Goal: Contribute content: Contribute content

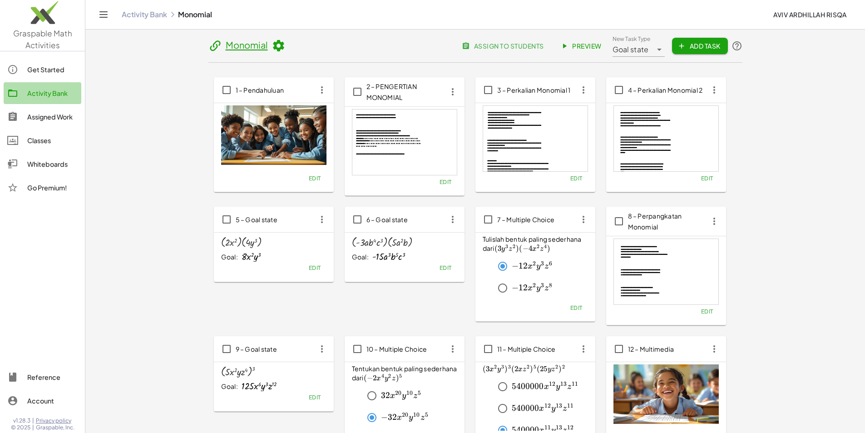
click at [31, 94] on div "Activity Bank" at bounding box center [52, 93] width 50 height 11
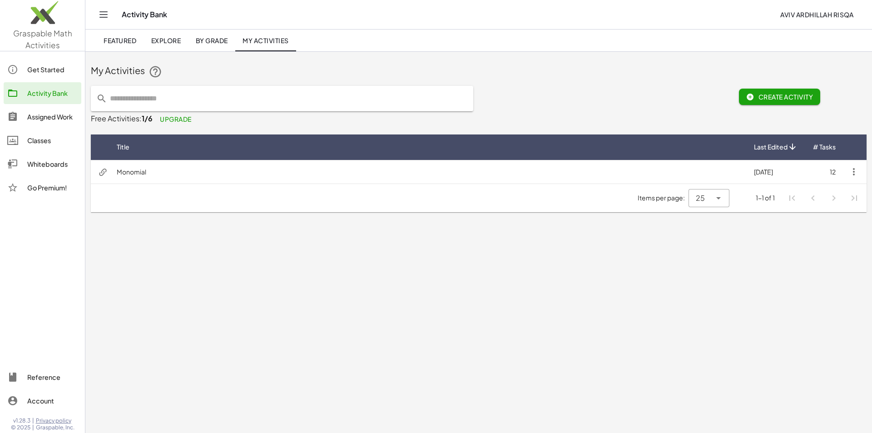
click at [792, 99] on span "Create Activity" at bounding box center [779, 97] width 67 height 8
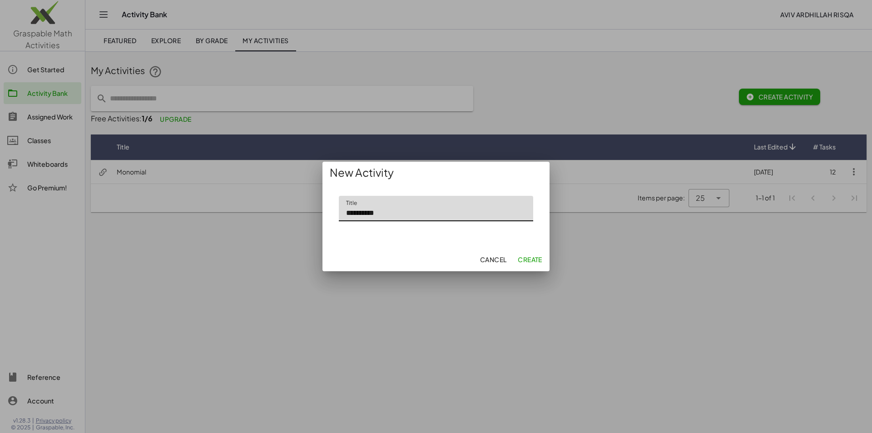
type input "**********"
click at [528, 260] on span "Create" at bounding box center [530, 259] width 25 height 8
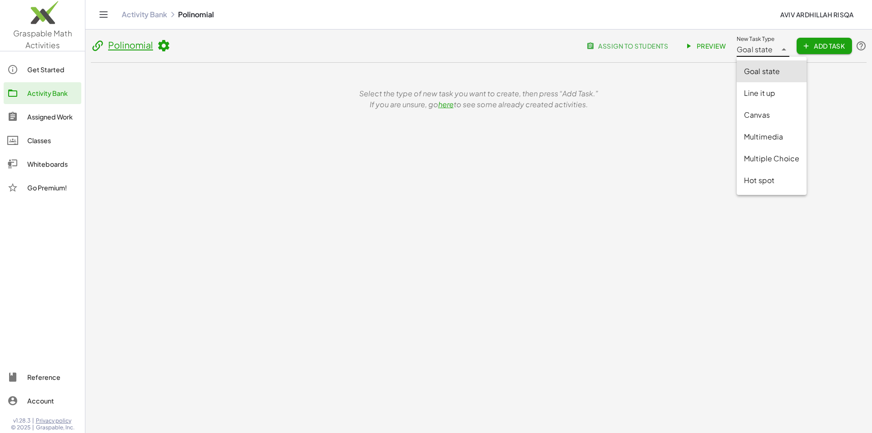
click at [770, 49] on span "Goal state" at bounding box center [755, 49] width 36 height 11
click at [775, 134] on div "Multimedia" at bounding box center [771, 136] width 55 height 11
type input "**********"
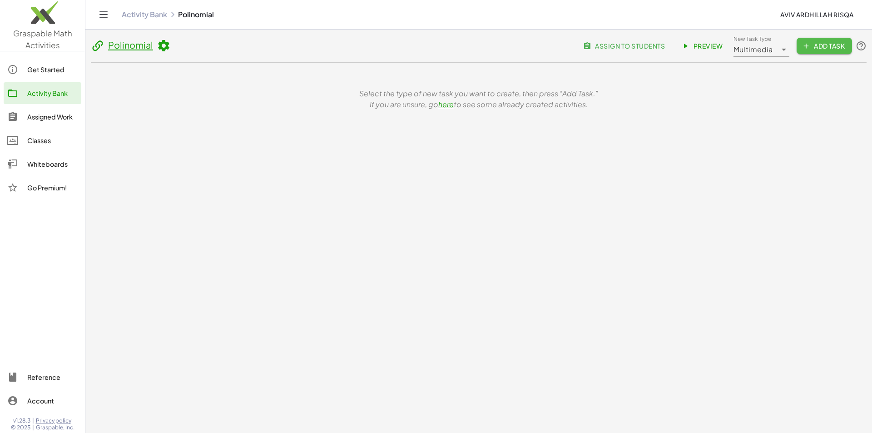
click at [818, 50] on span "Add Task" at bounding box center [824, 46] width 41 height 8
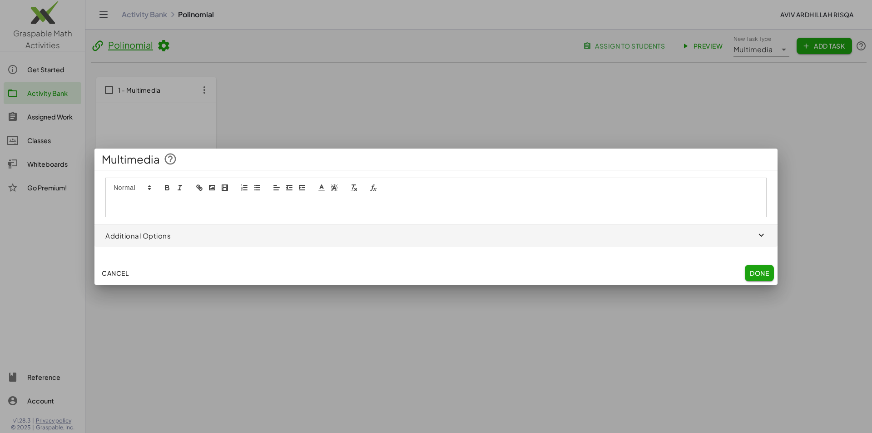
click at [161, 200] on div at bounding box center [436, 206] width 660 height 19
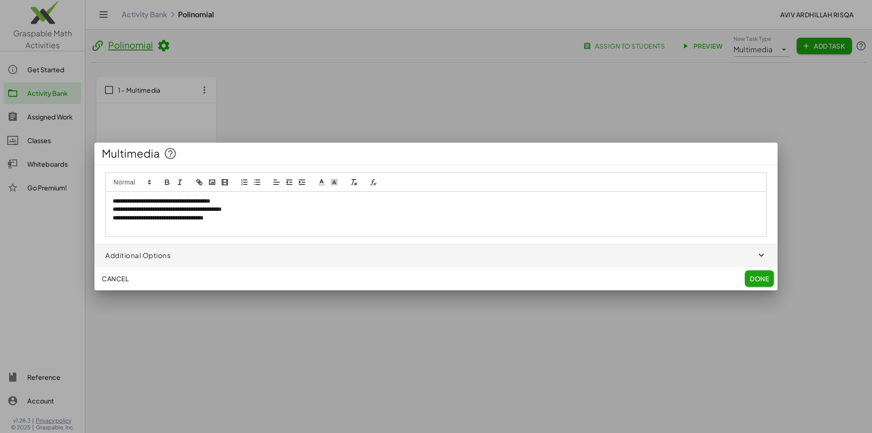
click at [210, 180] on rect "image" at bounding box center [211, 182] width 5 height 5
click at [211, 185] on icon "image" at bounding box center [212, 182] width 8 height 8
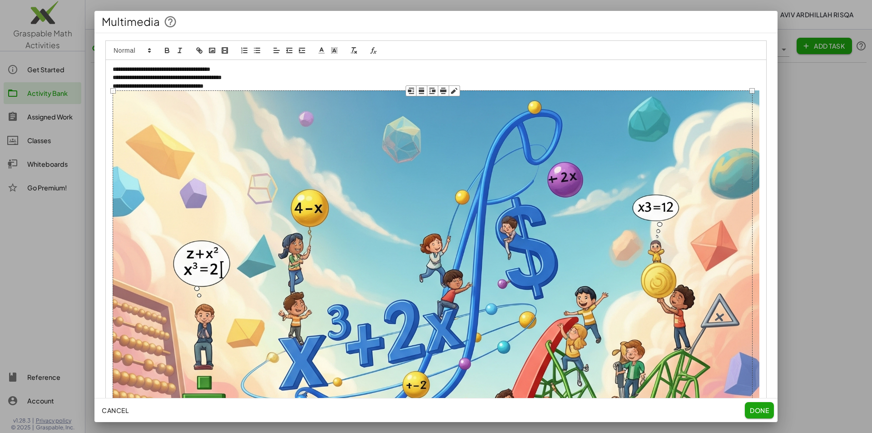
click at [345, 136] on img at bounding box center [436, 413] width 647 height 647
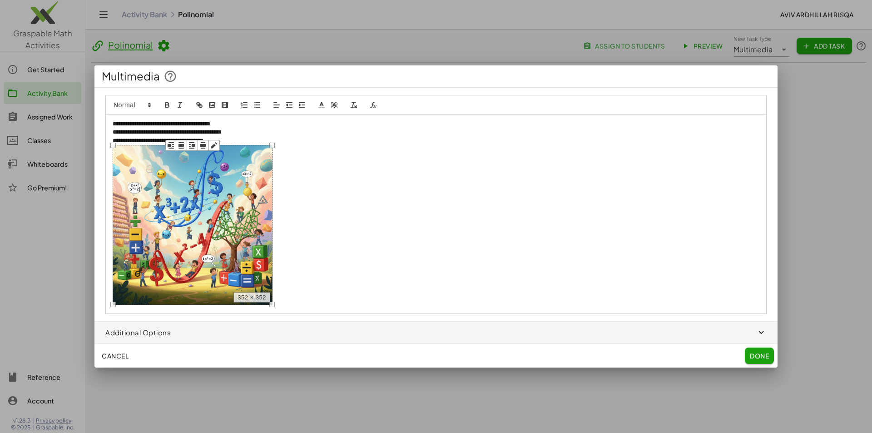
drag, startPoint x: 752, startPoint y: 92, endPoint x: 272, endPoint y: 302, distance: 524.0
click at [272, 302] on div "352 × 352" at bounding box center [193, 225] width 160 height 160
click at [248, 136] on p "**********" at bounding box center [436, 132] width 647 height 8
click at [246, 140] on p "**********" at bounding box center [436, 141] width 647 height 8
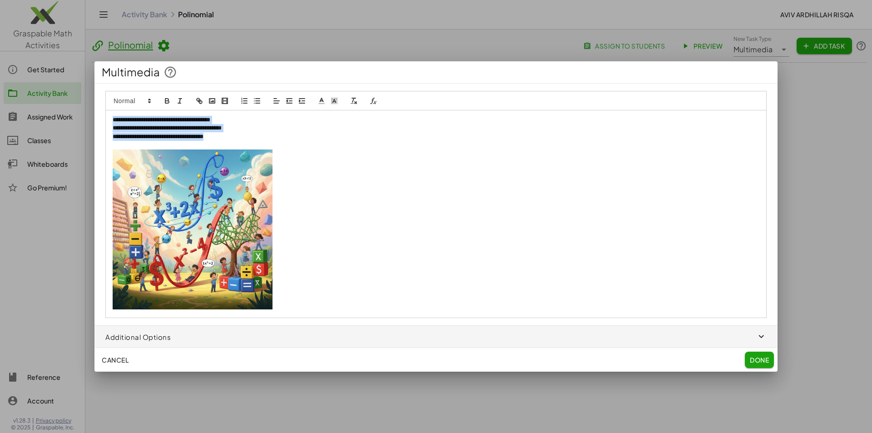
drag, startPoint x: 247, startPoint y: 136, endPoint x: 105, endPoint y: 120, distance: 143.1
click at [105, 120] on div "**********" at bounding box center [435, 204] width 683 height 227
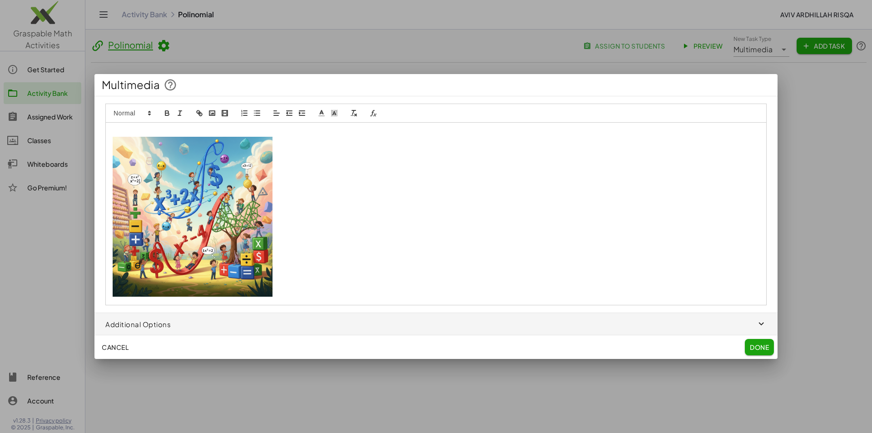
click at [327, 281] on p at bounding box center [436, 218] width 647 height 163
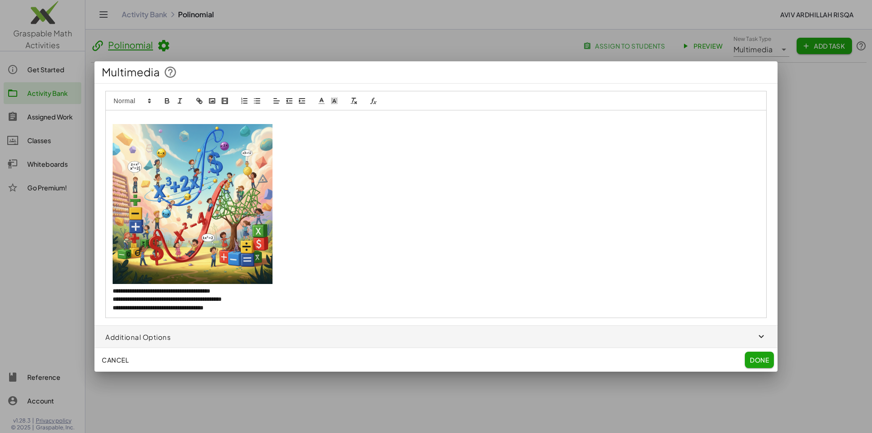
click at [768, 363] on button "Done" at bounding box center [759, 360] width 29 height 16
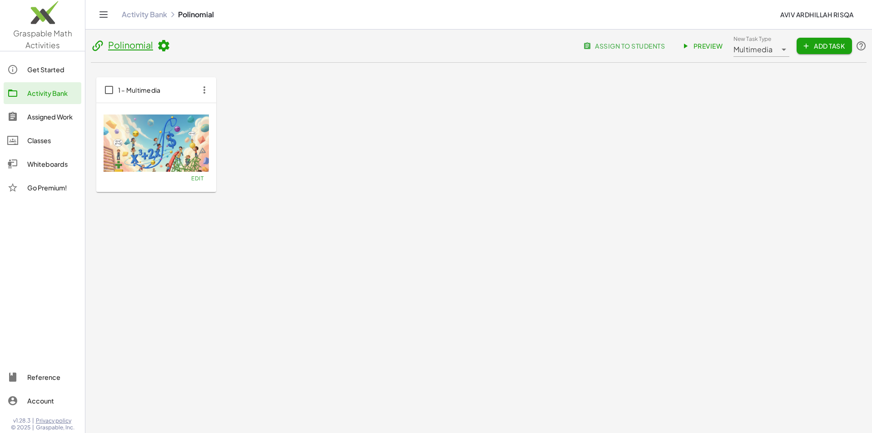
click at [144, 90] on span "1 – Multimedia" at bounding box center [139, 90] width 43 height 8
click at [144, 90] on input "**********" at bounding box center [161, 96] width 73 height 25
click at [144, 90] on span "1 – Multimedia" at bounding box center [139, 90] width 43 height 8
click at [144, 90] on input "**********" at bounding box center [161, 96] width 73 height 25
click at [144, 90] on span "1 – Multimedia" at bounding box center [139, 90] width 43 height 8
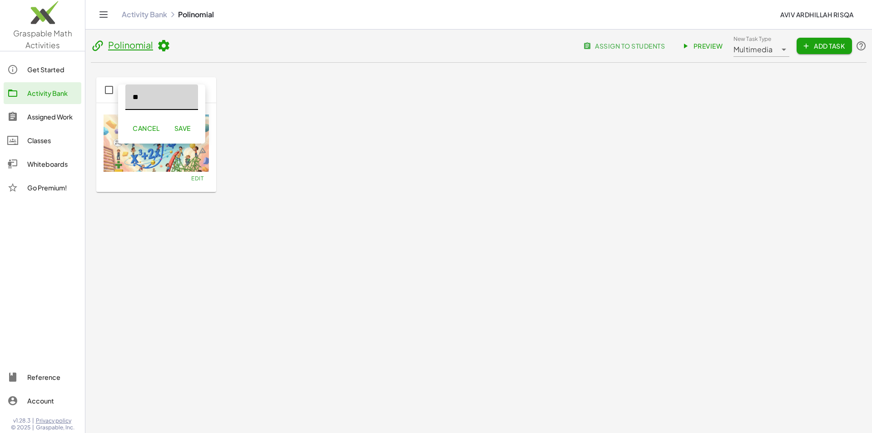
type input "*"
type input "**********"
click at [179, 129] on span "Save" at bounding box center [182, 128] width 16 height 8
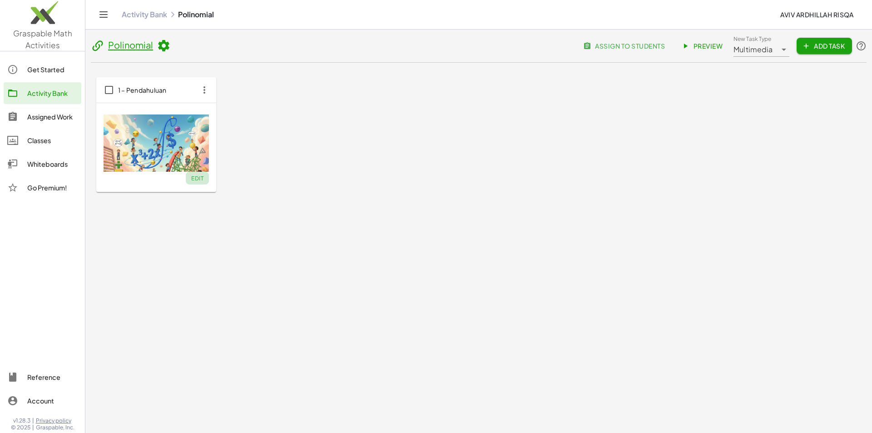
click at [198, 178] on span "Edit" at bounding box center [197, 178] width 12 height 7
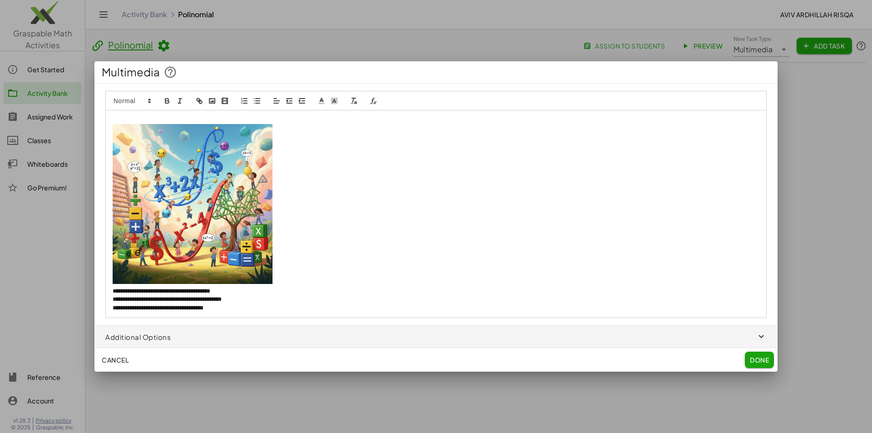
click at [380, 47] on div at bounding box center [436, 216] width 872 height 433
click at [754, 366] on button "Done" at bounding box center [759, 360] width 29 height 16
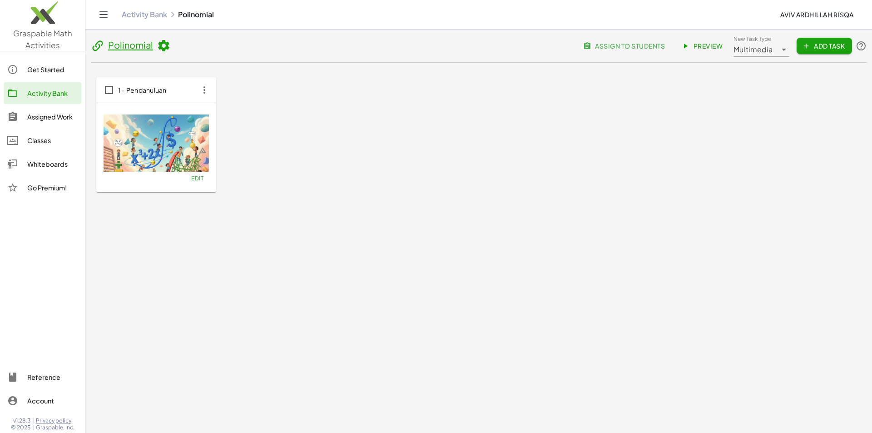
click at [710, 49] on span "Preview" at bounding box center [703, 46] width 40 height 8
click at [781, 50] on icon at bounding box center [784, 49] width 11 height 11
click at [763, 115] on div "Canvas" at bounding box center [768, 114] width 55 height 11
type input "******"
click at [823, 42] on span "Add Task" at bounding box center [824, 46] width 41 height 8
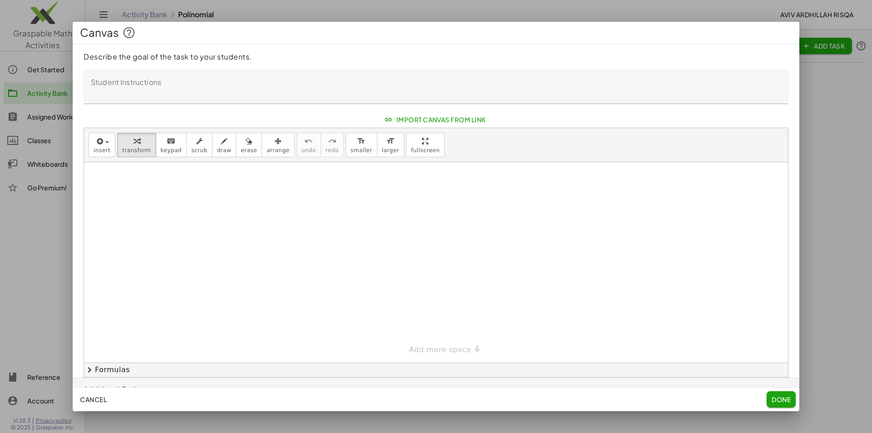
click at [114, 97] on textarea "Student Instructions" at bounding box center [436, 86] width 705 height 35
click at [105, 145] on div "button" at bounding box center [102, 140] width 17 height 11
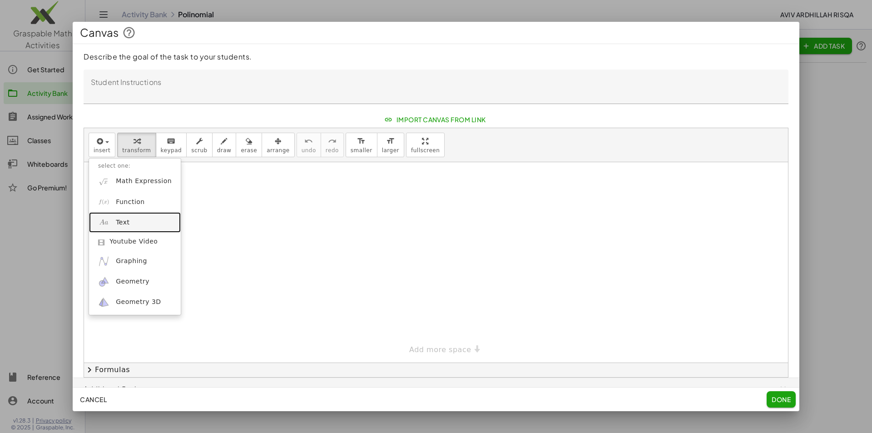
click at [136, 220] on link "Text" at bounding box center [135, 222] width 92 height 20
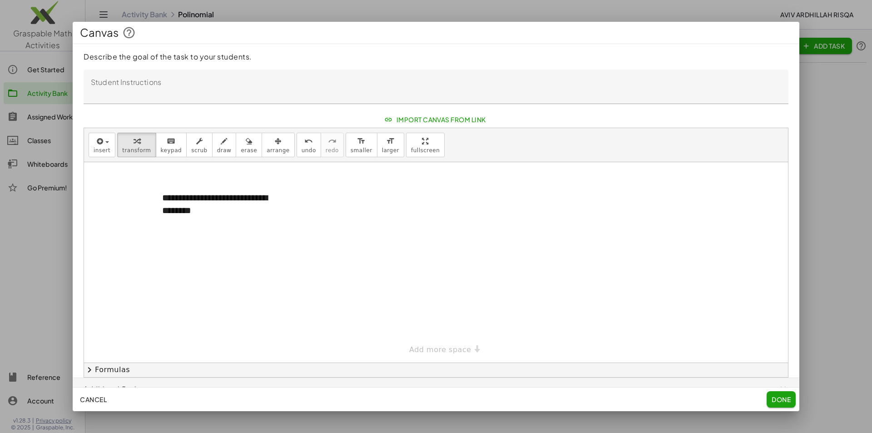
click at [228, 265] on div at bounding box center [436, 262] width 704 height 200
click at [218, 205] on div "**********" at bounding box center [221, 204] width 136 height 44
click at [268, 216] on div "**********" at bounding box center [221, 204] width 136 height 44
click at [218, 182] on div "- +" at bounding box center [219, 180] width 136 height 15
click at [213, 198] on div "**********" at bounding box center [221, 204] width 136 height 44
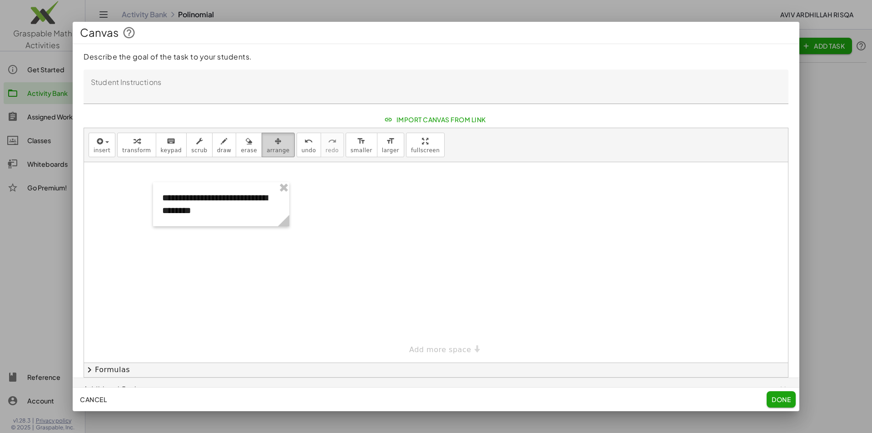
click at [268, 147] on span "arrange" at bounding box center [278, 150] width 23 height 6
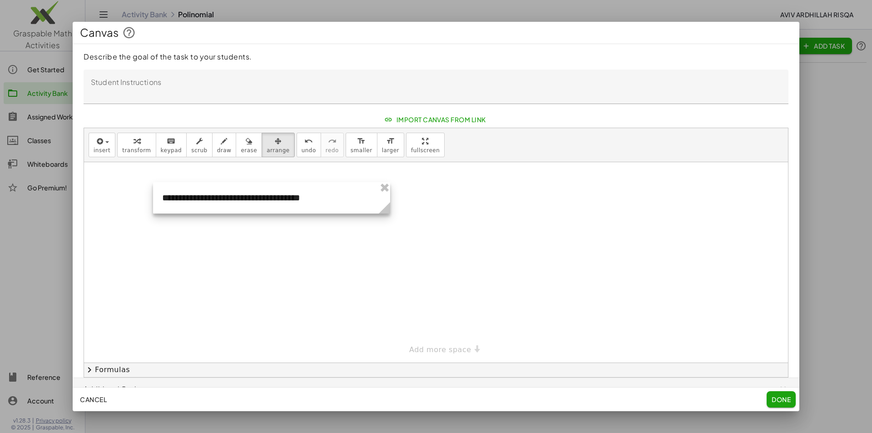
drag, startPoint x: 286, startPoint y: 226, endPoint x: 387, endPoint y: 219, distance: 101.1
click at [387, 219] on div "**********" at bounding box center [436, 262] width 704 height 200
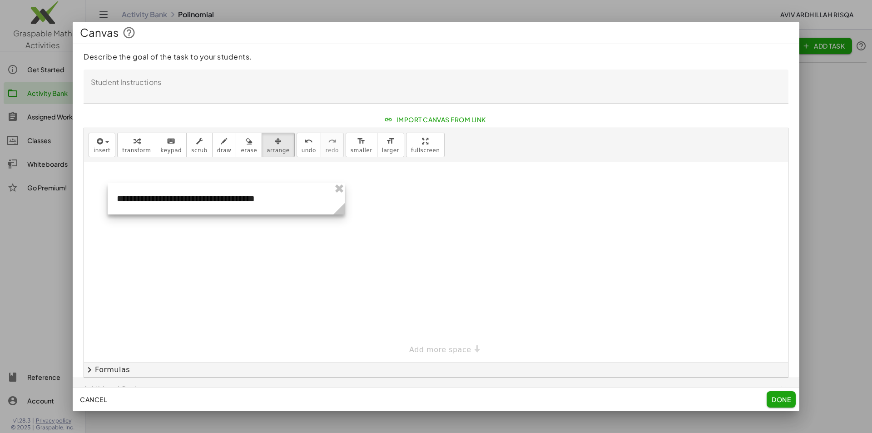
drag, startPoint x: 320, startPoint y: 208, endPoint x: 274, endPoint y: 209, distance: 45.4
click at [274, 209] on div at bounding box center [226, 198] width 237 height 31
click at [106, 147] on span "insert" at bounding box center [102, 150] width 17 height 6
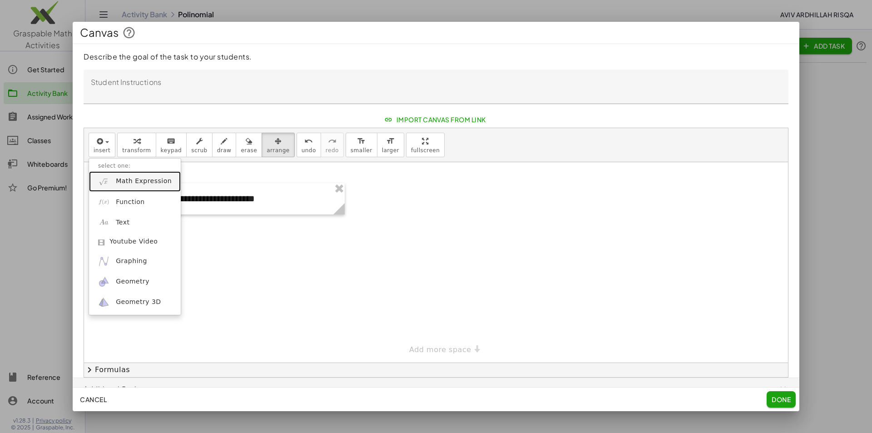
click at [129, 181] on span "Math Expression" at bounding box center [144, 181] width 56 height 9
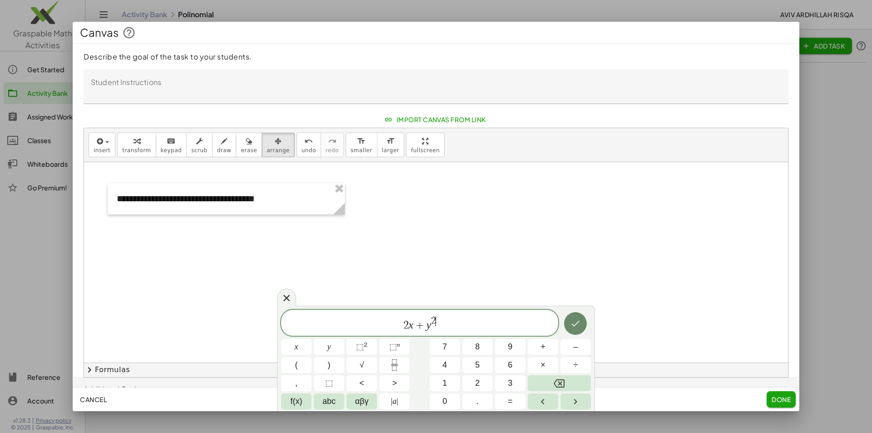
click at [573, 326] on icon "Done" at bounding box center [575, 323] width 11 height 11
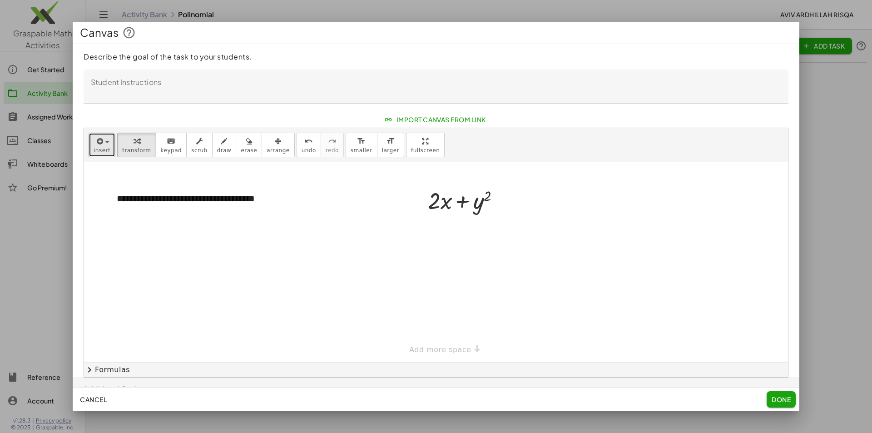
click at [105, 147] on span "insert" at bounding box center [102, 150] width 17 height 6
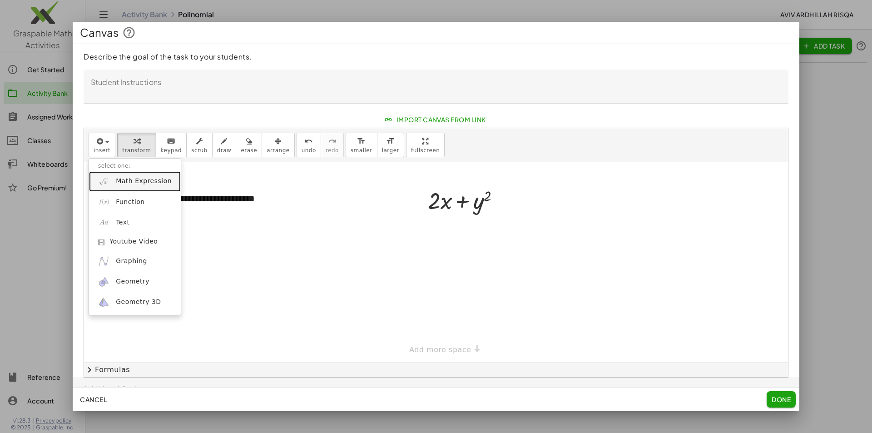
click at [142, 176] on link "Math Expression" at bounding box center [135, 181] width 92 height 20
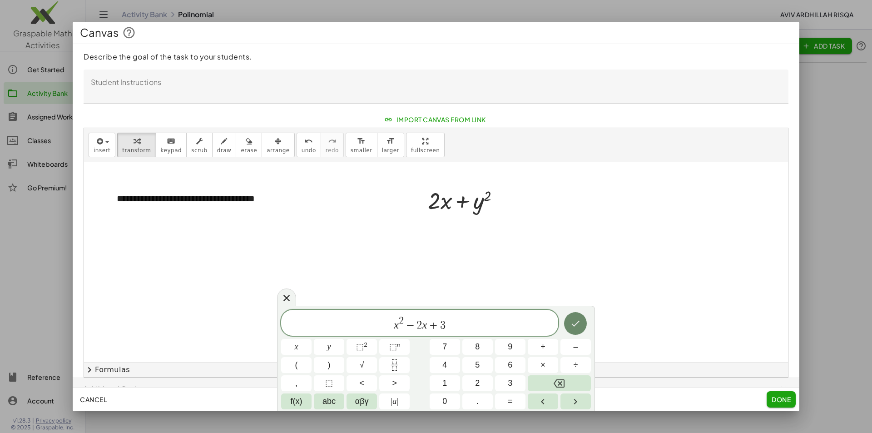
click at [573, 323] on icon "Done" at bounding box center [575, 323] width 11 height 11
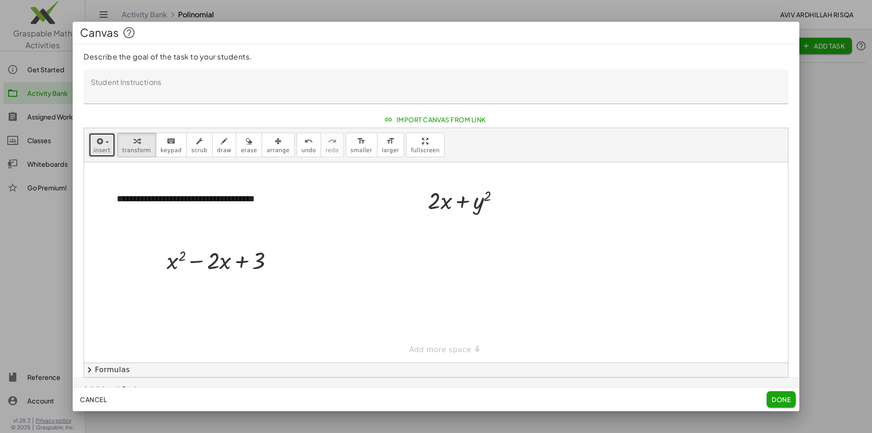
click at [102, 148] on span "insert" at bounding box center [102, 150] width 17 height 6
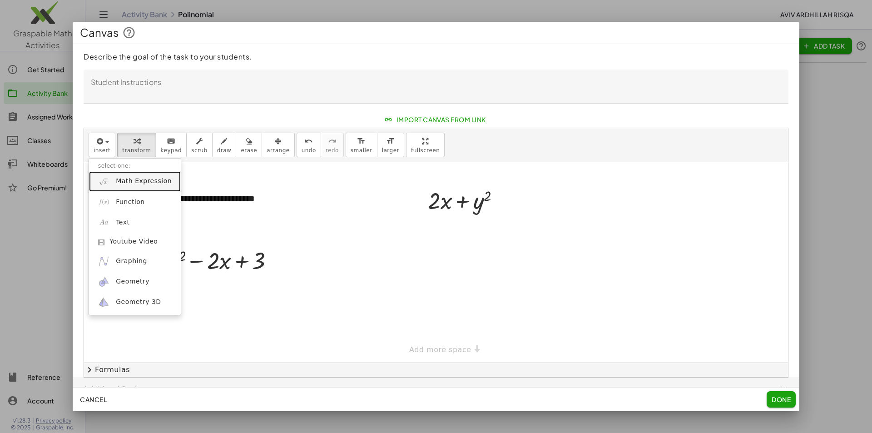
click at [133, 186] on span "Math Expression" at bounding box center [144, 181] width 56 height 9
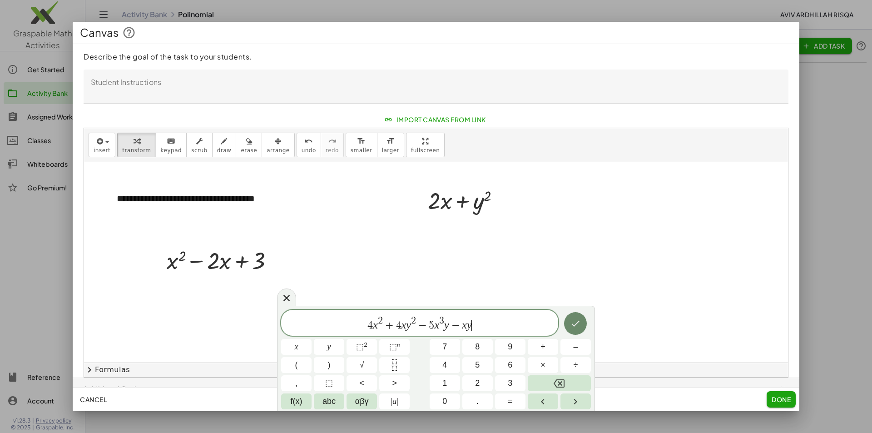
click at [581, 323] on icon "Done" at bounding box center [575, 323] width 11 height 11
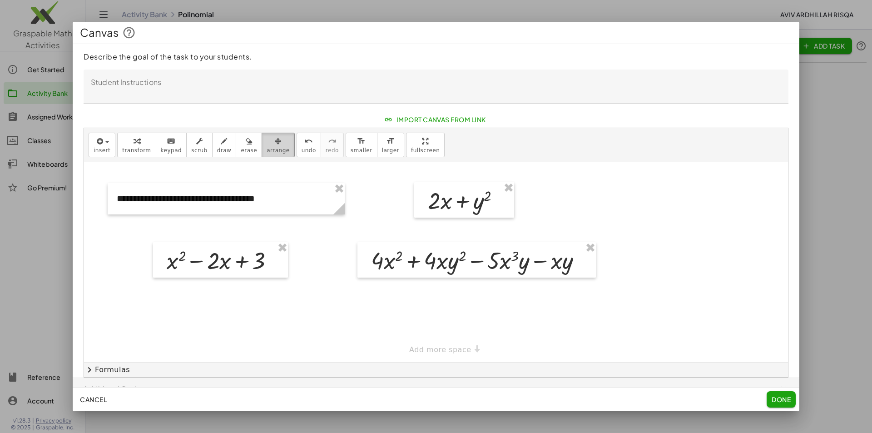
click at [275, 142] on icon "button" at bounding box center [278, 141] width 7 height 11
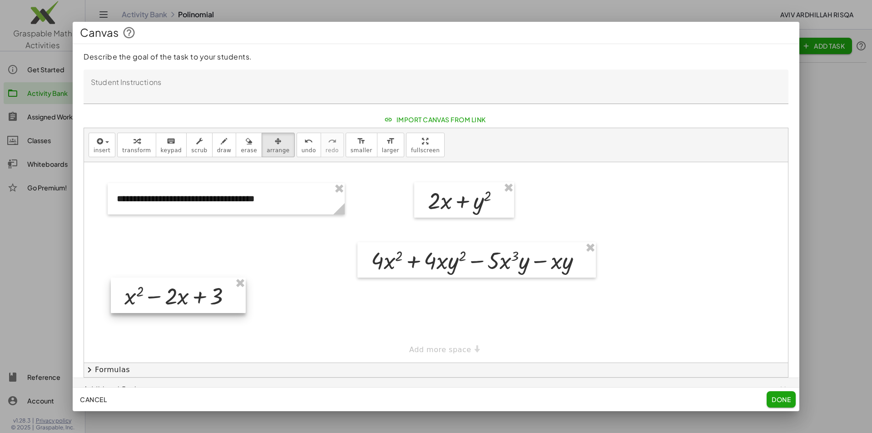
drag, startPoint x: 235, startPoint y: 267, endPoint x: 193, endPoint y: 303, distance: 55.1
click at [193, 303] on div at bounding box center [178, 295] width 135 height 35
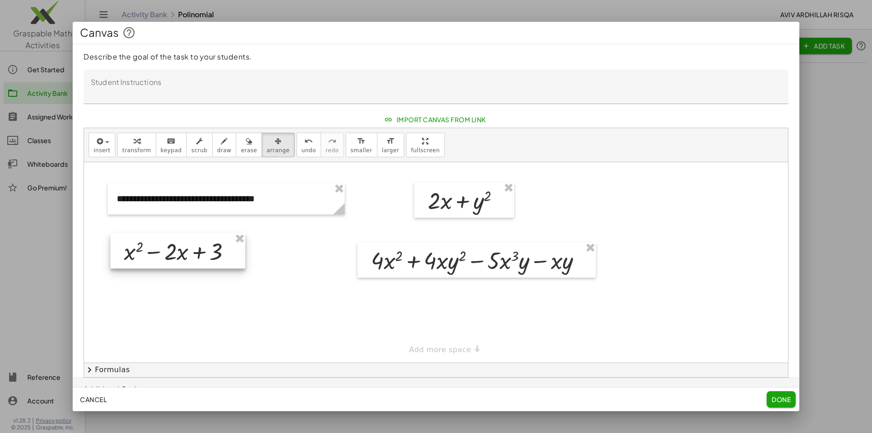
drag, startPoint x: 194, startPoint y: 303, endPoint x: 194, endPoint y: 258, distance: 44.5
click at [194, 258] on div at bounding box center [177, 250] width 135 height 35
click at [104, 147] on span "insert" at bounding box center [102, 150] width 17 height 6
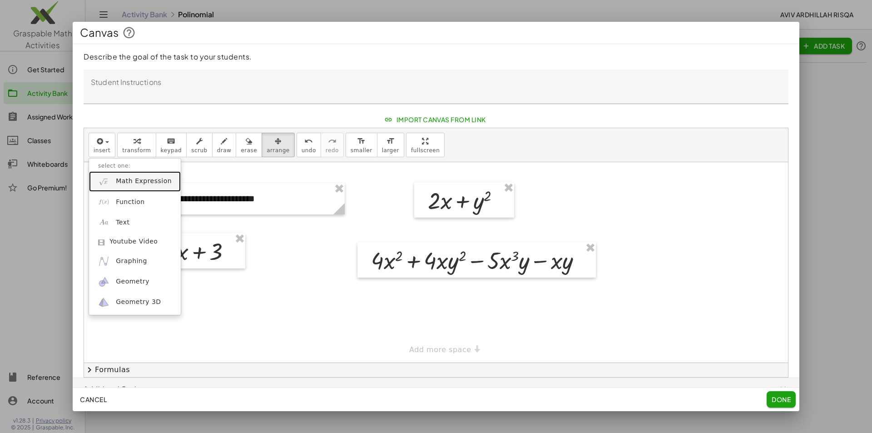
click at [126, 179] on span "Math Expression" at bounding box center [144, 181] width 56 height 9
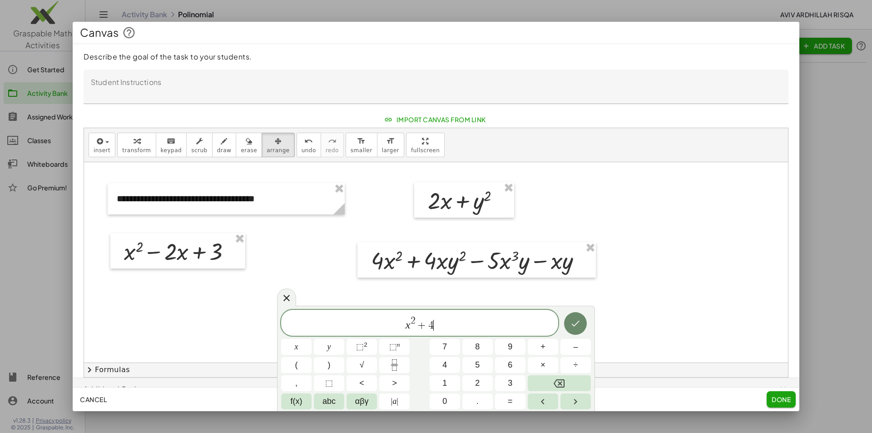
click at [580, 322] on icon "Done" at bounding box center [575, 323] width 11 height 11
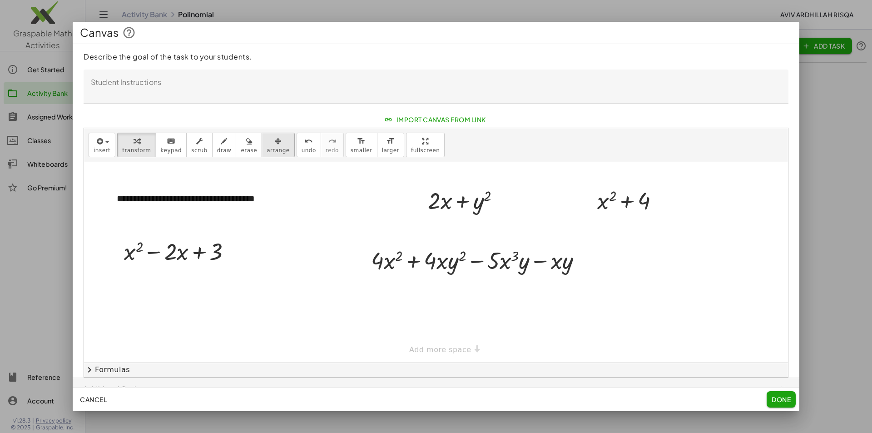
click at [267, 147] on span "arrange" at bounding box center [278, 150] width 23 height 6
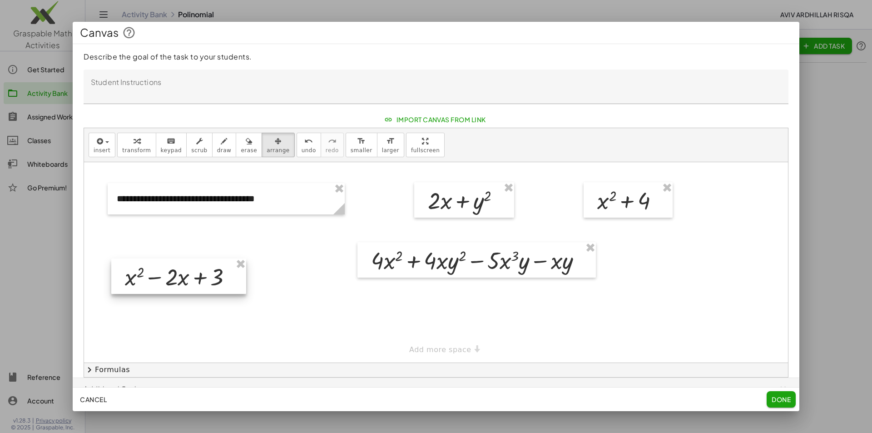
drag, startPoint x: 200, startPoint y: 248, endPoint x: 202, endPoint y: 282, distance: 33.7
click at [202, 282] on div at bounding box center [178, 275] width 135 height 35
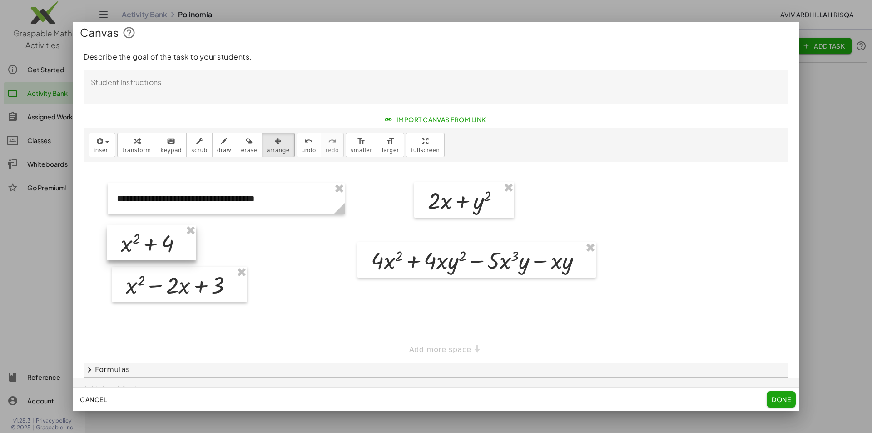
drag, startPoint x: 600, startPoint y: 209, endPoint x: 123, endPoint y: 252, distance: 478.8
click at [123, 252] on div at bounding box center [151, 242] width 89 height 35
drag, startPoint x: 131, startPoint y: 276, endPoint x: 127, endPoint y: 280, distance: 6.1
click at [127, 280] on div at bounding box center [175, 288] width 135 height 35
click at [167, 145] on icon "keyboard" at bounding box center [171, 141] width 9 height 11
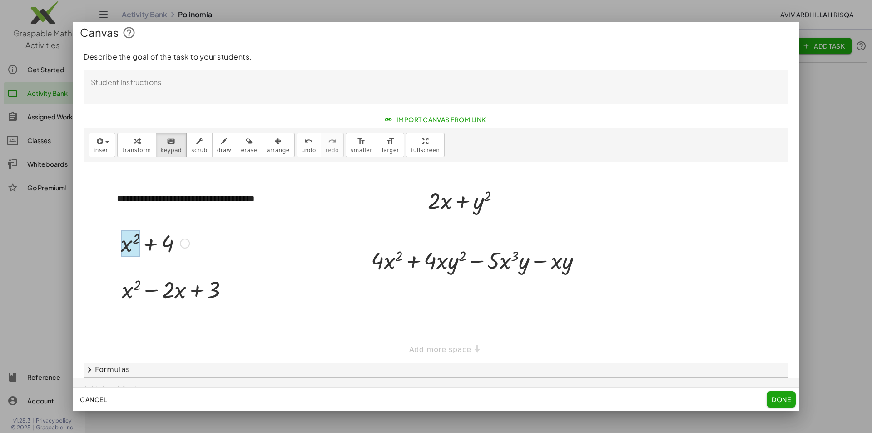
click at [132, 246] on div at bounding box center [130, 243] width 19 height 26
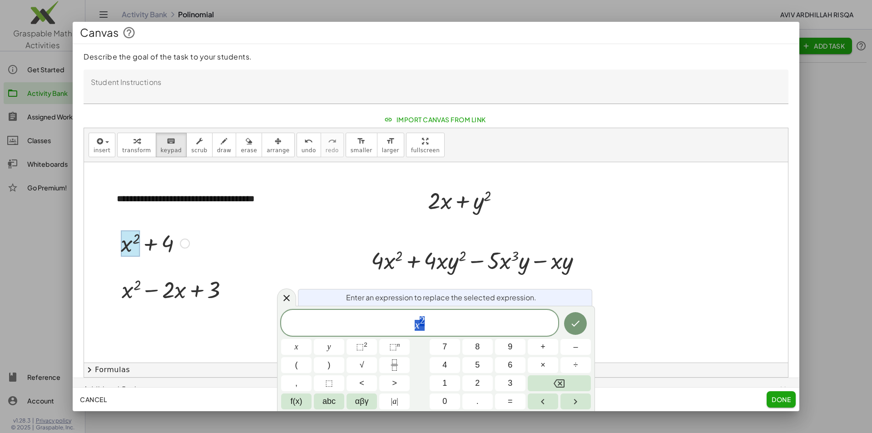
click at [431, 320] on span "x 2" at bounding box center [419, 323] width 277 height 16
click at [425, 315] on span "x 2 ​" at bounding box center [419, 323] width 277 height 16
click at [421, 318] on span "2" at bounding box center [422, 321] width 5 height 10
click at [575, 327] on icon "Done" at bounding box center [575, 323] width 11 height 11
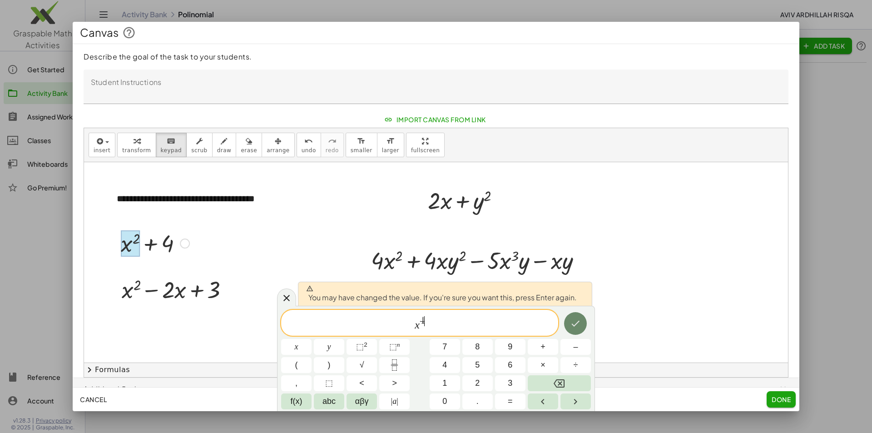
click at [575, 325] on icon "Done" at bounding box center [576, 323] width 8 height 6
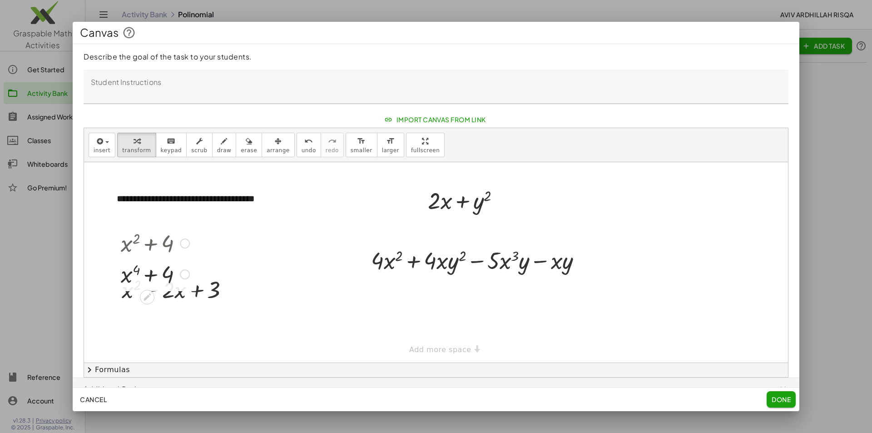
click at [167, 273] on div at bounding box center [155, 273] width 78 height 31
click at [267, 150] on span "arrange" at bounding box center [278, 150] width 23 height 6
click at [164, 259] on div at bounding box center [151, 258] width 89 height 66
click at [169, 241] on div at bounding box center [151, 258] width 89 height 66
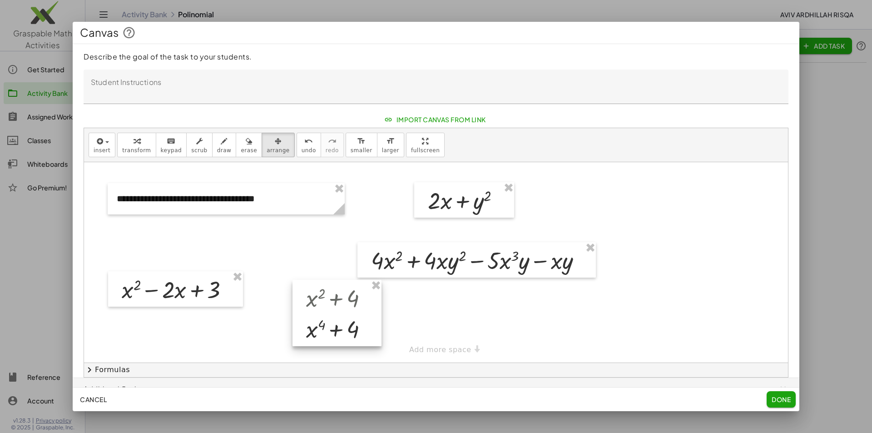
drag, startPoint x: 161, startPoint y: 256, endPoint x: 347, endPoint y: 311, distance: 193.7
click at [347, 311] on div at bounding box center [337, 313] width 89 height 66
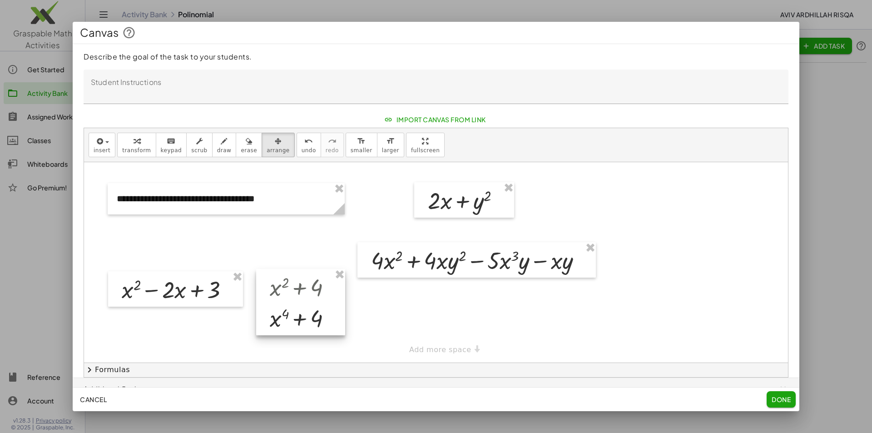
drag, startPoint x: 335, startPoint y: 303, endPoint x: 299, endPoint y: 293, distance: 37.5
click at [299, 293] on div at bounding box center [300, 302] width 89 height 66
click at [167, 142] on icon "keyboard" at bounding box center [171, 141] width 9 height 11
click at [303, 284] on div at bounding box center [304, 286] width 78 height 31
click at [332, 288] on div at bounding box center [334, 288] width 10 height 10
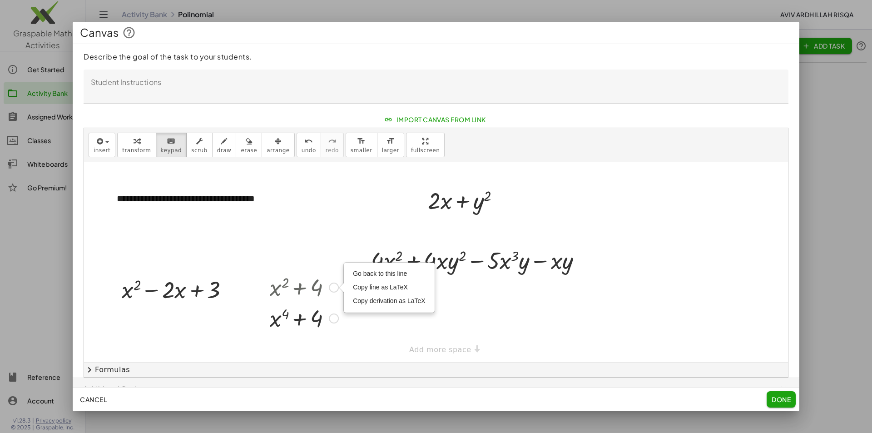
click at [308, 285] on div at bounding box center [304, 286] width 78 height 31
click at [298, 285] on div at bounding box center [304, 286] width 78 height 31
drag, startPoint x: 295, startPoint y: 285, endPoint x: 285, endPoint y: 286, distance: 10.5
click at [295, 285] on div at bounding box center [304, 286] width 78 height 31
click at [279, 287] on div at bounding box center [304, 286] width 78 height 31
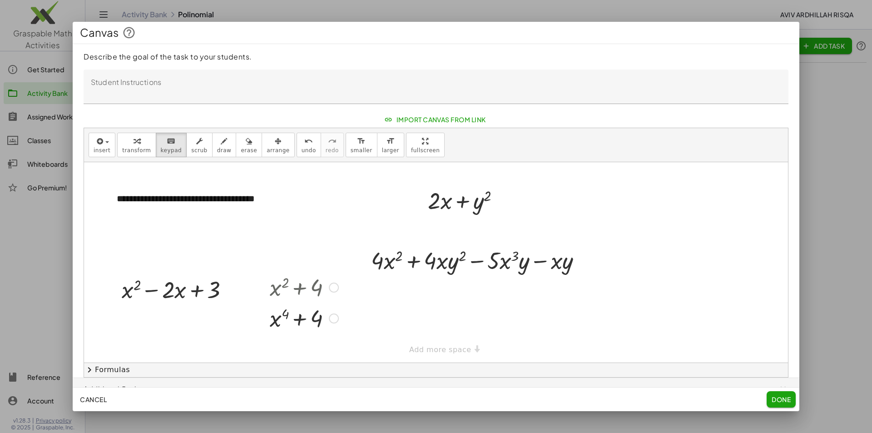
click at [279, 287] on div at bounding box center [304, 286] width 78 height 31
click at [287, 313] on div at bounding box center [286, 313] width 8 height 15
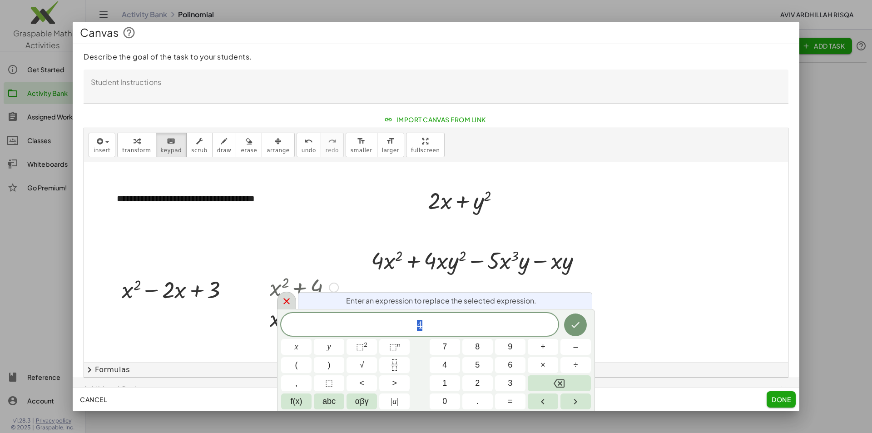
click at [290, 299] on icon at bounding box center [286, 301] width 11 height 11
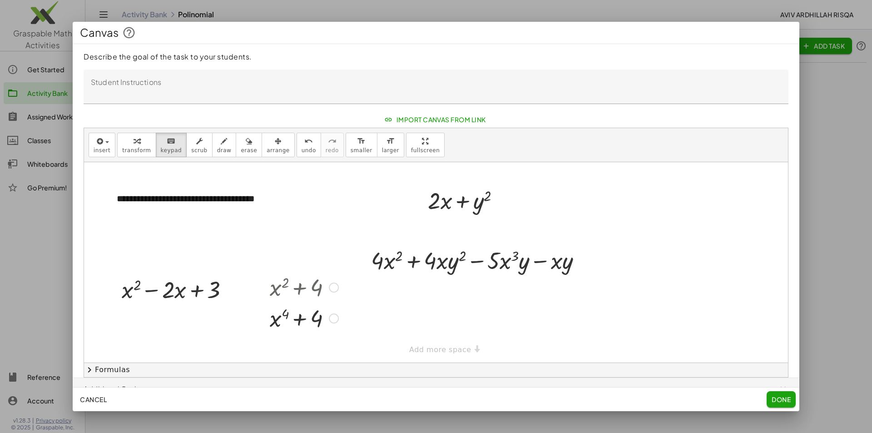
click at [292, 297] on div at bounding box center [304, 286] width 78 height 31
click at [275, 145] on icon "button" at bounding box center [278, 141] width 7 height 11
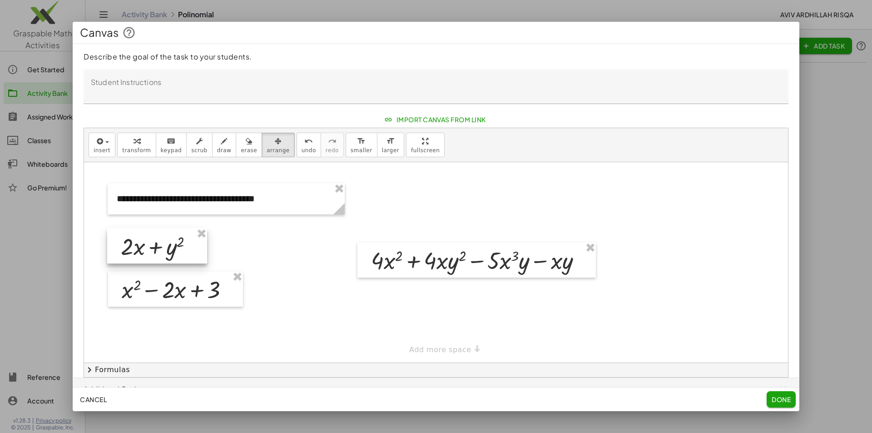
drag, startPoint x: 432, startPoint y: 198, endPoint x: 125, endPoint y: 244, distance: 310.0
click at [125, 244] on div at bounding box center [157, 245] width 100 height 35
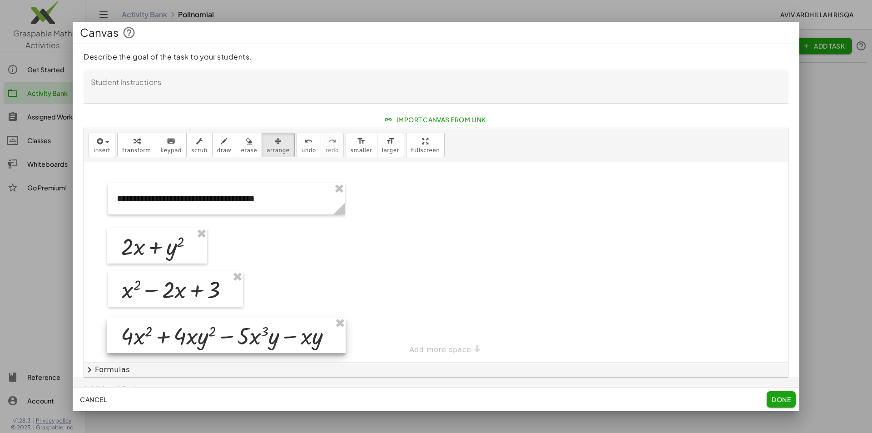
drag, startPoint x: 416, startPoint y: 258, endPoint x: 166, endPoint y: 333, distance: 260.8
click at [166, 333] on div at bounding box center [226, 335] width 238 height 35
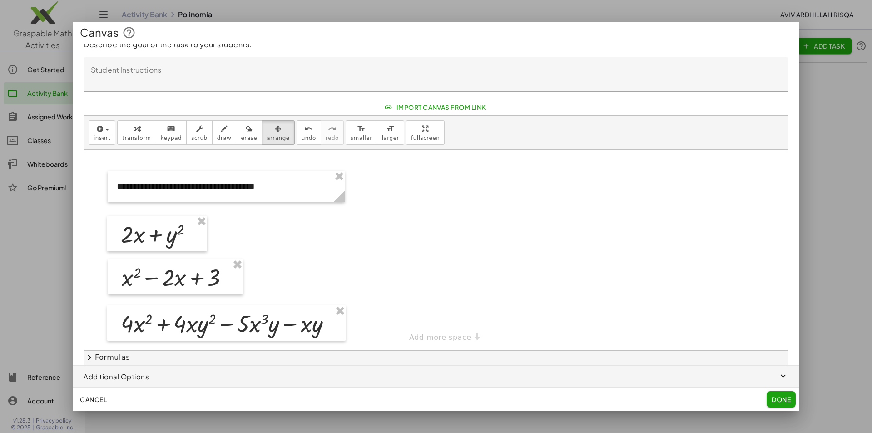
click at [439, 338] on div "**********" at bounding box center [436, 250] width 704 height 200
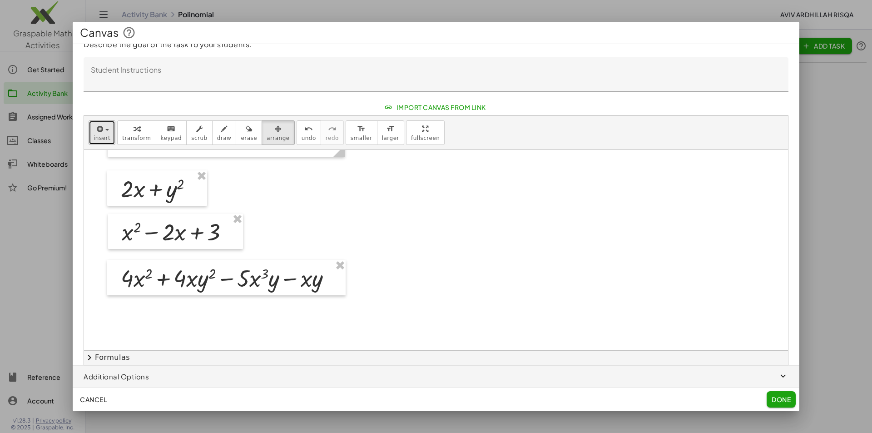
click at [98, 137] on span "insert" at bounding box center [102, 138] width 17 height 6
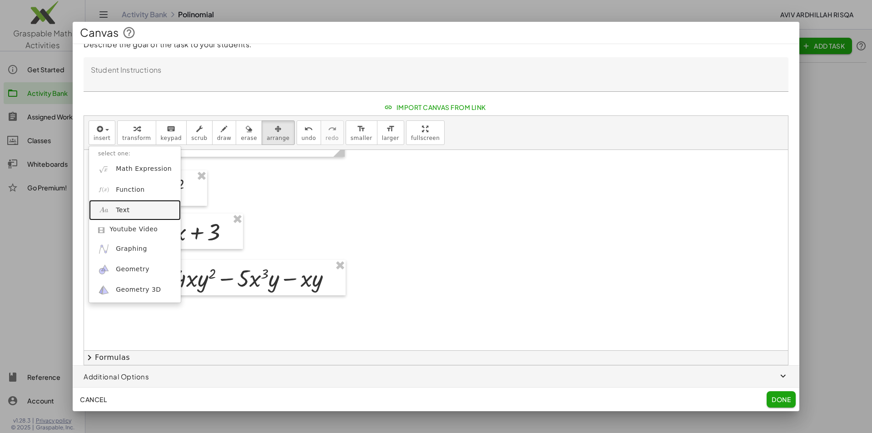
click at [137, 208] on link "Text" at bounding box center [135, 210] width 92 height 20
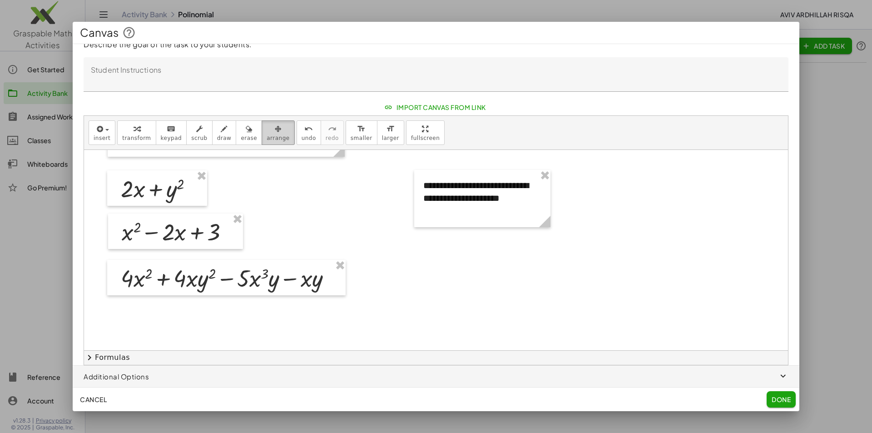
click at [262, 143] on button "arrange" at bounding box center [278, 132] width 33 height 25
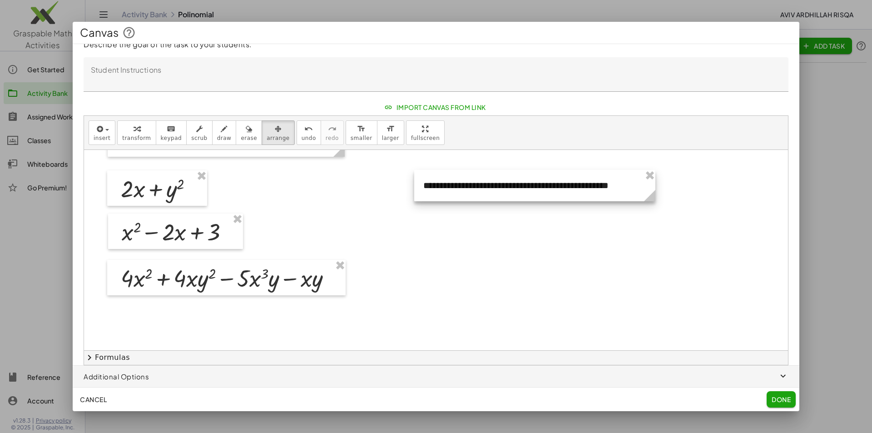
drag, startPoint x: 547, startPoint y: 222, endPoint x: 652, endPoint y: 206, distance: 106.1
click at [652, 206] on div "**********" at bounding box center [436, 304] width 704 height 401
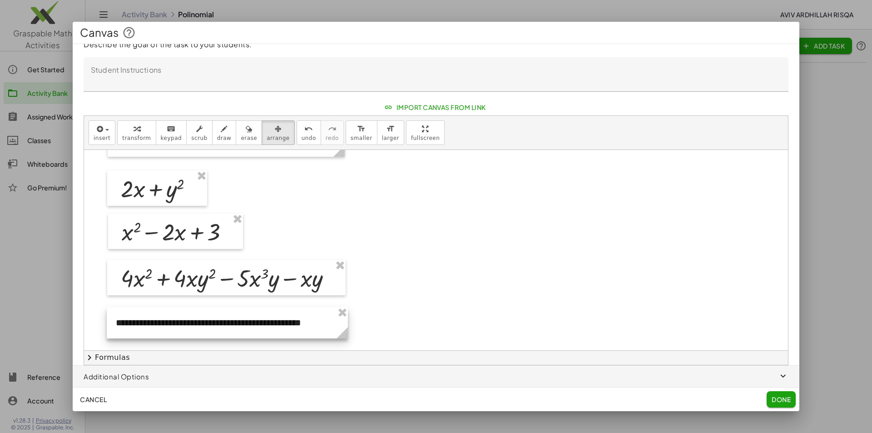
drag, startPoint x: 616, startPoint y: 192, endPoint x: 308, endPoint y: 329, distance: 336.7
click at [308, 329] on div at bounding box center [227, 322] width 241 height 31
click at [466, 301] on div at bounding box center [436, 304] width 704 height 401
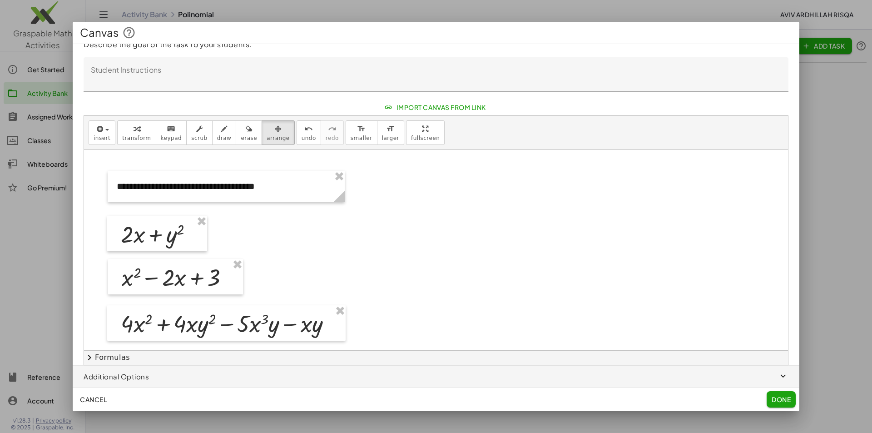
scroll to position [91, 0]
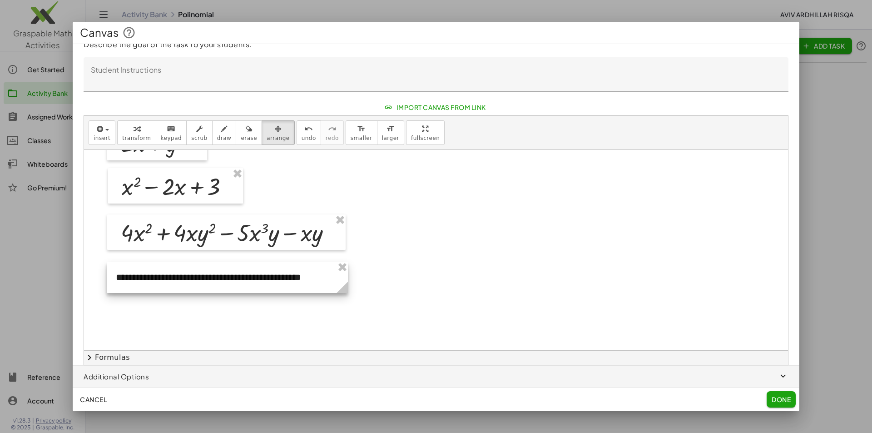
click at [288, 276] on div at bounding box center [227, 277] width 241 height 31
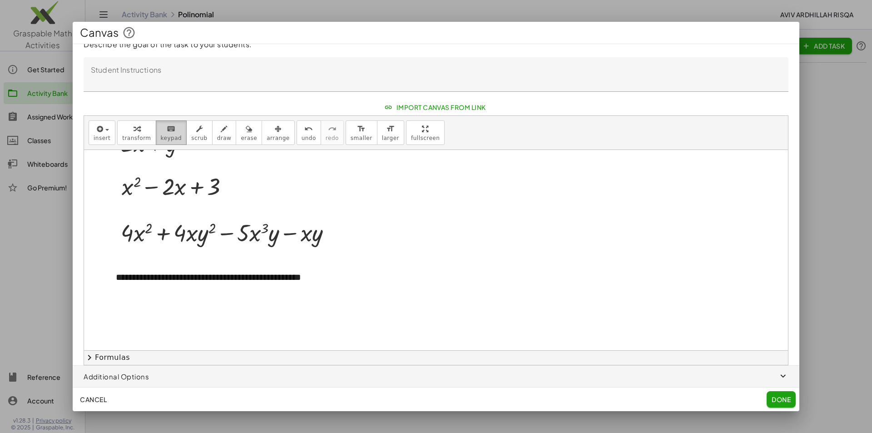
click at [170, 135] on span "keypad" at bounding box center [171, 138] width 21 height 6
click at [253, 278] on div "**********" at bounding box center [227, 277] width 241 height 31
click at [338, 278] on div "**********" at bounding box center [227, 277] width 241 height 31
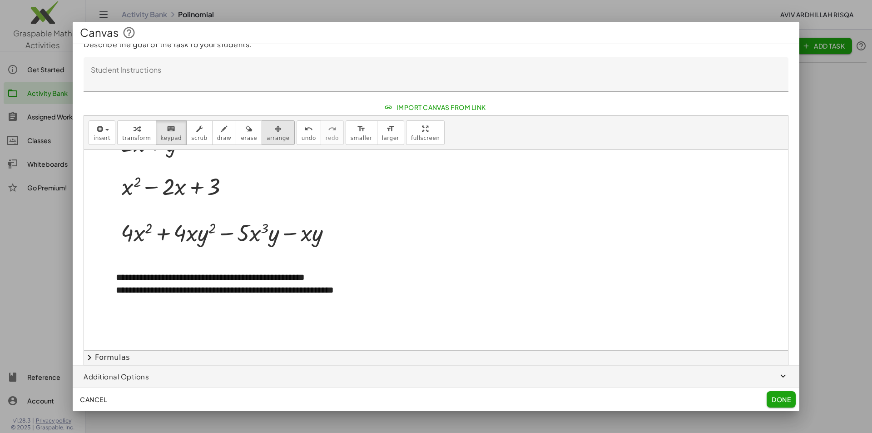
click at [275, 132] on icon "button" at bounding box center [278, 129] width 7 height 11
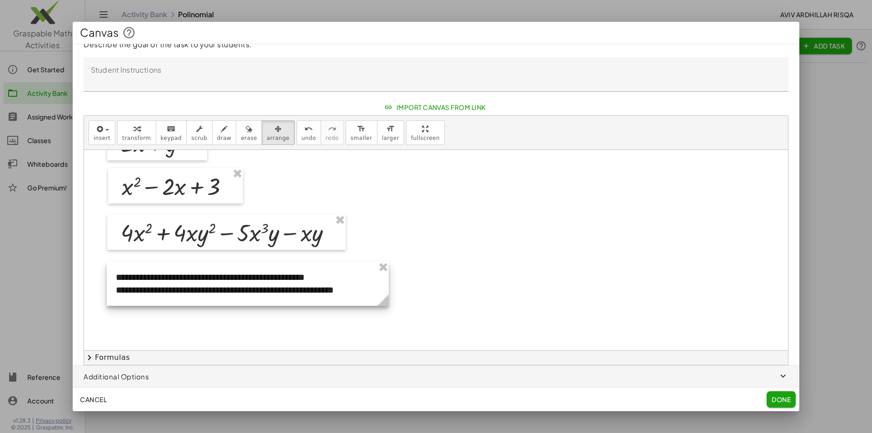
drag, startPoint x: 346, startPoint y: 310, endPoint x: 387, endPoint y: 294, distance: 43.7
click at [387, 294] on g at bounding box center [385, 302] width 16 height 16
click at [456, 292] on div at bounding box center [436, 259] width 704 height 401
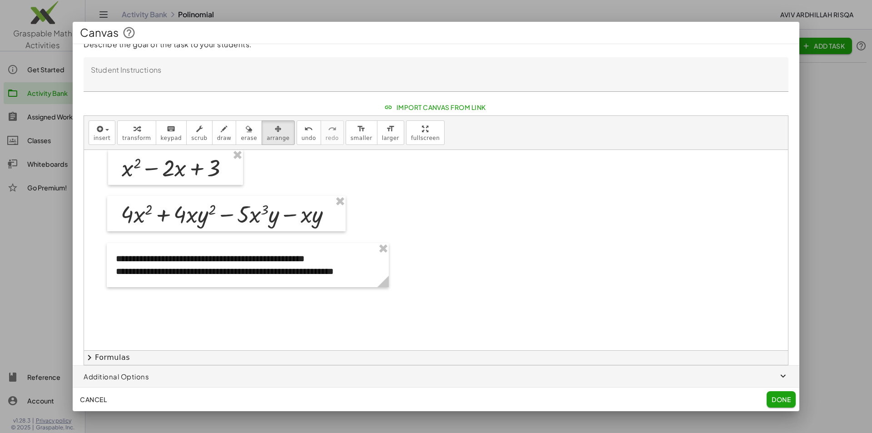
scroll to position [155, 0]
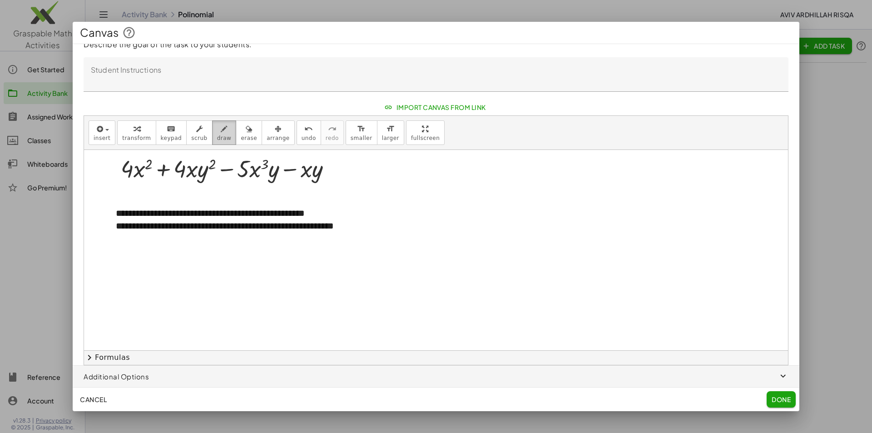
click at [212, 137] on button "draw" at bounding box center [224, 132] width 25 height 25
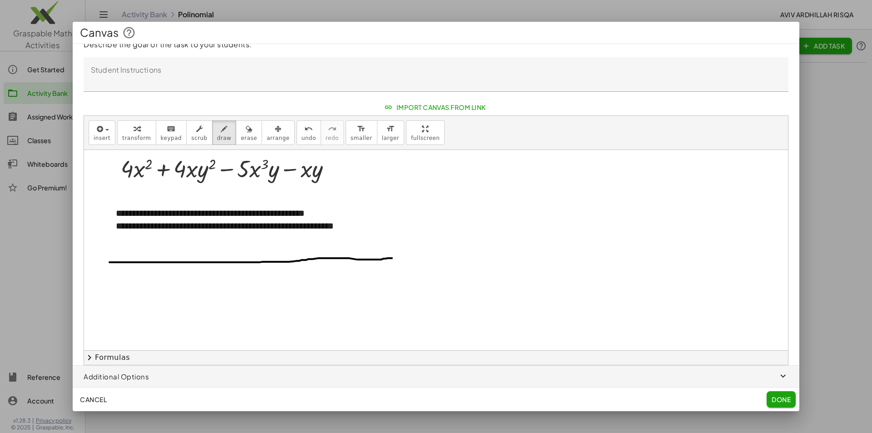
drag, startPoint x: 109, startPoint y: 262, endPoint x: 392, endPoint y: 258, distance: 282.6
click at [392, 258] on div at bounding box center [436, 195] width 704 height 401
click at [304, 133] on icon "undo" at bounding box center [308, 129] width 9 height 11
drag, startPoint x: 116, startPoint y: 258, endPoint x: 397, endPoint y: 257, distance: 281.2
click at [397, 257] on div at bounding box center [436, 195] width 704 height 401
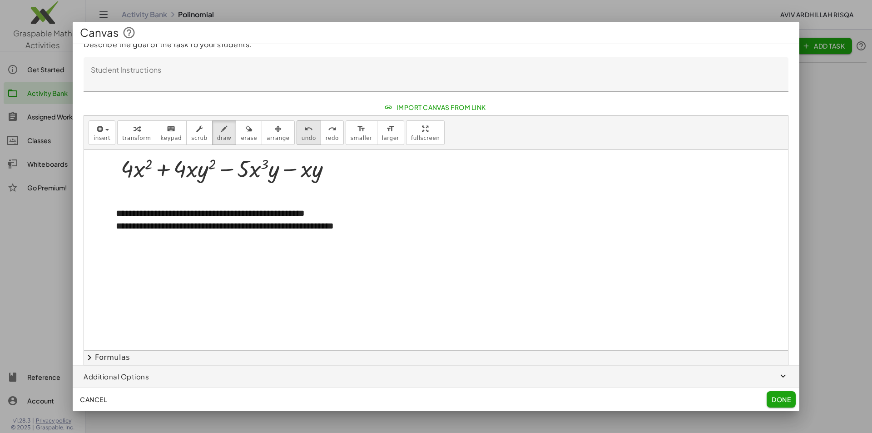
click at [304, 130] on icon "undo" at bounding box center [308, 129] width 9 height 11
drag, startPoint x: 116, startPoint y: 244, endPoint x: 382, endPoint y: 243, distance: 265.3
click at [382, 243] on div at bounding box center [436, 195] width 704 height 401
click at [121, 376] on span "button" at bounding box center [436, 377] width 727 height 22
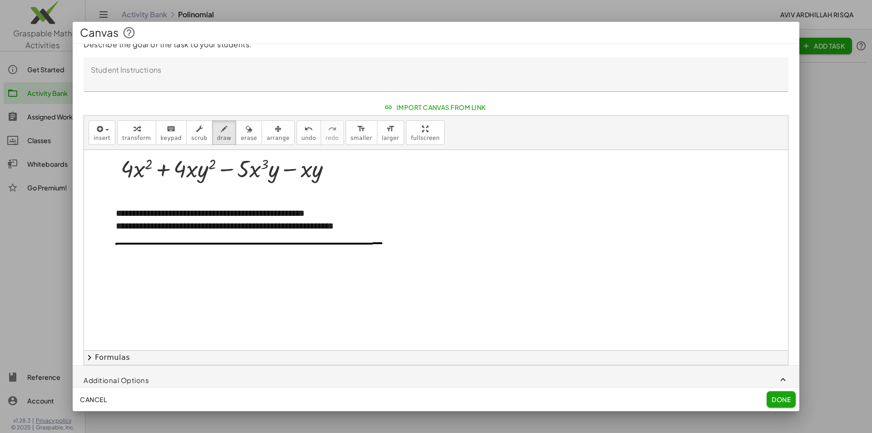
click at [121, 376] on span "button" at bounding box center [436, 380] width 727 height 29
click at [121, 376] on span "button" at bounding box center [436, 377] width 727 height 22
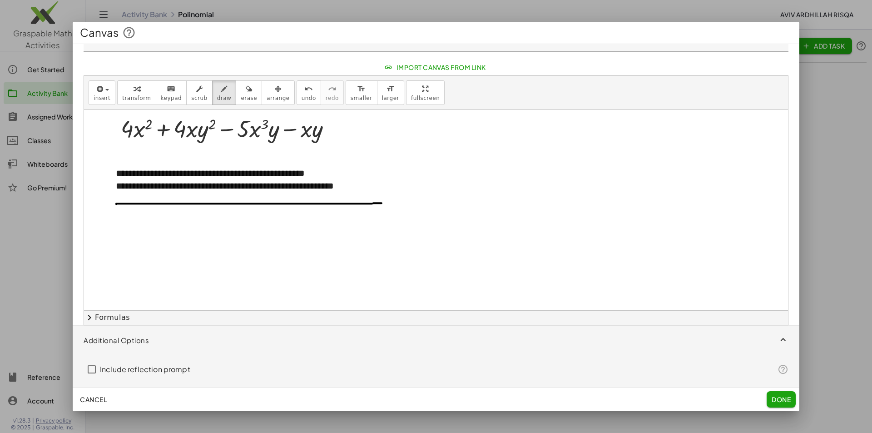
click at [119, 340] on span "button" at bounding box center [436, 340] width 727 height 29
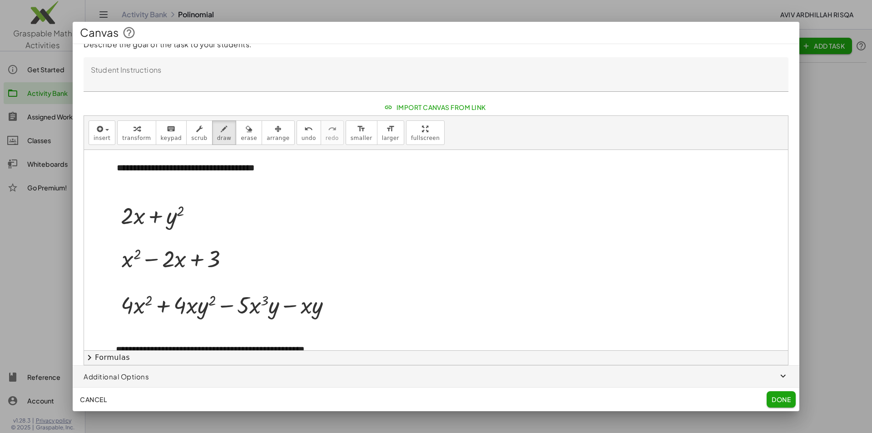
scroll to position [64, 0]
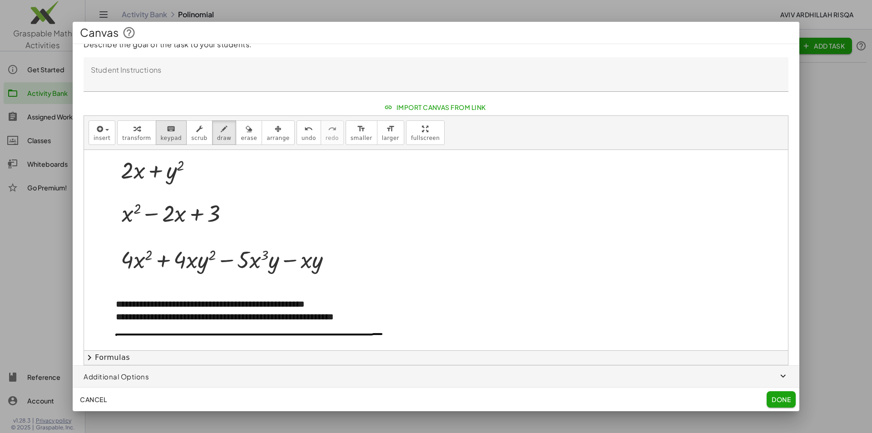
click at [167, 125] on icon "keyboard" at bounding box center [171, 129] width 9 height 11
click at [353, 316] on div "**********" at bounding box center [248, 316] width 264 height 13
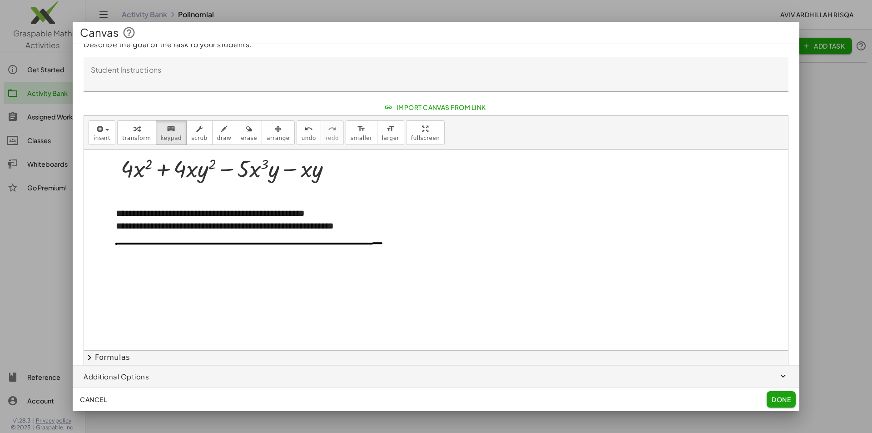
scroll to position [200, 0]
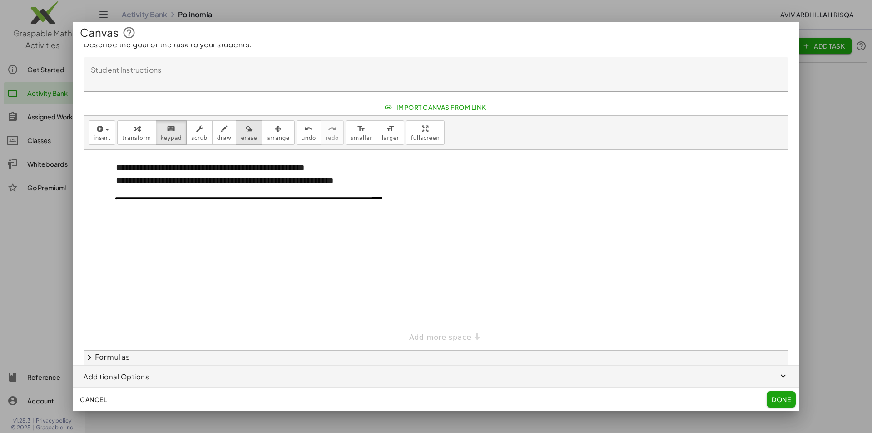
click at [241, 135] on span "erase" at bounding box center [249, 138] width 16 height 6
click at [203, 198] on div at bounding box center [436, 150] width 704 height 401
drag, startPoint x: 181, startPoint y: 197, endPoint x: 101, endPoint y: 196, distance: 79.9
click at [101, 196] on div at bounding box center [436, 150] width 704 height 401
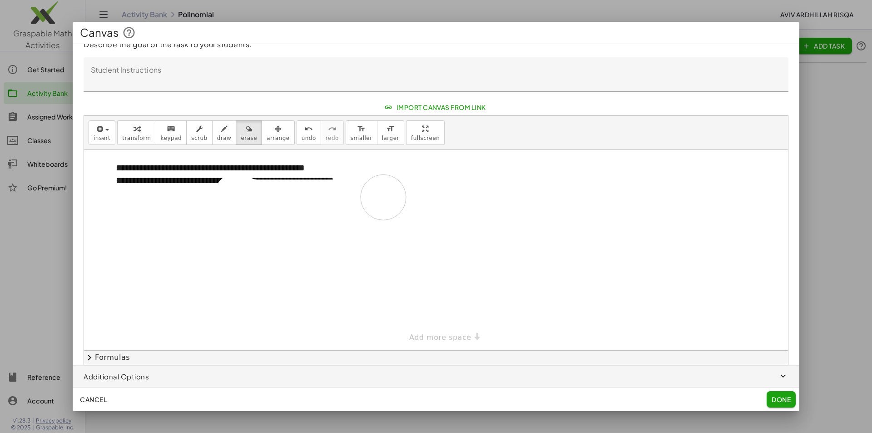
drag, startPoint x: 238, startPoint y: 195, endPoint x: 388, endPoint y: 199, distance: 150.4
click at [384, 197] on div at bounding box center [436, 150] width 704 height 401
click at [784, 397] on span "Done" at bounding box center [781, 399] width 19 height 8
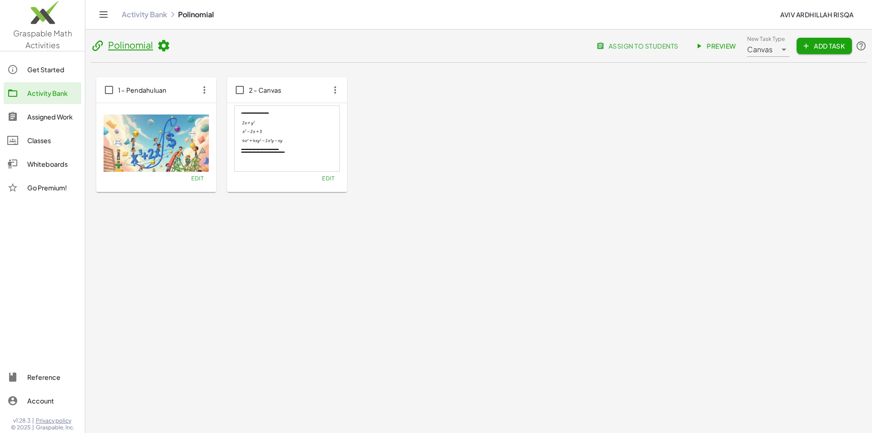
click at [281, 90] on span "2 – Canvas" at bounding box center [265, 90] width 33 height 8
type input "*"
type input "**********"
click at [318, 130] on span "Save" at bounding box center [313, 128] width 16 height 8
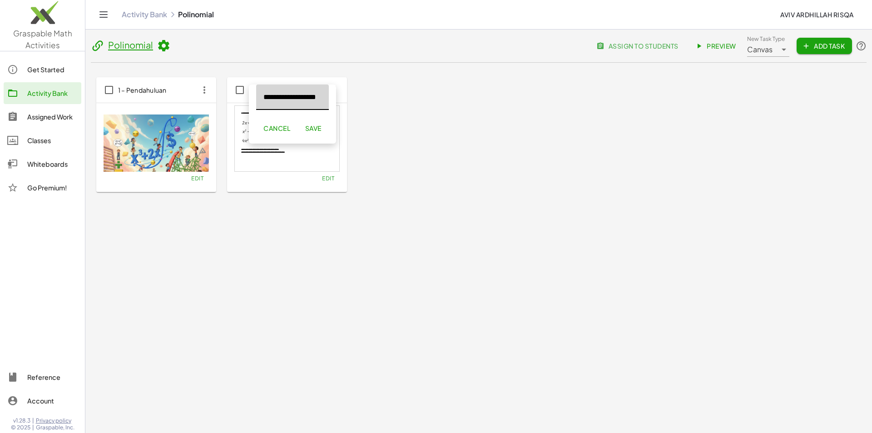
scroll to position [0, 0]
click at [814, 47] on span "Add Task" at bounding box center [824, 46] width 41 height 8
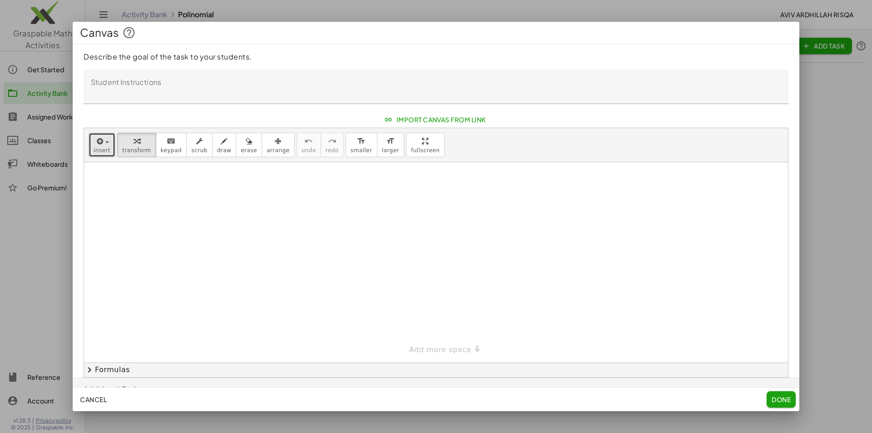
click at [101, 146] on icon "button" at bounding box center [99, 141] width 8 height 11
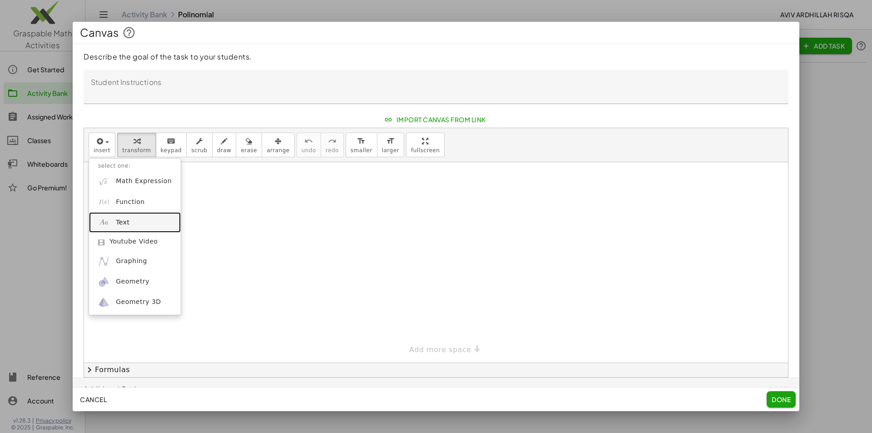
click at [131, 221] on link "Text" at bounding box center [135, 222] width 92 height 20
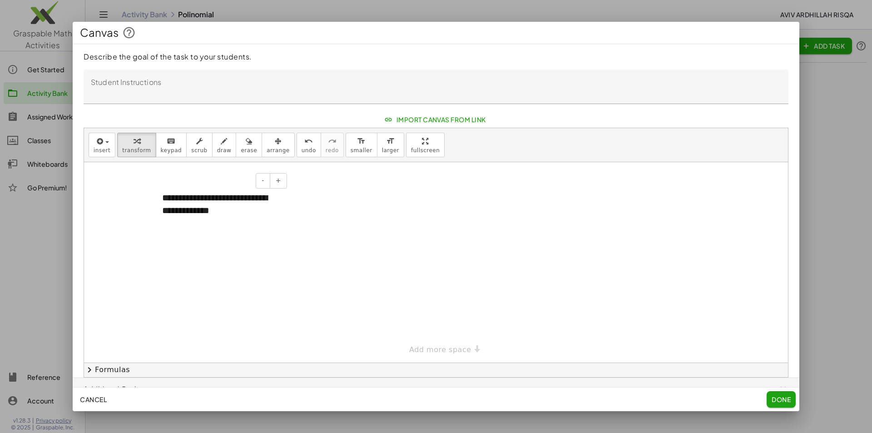
click at [209, 210] on div "**********" at bounding box center [221, 204] width 136 height 44
click at [263, 214] on div "**********" at bounding box center [221, 204] width 136 height 44
click at [194, 210] on div "**********" at bounding box center [221, 217] width 136 height 70
click at [94, 149] on span "insert" at bounding box center [102, 150] width 17 height 6
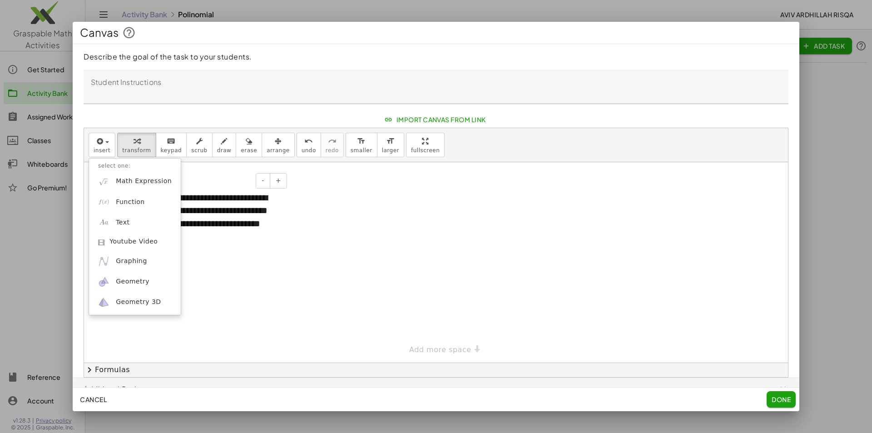
click at [262, 209] on div "**********" at bounding box center [221, 217] width 136 height 70
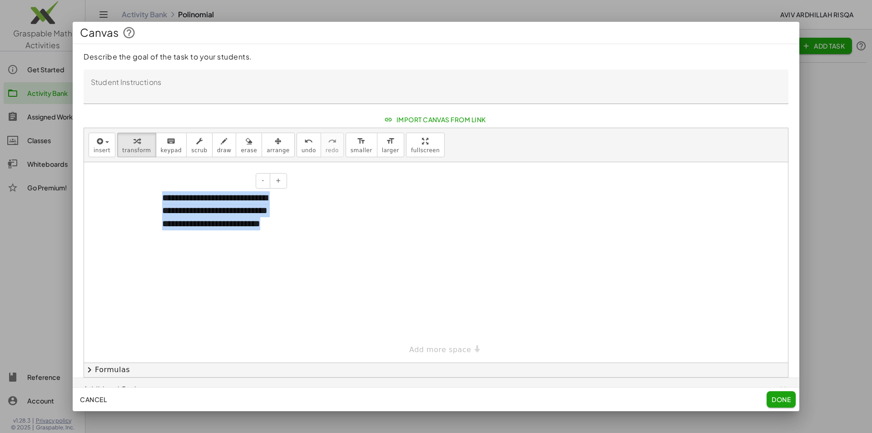
drag, startPoint x: 248, startPoint y: 237, endPoint x: 159, endPoint y: 200, distance: 96.2
click at [159, 200] on div "**********" at bounding box center [221, 217] width 136 height 70
click at [98, 145] on icon "button" at bounding box center [99, 141] width 8 height 11
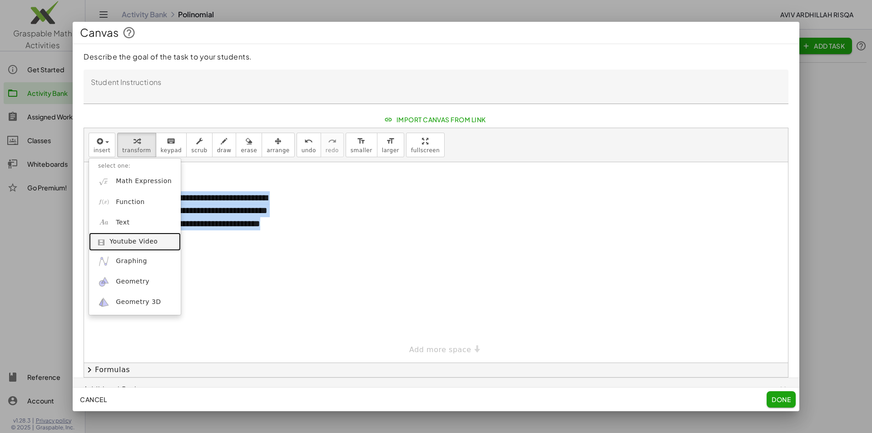
click at [133, 245] on span "Youtube Video" at bounding box center [133, 241] width 48 height 9
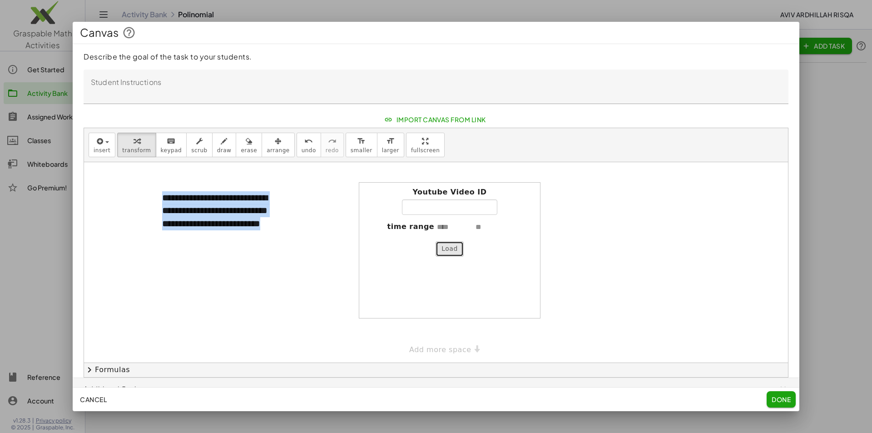
click at [448, 248] on button "Load" at bounding box center [450, 248] width 28 height 15
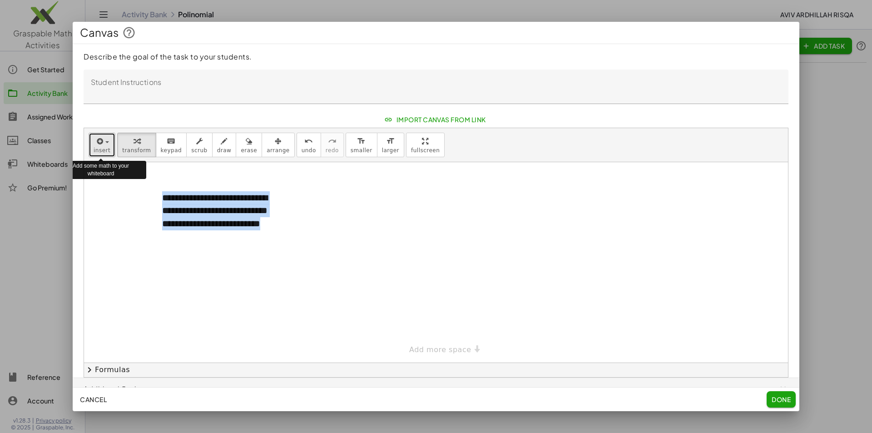
click at [108, 145] on div "button" at bounding box center [102, 140] width 17 height 11
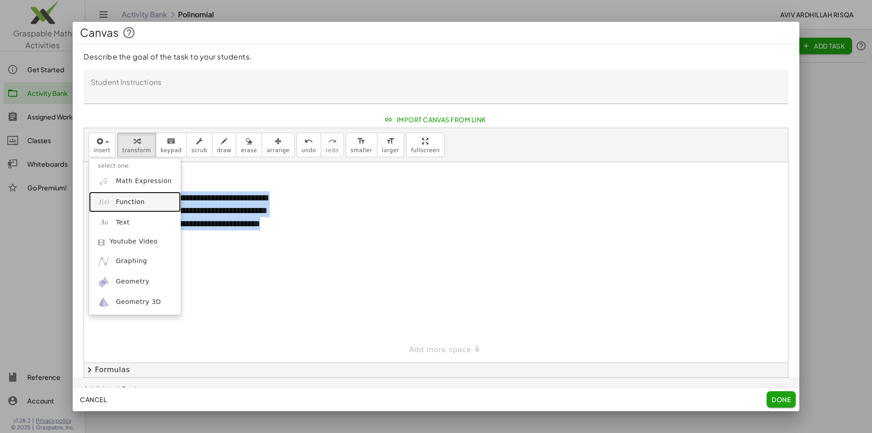
click at [138, 203] on span "Function" at bounding box center [130, 202] width 29 height 9
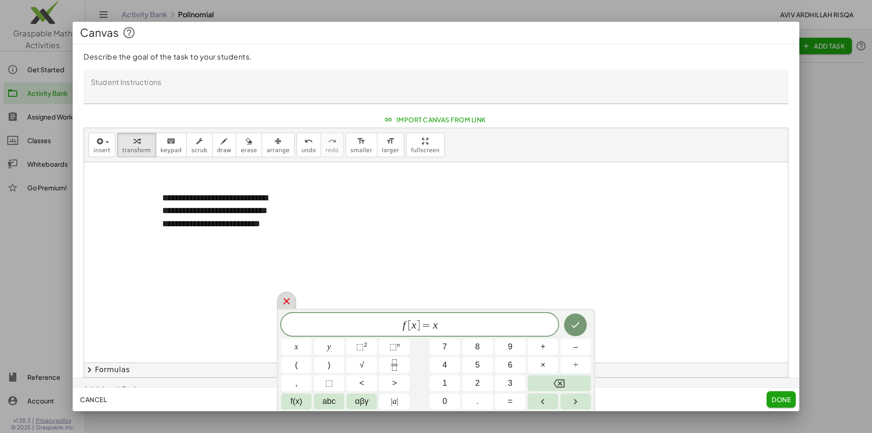
click at [288, 299] on icon at bounding box center [286, 301] width 6 height 6
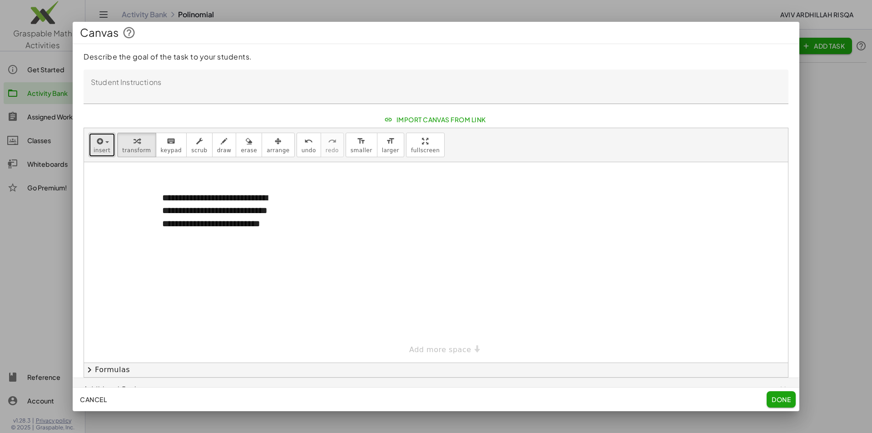
click at [104, 149] on span "insert" at bounding box center [102, 150] width 17 height 6
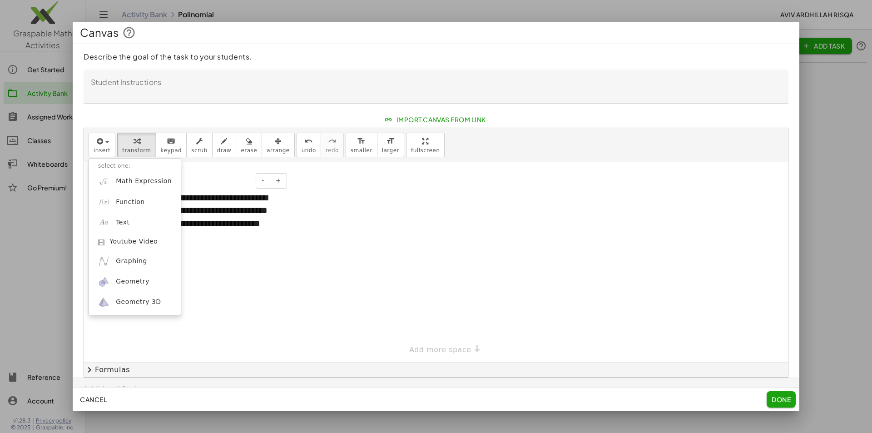
click at [225, 236] on div "**********" at bounding box center [221, 217] width 136 height 70
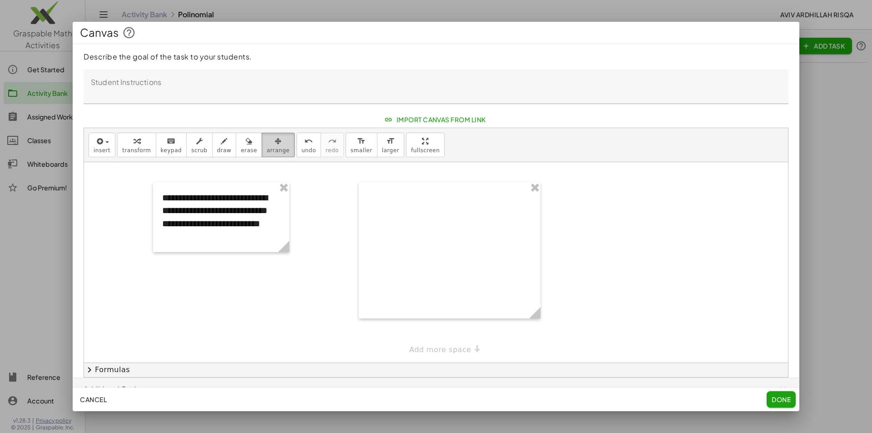
click at [267, 149] on span "arrange" at bounding box center [278, 150] width 23 height 6
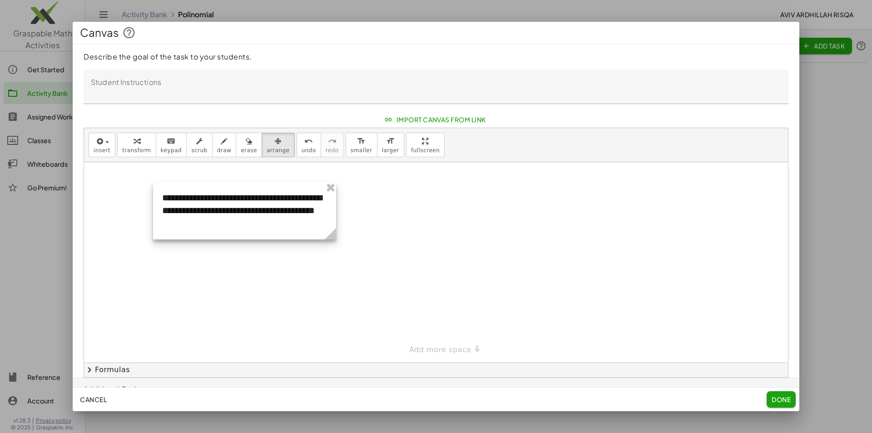
drag, startPoint x: 286, startPoint y: 249, endPoint x: 332, endPoint y: 243, distance: 47.1
click at [332, 243] on div "**********" at bounding box center [436, 262] width 704 height 200
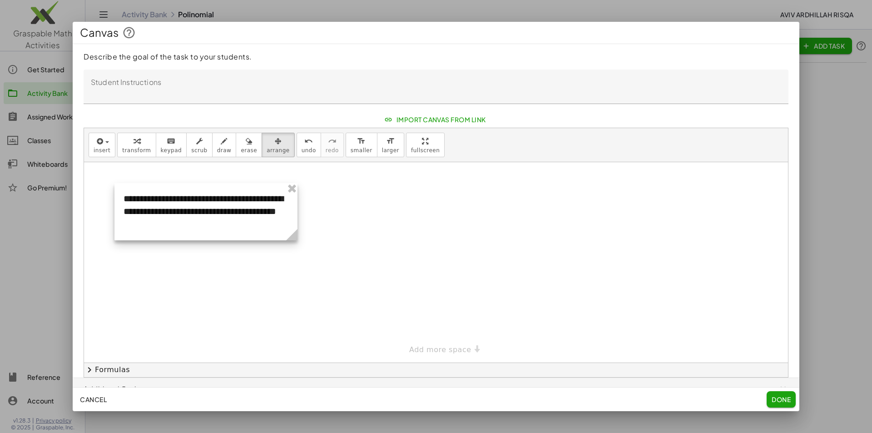
drag, startPoint x: 291, startPoint y: 231, endPoint x: 253, endPoint y: 232, distance: 38.6
click at [253, 232] on div at bounding box center [205, 211] width 183 height 57
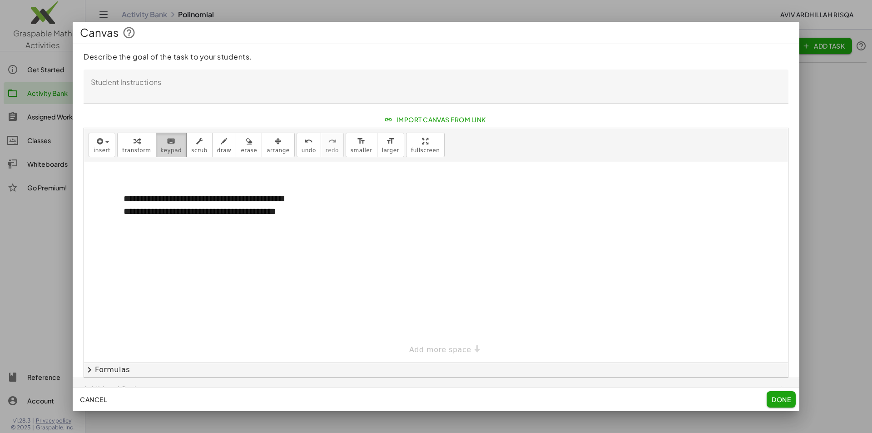
click at [161, 151] on span "keypad" at bounding box center [171, 150] width 21 height 6
click at [191, 209] on div "**********" at bounding box center [205, 211] width 183 height 57
click at [206, 209] on div "**********" at bounding box center [205, 211] width 183 height 57
click at [125, 199] on div "**********" at bounding box center [205, 211] width 183 height 57
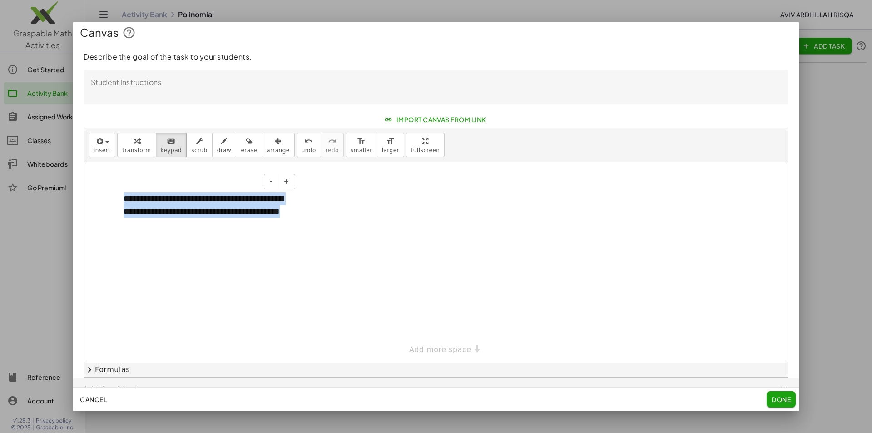
drag, startPoint x: 210, startPoint y: 227, endPoint x: 124, endPoint y: 202, distance: 89.5
click at [124, 202] on div "**********" at bounding box center [205, 211] width 183 height 57
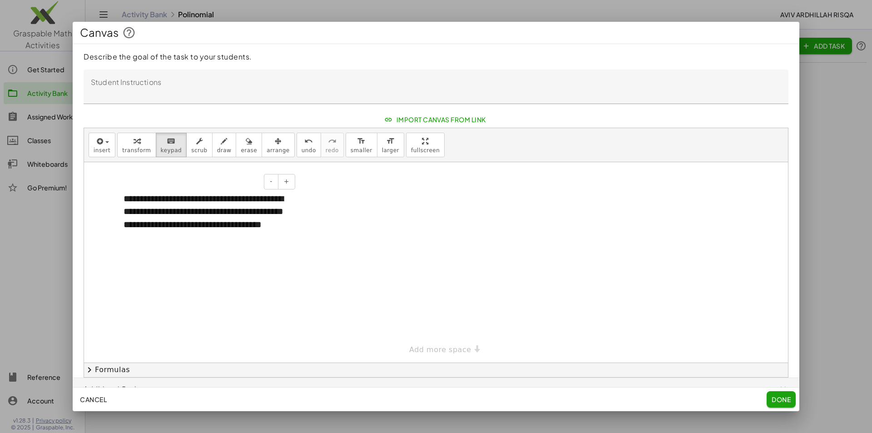
click at [179, 212] on div "**********" at bounding box center [205, 218] width 183 height 70
click at [173, 213] on div "**********" at bounding box center [205, 218] width 183 height 70
drag, startPoint x: 264, startPoint y: 238, endPoint x: 254, endPoint y: 235, distance: 10.6
click at [254, 235] on div "**********" at bounding box center [205, 218] width 183 height 70
drag, startPoint x: 228, startPoint y: 236, endPoint x: 238, endPoint y: 213, distance: 24.8
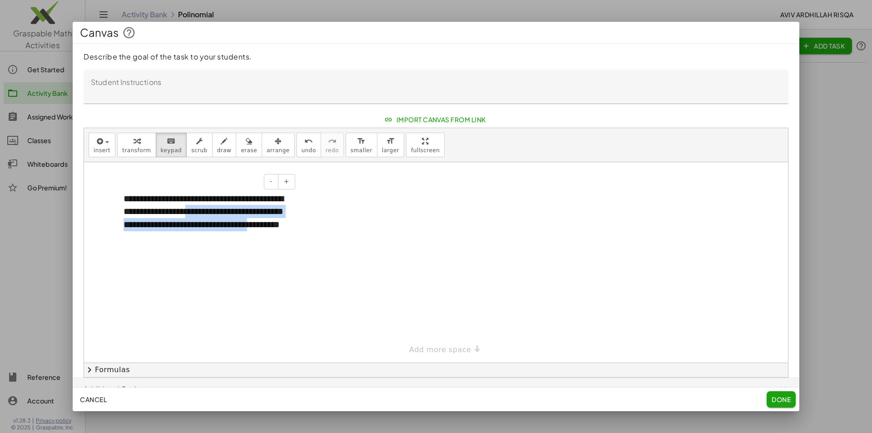
click at [238, 213] on div "**********" at bounding box center [205, 218] width 183 height 70
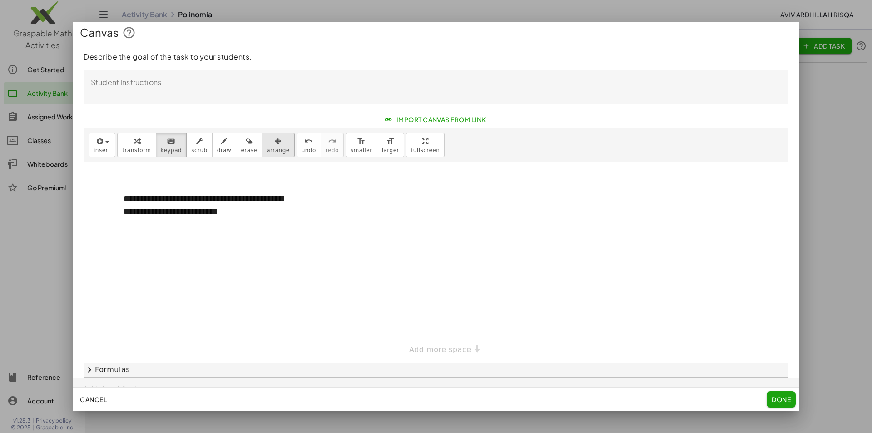
click at [267, 151] on span "arrange" at bounding box center [278, 150] width 23 height 6
drag, startPoint x: 298, startPoint y: 225, endPoint x: 308, endPoint y: 202, distance: 25.6
click at [308, 202] on div "**********" at bounding box center [436, 262] width 704 height 200
click at [330, 199] on div at bounding box center [436, 262] width 704 height 200
click at [103, 150] on span "insert" at bounding box center [102, 150] width 17 height 6
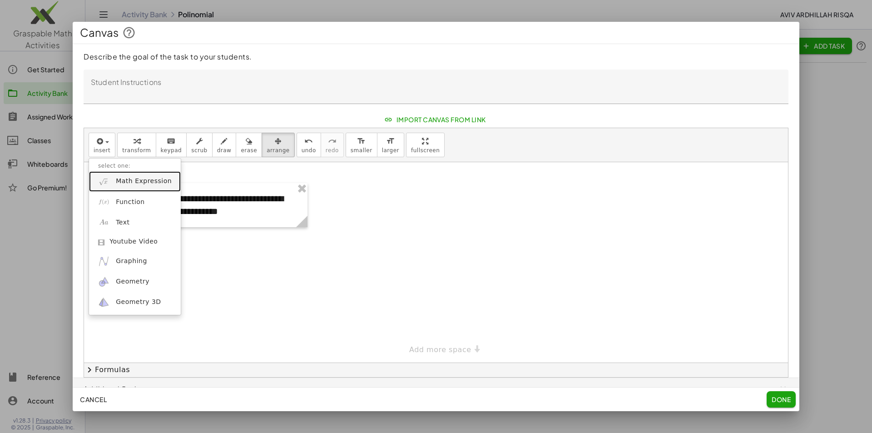
click at [139, 184] on span "Math Expression" at bounding box center [144, 181] width 56 height 9
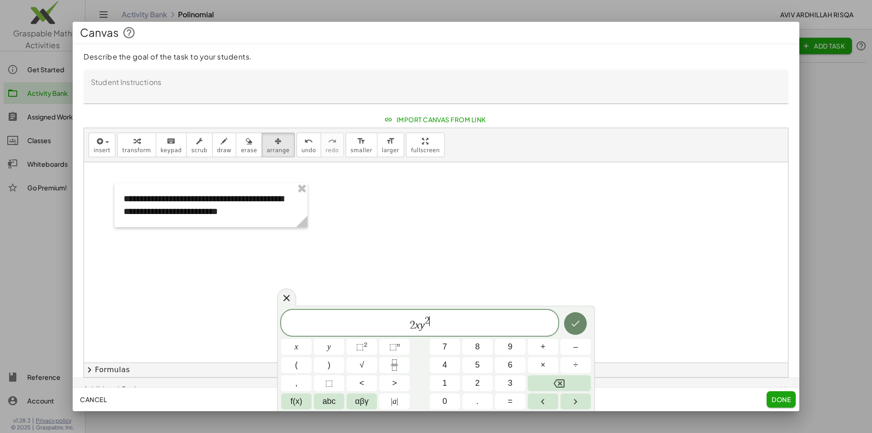
click at [576, 327] on icon "Done" at bounding box center [575, 323] width 11 height 11
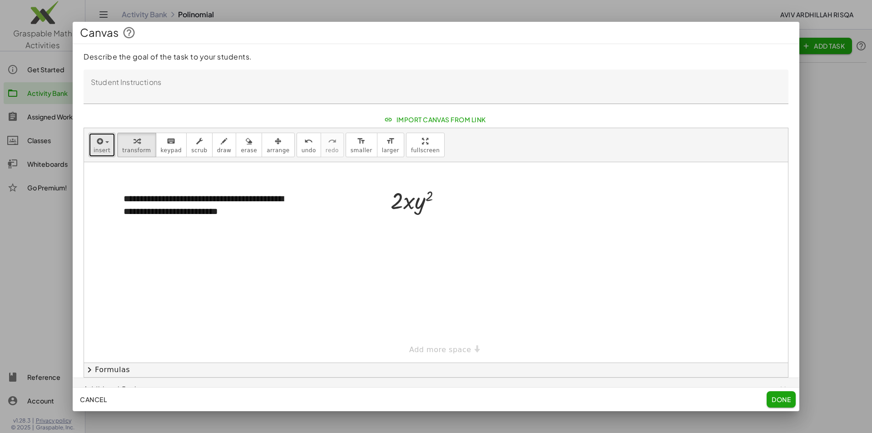
click at [98, 150] on span "insert" at bounding box center [102, 150] width 17 height 6
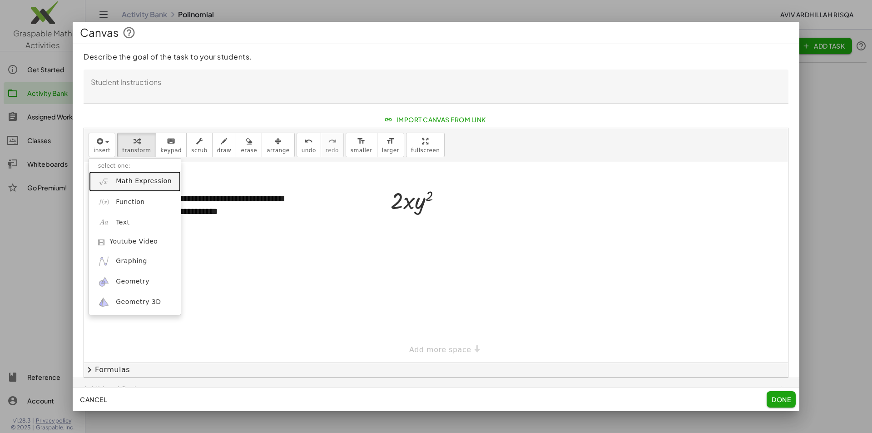
click at [130, 184] on span "Math Expression" at bounding box center [144, 181] width 56 height 9
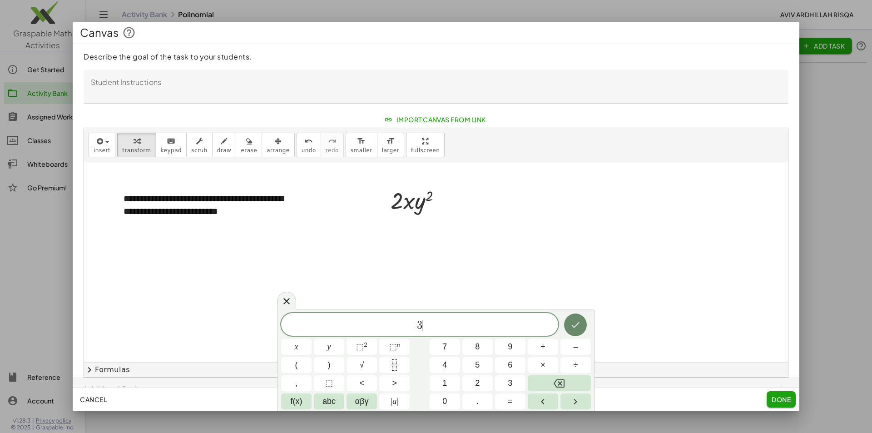
click at [580, 328] on icon "Done" at bounding box center [575, 324] width 11 height 11
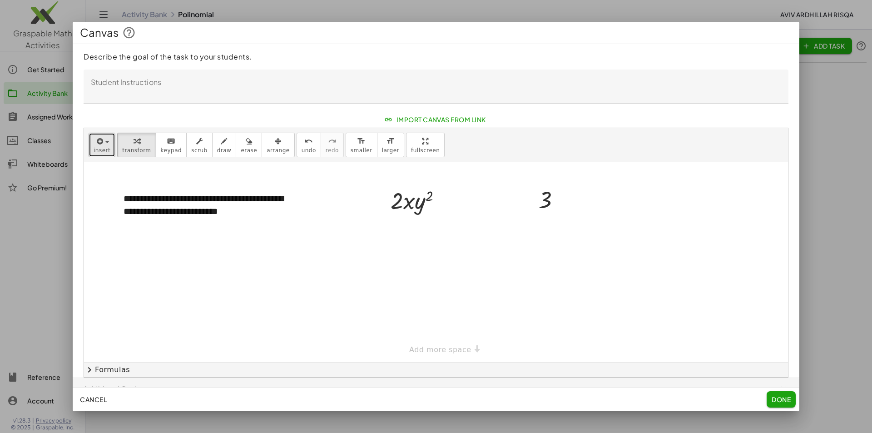
click at [108, 145] on button "insert" at bounding box center [102, 145] width 27 height 25
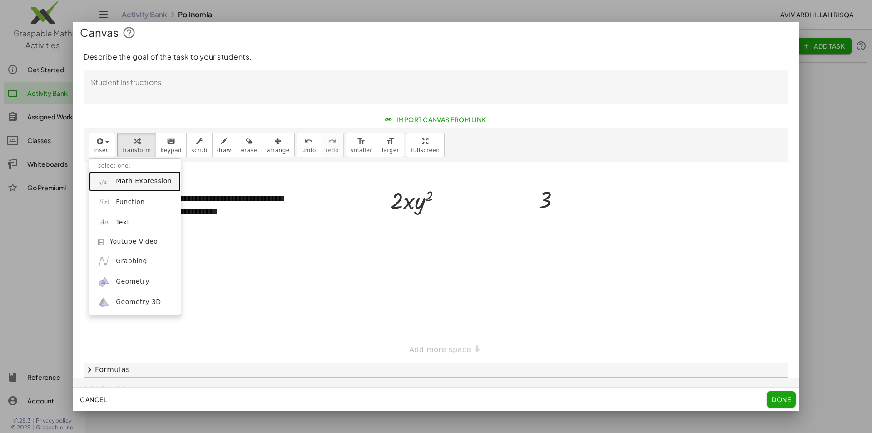
click at [130, 187] on link "Math Expression" at bounding box center [135, 181] width 92 height 20
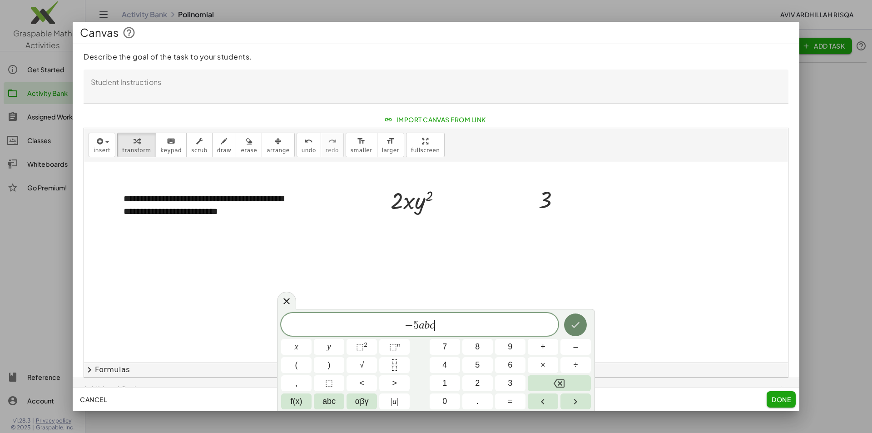
click at [577, 323] on icon "Done" at bounding box center [575, 324] width 11 height 11
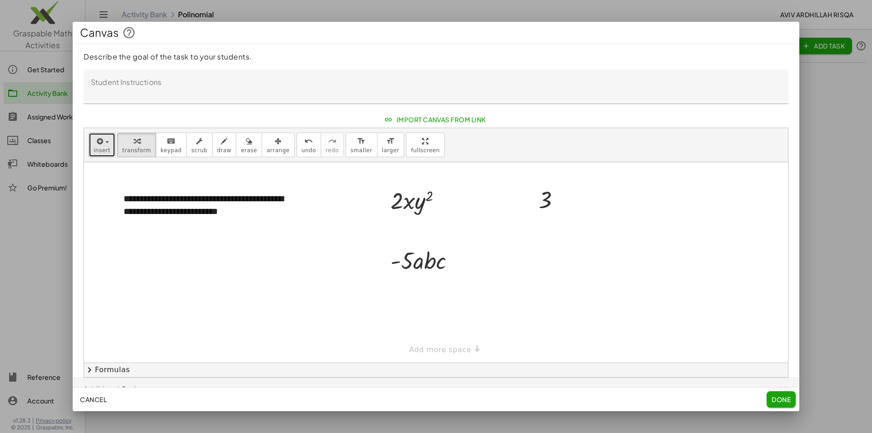
click at [98, 144] on icon "button" at bounding box center [99, 141] width 8 height 11
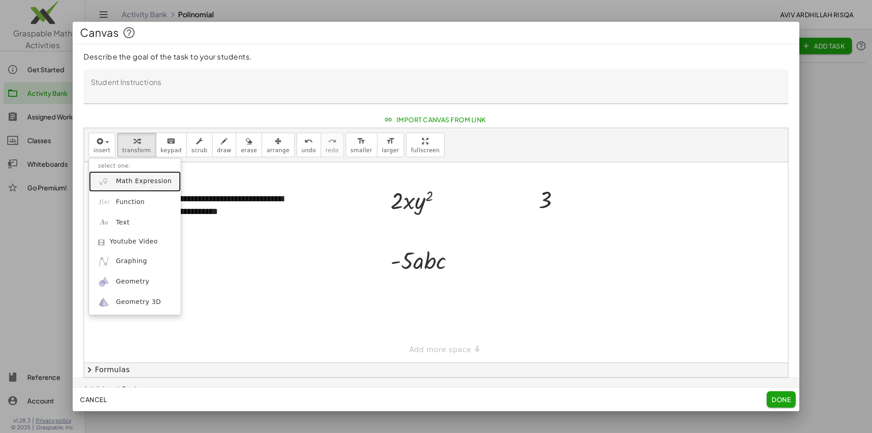
click at [129, 184] on span "Math Expression" at bounding box center [144, 181] width 56 height 9
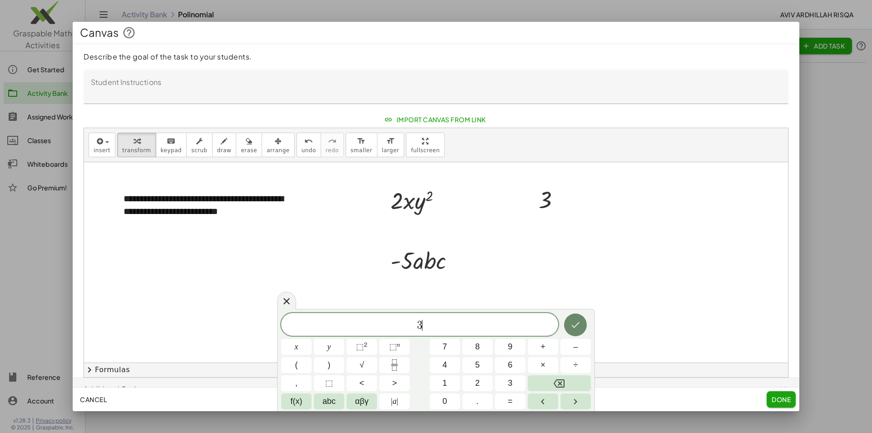
click at [582, 322] on button "Done" at bounding box center [575, 324] width 23 height 23
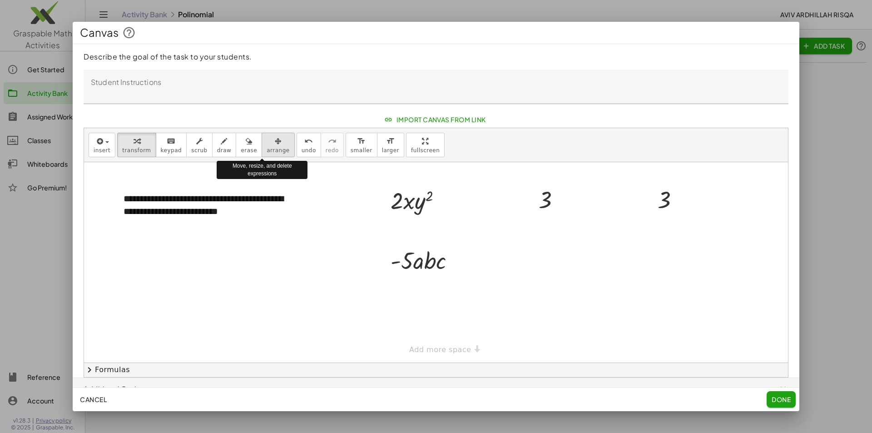
click at [267, 144] on div "button" at bounding box center [278, 140] width 23 height 11
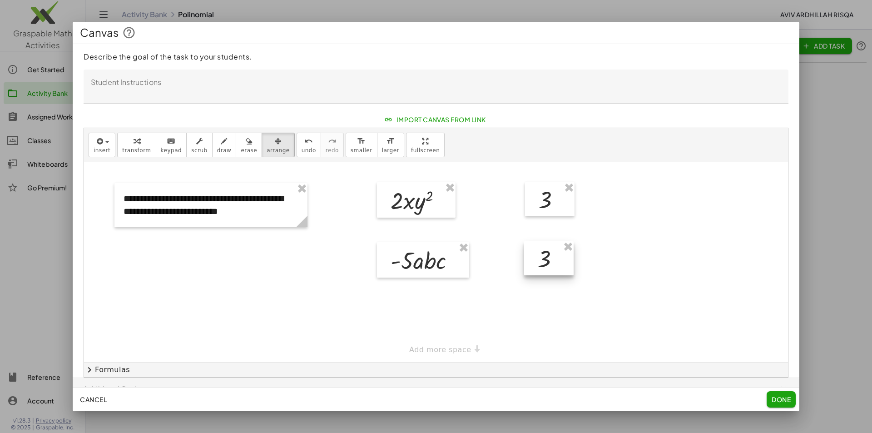
drag, startPoint x: 662, startPoint y: 202, endPoint x: 544, endPoint y: 261, distance: 132.0
click at [544, 261] on div at bounding box center [549, 258] width 50 height 35
click at [99, 146] on icon "button" at bounding box center [99, 141] width 8 height 11
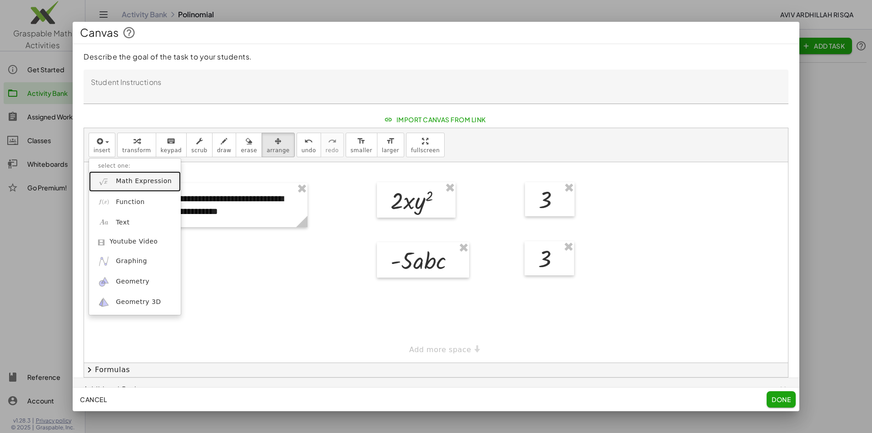
click at [128, 184] on span "Math Expression" at bounding box center [144, 181] width 56 height 9
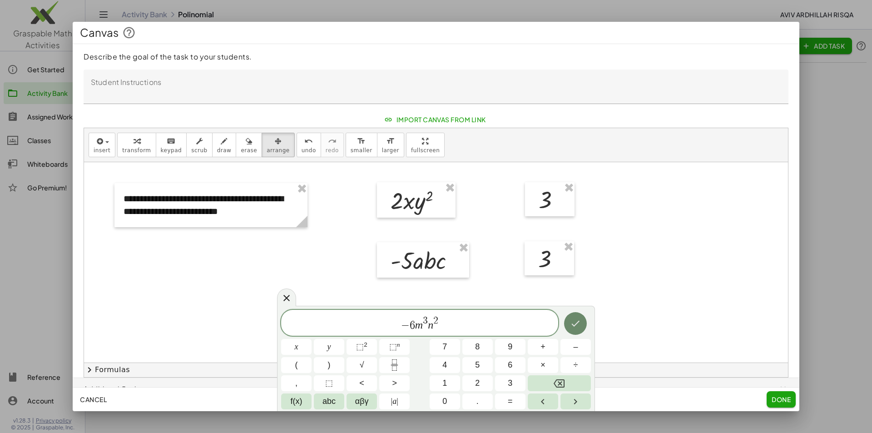
click at [569, 327] on button "Done" at bounding box center [575, 323] width 23 height 23
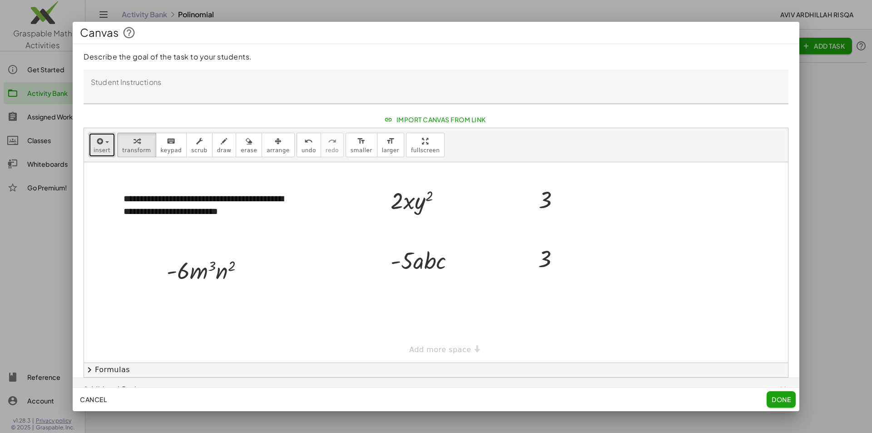
click at [104, 147] on span "insert" at bounding box center [102, 150] width 17 height 6
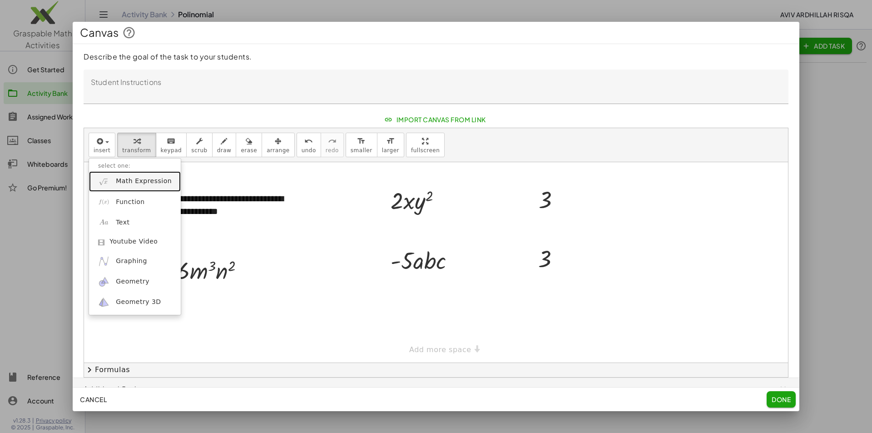
click at [132, 182] on span "Math Expression" at bounding box center [144, 181] width 56 height 9
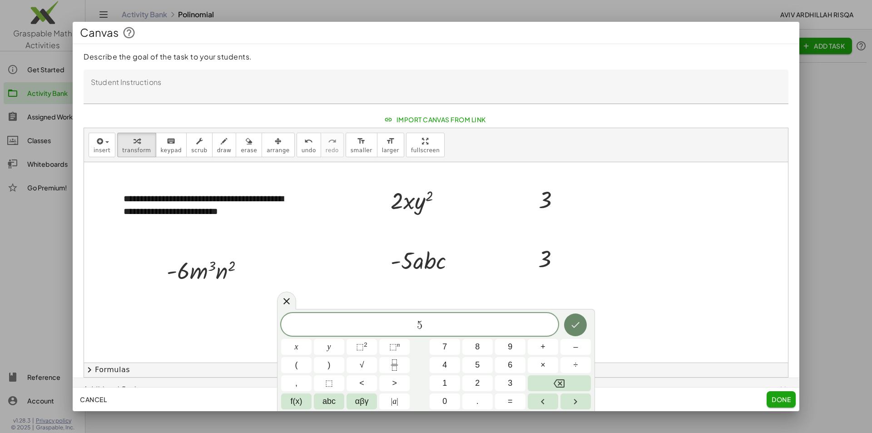
click at [576, 324] on icon "Done" at bounding box center [575, 324] width 11 height 11
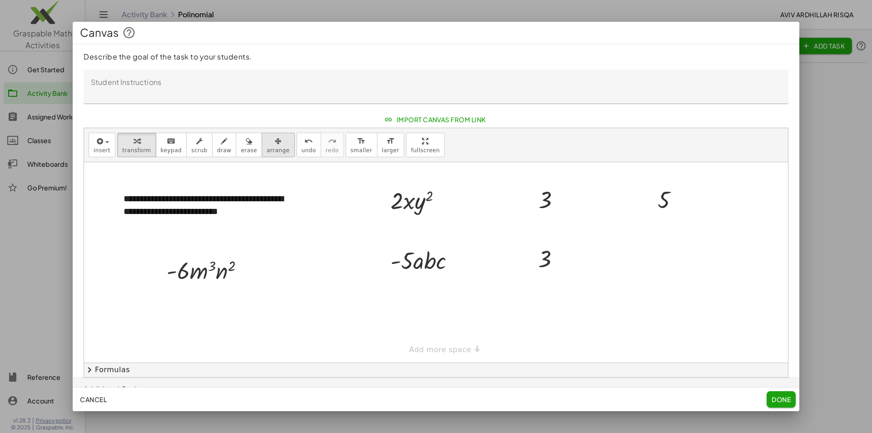
click at [267, 149] on span "arrange" at bounding box center [278, 150] width 23 height 6
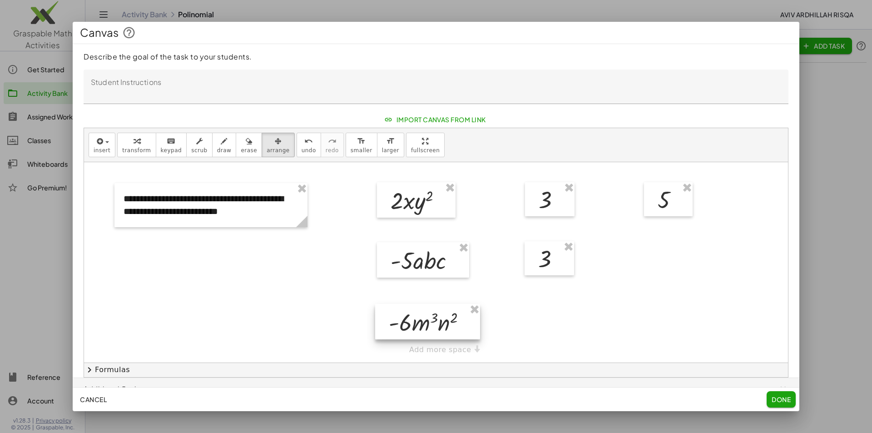
drag, startPoint x: 229, startPoint y: 272, endPoint x: 452, endPoint y: 323, distance: 228.0
click at [452, 323] on div at bounding box center [427, 321] width 105 height 35
drag, startPoint x: 672, startPoint y: 199, endPoint x: 551, endPoint y: 322, distance: 172.5
click at [551, 322] on div at bounding box center [547, 322] width 49 height 35
click at [99, 149] on span "insert" at bounding box center [102, 150] width 17 height 6
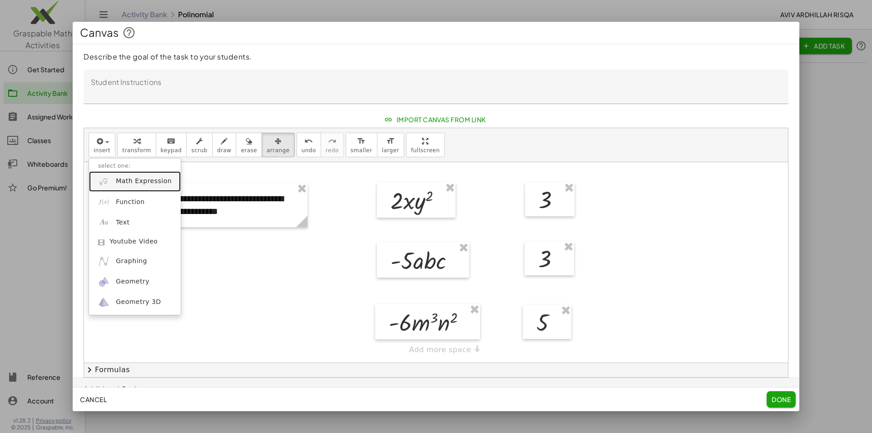
click at [113, 181] on link "Math Expression" at bounding box center [135, 181] width 92 height 20
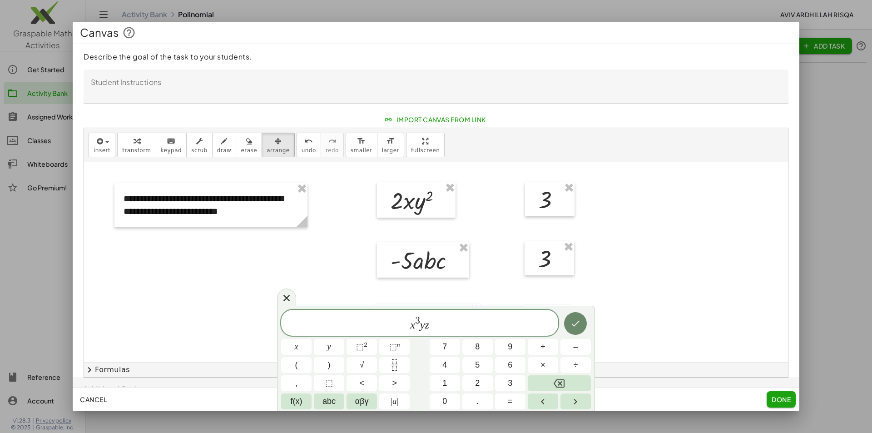
click at [580, 322] on icon "Done" at bounding box center [575, 323] width 11 height 11
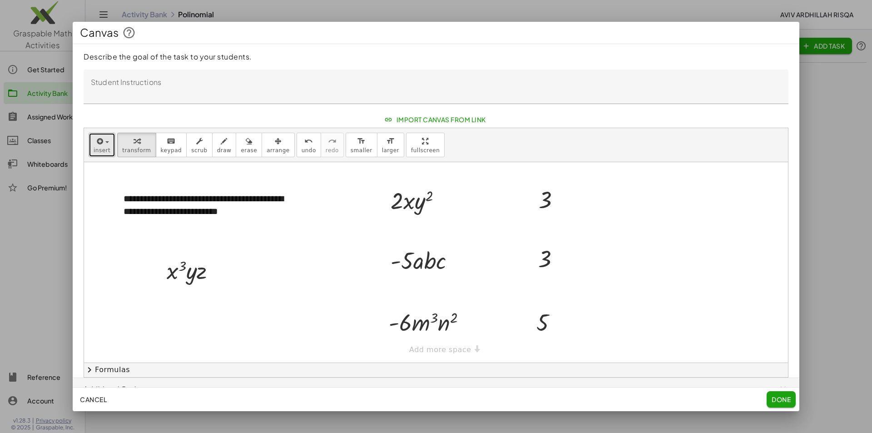
click at [100, 149] on span "insert" at bounding box center [102, 150] width 17 height 6
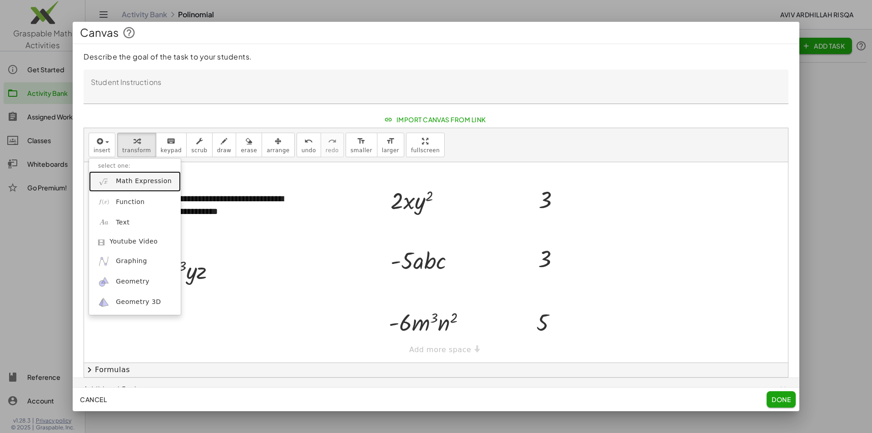
click at [125, 178] on span "Math Expression" at bounding box center [144, 181] width 56 height 9
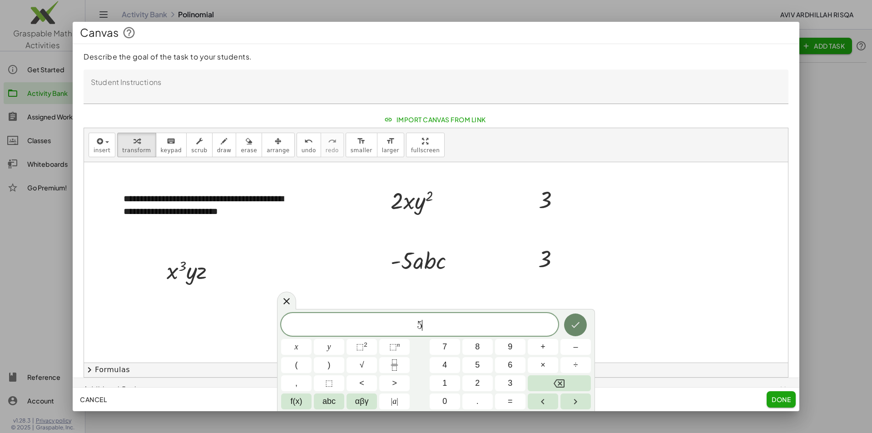
click at [575, 327] on icon "Done" at bounding box center [576, 325] width 8 height 6
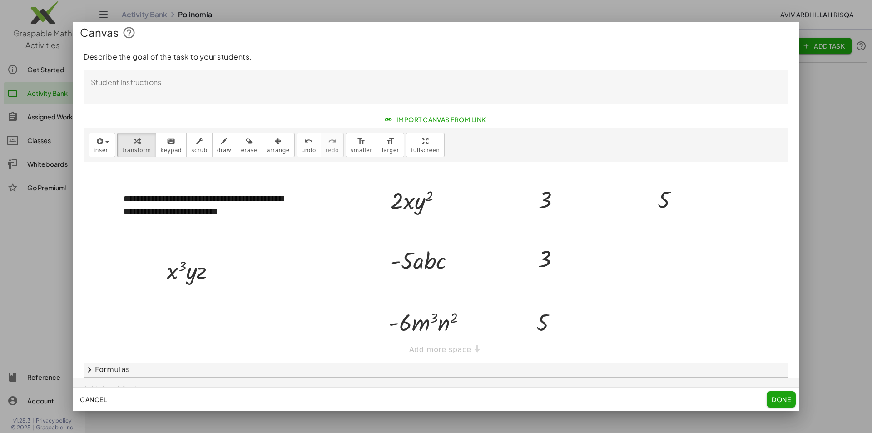
scroll to position [12, 0]
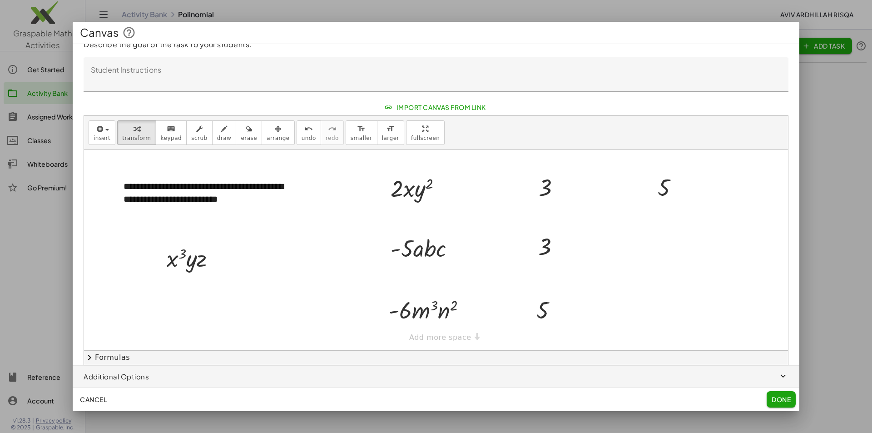
click at [461, 332] on div "**********" at bounding box center [436, 250] width 704 height 200
click at [275, 134] on icon "button" at bounding box center [278, 129] width 7 height 11
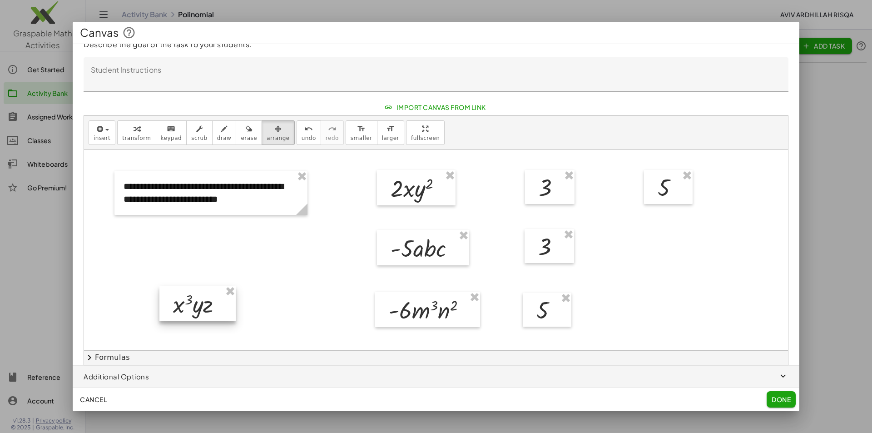
drag, startPoint x: 210, startPoint y: 263, endPoint x: 218, endPoint y: 313, distance: 49.7
click at [218, 313] on div at bounding box center [197, 303] width 76 height 35
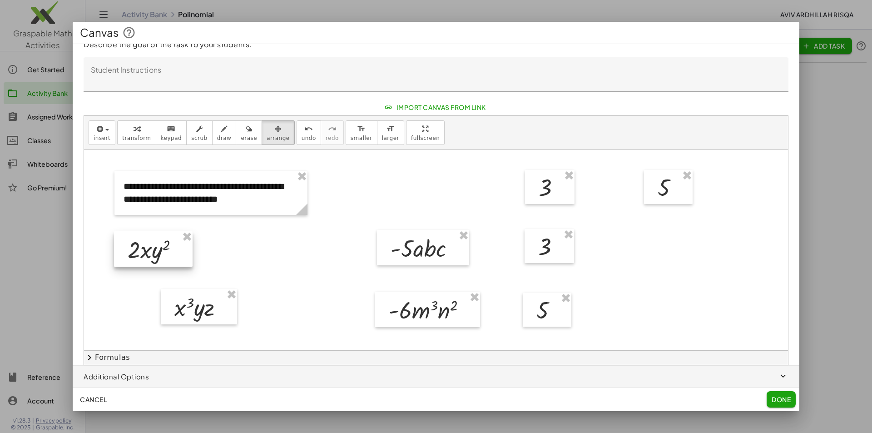
drag, startPoint x: 446, startPoint y: 194, endPoint x: 183, endPoint y: 255, distance: 270.1
click at [183, 255] on div at bounding box center [153, 248] width 79 height 35
drag, startPoint x: 564, startPoint y: 185, endPoint x: 299, endPoint y: 246, distance: 271.8
click at [299, 246] on div at bounding box center [284, 249] width 50 height 35
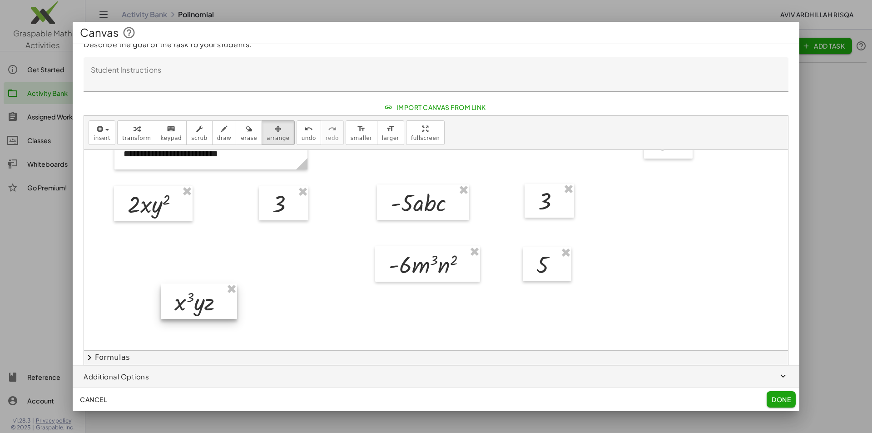
drag, startPoint x: 218, startPoint y: 264, endPoint x: 223, endPoint y: 315, distance: 50.8
click at [218, 319] on div at bounding box center [199, 300] width 76 height 35
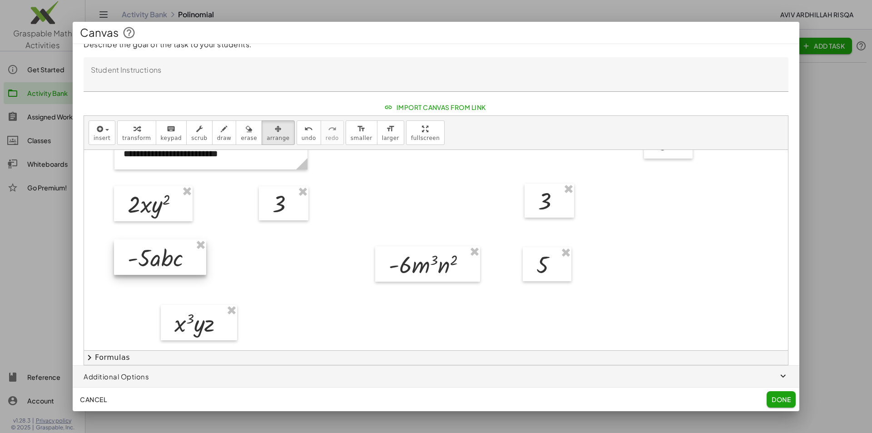
drag, startPoint x: 389, startPoint y: 202, endPoint x: 126, endPoint y: 256, distance: 268.6
click at [126, 256] on div at bounding box center [160, 256] width 92 height 35
drag, startPoint x: 549, startPoint y: 207, endPoint x: 283, endPoint y: 263, distance: 271.6
click at [283, 263] on div at bounding box center [283, 257] width 50 height 35
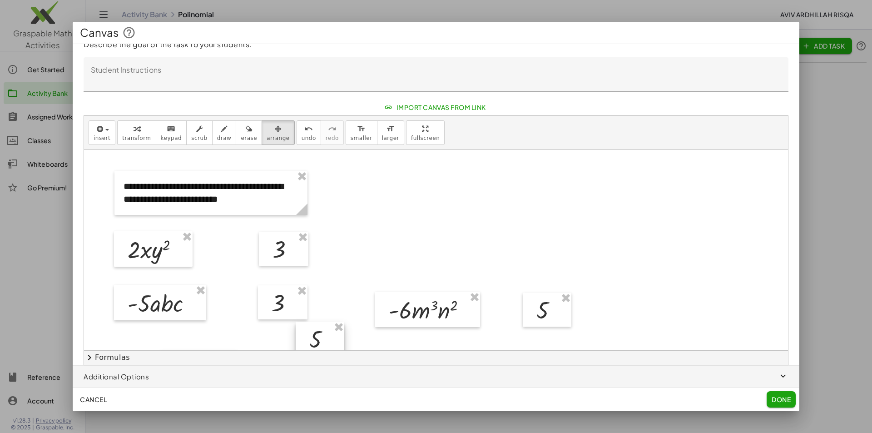
drag, startPoint x: 660, startPoint y: 196, endPoint x: 311, endPoint y: 348, distance: 380.0
click at [311, 348] on div at bounding box center [320, 339] width 49 height 35
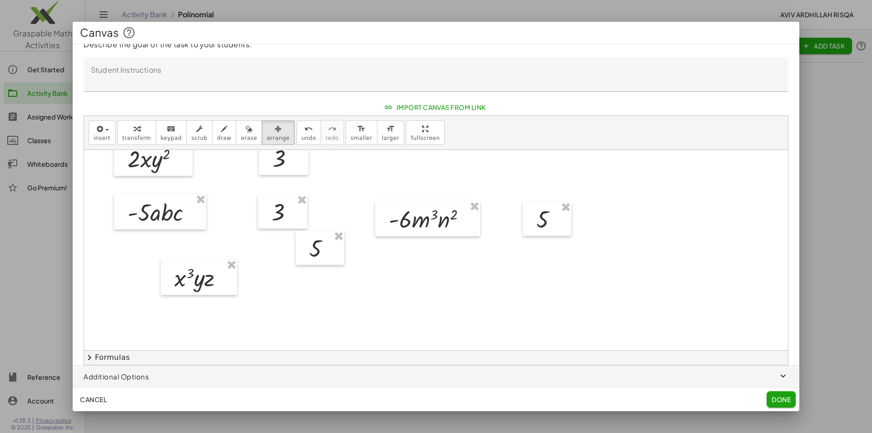
scroll to position [136, 0]
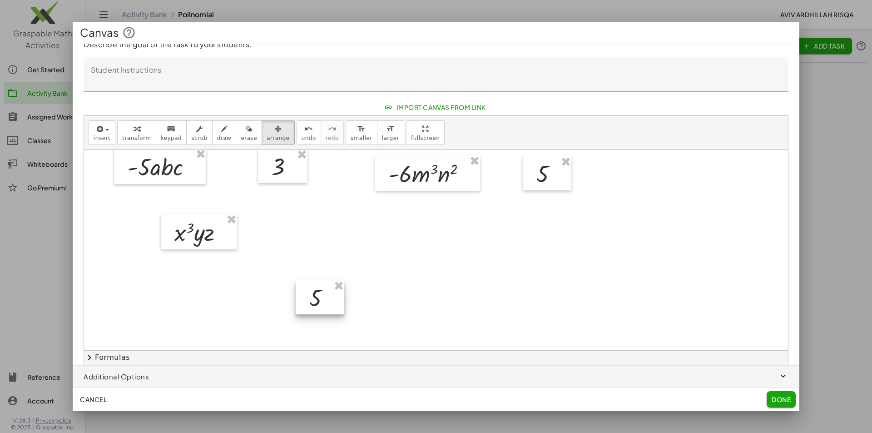
drag, startPoint x: 318, startPoint y: 211, endPoint x: 317, endPoint y: 309, distance: 98.6
click at [318, 309] on div at bounding box center [320, 297] width 49 height 35
drag, startPoint x: 203, startPoint y: 235, endPoint x: 203, endPoint y: 321, distance: 85.8
click at [203, 249] on div at bounding box center [199, 231] width 76 height 35
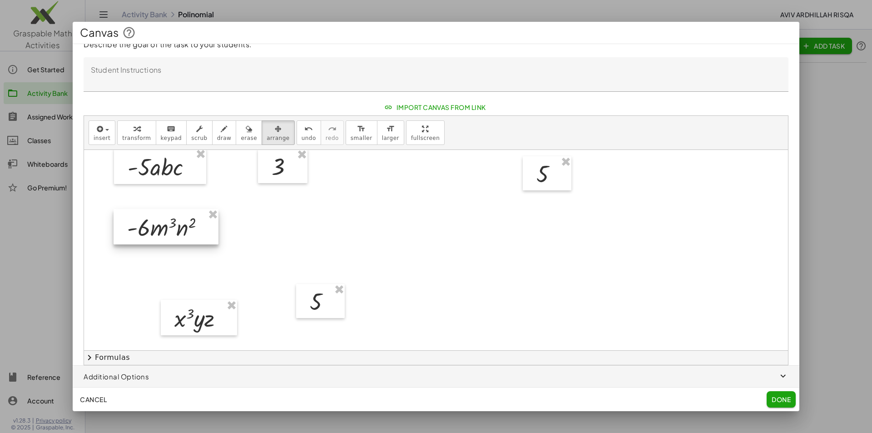
drag, startPoint x: 408, startPoint y: 179, endPoint x: 147, endPoint y: 233, distance: 267.1
click at [147, 233] on div at bounding box center [166, 226] width 105 height 35
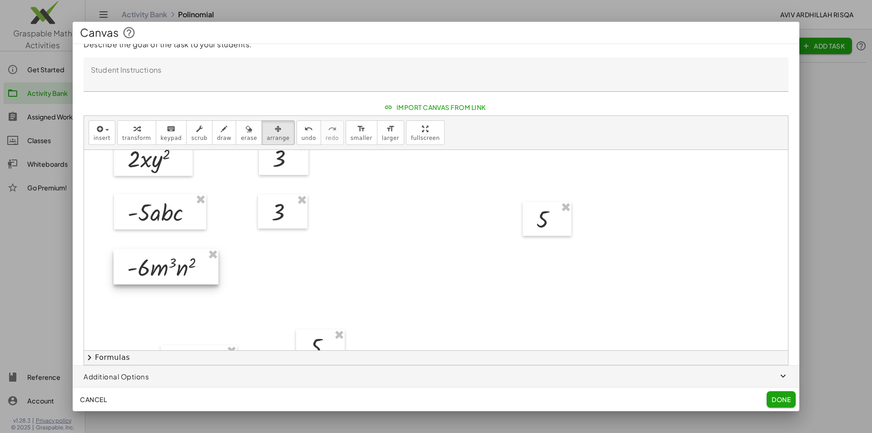
drag, startPoint x: 158, startPoint y: 262, endPoint x: 158, endPoint y: 256, distance: 5.5
click at [158, 256] on div at bounding box center [166, 266] width 105 height 35
drag, startPoint x: 546, startPoint y: 221, endPoint x: 283, endPoint y: 267, distance: 267.9
click at [283, 267] on div at bounding box center [283, 265] width 49 height 35
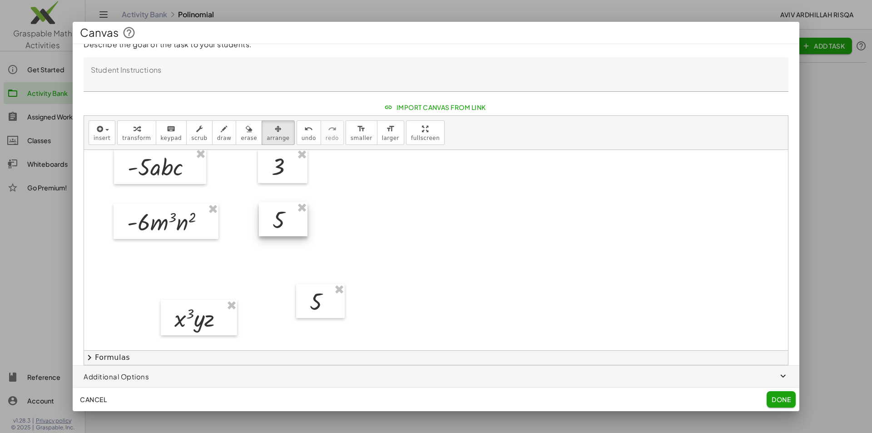
scroll to position [182, 0]
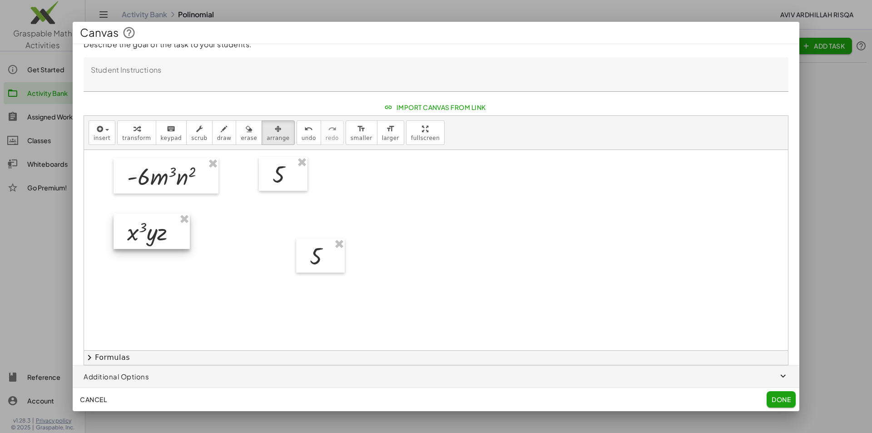
drag, startPoint x: 216, startPoint y: 277, endPoint x: 169, endPoint y: 236, distance: 62.5
click at [169, 236] on div at bounding box center [152, 230] width 76 height 35
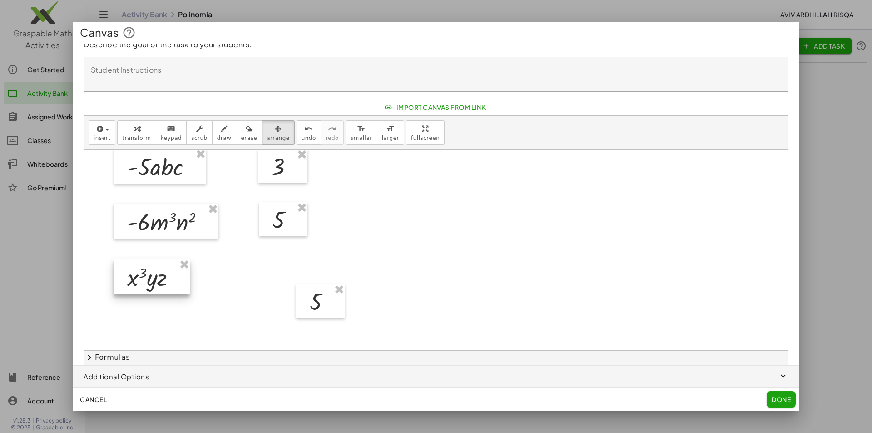
scroll to position [91, 0]
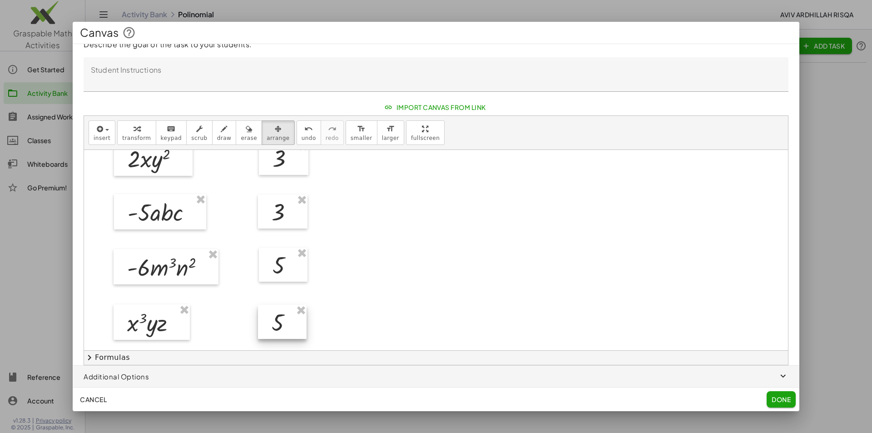
drag, startPoint x: 308, startPoint y: 337, endPoint x: 269, endPoint y: 313, distance: 45.4
click at [269, 313] on div at bounding box center [282, 322] width 49 height 35
click at [432, 293] on div at bounding box center [436, 259] width 704 height 401
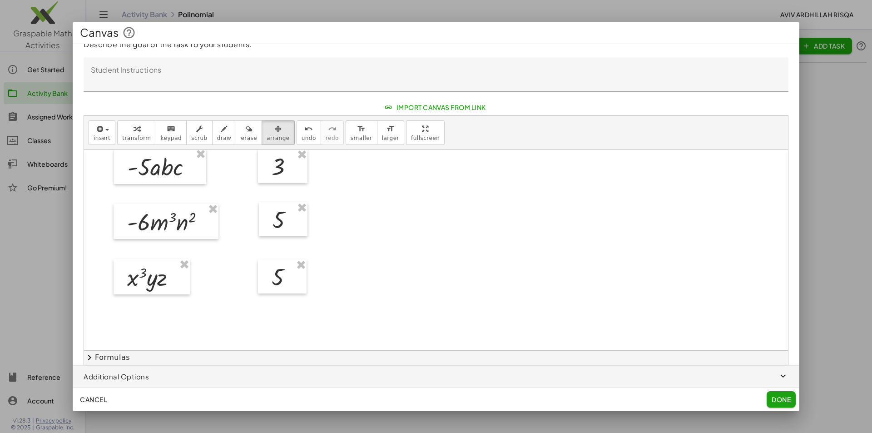
scroll to position [0, 0]
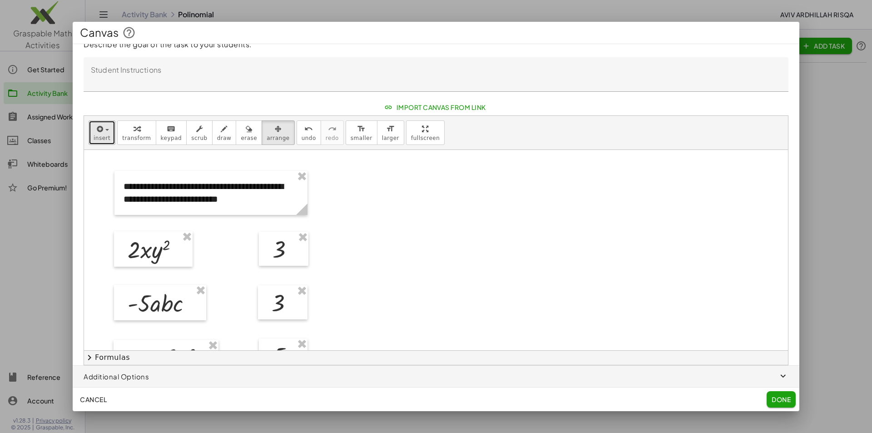
click at [94, 132] on div "button" at bounding box center [102, 128] width 17 height 11
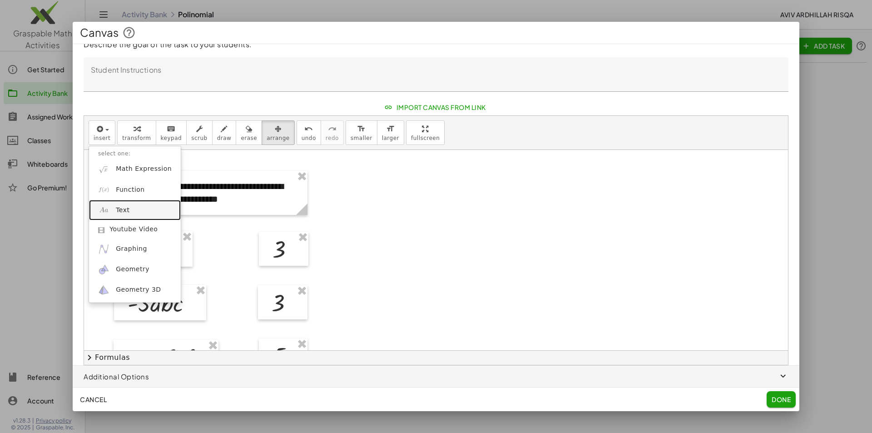
click at [138, 209] on link "Text" at bounding box center [135, 210] width 92 height 20
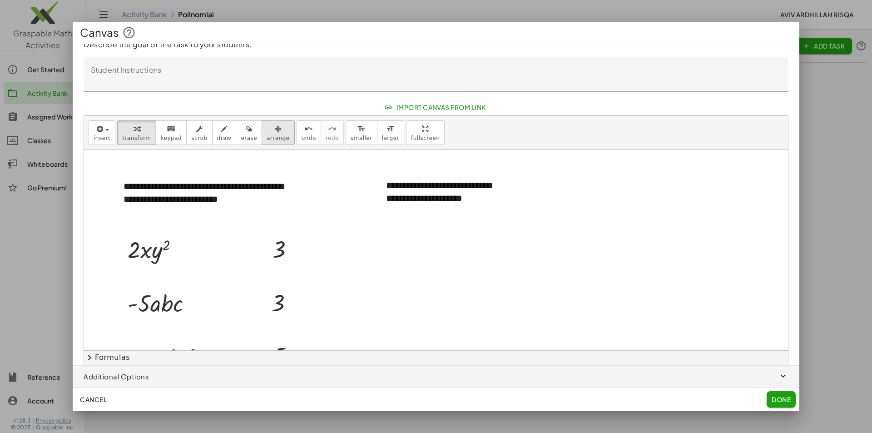
click at [271, 138] on span "arrange" at bounding box center [278, 138] width 23 height 6
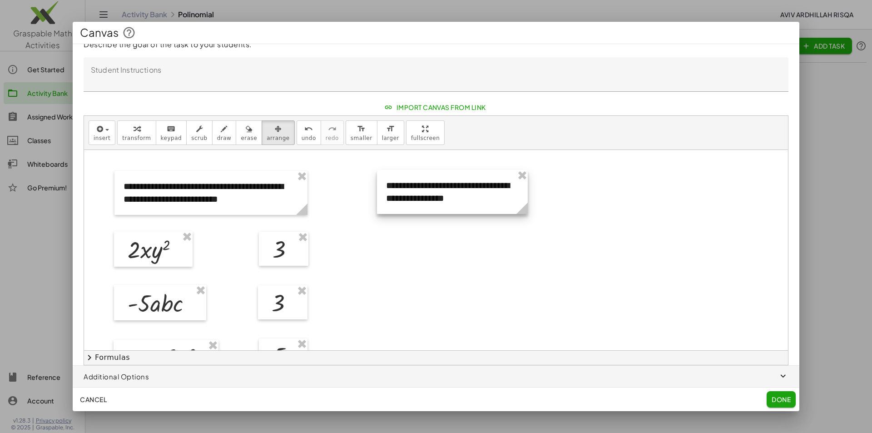
drag, startPoint x: 511, startPoint y: 221, endPoint x: 526, endPoint y: 213, distance: 16.9
click at [526, 213] on icon at bounding box center [521, 208] width 11 height 11
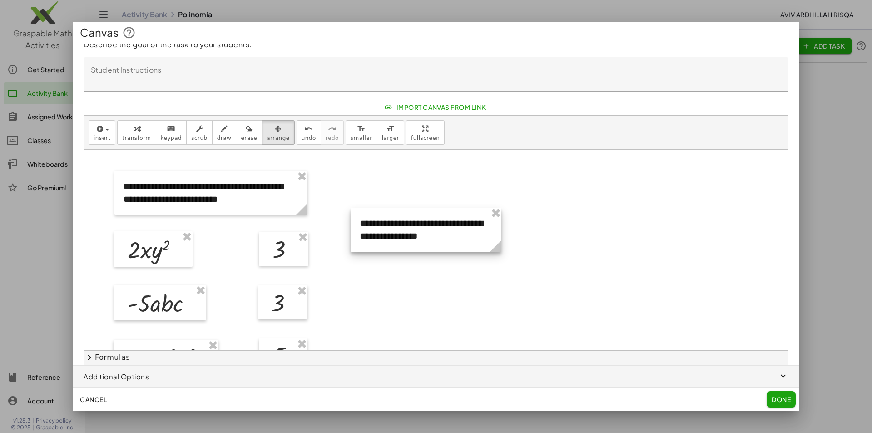
drag, startPoint x: 489, startPoint y: 202, endPoint x: 444, endPoint y: 276, distance: 86.2
click at [444, 252] on div at bounding box center [426, 230] width 151 height 44
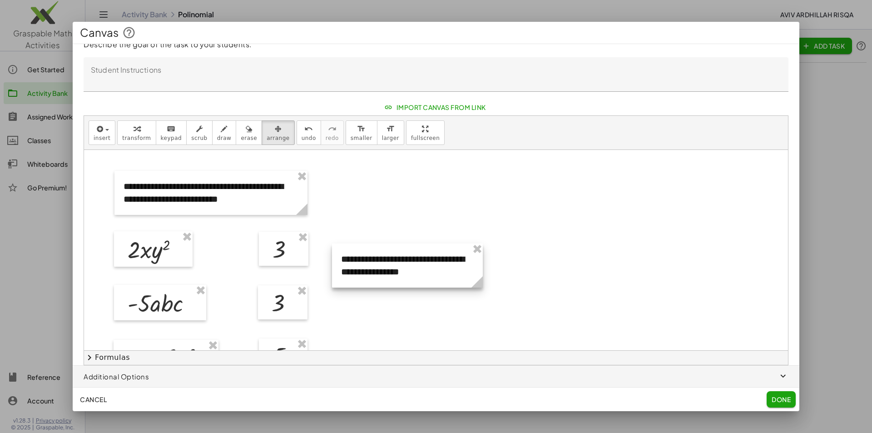
scroll to position [91, 0]
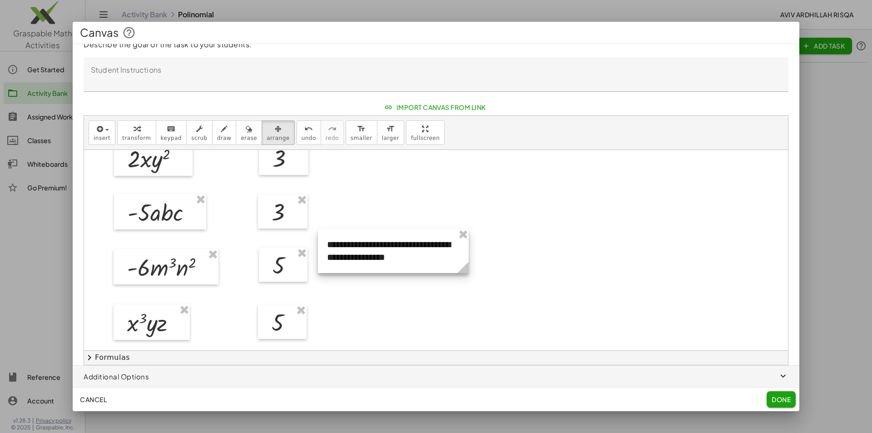
drag, startPoint x: 419, startPoint y: 178, endPoint x: 404, endPoint y: 255, distance: 79.0
click at [405, 255] on div at bounding box center [393, 251] width 151 height 44
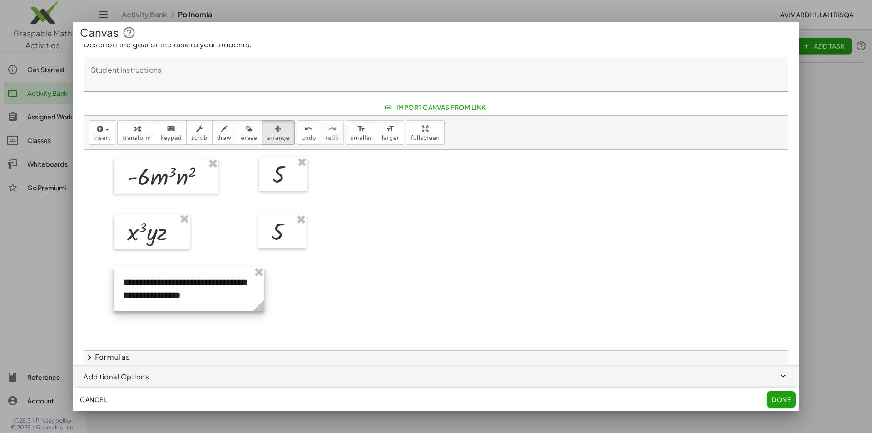
drag, startPoint x: 392, startPoint y: 167, endPoint x: 188, endPoint y: 294, distance: 240.7
click at [188, 294] on div at bounding box center [189, 289] width 151 height 44
click at [325, 294] on div at bounding box center [436, 168] width 704 height 401
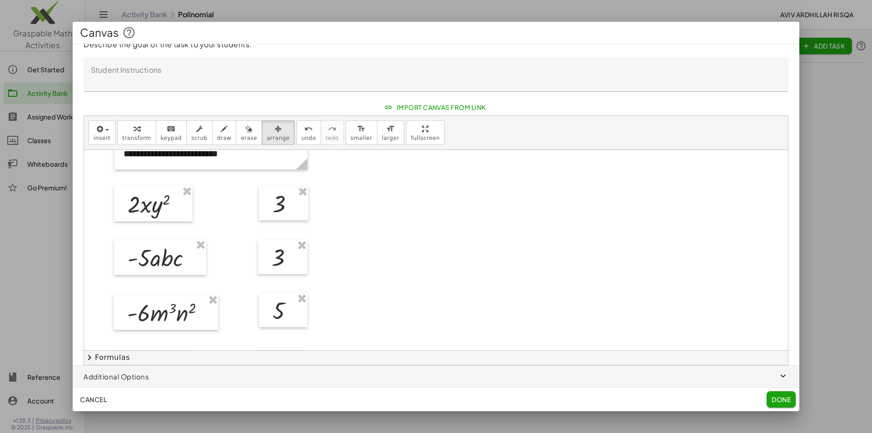
scroll to position [0, 0]
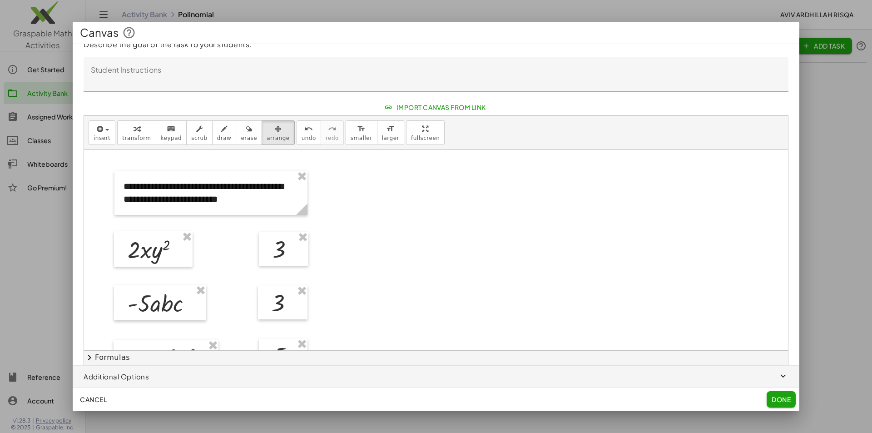
click at [788, 398] on span "Done" at bounding box center [781, 399] width 19 height 8
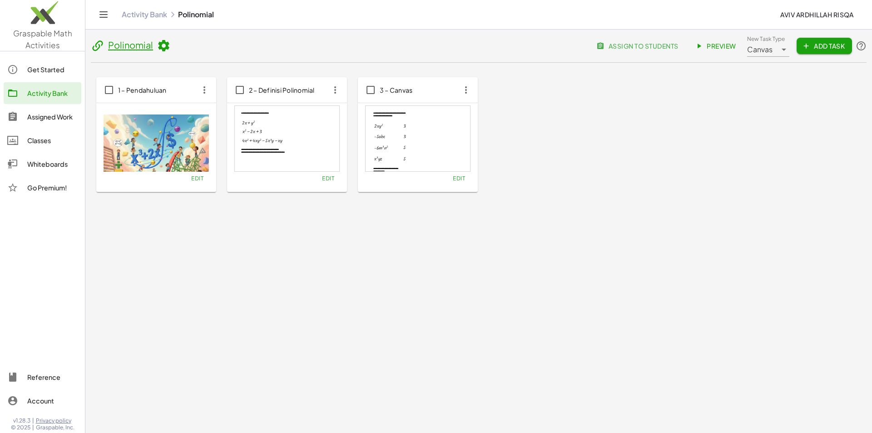
click at [404, 91] on span "3 – Canvas" at bounding box center [396, 90] width 33 height 8
click at [404, 91] on input "******" at bounding box center [423, 96] width 73 height 25
click at [404, 91] on span "3 – Canvas" at bounding box center [396, 90] width 33 height 8
type input "*"
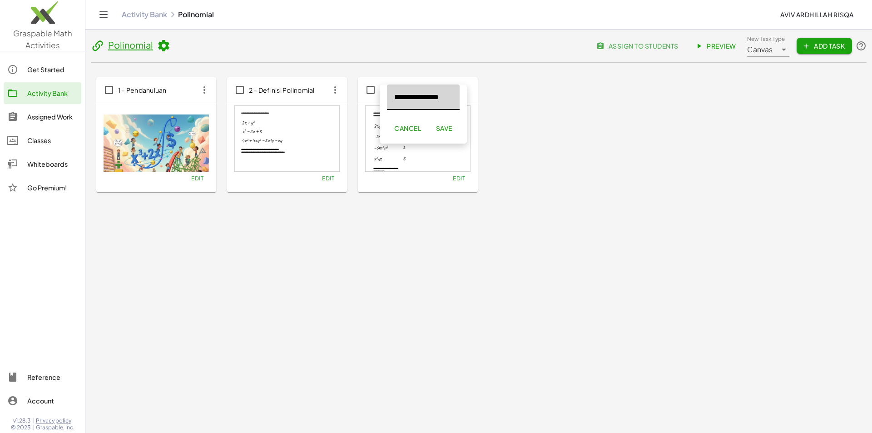
type input "**********"
click at [441, 130] on span "Save" at bounding box center [444, 128] width 16 height 8
click at [714, 49] on span "Preview" at bounding box center [717, 46] width 40 height 8
click at [457, 180] on span "Edit" at bounding box center [459, 178] width 12 height 7
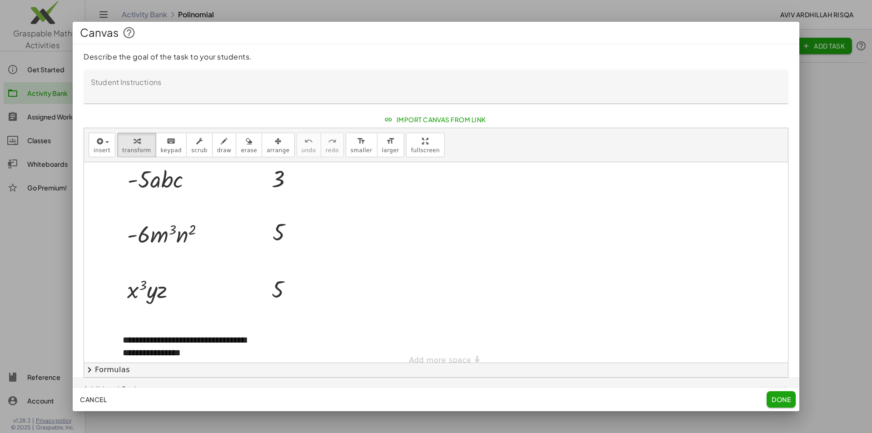
scroll to position [147, 0]
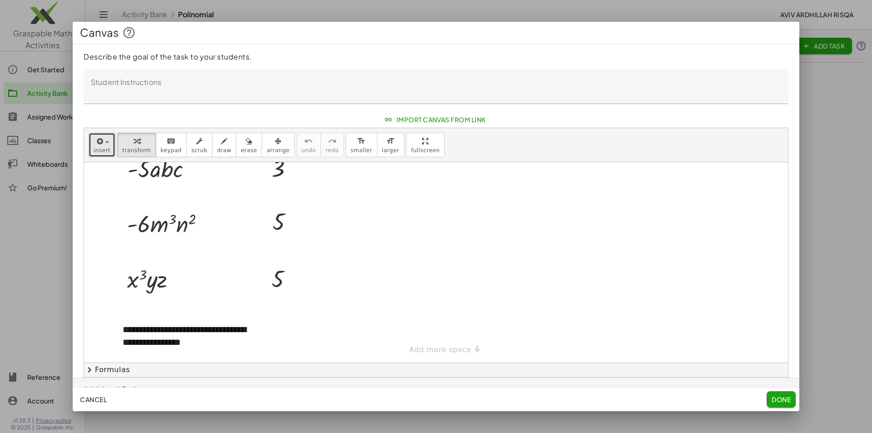
click at [101, 140] on icon "button" at bounding box center [99, 141] width 8 height 11
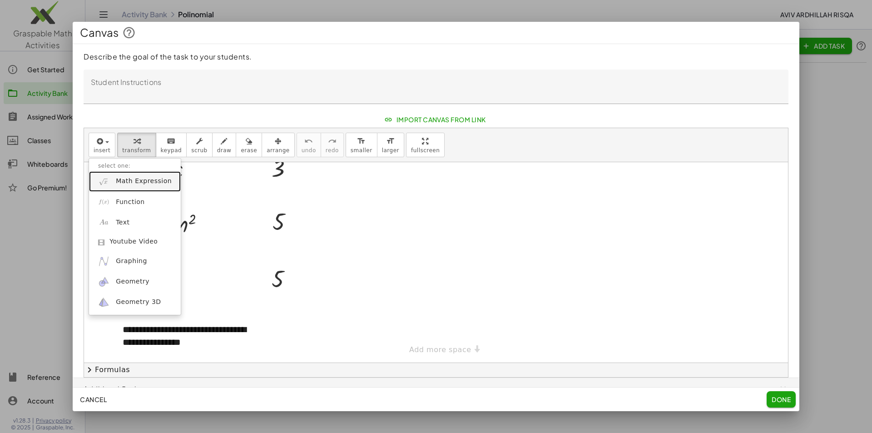
click at [138, 177] on span "Math Expression" at bounding box center [144, 181] width 56 height 9
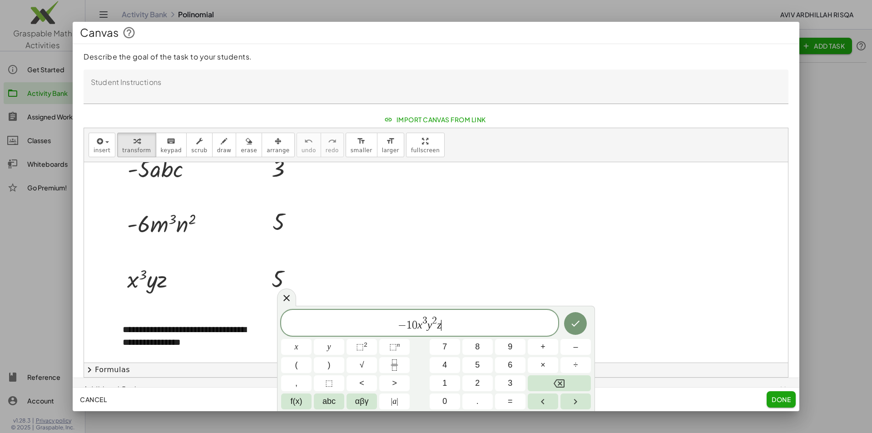
click at [417, 325] on span "− 1 0 x 3 y 2 z ​" at bounding box center [419, 323] width 277 height 16
click at [576, 328] on icon "Done" at bounding box center [575, 323] width 11 height 11
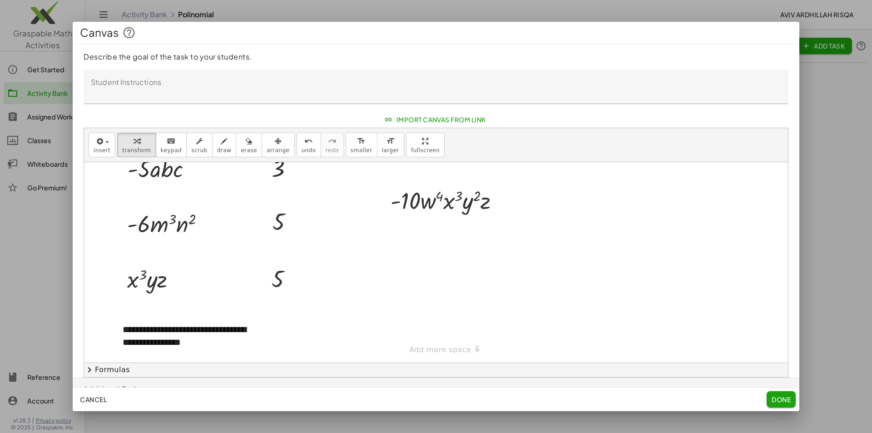
scroll to position [12, 0]
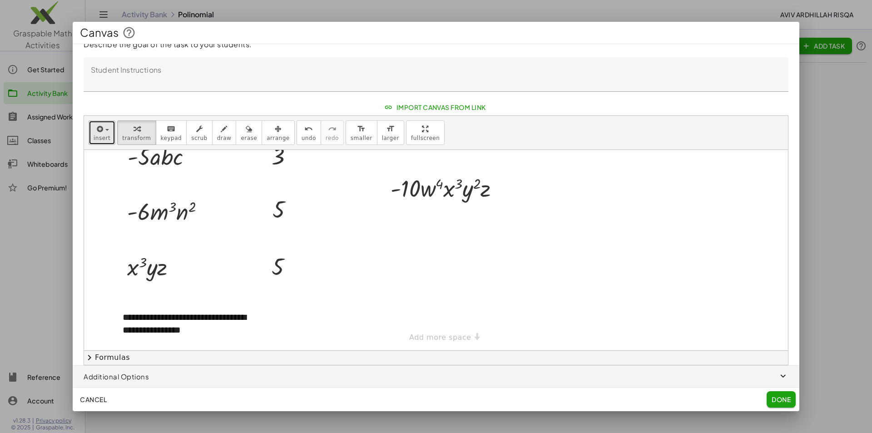
click at [106, 136] on span "insert" at bounding box center [102, 138] width 17 height 6
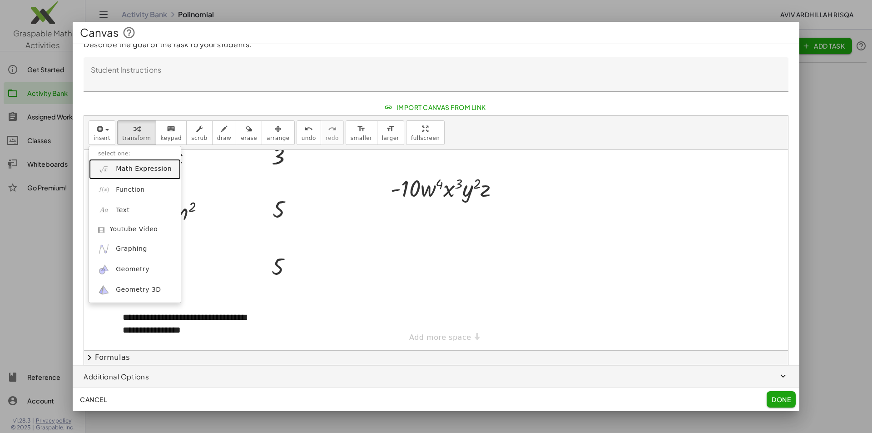
click at [126, 170] on span "Math Expression" at bounding box center [144, 168] width 56 height 9
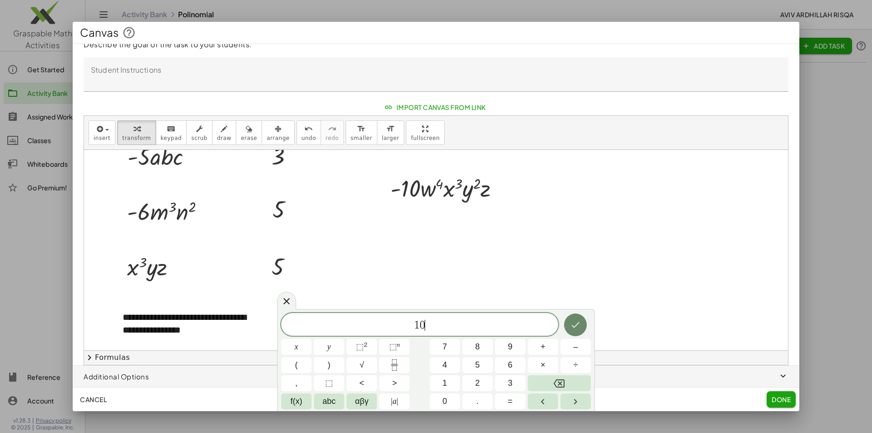
click at [569, 324] on button "Done" at bounding box center [575, 324] width 23 height 23
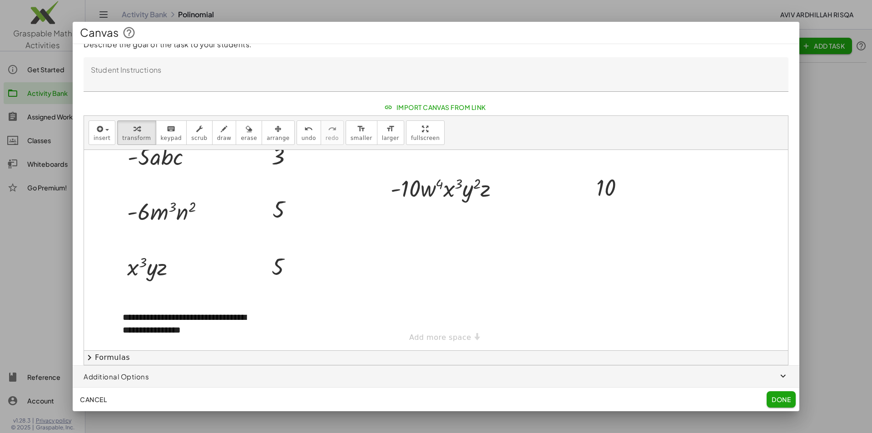
drag, startPoint x: 251, startPoint y: 130, endPoint x: 238, endPoint y: 232, distance: 102.1
click at [262, 130] on button "arrange" at bounding box center [278, 132] width 33 height 25
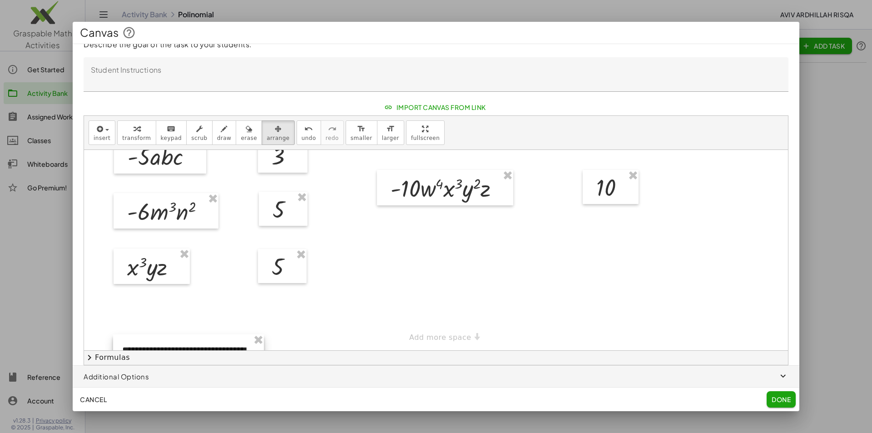
drag, startPoint x: 215, startPoint y: 310, endPoint x: 215, endPoint y: 343, distance: 32.7
click at [215, 343] on div at bounding box center [188, 356] width 151 height 44
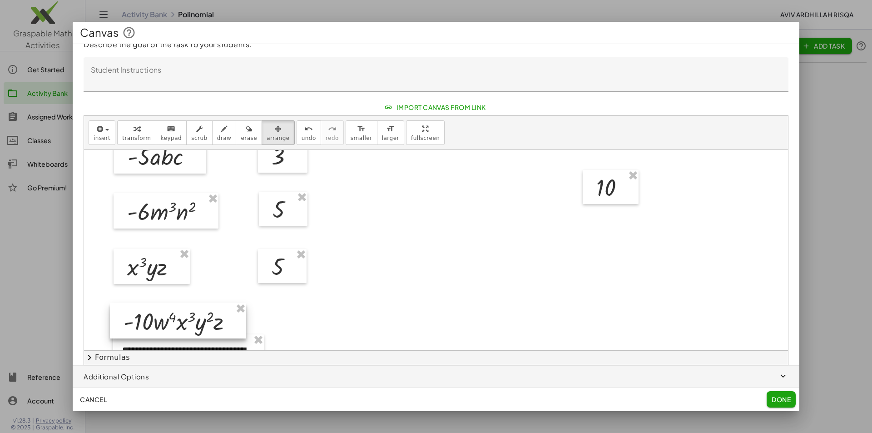
drag, startPoint x: 437, startPoint y: 187, endPoint x: 169, endPoint y: 320, distance: 298.4
click at [169, 320] on div at bounding box center [178, 320] width 136 height 35
drag, startPoint x: 625, startPoint y: 190, endPoint x: 296, endPoint y: 323, distance: 354.8
click at [296, 323] on div at bounding box center [280, 320] width 56 height 35
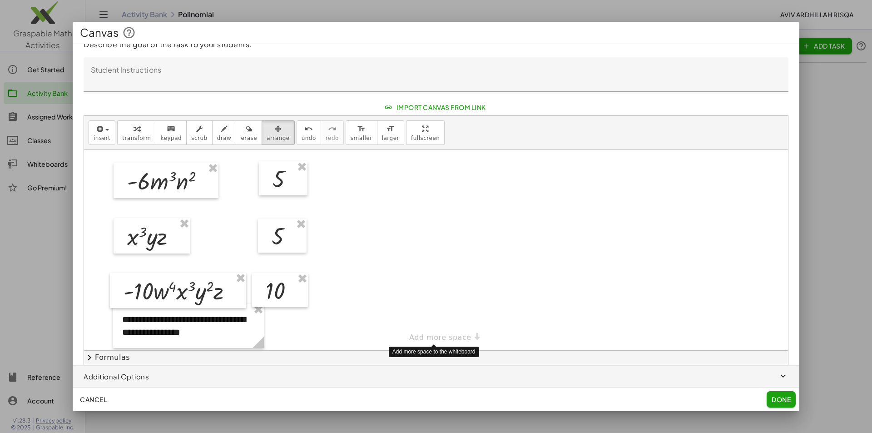
click at [460, 340] on div "**********" at bounding box center [436, 161] width 704 height 377
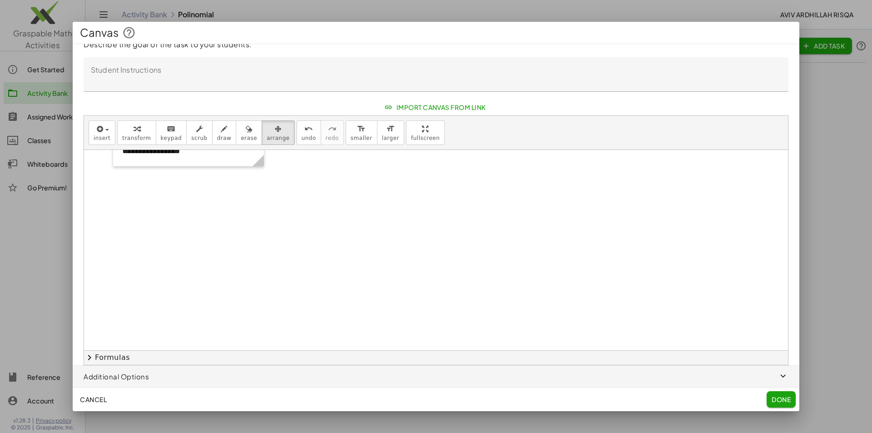
scroll to position [268, 0]
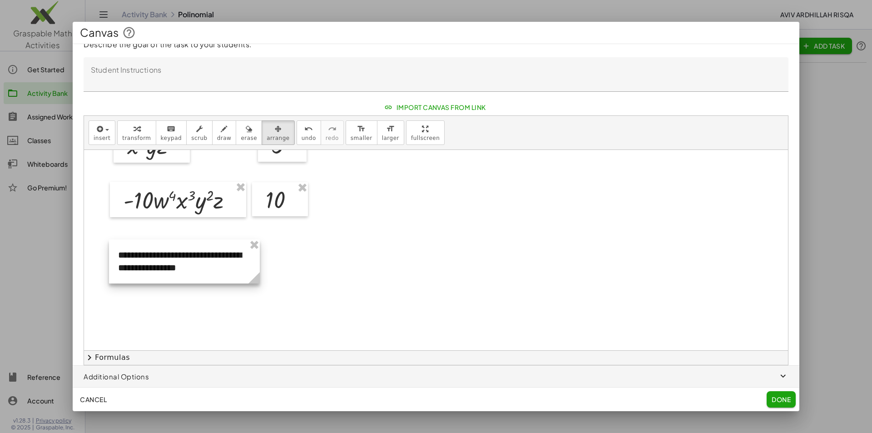
drag, startPoint x: 244, startPoint y: 248, endPoint x: 240, endPoint y: 274, distance: 26.7
click at [240, 274] on div at bounding box center [184, 261] width 151 height 44
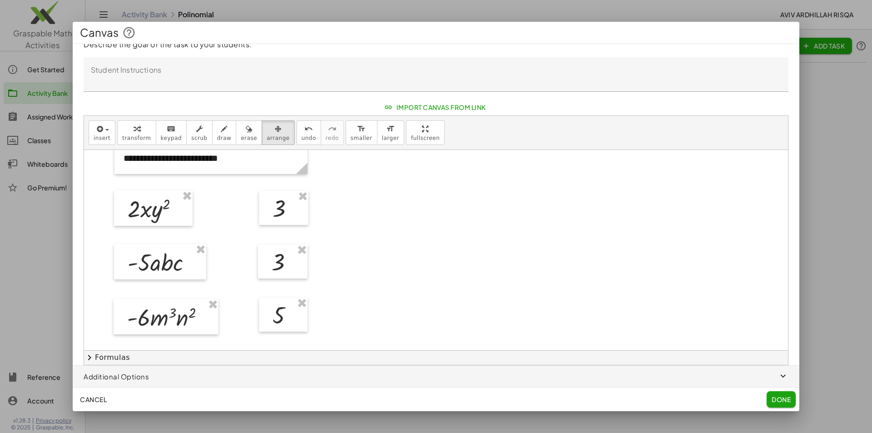
scroll to position [0, 0]
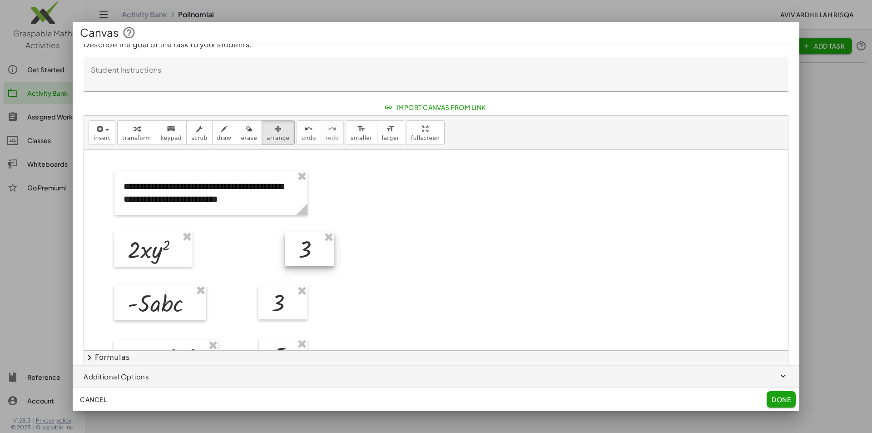
drag, startPoint x: 294, startPoint y: 253, endPoint x: 320, endPoint y: 253, distance: 25.9
click at [320, 253] on div at bounding box center [310, 249] width 50 height 35
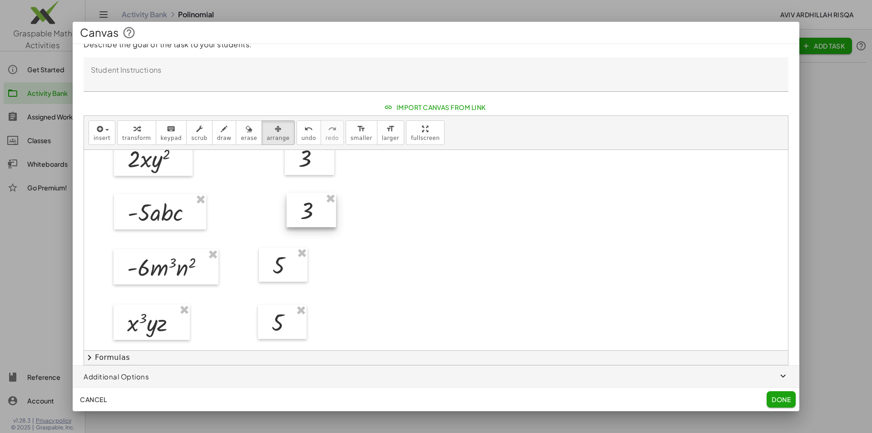
drag, startPoint x: 294, startPoint y: 223, endPoint x: 323, endPoint y: 222, distance: 28.6
click at [323, 222] on div at bounding box center [312, 210] width 50 height 35
drag, startPoint x: 297, startPoint y: 272, endPoint x: 327, endPoint y: 271, distance: 30.0
click at [327, 271] on div at bounding box center [313, 264] width 49 height 35
drag, startPoint x: 298, startPoint y: 326, endPoint x: 330, endPoint y: 323, distance: 32.4
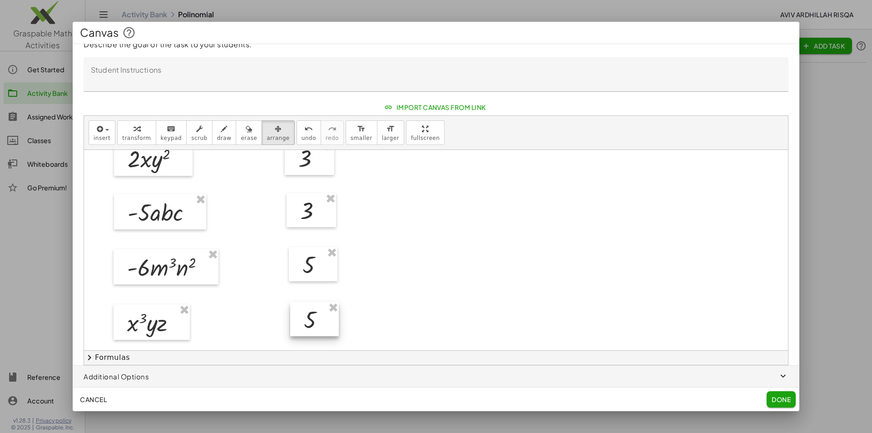
click at [330, 323] on div at bounding box center [314, 319] width 49 height 35
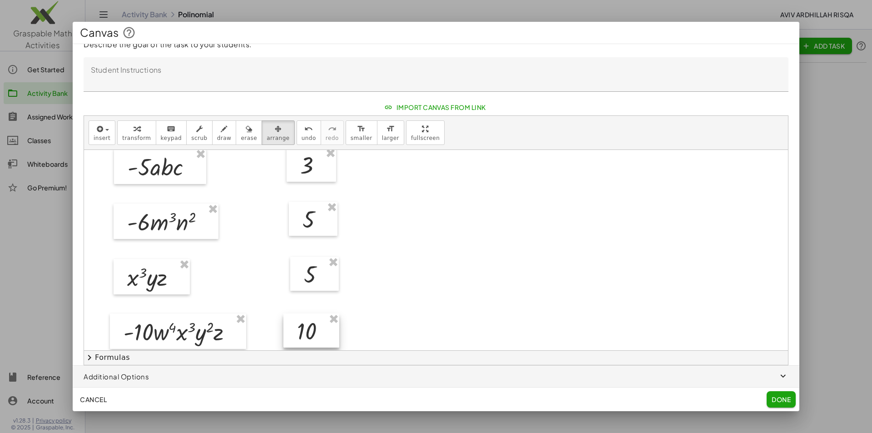
drag, startPoint x: 283, startPoint y: 331, endPoint x: 315, endPoint y: 330, distance: 31.3
click at [315, 330] on div at bounding box center [311, 330] width 56 height 35
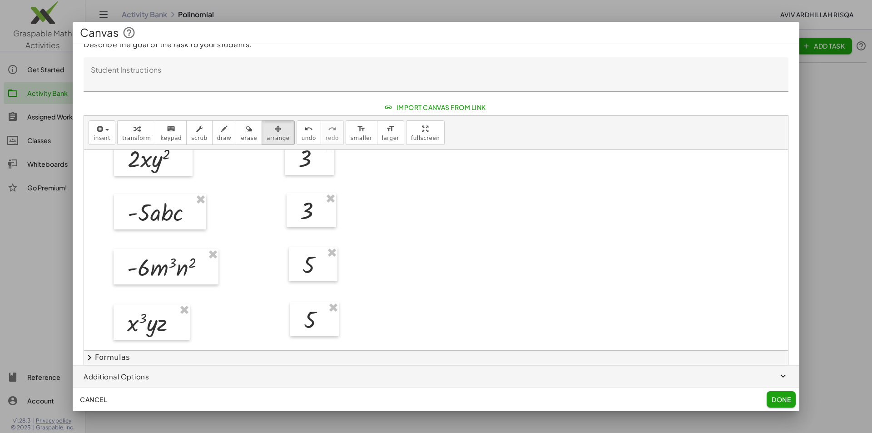
scroll to position [0, 0]
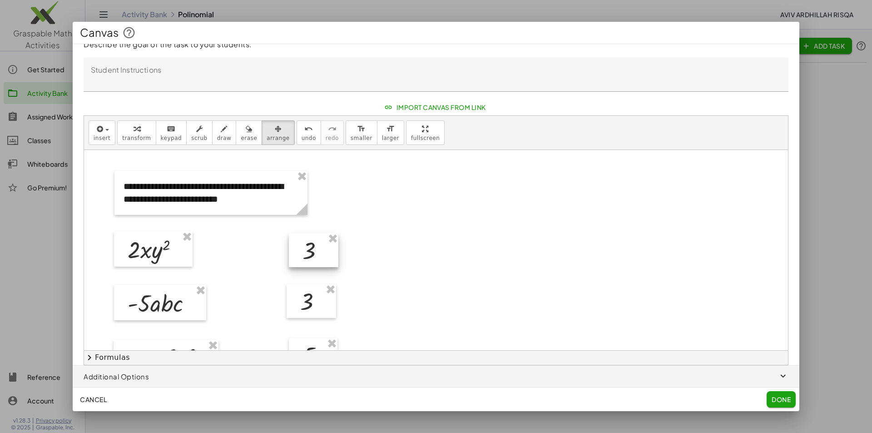
click at [325, 259] on div at bounding box center [314, 250] width 50 height 35
click at [322, 297] on div at bounding box center [315, 301] width 50 height 35
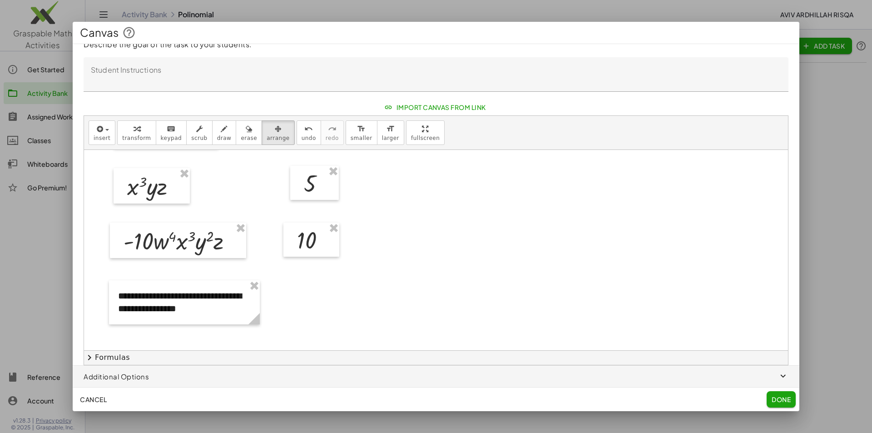
scroll to position [318, 0]
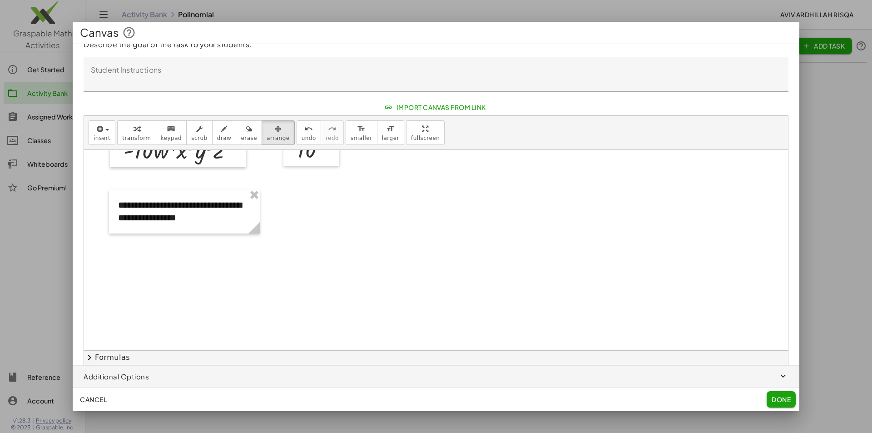
click at [770, 395] on button "Done" at bounding box center [781, 399] width 29 height 16
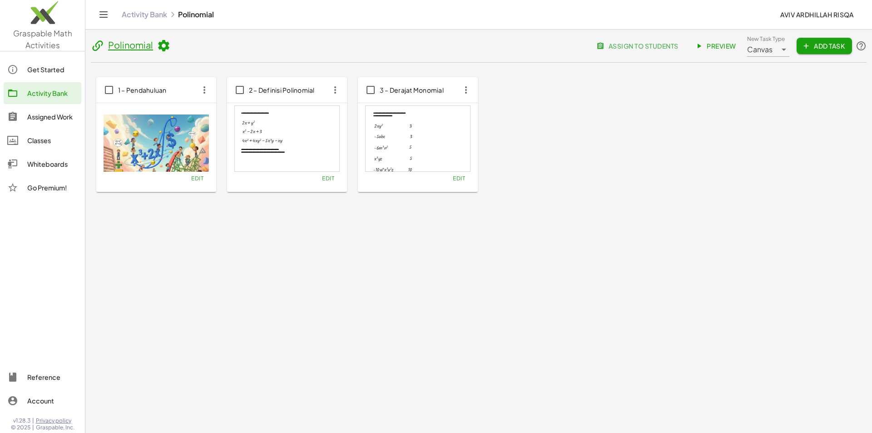
click at [817, 48] on span "Add Task" at bounding box center [824, 46] width 41 height 8
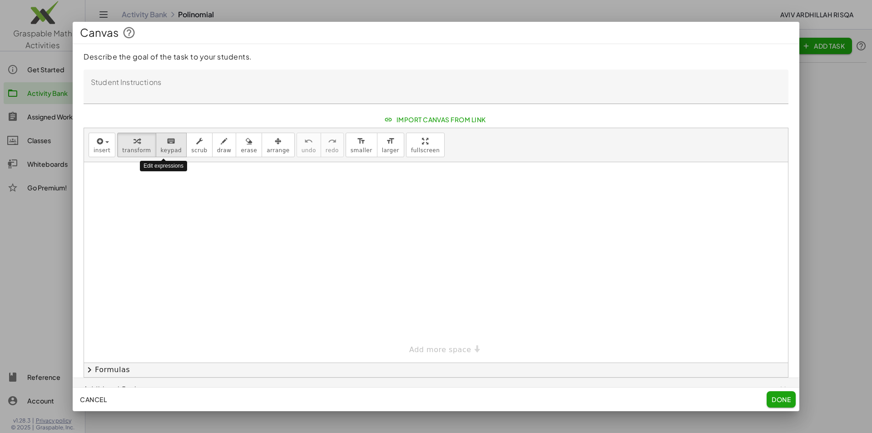
click at [175, 145] on button "keyboard keypad" at bounding box center [171, 145] width 31 height 25
click at [102, 144] on icon "button" at bounding box center [99, 141] width 8 height 11
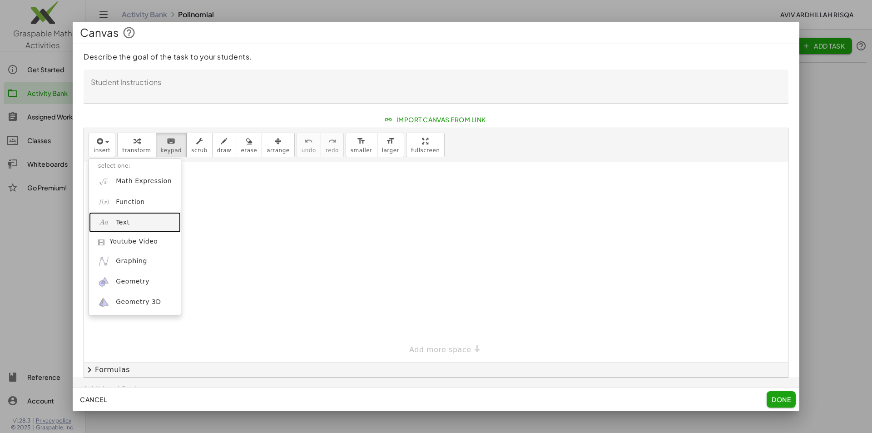
click at [128, 225] on link "Text" at bounding box center [135, 222] width 92 height 20
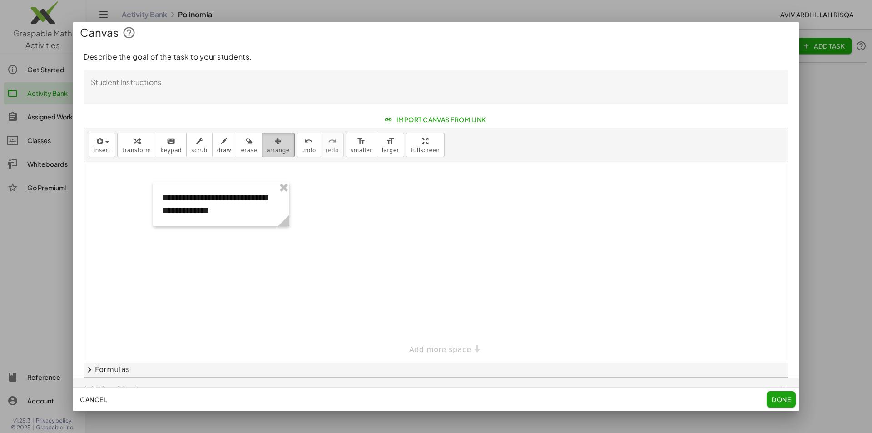
click at [267, 152] on span "arrange" at bounding box center [278, 150] width 23 height 6
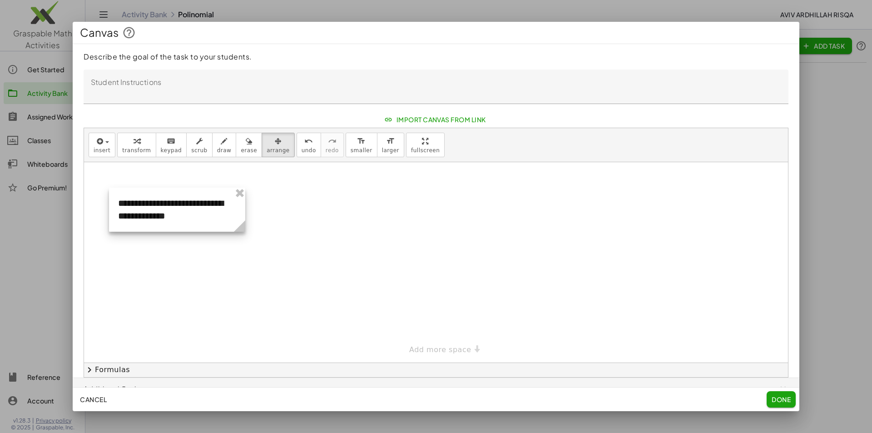
drag, startPoint x: 246, startPoint y: 217, endPoint x: 207, endPoint y: 224, distance: 39.3
click at [207, 224] on div at bounding box center [177, 210] width 136 height 44
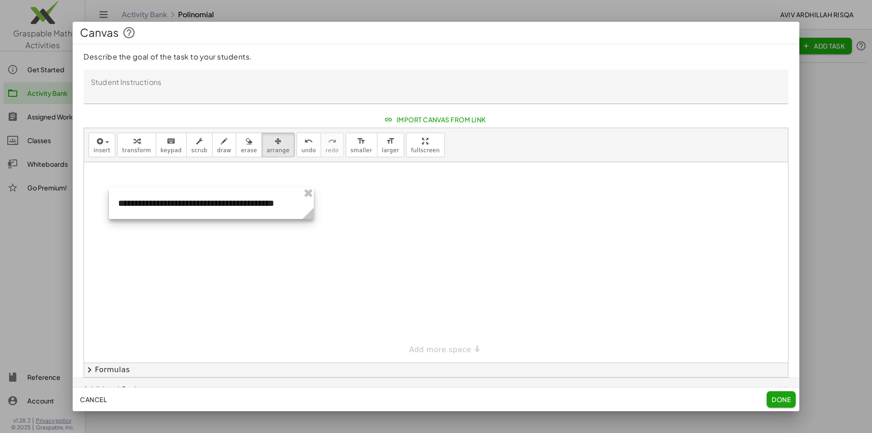
drag, startPoint x: 239, startPoint y: 228, endPoint x: 308, endPoint y: 226, distance: 68.6
click at [308, 226] on div "**********" at bounding box center [436, 262] width 704 height 200
click at [98, 144] on icon "button" at bounding box center [99, 141] width 8 height 11
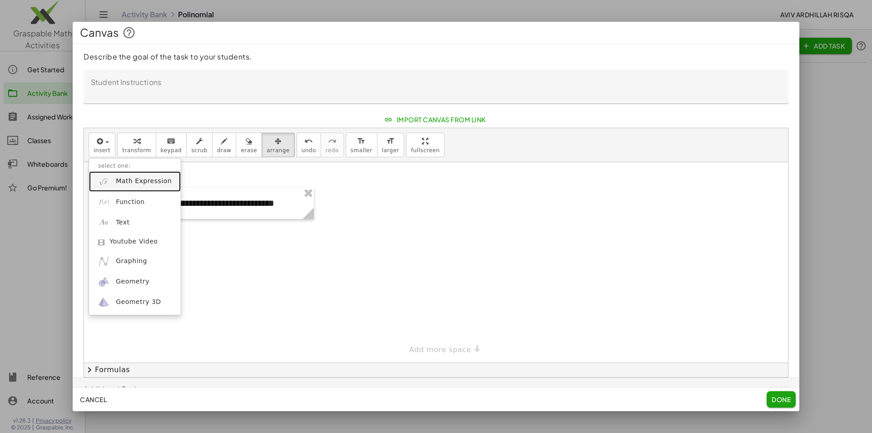
click at [136, 188] on link "Math Expression" at bounding box center [135, 181] width 92 height 20
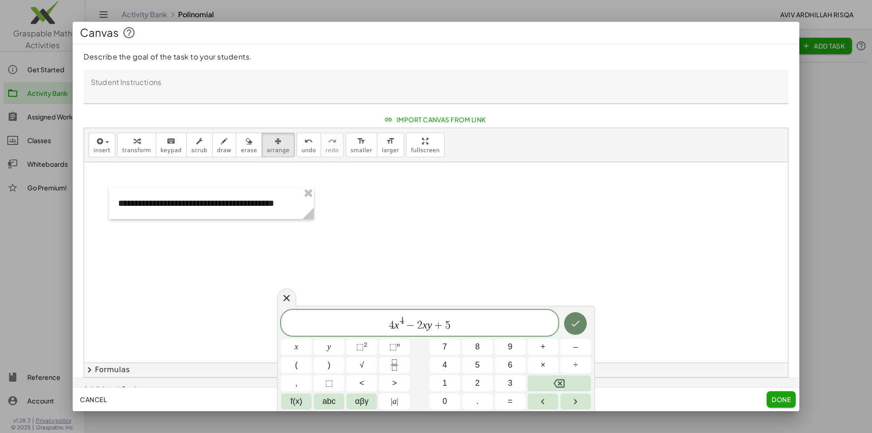
click at [573, 320] on icon "Done" at bounding box center [575, 323] width 11 height 11
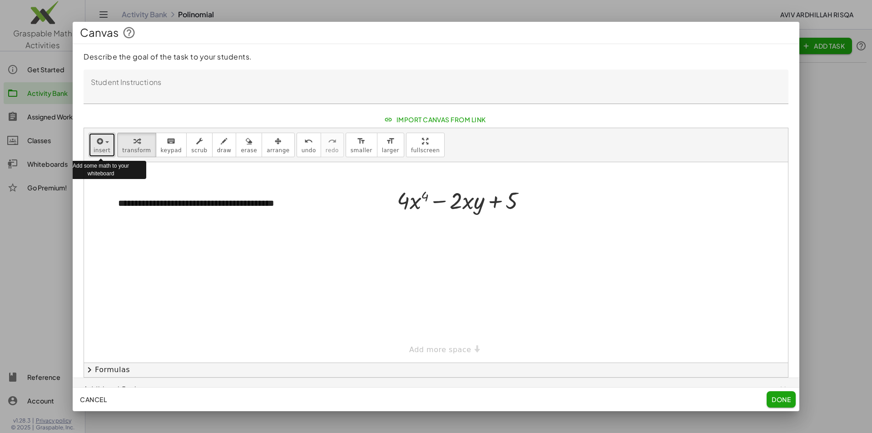
click at [101, 146] on icon "button" at bounding box center [99, 141] width 8 height 11
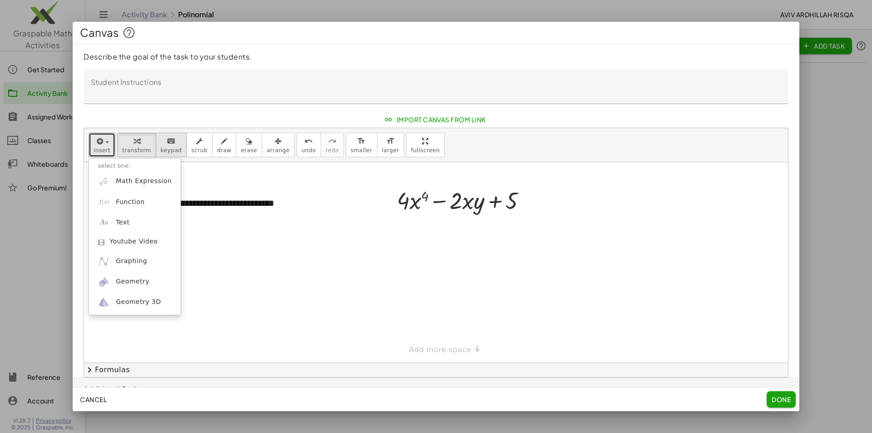
click at [161, 148] on span "keypad" at bounding box center [171, 150] width 21 height 6
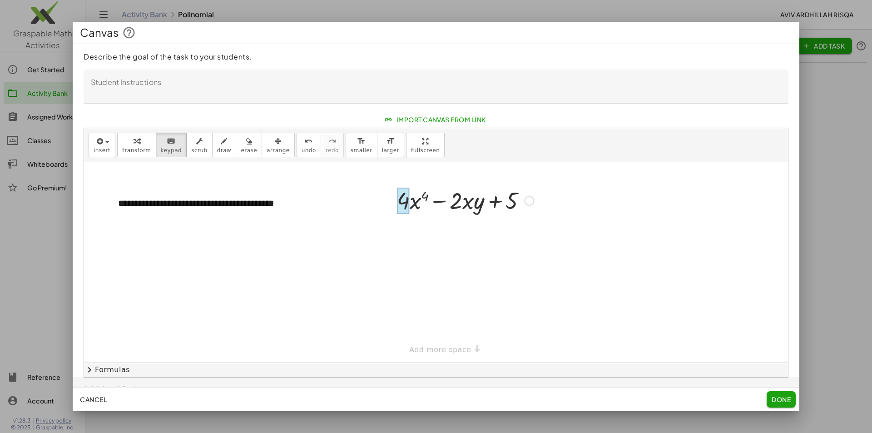
click at [408, 202] on div at bounding box center [403, 201] width 13 height 26
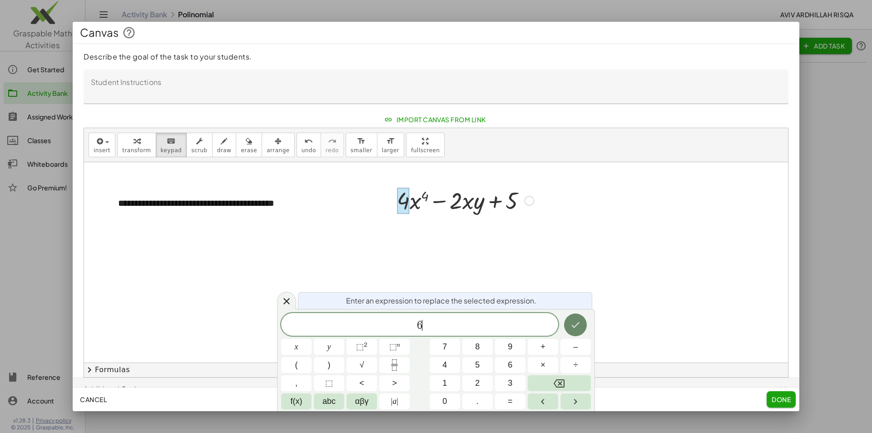
click at [574, 330] on icon "Done" at bounding box center [575, 324] width 11 height 11
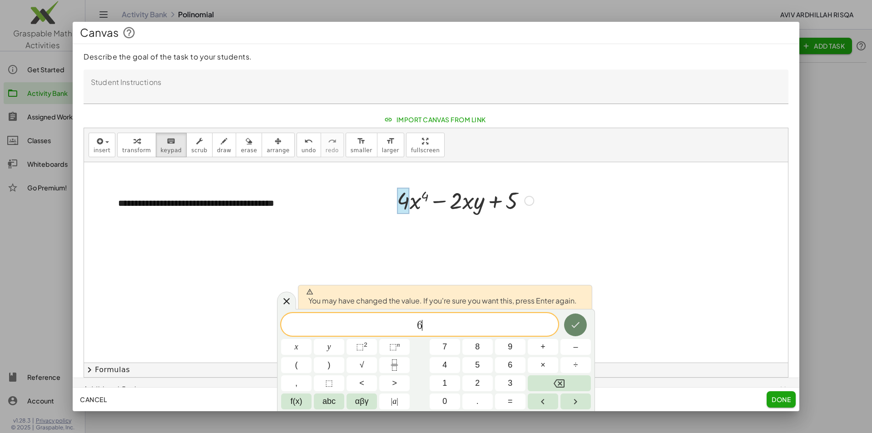
click at [574, 329] on icon "Done" at bounding box center [575, 324] width 11 height 11
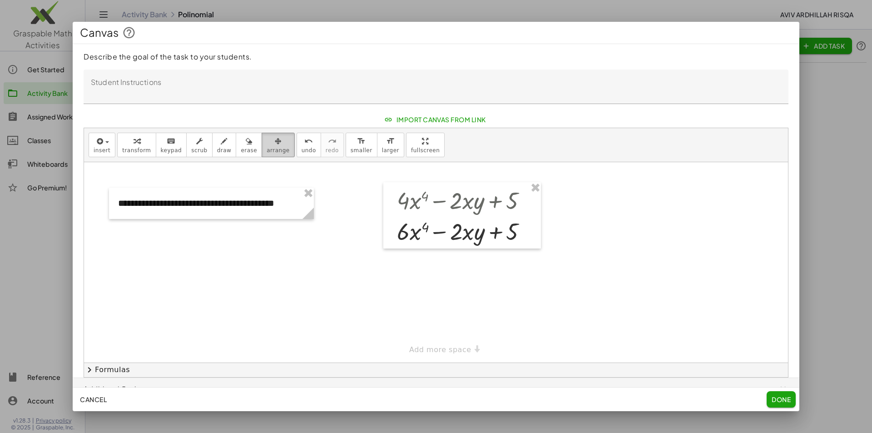
click at [275, 144] on icon "button" at bounding box center [278, 141] width 7 height 11
click at [496, 207] on div at bounding box center [462, 215] width 158 height 66
click at [489, 206] on div at bounding box center [462, 215] width 158 height 66
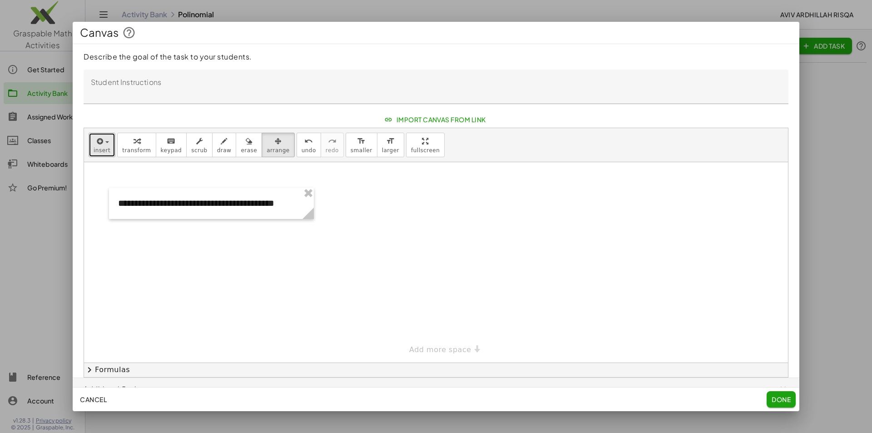
click at [105, 142] on span "button" at bounding box center [107, 142] width 4 height 2
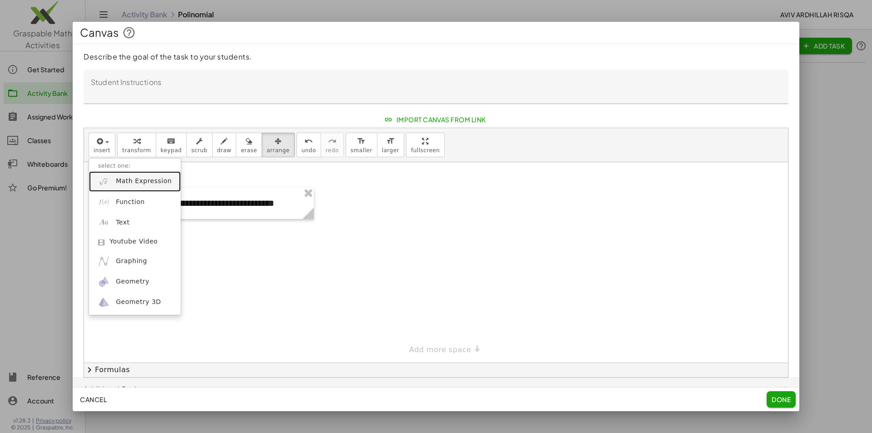
click at [134, 184] on span "Math Expression" at bounding box center [144, 181] width 56 height 9
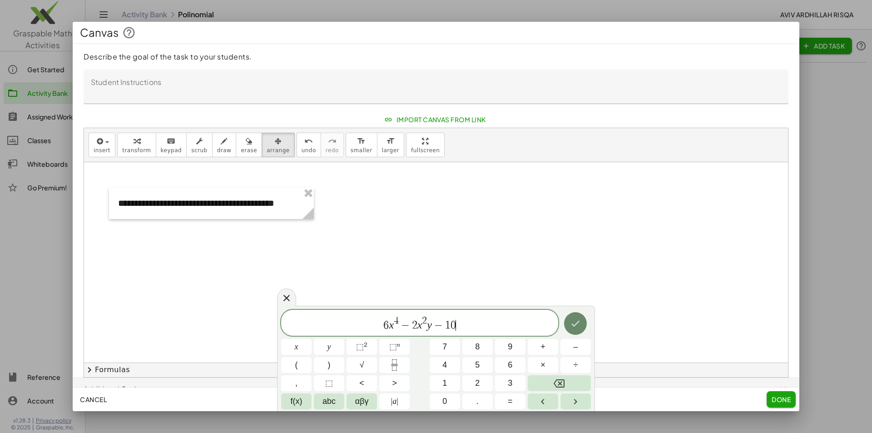
click at [579, 320] on icon "Done" at bounding box center [575, 323] width 11 height 11
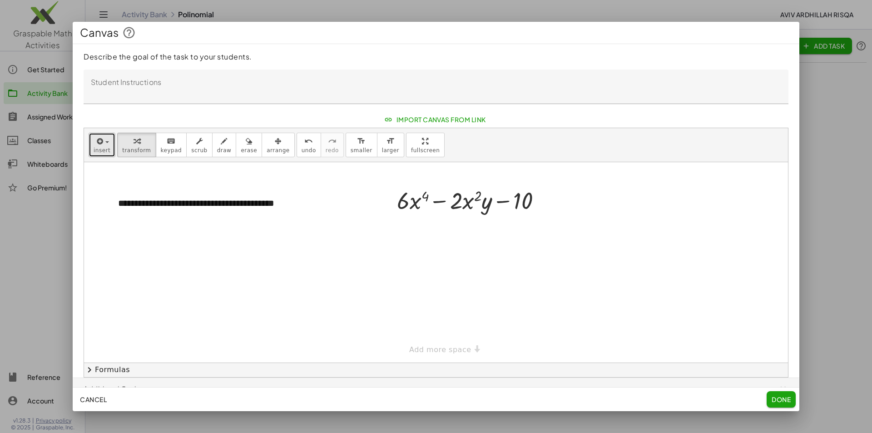
click at [103, 144] on span "button" at bounding box center [104, 142] width 2 height 6
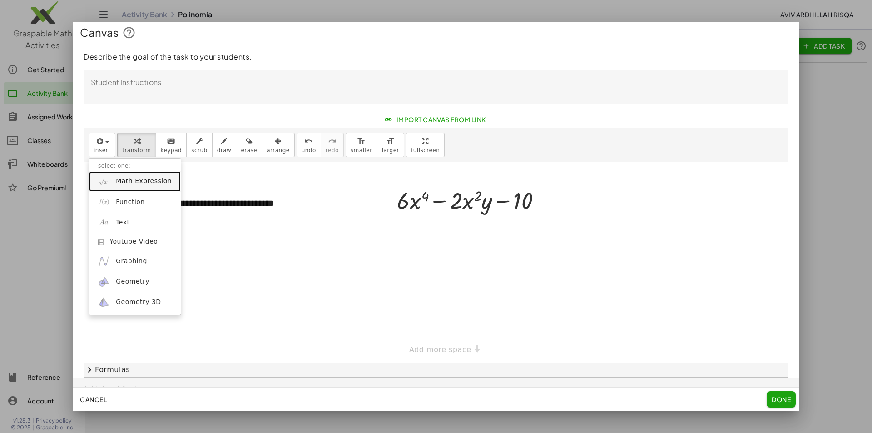
click at [121, 186] on span "Math Expression" at bounding box center [144, 181] width 56 height 9
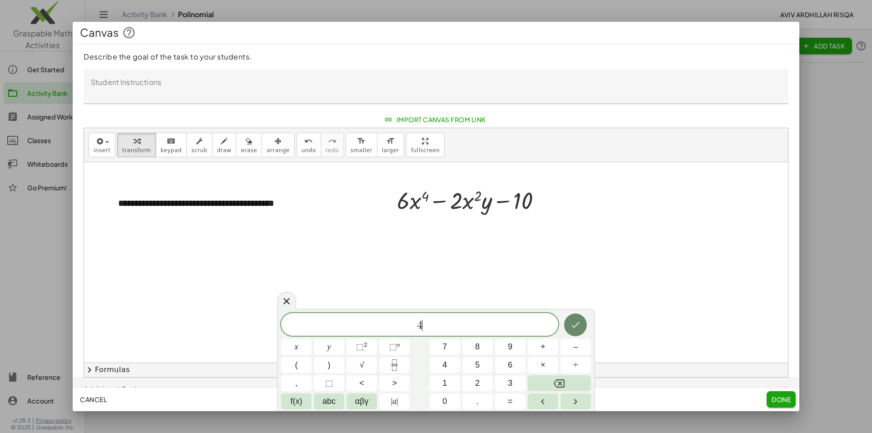
click at [575, 326] on icon "Done" at bounding box center [576, 325] width 8 height 6
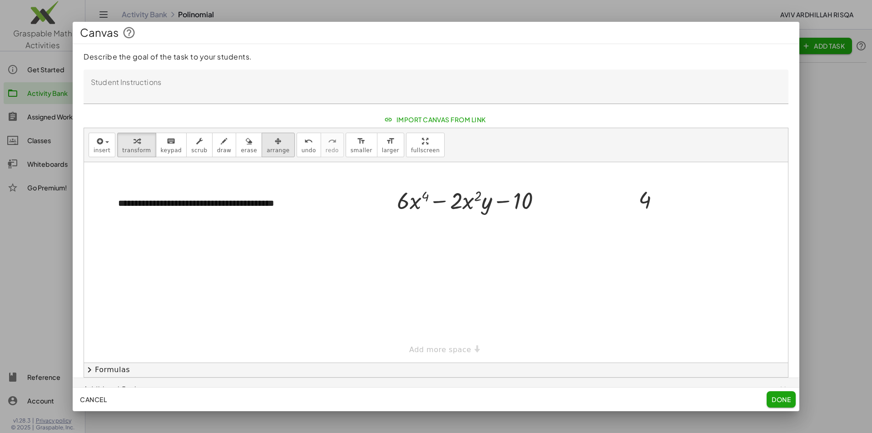
click at [272, 149] on button "arrange" at bounding box center [278, 145] width 33 height 25
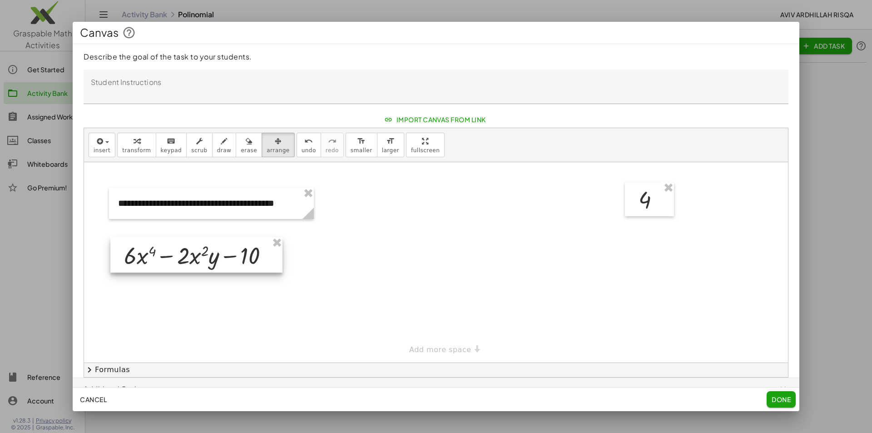
drag, startPoint x: 441, startPoint y: 201, endPoint x: 168, endPoint y: 256, distance: 278.5
click at [168, 256] on div at bounding box center [196, 254] width 172 height 35
drag, startPoint x: 644, startPoint y: 195, endPoint x: 418, endPoint y: 249, distance: 232.1
click at [418, 249] on div at bounding box center [422, 254] width 49 height 35
click at [103, 152] on span "insert" at bounding box center [102, 150] width 17 height 6
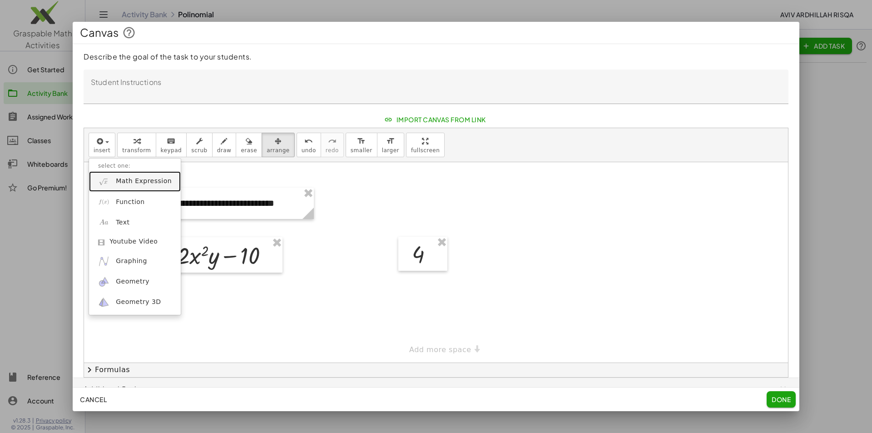
click at [136, 187] on link "Math Expression" at bounding box center [135, 181] width 92 height 20
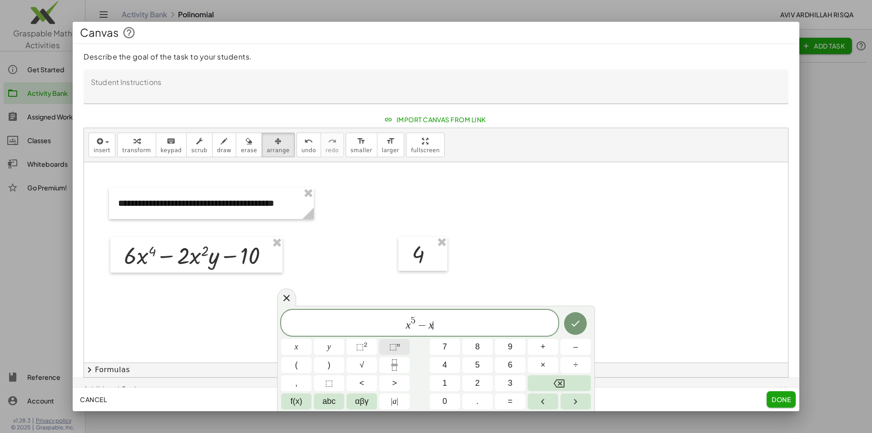
click at [387, 349] on button "⬚ n" at bounding box center [394, 347] width 30 height 16
click at [394, 347] on span "⬚" at bounding box center [393, 346] width 8 height 9
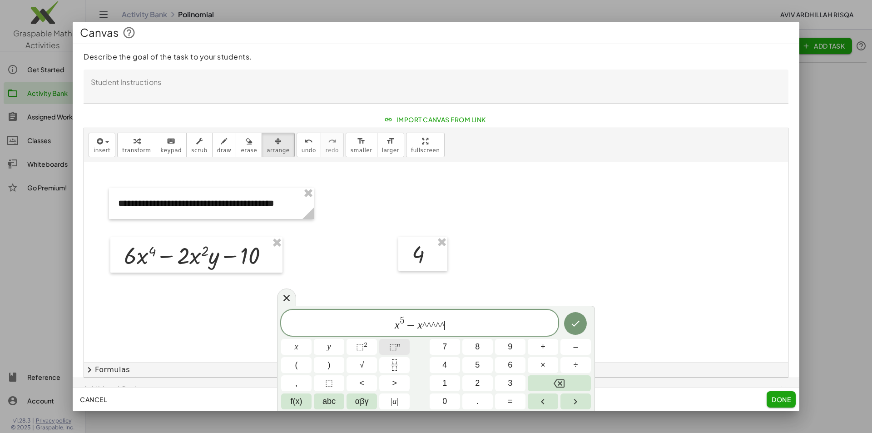
click at [394, 347] on span "⬚" at bounding box center [393, 346] width 8 height 9
click at [573, 325] on icon "Done" at bounding box center [576, 323] width 8 height 6
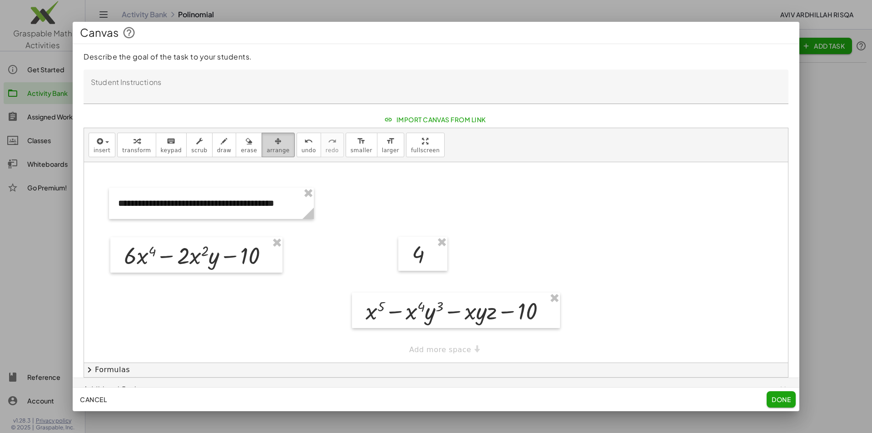
click at [267, 151] on span "arrange" at bounding box center [278, 150] width 23 height 6
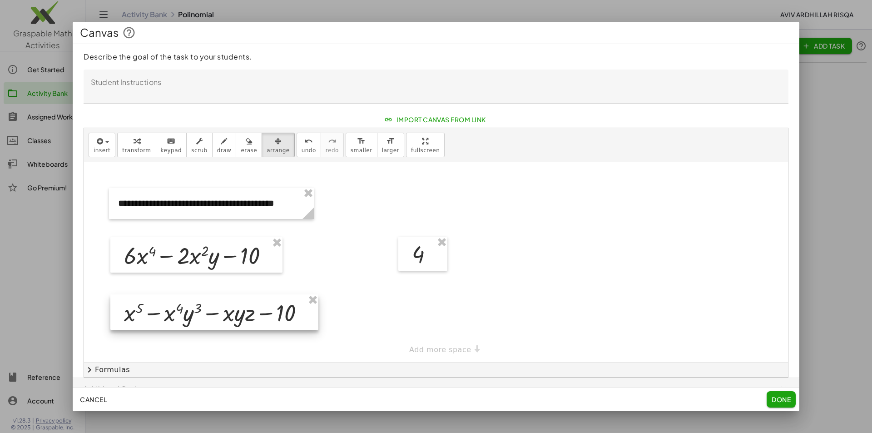
drag, startPoint x: 441, startPoint y: 318, endPoint x: 200, endPoint y: 320, distance: 241.2
click at [200, 320] on div at bounding box center [214, 311] width 208 height 35
click at [99, 150] on span "insert" at bounding box center [102, 150] width 17 height 6
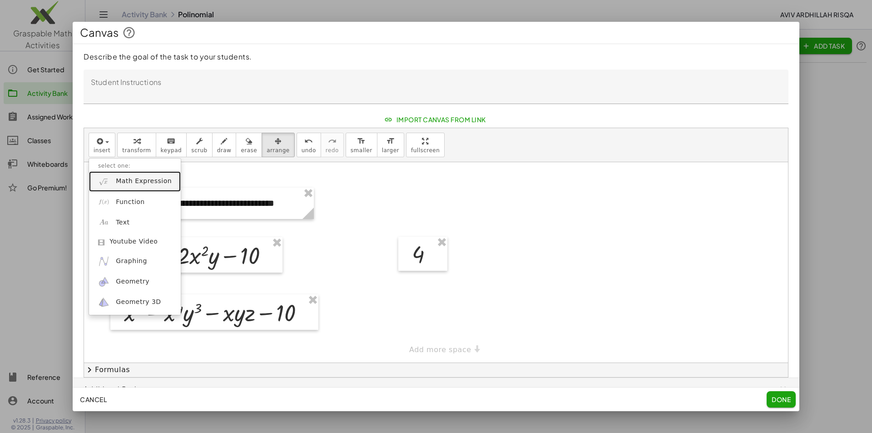
click at [136, 179] on span "Math Expression" at bounding box center [144, 181] width 56 height 9
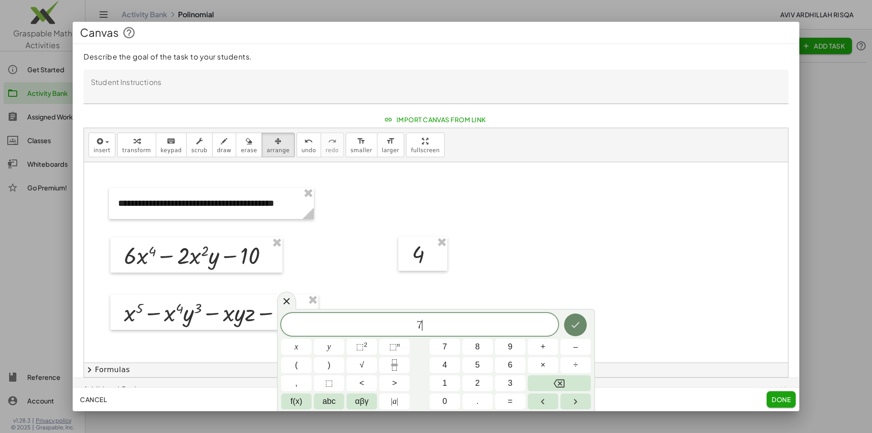
click at [584, 323] on button "Done" at bounding box center [575, 324] width 23 height 23
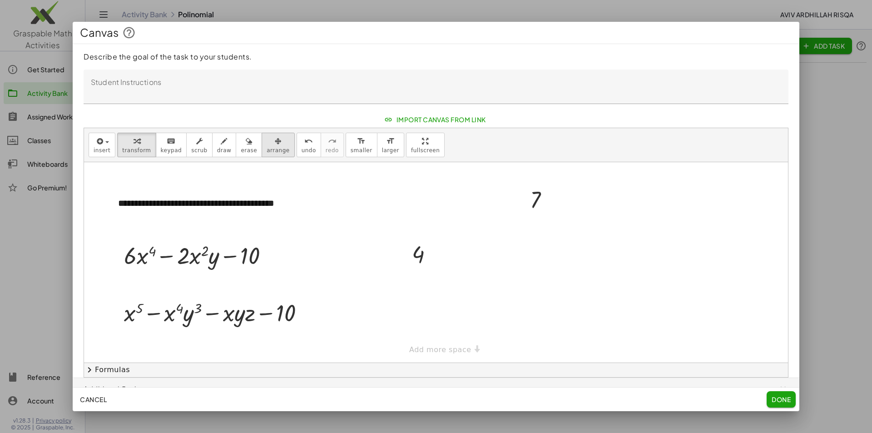
click at [267, 148] on span "arrange" at bounding box center [278, 150] width 23 height 6
drag, startPoint x: 526, startPoint y: 195, endPoint x: 407, endPoint y: 305, distance: 161.3
click at [407, 305] on div at bounding box center [421, 309] width 47 height 35
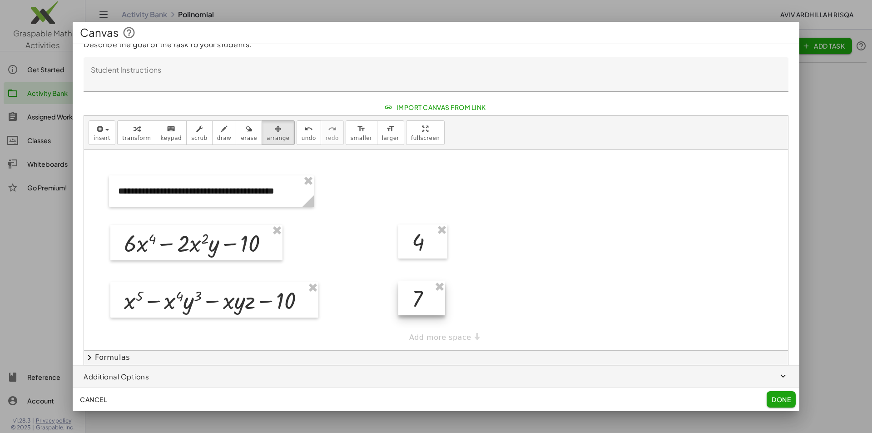
click at [419, 304] on div at bounding box center [421, 298] width 47 height 35
click at [97, 132] on icon "button" at bounding box center [99, 129] width 8 height 11
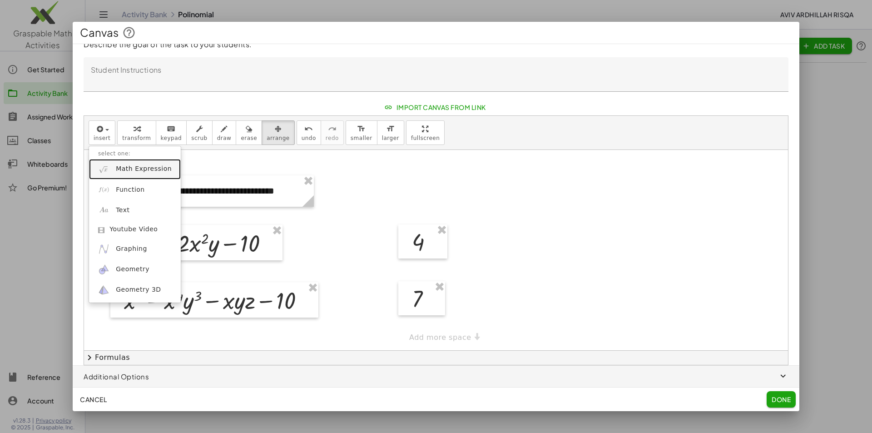
click at [135, 169] on span "Math Expression" at bounding box center [144, 168] width 56 height 9
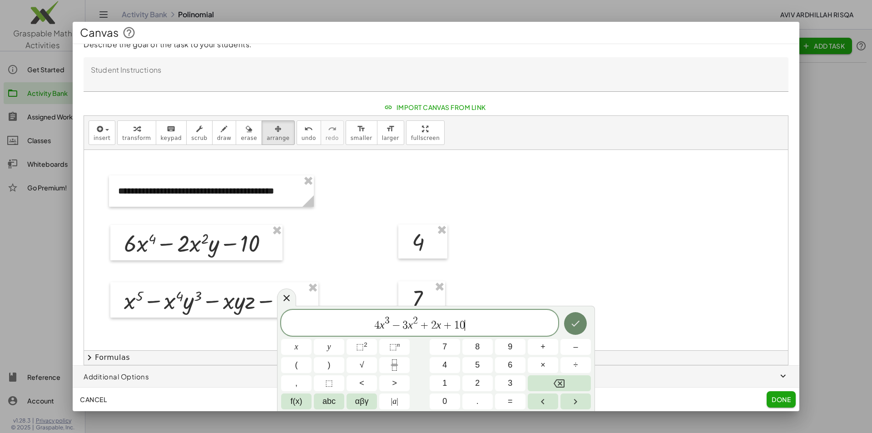
click at [579, 327] on icon "Done" at bounding box center [575, 323] width 11 height 11
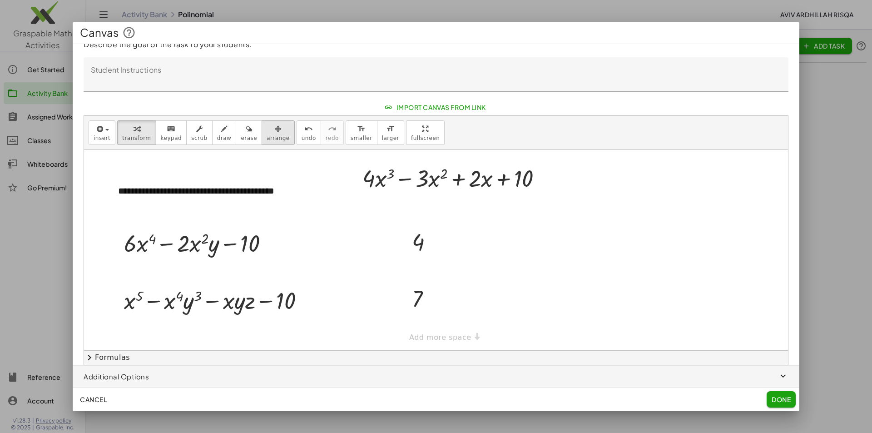
click at [267, 138] on span "arrange" at bounding box center [278, 138] width 23 height 6
click at [454, 338] on div "**********" at bounding box center [436, 250] width 704 height 200
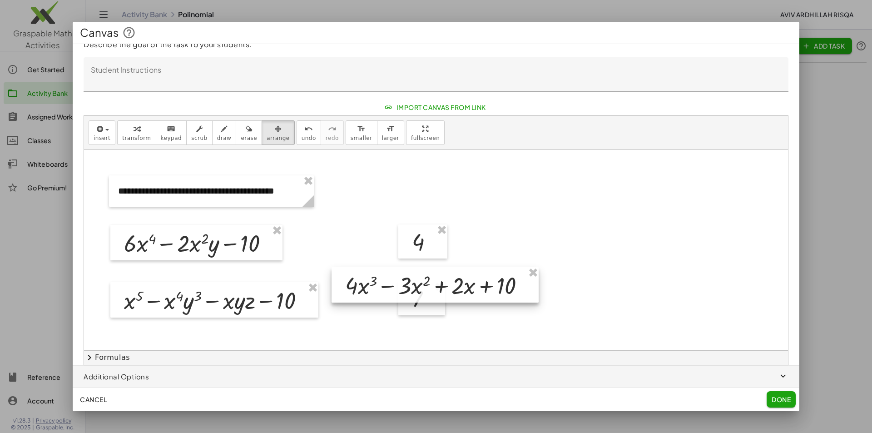
drag, startPoint x: 407, startPoint y: 188, endPoint x: 390, endPoint y: 316, distance: 129.7
click at [390, 303] on div at bounding box center [435, 284] width 207 height 35
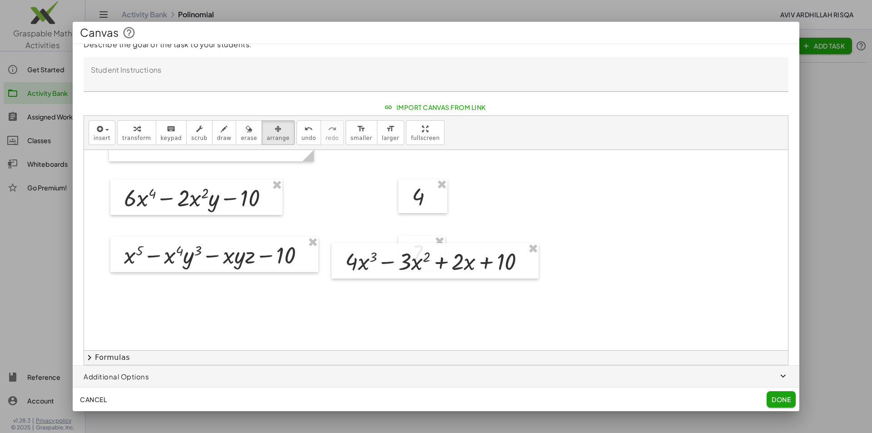
scroll to position [91, 0]
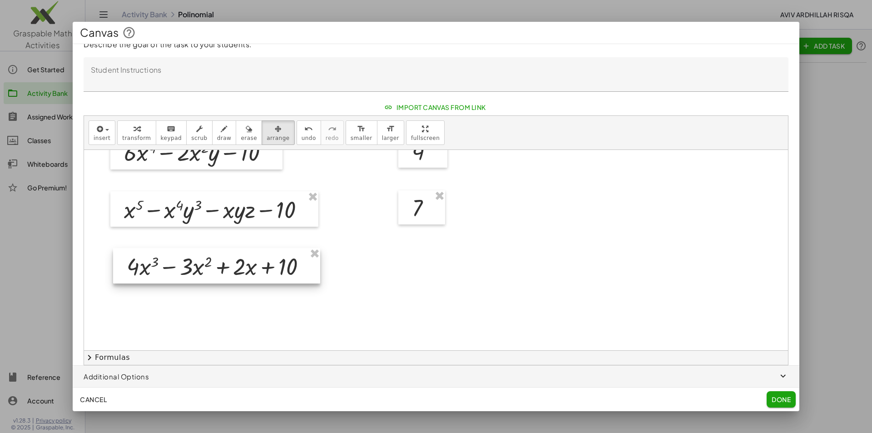
drag, startPoint x: 340, startPoint y: 258, endPoint x: 149, endPoint y: 274, distance: 191.5
click at [149, 274] on div at bounding box center [216, 265] width 207 height 35
click at [96, 135] on span "insert" at bounding box center [102, 138] width 17 height 6
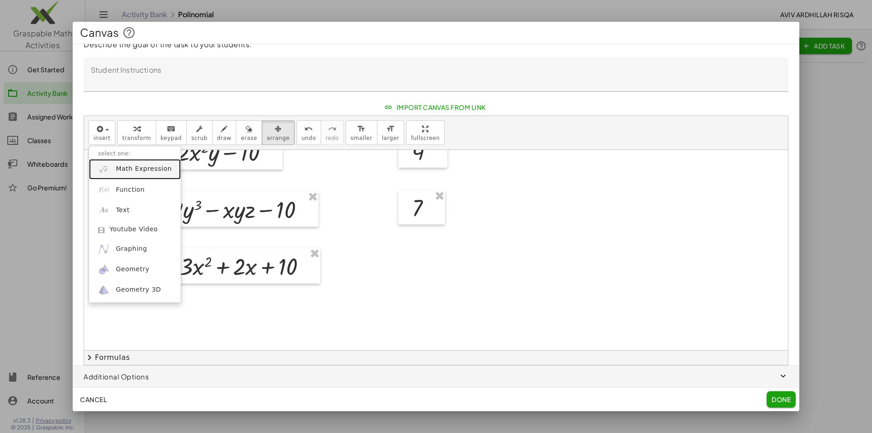
click at [131, 172] on span "Math Expression" at bounding box center [144, 168] width 56 height 9
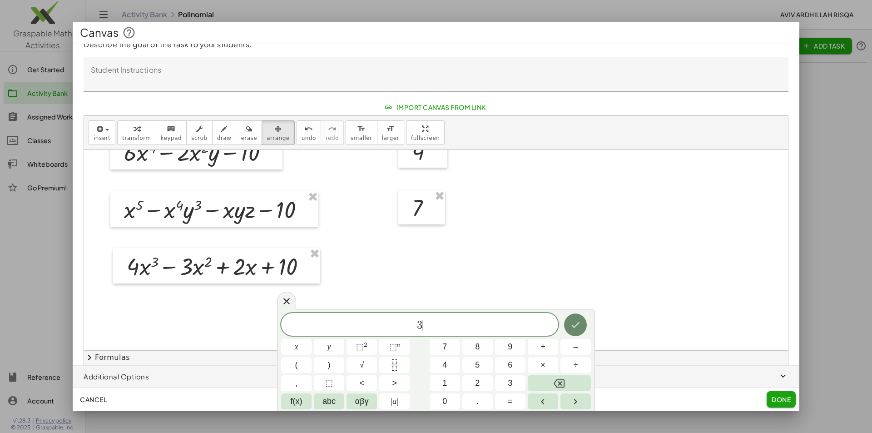
click at [573, 326] on icon "Done" at bounding box center [576, 325] width 8 height 6
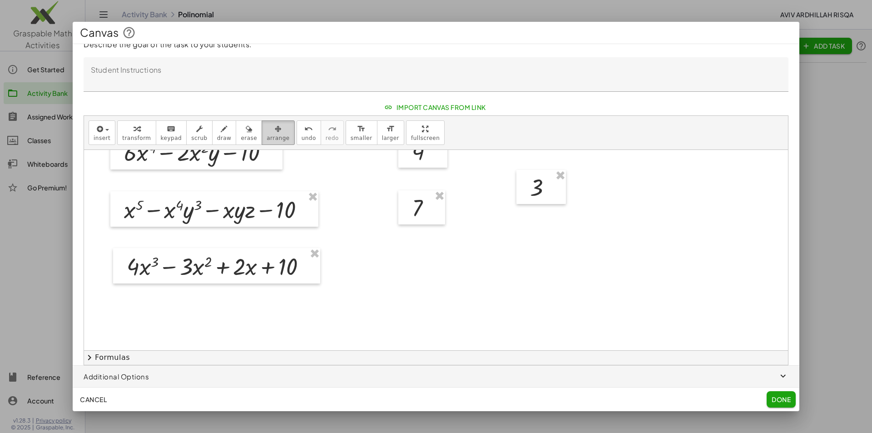
click at [275, 133] on icon "button" at bounding box center [278, 129] width 7 height 11
drag, startPoint x: 553, startPoint y: 193, endPoint x: 436, endPoint y: 271, distance: 140.8
click at [436, 271] on div at bounding box center [424, 265] width 50 height 35
click at [500, 260] on div at bounding box center [436, 259] width 704 height 401
click at [102, 133] on icon "button" at bounding box center [99, 129] width 8 height 11
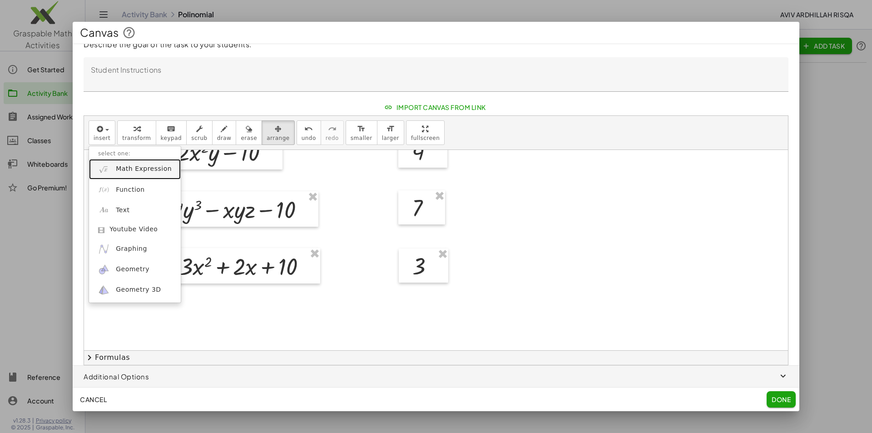
click at [124, 174] on span "Math Expression" at bounding box center [144, 168] width 56 height 9
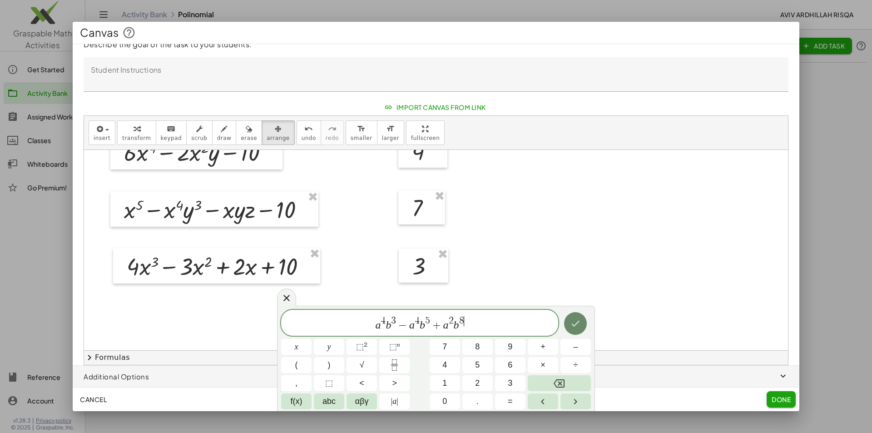
click at [581, 324] on button "Done" at bounding box center [575, 323] width 23 height 23
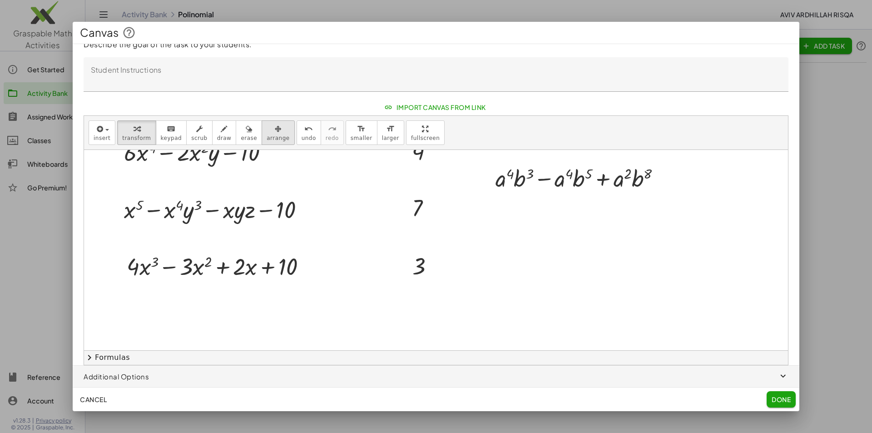
click at [275, 133] on icon "button" at bounding box center [278, 129] width 7 height 11
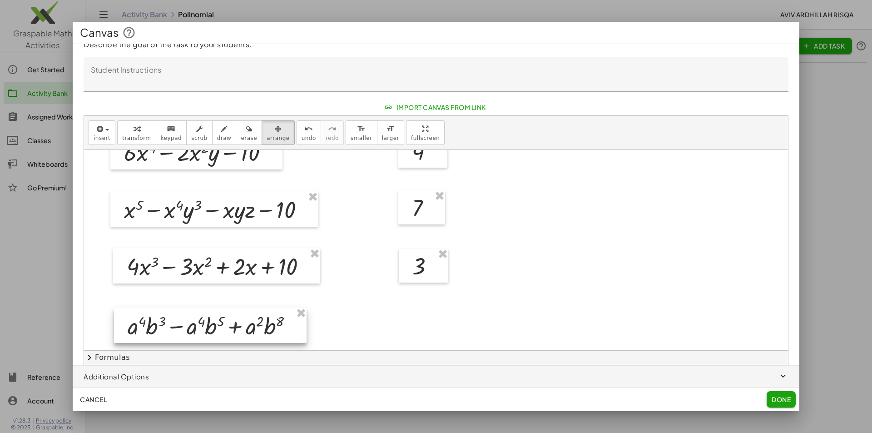
drag, startPoint x: 537, startPoint y: 184, endPoint x: 169, endPoint y: 332, distance: 396.4
click at [169, 332] on div at bounding box center [210, 325] width 193 height 35
click at [94, 139] on span "insert" at bounding box center [102, 138] width 17 height 6
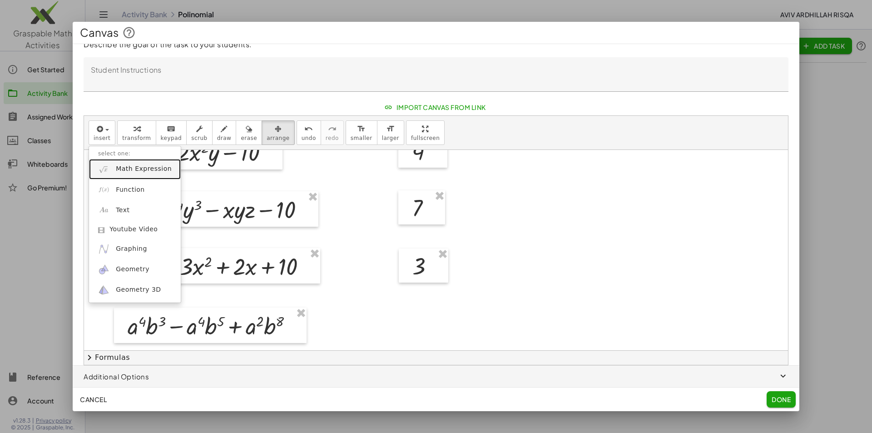
click at [119, 171] on span "Math Expression" at bounding box center [144, 168] width 56 height 9
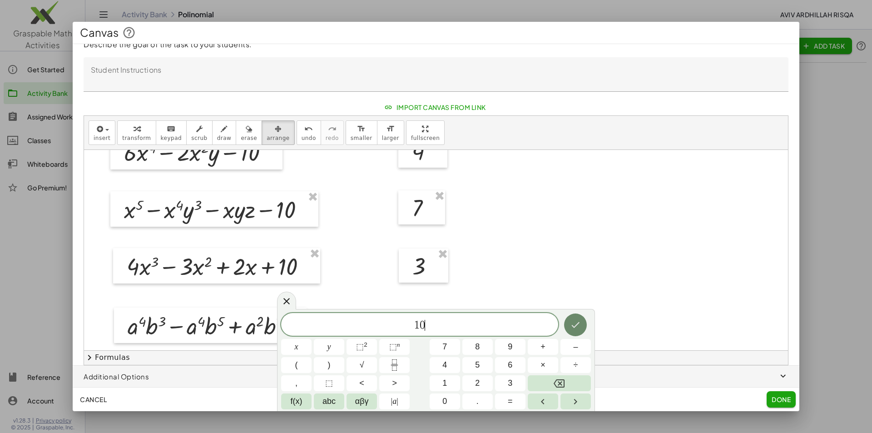
click at [576, 328] on icon "Done" at bounding box center [575, 324] width 11 height 11
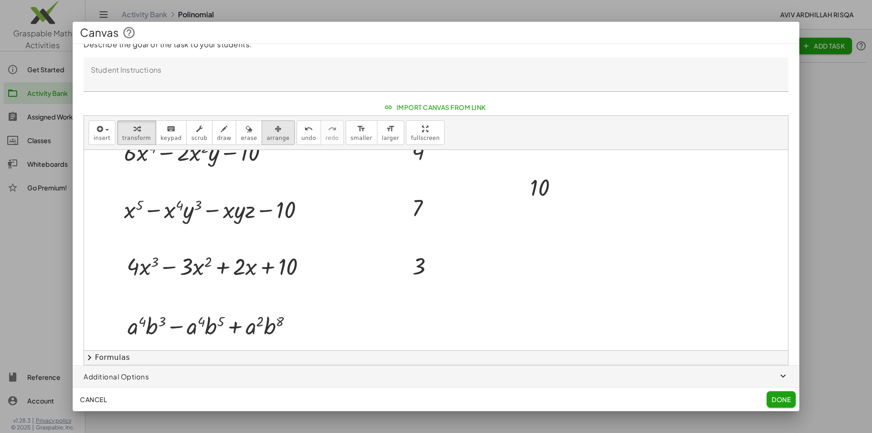
click at [267, 135] on span "arrange" at bounding box center [278, 138] width 23 height 6
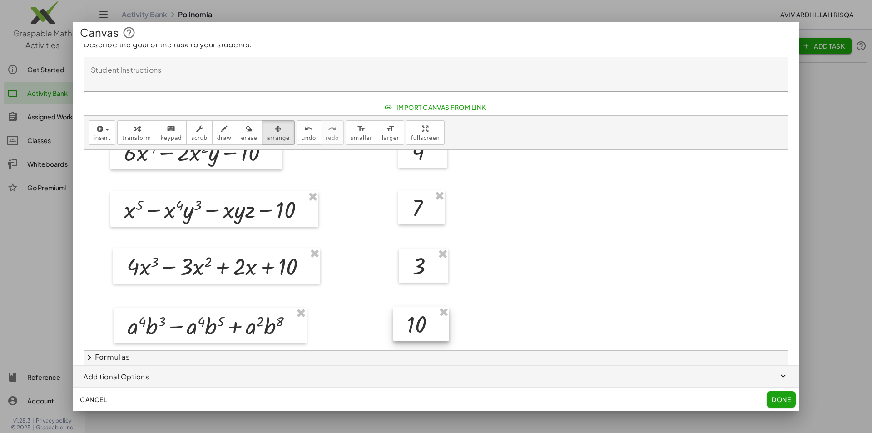
drag, startPoint x: 552, startPoint y: 196, endPoint x: 430, endPoint y: 332, distance: 183.3
click at [430, 332] on div at bounding box center [421, 324] width 56 height 35
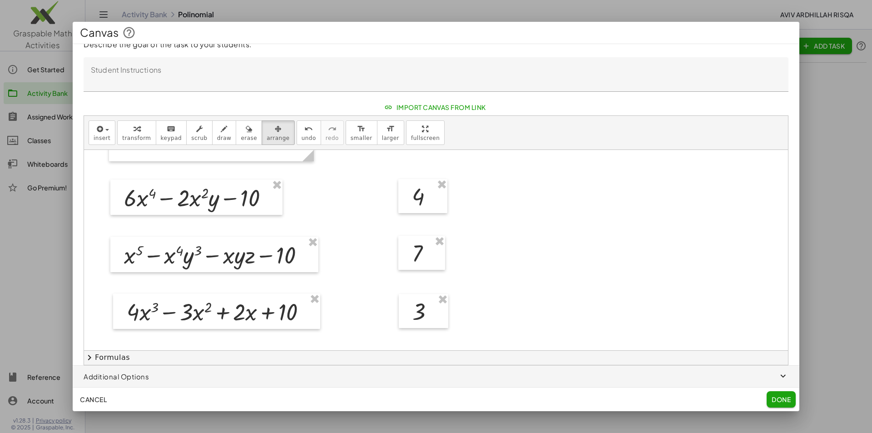
scroll to position [0, 0]
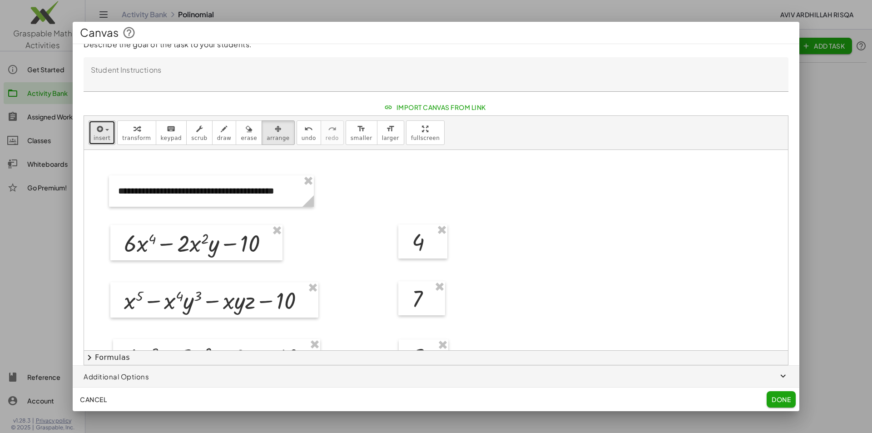
click at [102, 135] on span "insert" at bounding box center [102, 138] width 17 height 6
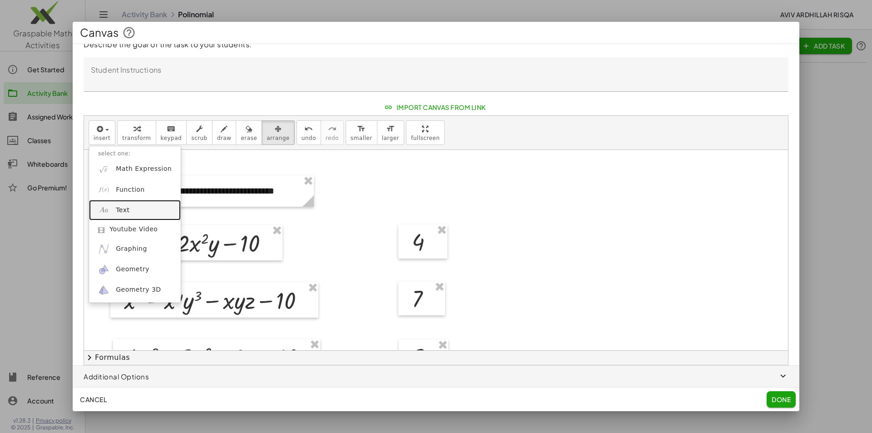
click at [146, 214] on link "Text" at bounding box center [135, 210] width 92 height 20
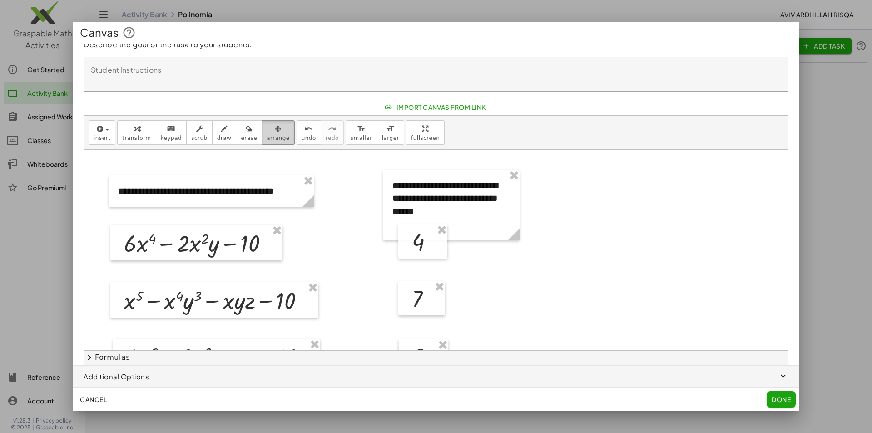
click at [268, 129] on div "button" at bounding box center [278, 128] width 23 height 11
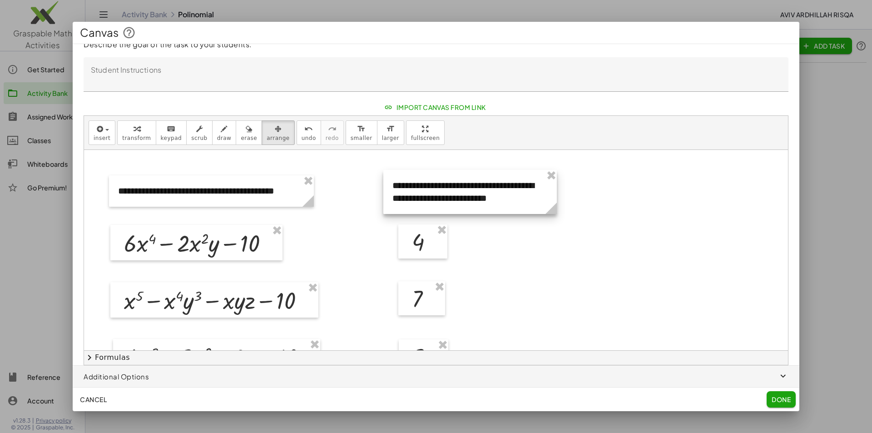
drag, startPoint x: 513, startPoint y: 233, endPoint x: 551, endPoint y: 233, distance: 37.2
click at [551, 233] on div "**********" at bounding box center [436, 350] width 704 height 401
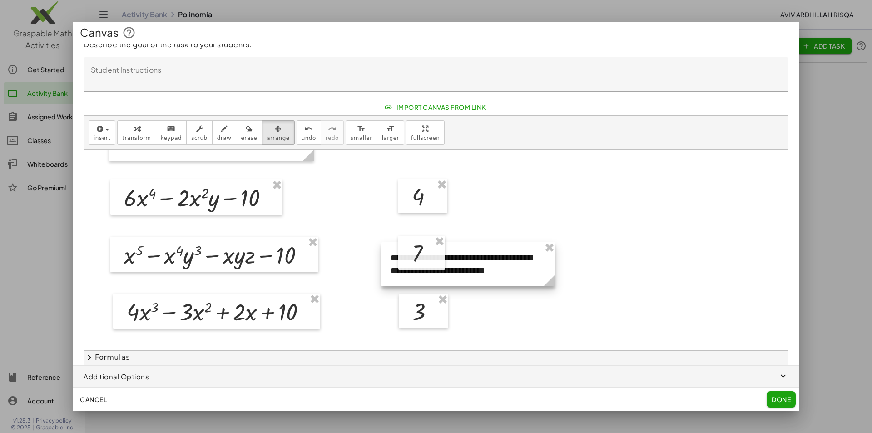
drag, startPoint x: 487, startPoint y: 163, endPoint x: 485, endPoint y: 283, distance: 120.4
click at [485, 283] on div at bounding box center [469, 264] width 174 height 44
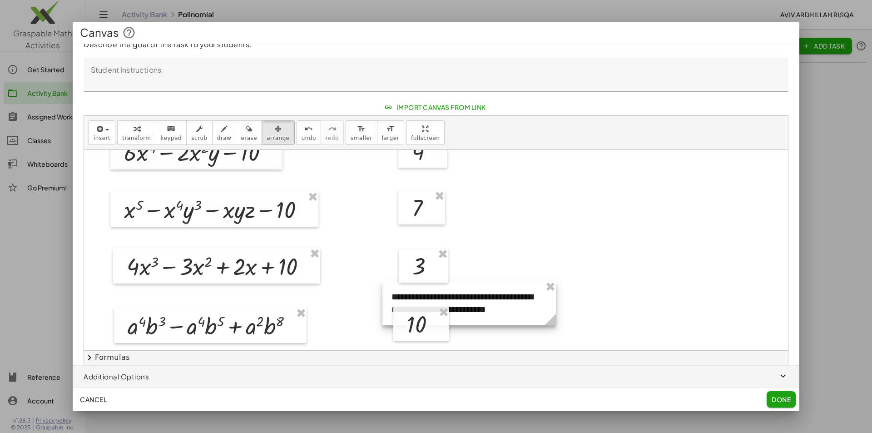
drag, startPoint x: 478, startPoint y: 234, endPoint x: 483, endPoint y: 326, distance: 91.9
click at [483, 325] on div at bounding box center [469, 303] width 174 height 44
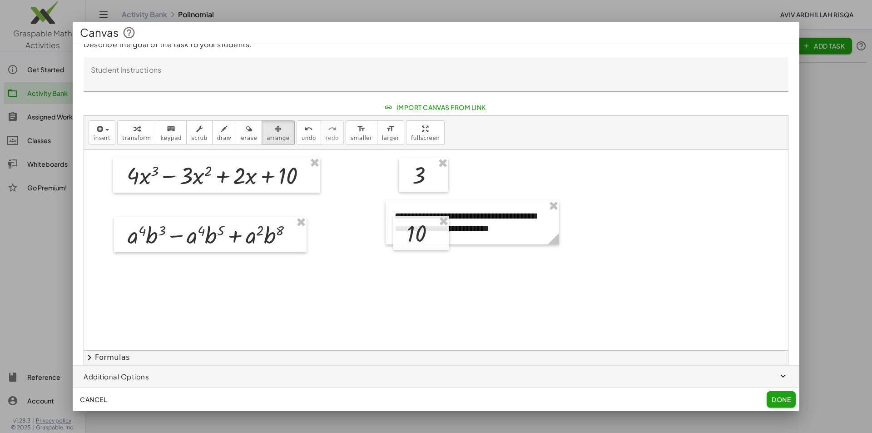
scroll to position [200, 0]
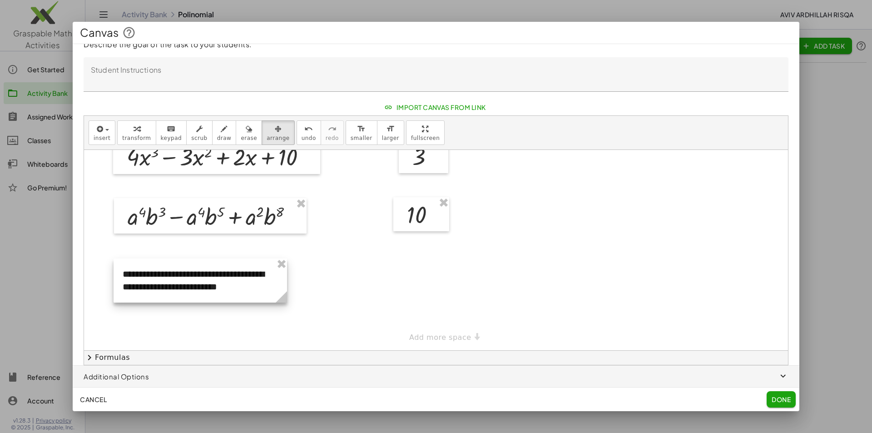
drag, startPoint x: 482, startPoint y: 224, endPoint x: 214, endPoint y: 282, distance: 273.7
click at [214, 282] on div at bounding box center [201, 280] width 174 height 44
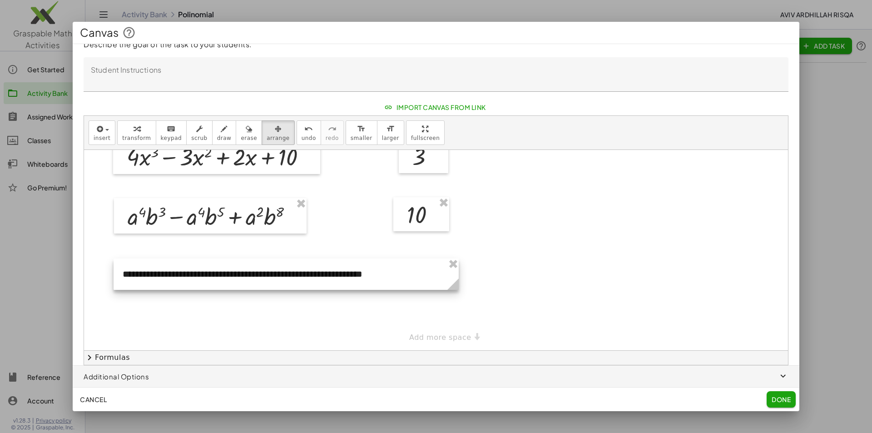
drag, startPoint x: 283, startPoint y: 300, endPoint x: 455, endPoint y: 298, distance: 171.7
click at [455, 298] on div "**********" at bounding box center [436, 150] width 704 height 401
click at [774, 394] on button "Done" at bounding box center [781, 399] width 29 height 16
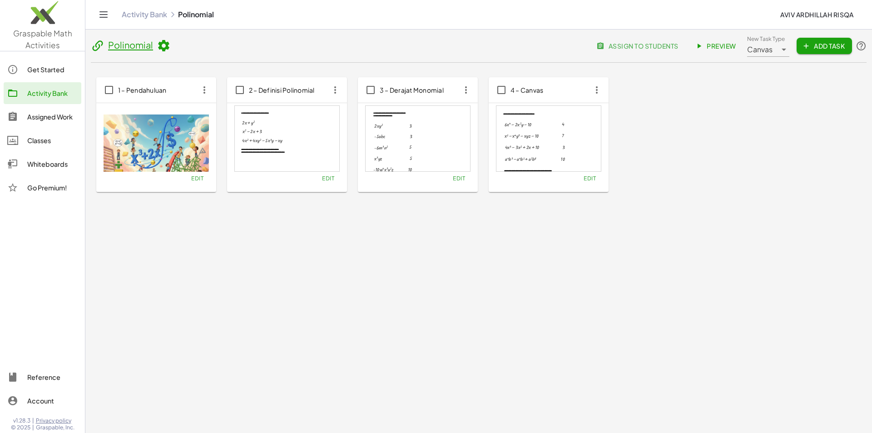
click at [530, 90] on span "4 – Canvas" at bounding box center [527, 90] width 33 height 8
type input "*"
type input "**********"
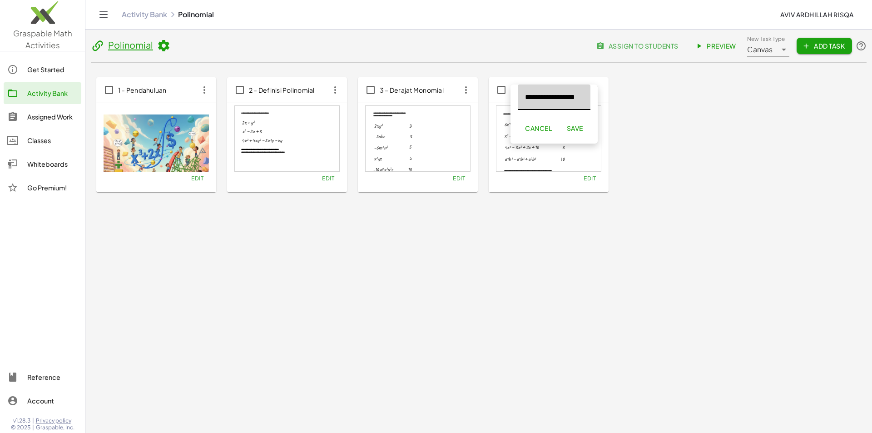
click at [567, 129] on span "Save" at bounding box center [574, 128] width 16 height 8
click at [706, 50] on link "Preview" at bounding box center [717, 46] width 54 height 16
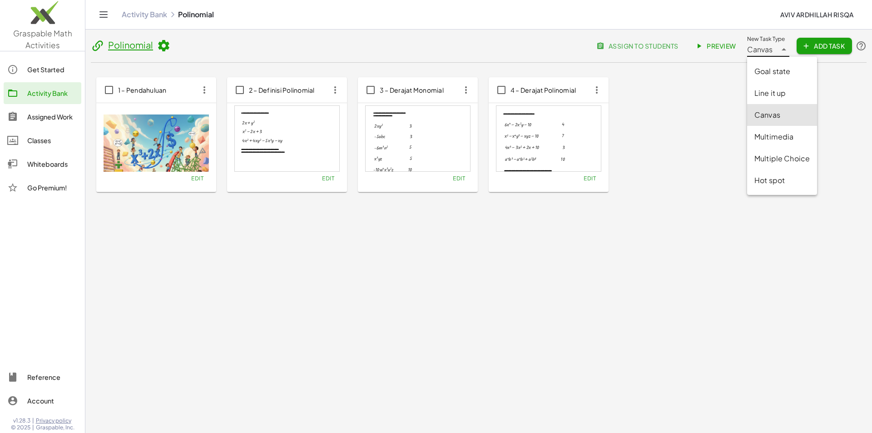
click at [764, 52] on span "Canvas" at bounding box center [760, 49] width 26 height 11
click at [793, 159] on div "Multiple Choice" at bounding box center [781, 158] width 55 height 11
type input "**********"
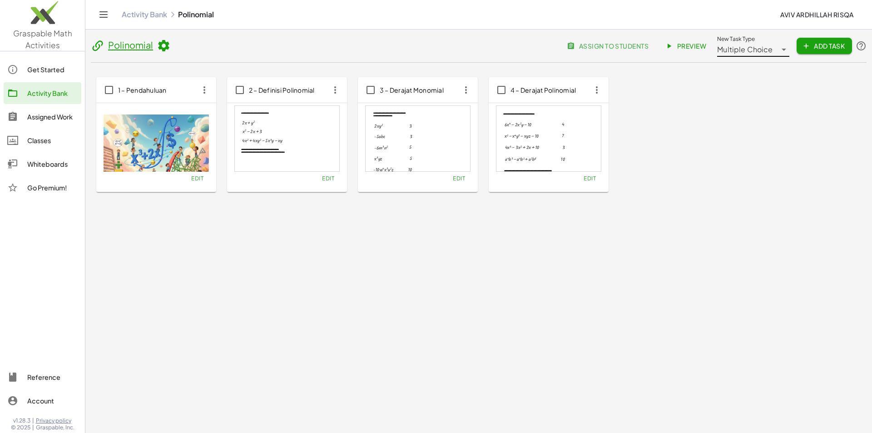
click at [827, 44] on span "Add Task" at bounding box center [824, 46] width 41 height 8
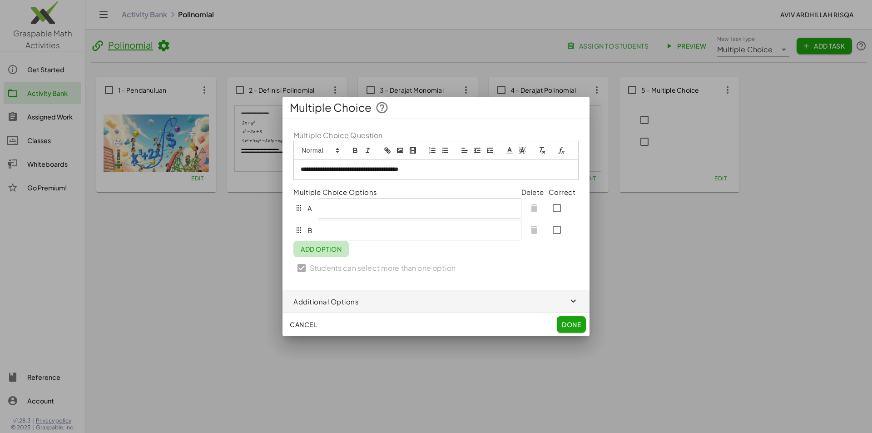
click at [310, 249] on span "Add Option" at bounding box center [321, 249] width 41 height 8
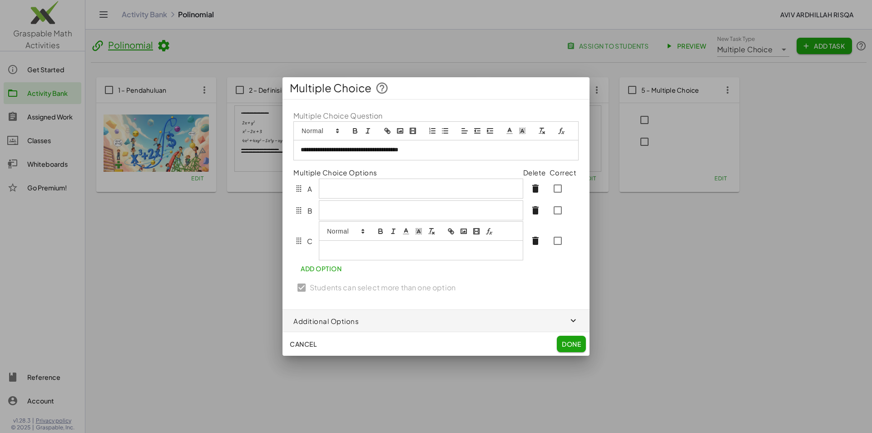
click at [317, 271] on button "Add Option" at bounding box center [320, 268] width 55 height 16
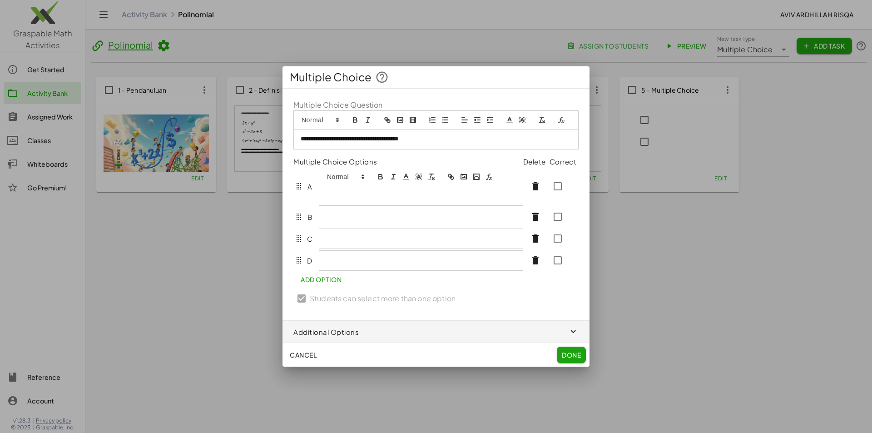
click at [337, 177] on div at bounding box center [421, 186] width 204 height 39
click at [434, 178] on icon "clean" at bounding box center [431, 177] width 8 height 8
click at [433, 178] on icon "clean" at bounding box center [431, 177] width 8 height 8
click at [487, 176] on icon "formula" at bounding box center [489, 177] width 8 height 8
click at [426, 213] on link at bounding box center [428, 212] width 22 height 7
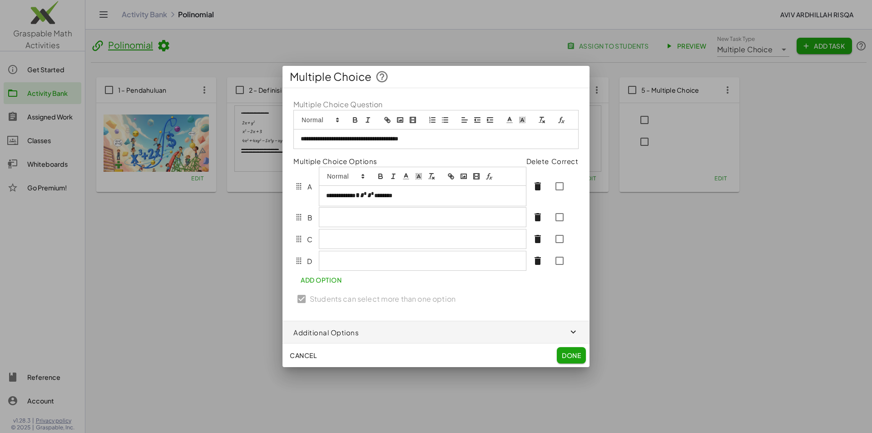
click at [490, 177] on icon "formula" at bounding box center [489, 176] width 8 height 8
type input "*"
click at [470, 215] on link at bounding box center [464, 211] width 22 height 7
click at [467, 218] on p at bounding box center [422, 217] width 193 height 8
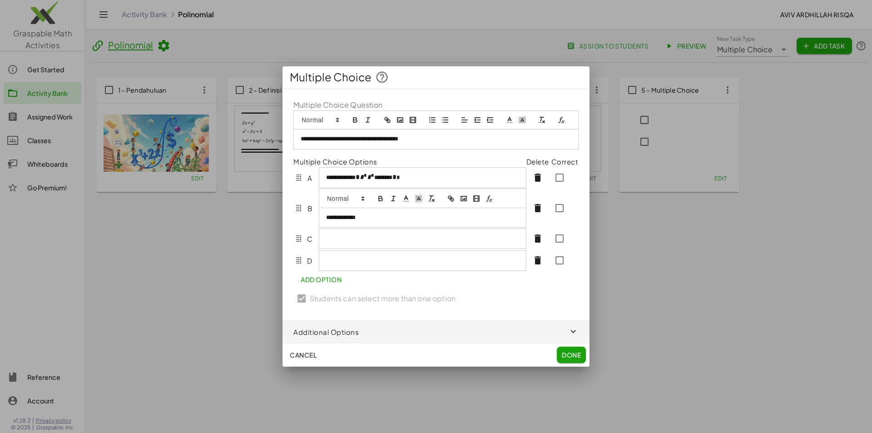
click at [490, 198] on icon "formula" at bounding box center [489, 198] width 8 height 8
click at [351, 234] on input "**********" at bounding box center [378, 235] width 77 height 12
click at [363, 235] on input "**********" at bounding box center [378, 235] width 77 height 12
type input "**********"
click at [429, 233] on link at bounding box center [428, 234] width 22 height 7
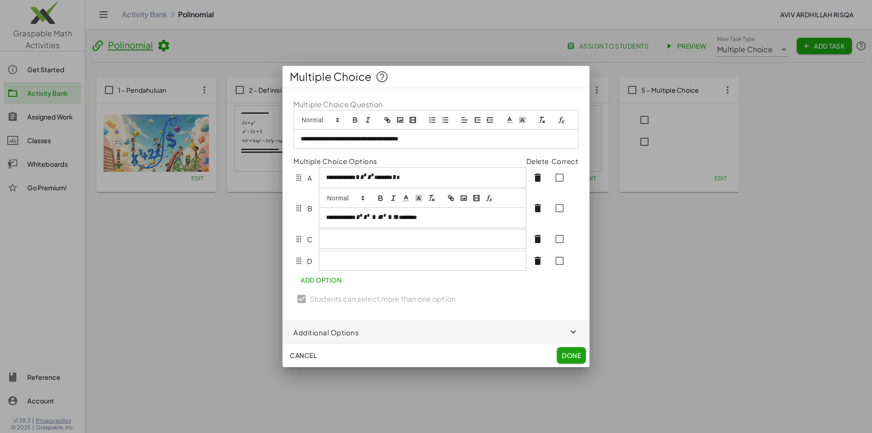
click at [486, 200] on icon "formula" at bounding box center [489, 198] width 8 height 8
type input "*"
click at [498, 237] on link at bounding box center [497, 233] width 22 height 7
click at [447, 242] on p at bounding box center [422, 239] width 193 height 8
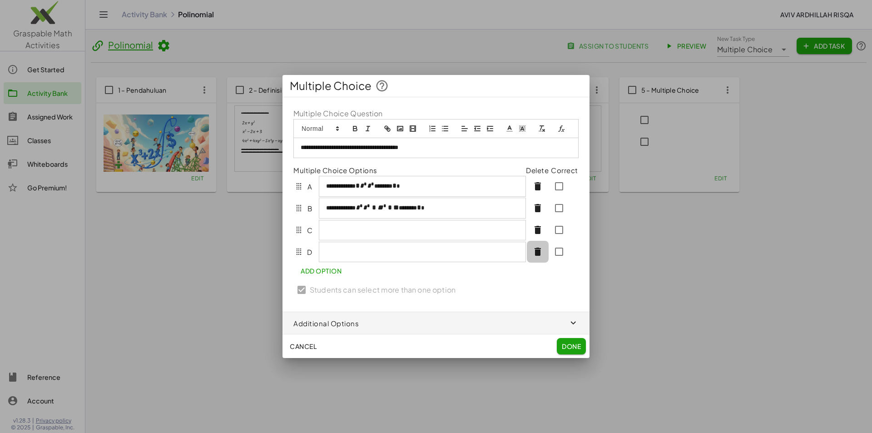
click at [536, 263] on button "button" at bounding box center [538, 252] width 22 height 22
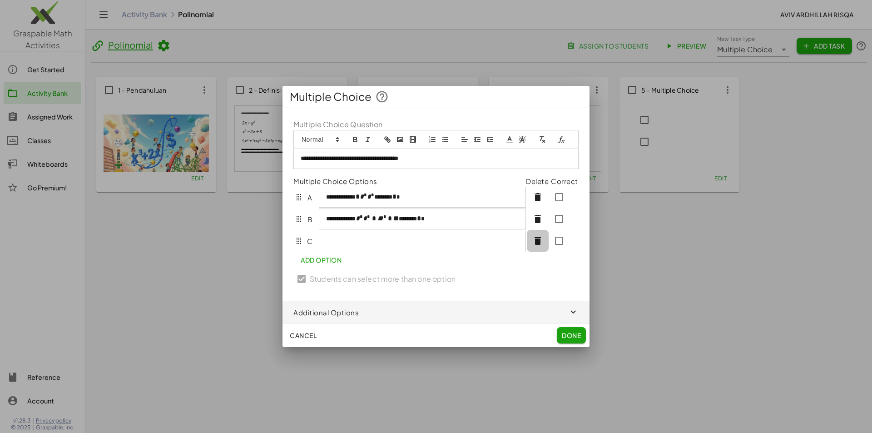
click at [532, 243] on icon "button" at bounding box center [537, 240] width 11 height 11
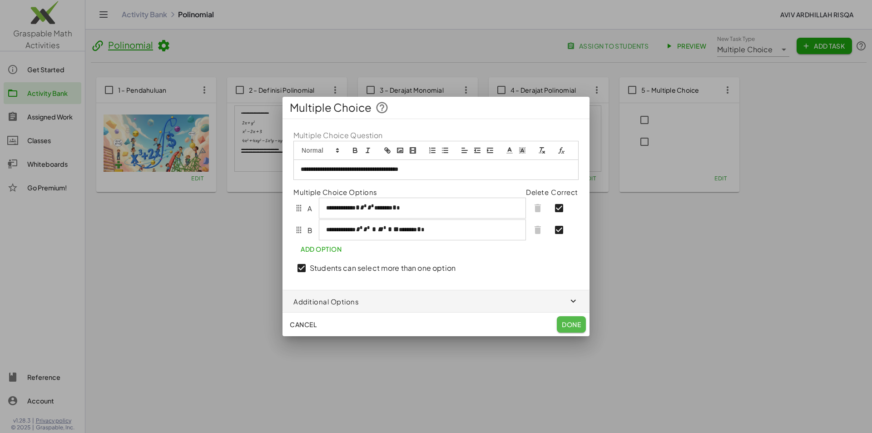
click at [573, 326] on span "Done" at bounding box center [571, 324] width 19 height 8
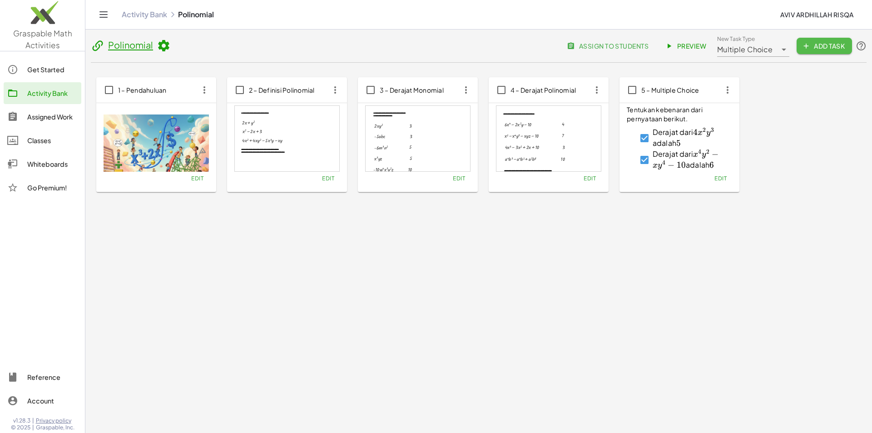
click at [817, 44] on span "Add Task" at bounding box center [824, 46] width 41 height 8
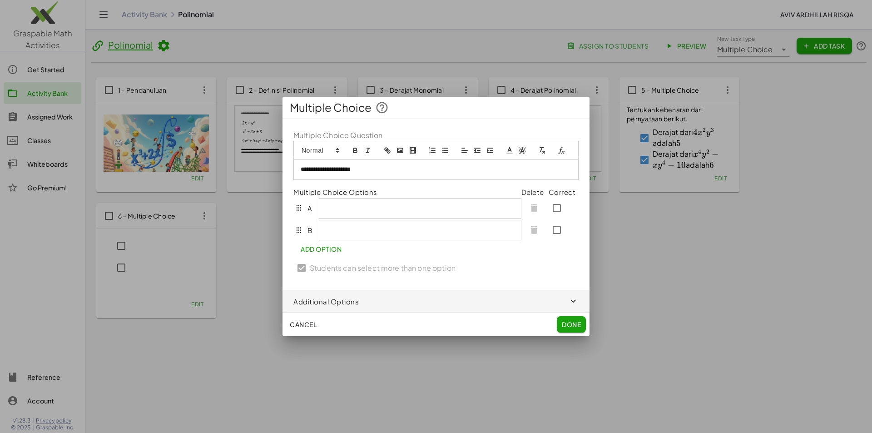
click at [565, 150] on icon "formula" at bounding box center [561, 150] width 8 height 8
click at [435, 189] on link at bounding box center [429, 186] width 22 height 7
click at [560, 150] on icon "formula" at bounding box center [561, 150] width 8 height 8
click at [475, 189] on link at bounding box center [471, 186] width 22 height 7
click at [559, 150] on icon "formula" at bounding box center [561, 150] width 8 height 8
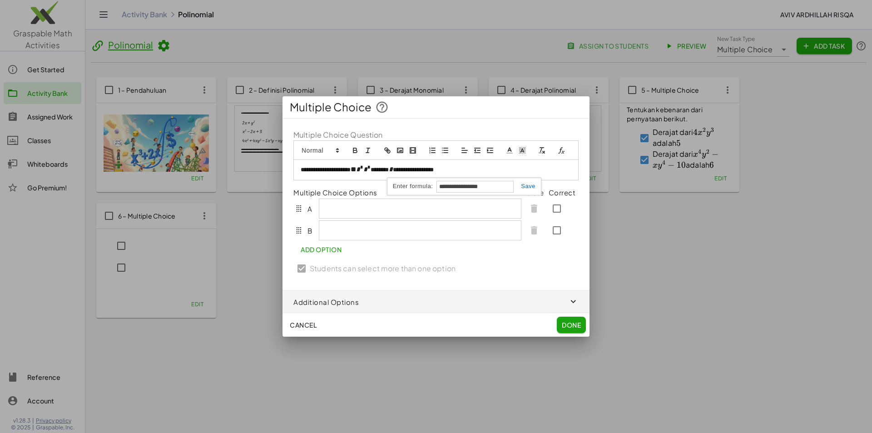
click at [521, 188] on link at bounding box center [525, 186] width 22 height 7
click at [561, 152] on icon "formula" at bounding box center [561, 150] width 8 height 8
click at [571, 185] on link at bounding box center [574, 186] width 22 height 7
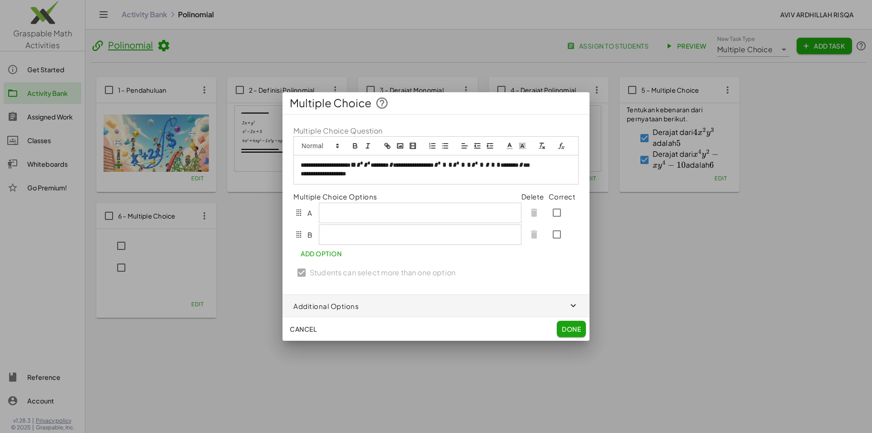
click at [564, 148] on icon "formula" at bounding box center [561, 146] width 8 height 8
type input "****"
click at [423, 189] on link at bounding box center [421, 190] width 22 height 7
click at [379, 171] on p "**********" at bounding box center [436, 174] width 271 height 9
click at [352, 213] on div at bounding box center [420, 212] width 202 height 19
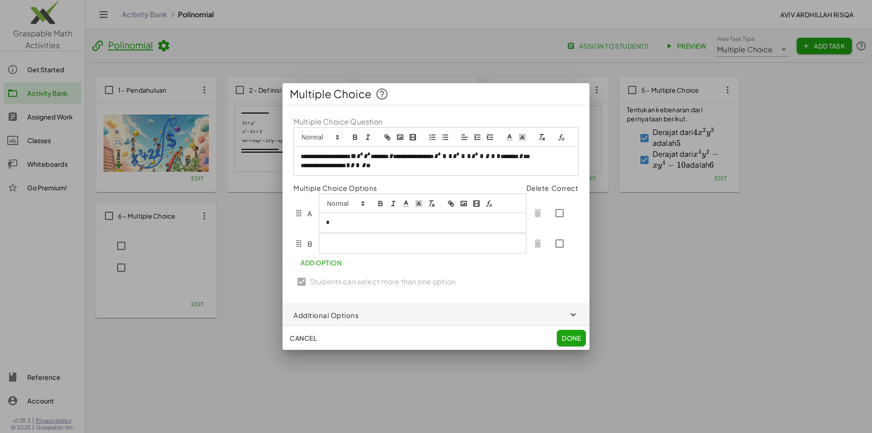
click at [352, 239] on div at bounding box center [422, 243] width 207 height 19
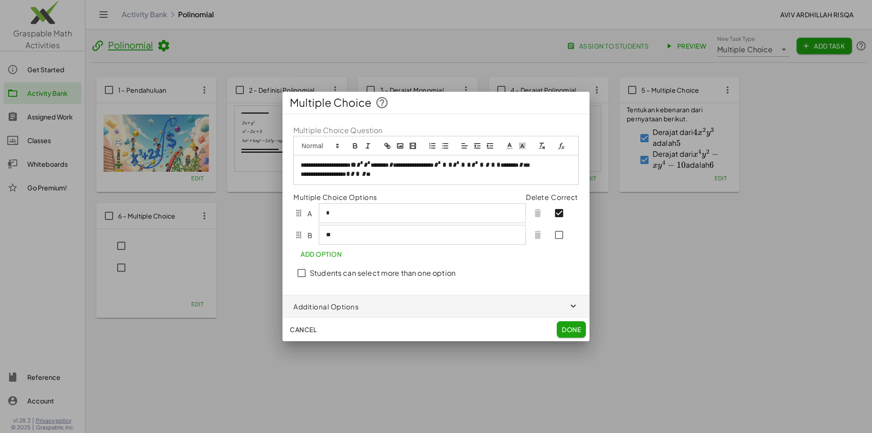
click at [565, 330] on span "Done" at bounding box center [571, 329] width 19 height 8
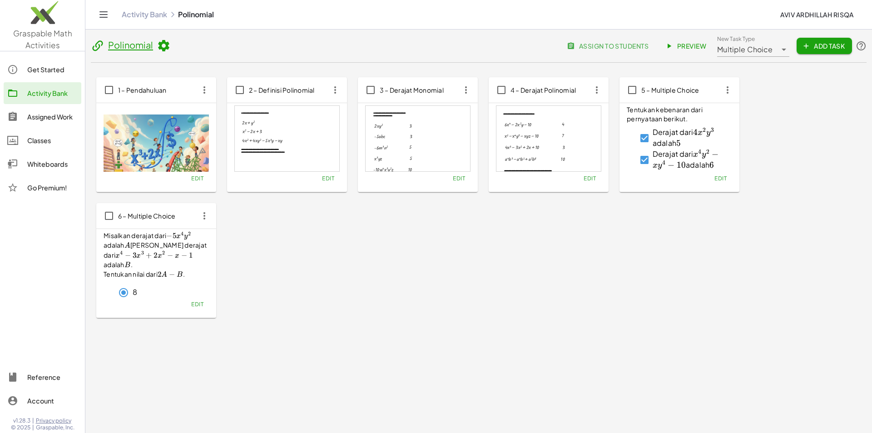
click at [779, 49] on icon at bounding box center [784, 49] width 11 height 11
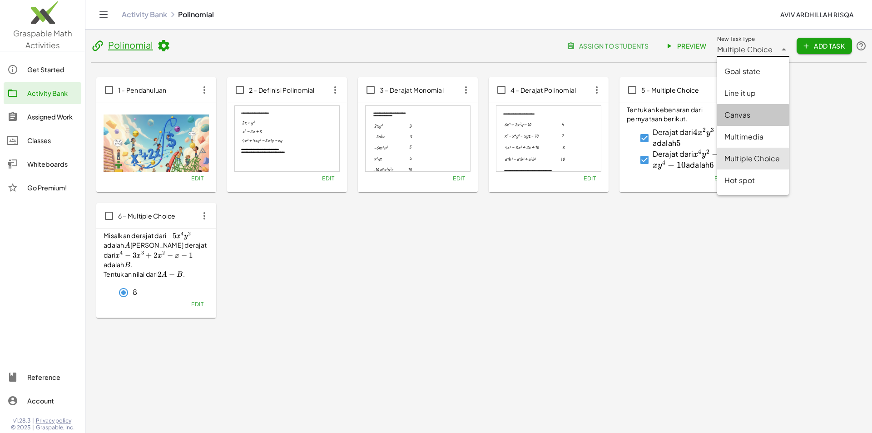
click at [744, 115] on div "Canvas" at bounding box center [752, 114] width 57 height 11
type input "******"
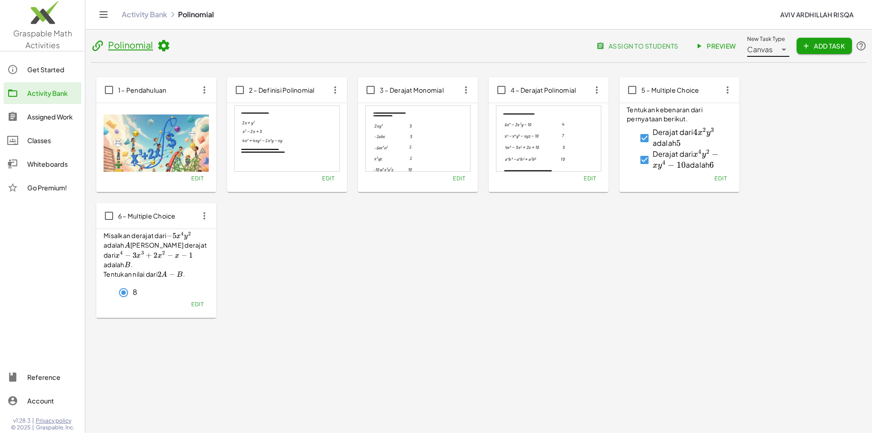
click at [831, 45] on span "Add Task" at bounding box center [824, 46] width 41 height 8
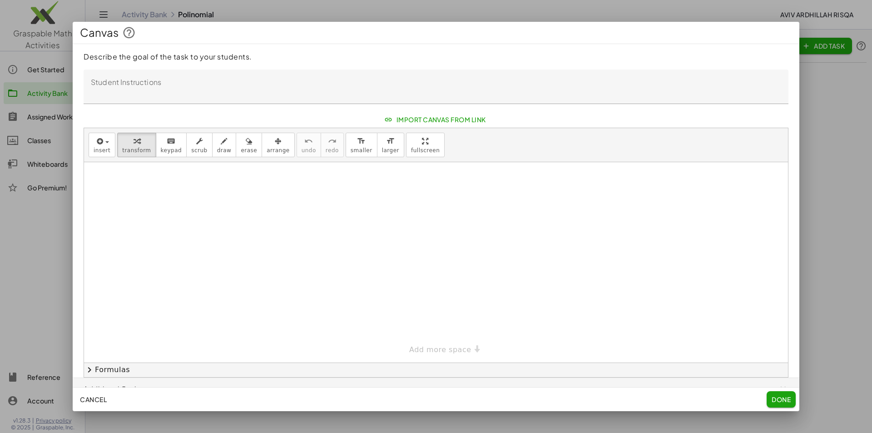
click at [238, 173] on div at bounding box center [436, 262] width 704 height 200
click at [109, 148] on button "insert" at bounding box center [102, 145] width 27 height 25
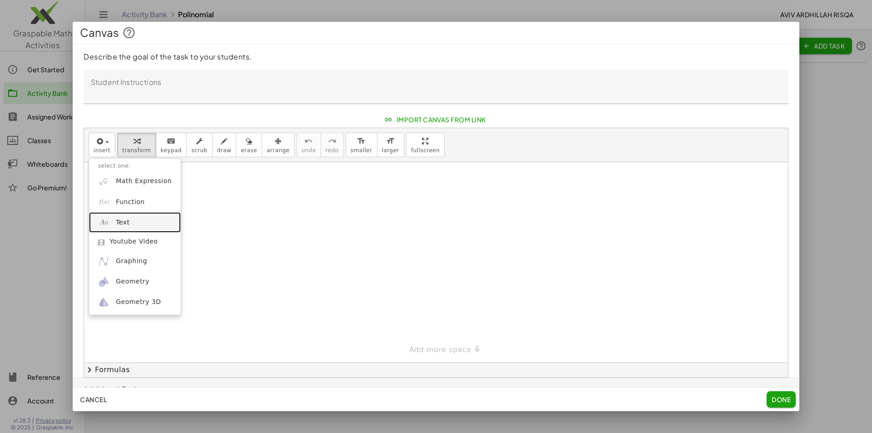
click at [128, 221] on link "Text" at bounding box center [135, 222] width 92 height 20
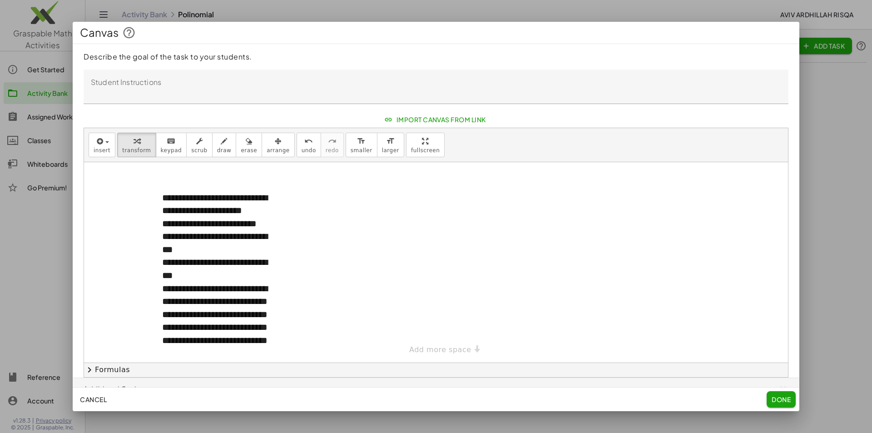
scroll to position [10, 0]
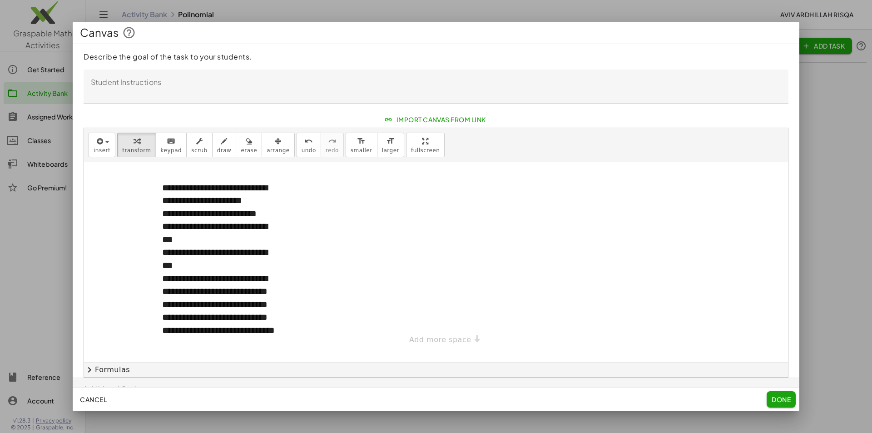
click at [320, 261] on div at bounding box center [436, 252] width 704 height 200
click at [271, 144] on div "button" at bounding box center [278, 140] width 23 height 11
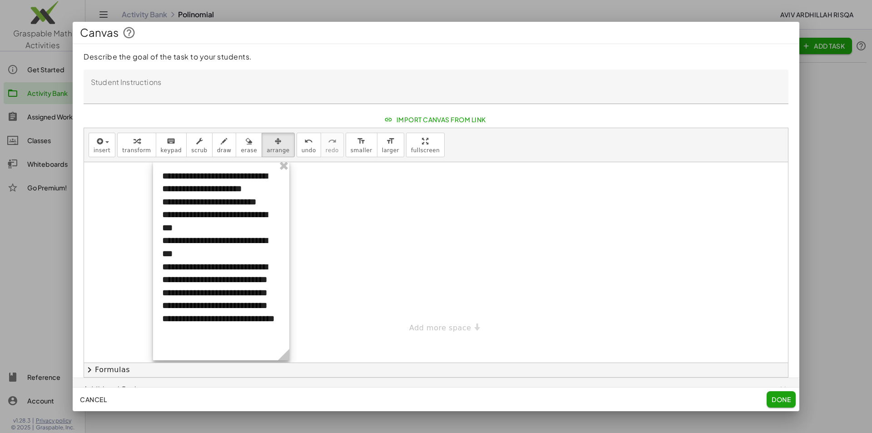
scroll to position [0, 0]
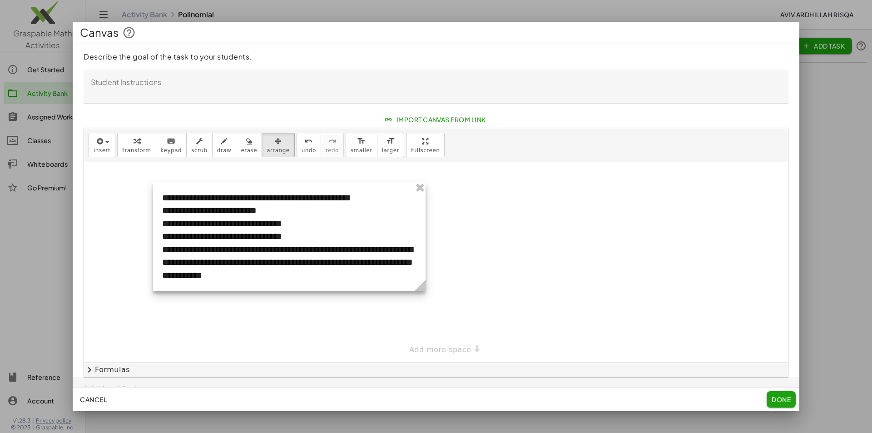
drag, startPoint x: 288, startPoint y: 352, endPoint x: 425, endPoint y: 277, distance: 156.0
click at [425, 277] on div "**********" at bounding box center [289, 236] width 273 height 109
click at [161, 142] on div "keyboard" at bounding box center [171, 140] width 21 height 11
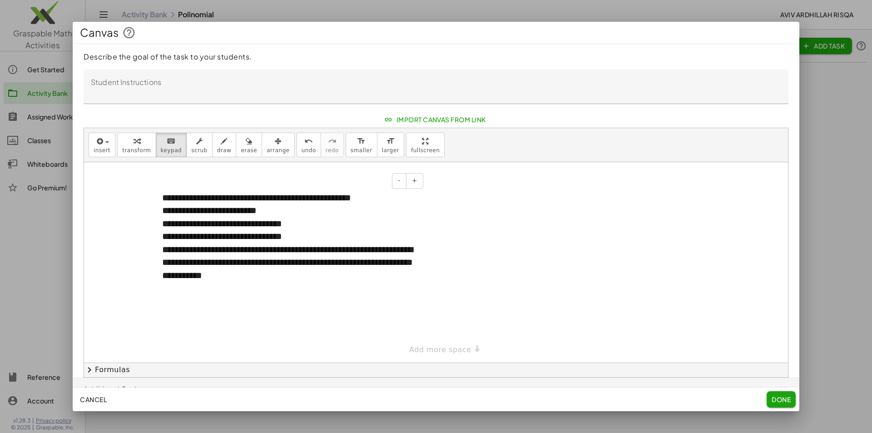
click at [266, 212] on div "**********" at bounding box center [289, 210] width 254 height 13
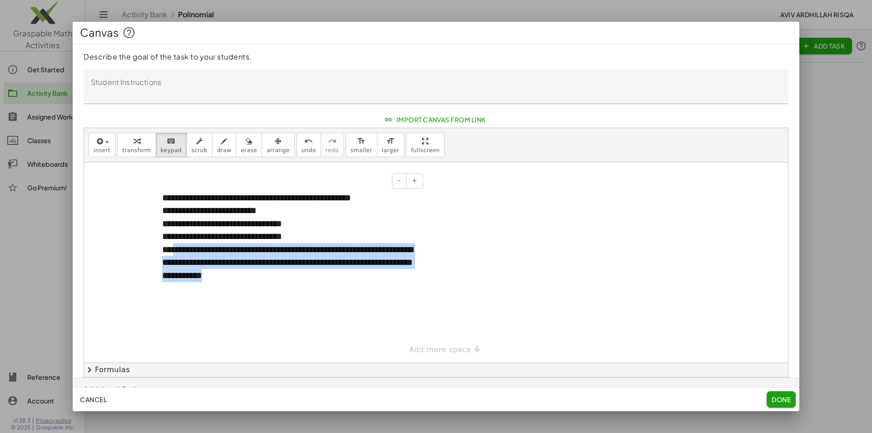
drag, startPoint x: 317, startPoint y: 276, endPoint x: 173, endPoint y: 250, distance: 146.7
click at [173, 250] on div "**********" at bounding box center [289, 262] width 254 height 39
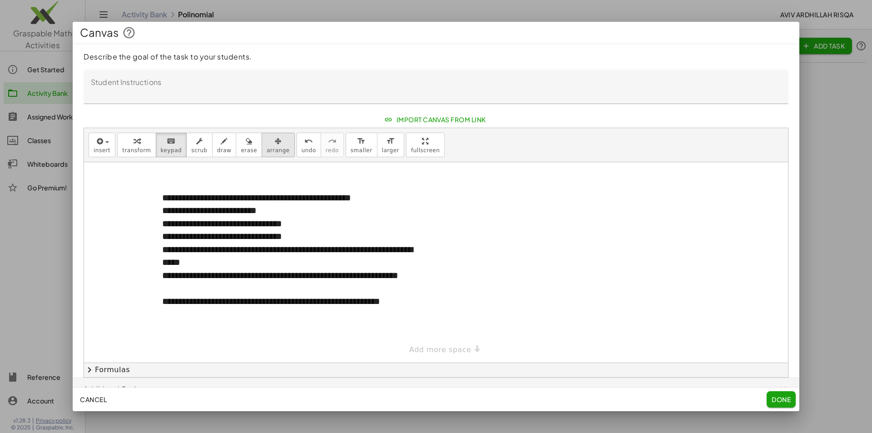
click at [271, 146] on button "arrange" at bounding box center [278, 145] width 33 height 25
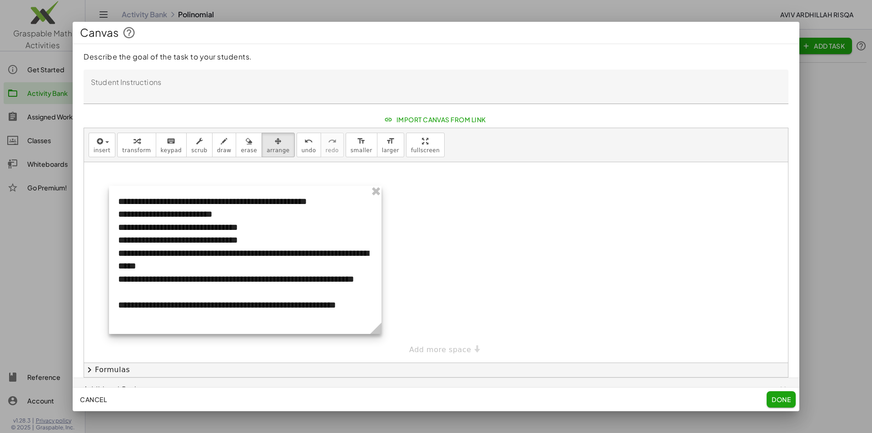
drag, startPoint x: 302, startPoint y: 214, endPoint x: 258, endPoint y: 218, distance: 44.2
click at [258, 218] on div at bounding box center [245, 260] width 273 height 148
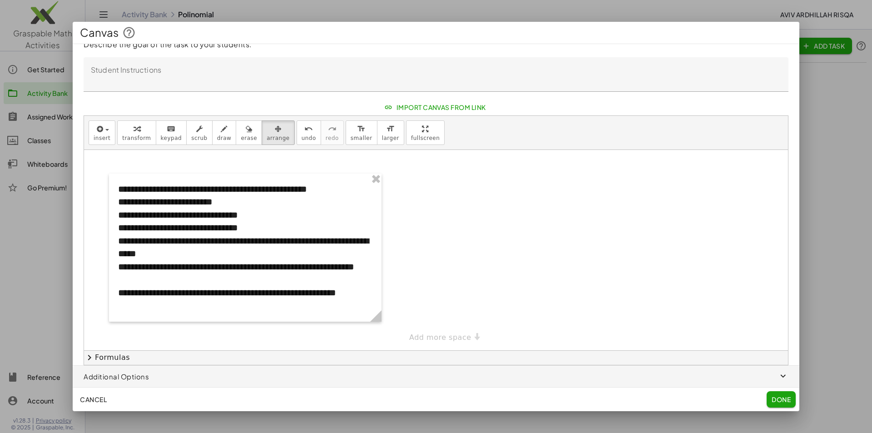
click at [460, 336] on div "**********" at bounding box center [436, 250] width 704 height 200
click at [106, 135] on span "insert" at bounding box center [102, 138] width 17 height 6
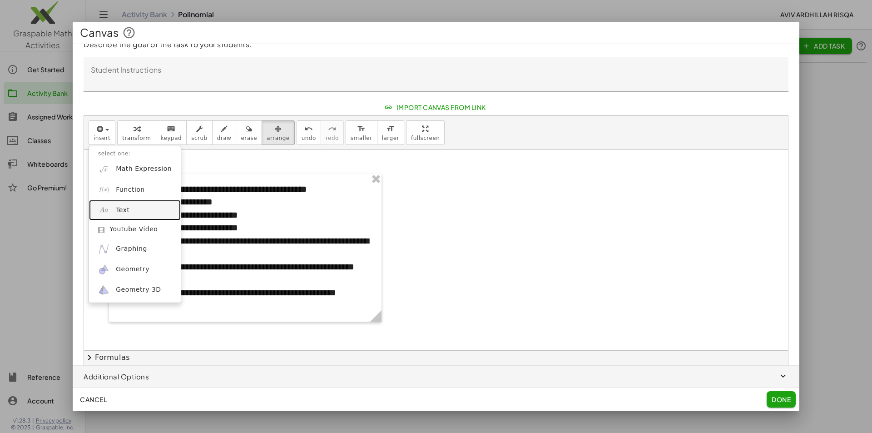
click at [144, 210] on link "Text" at bounding box center [135, 210] width 92 height 20
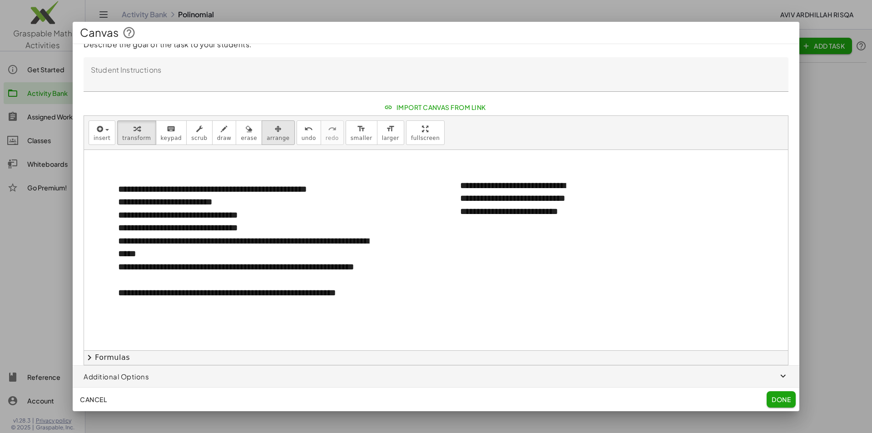
click at [267, 139] on span "arrange" at bounding box center [278, 138] width 23 height 6
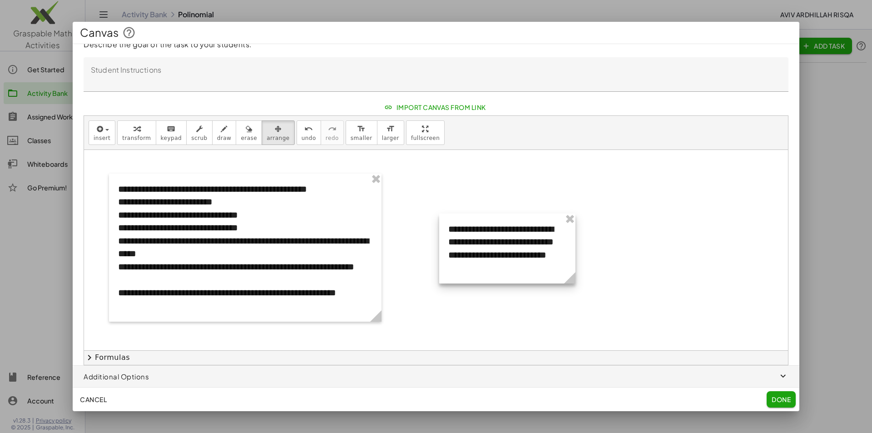
drag, startPoint x: 493, startPoint y: 219, endPoint x: 481, endPoint y: 263, distance: 45.2
click at [481, 263] on div at bounding box center [507, 248] width 136 height 70
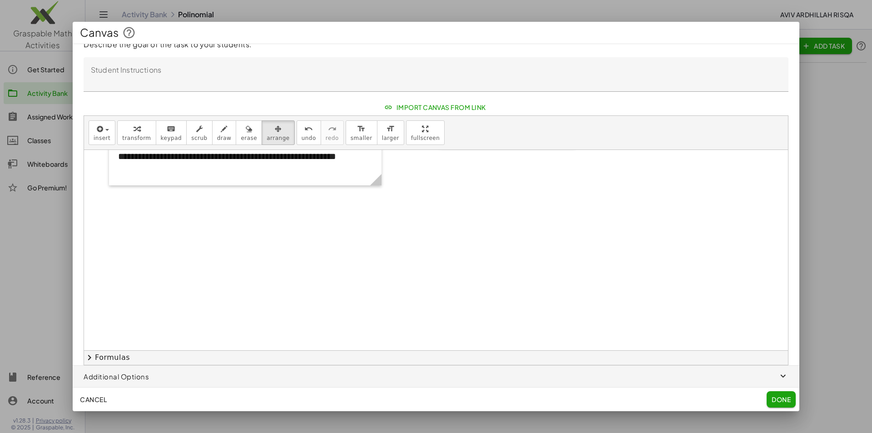
scroll to position [91, 0]
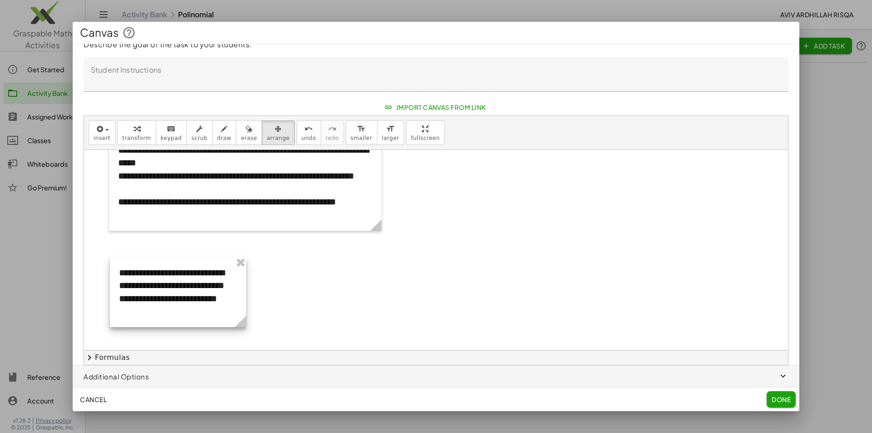
drag, startPoint x: 474, startPoint y: 177, endPoint x: 146, endPoint y: 312, distance: 354.4
click at [146, 312] on div at bounding box center [178, 292] width 136 height 70
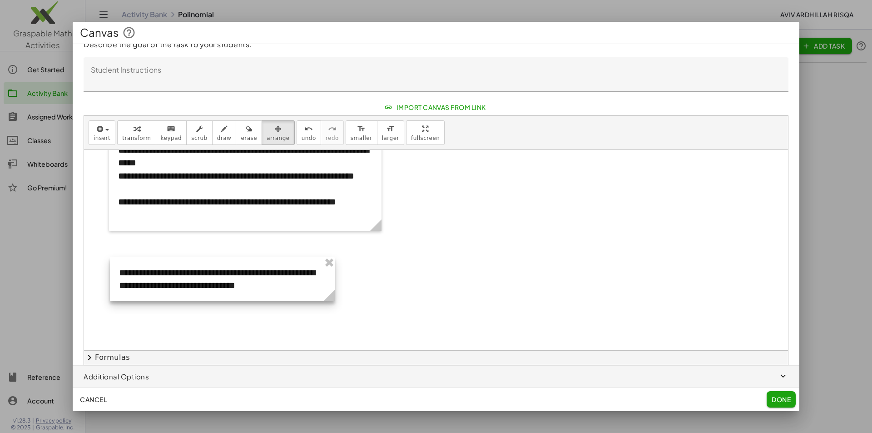
drag, startPoint x: 241, startPoint y: 326, endPoint x: 330, endPoint y: 318, distance: 88.9
click at [330, 318] on div "**********" at bounding box center [436, 259] width 704 height 401
click at [262, 277] on div at bounding box center [221, 279] width 225 height 44
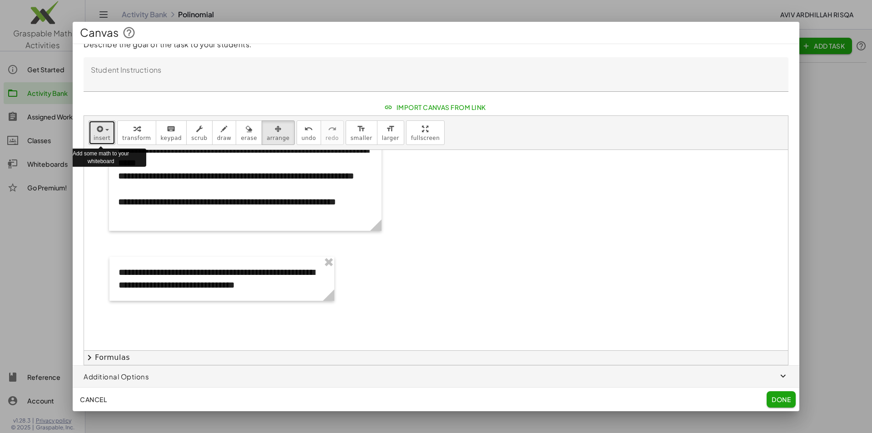
click at [106, 136] on span "insert" at bounding box center [102, 138] width 17 height 6
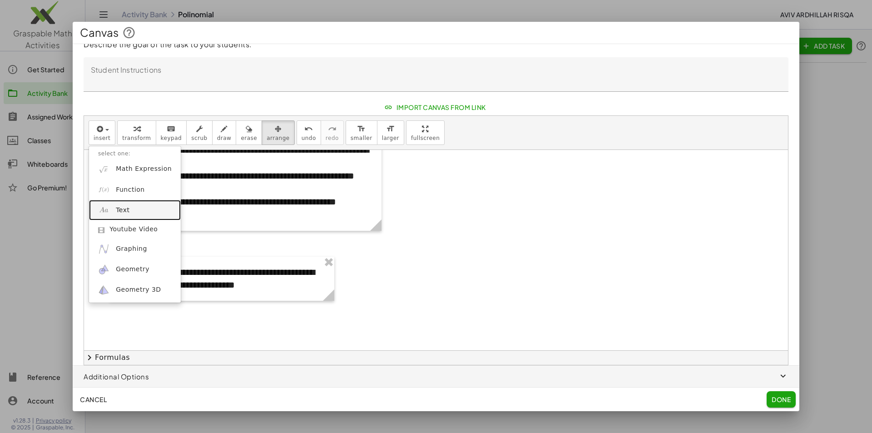
click at [143, 211] on link "Text" at bounding box center [135, 210] width 92 height 20
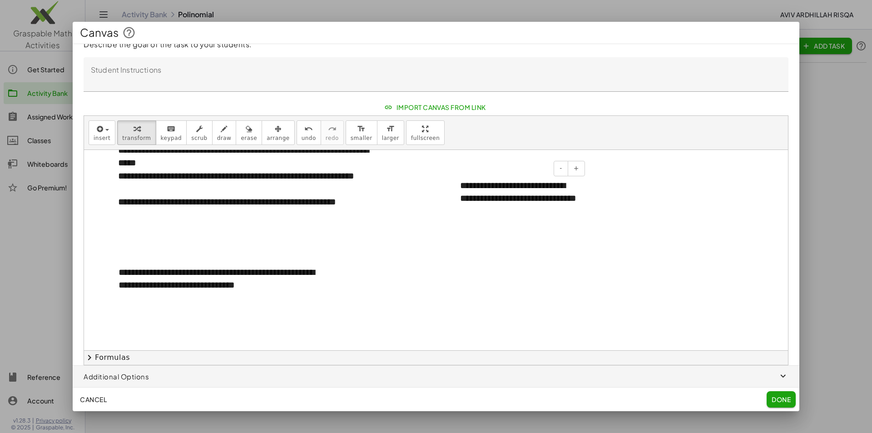
click at [461, 198] on div "**********" at bounding box center [519, 198] width 136 height 57
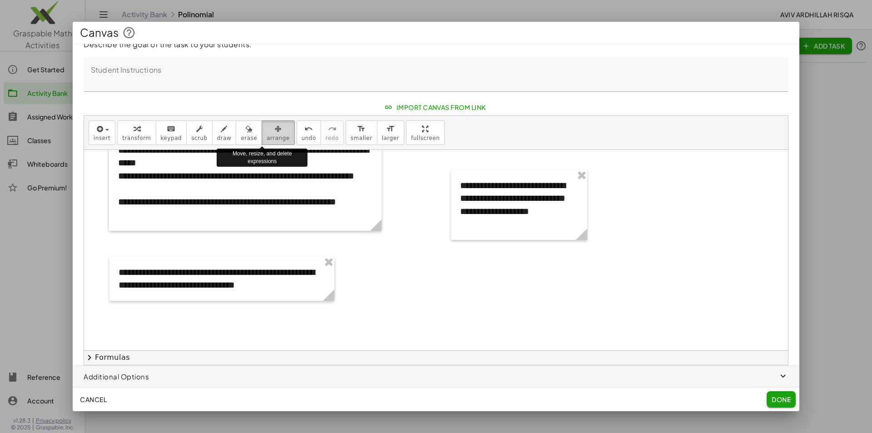
click at [267, 130] on div "button" at bounding box center [278, 128] width 23 height 11
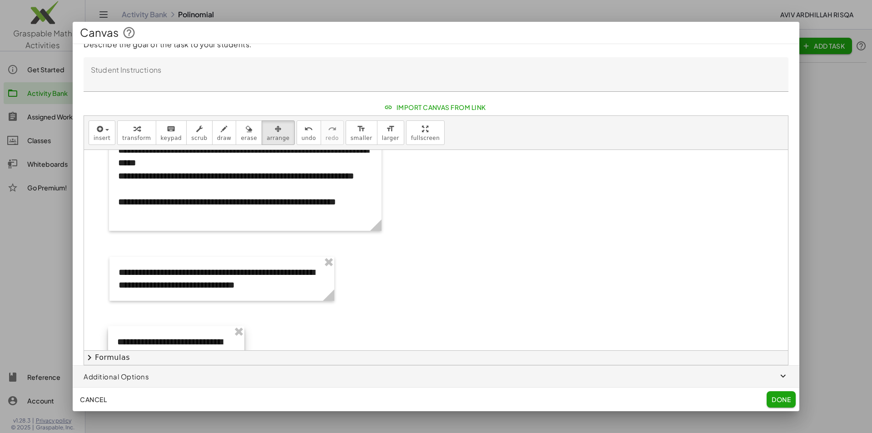
drag, startPoint x: 481, startPoint y: 207, endPoint x: 138, endPoint y: 362, distance: 377.1
click at [138, 362] on div "**********" at bounding box center [436, 240] width 704 height 249
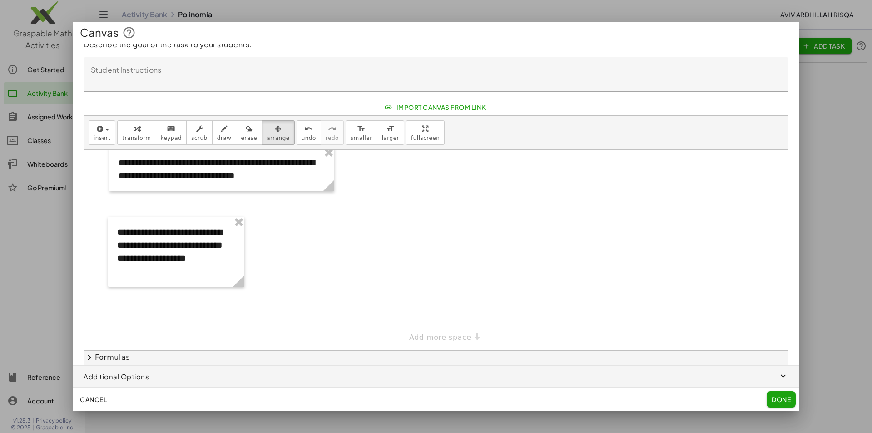
scroll to position [155, 0]
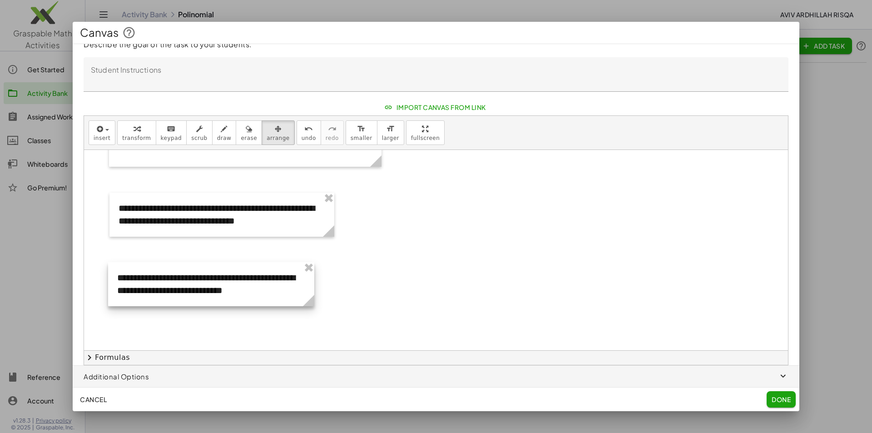
drag, startPoint x: 238, startPoint y: 324, endPoint x: 308, endPoint y: 320, distance: 70.1
click at [308, 320] on div "**********" at bounding box center [436, 195] width 704 height 401
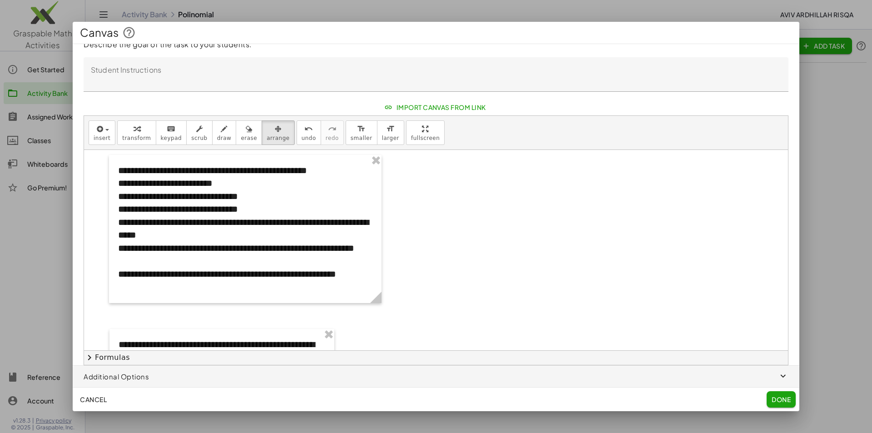
scroll to position [0, 0]
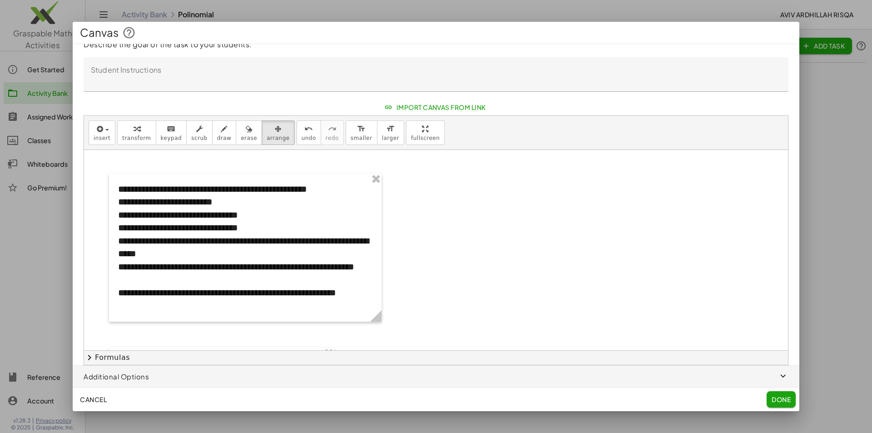
click at [791, 403] on span "Done" at bounding box center [781, 399] width 19 height 8
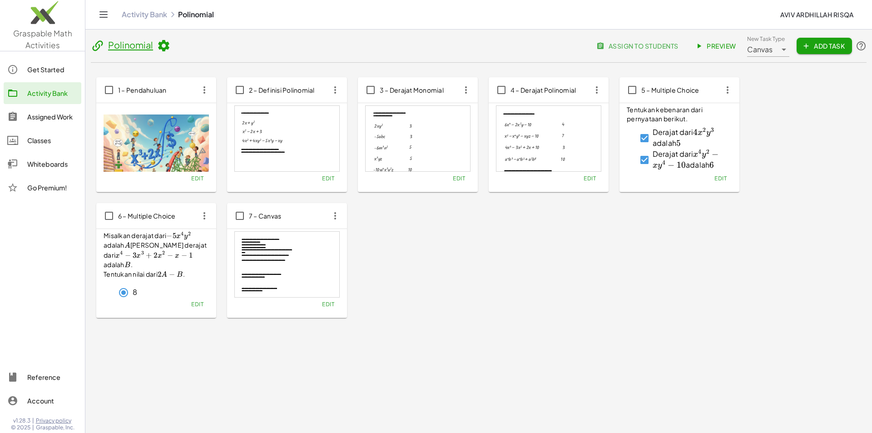
click at [327, 305] on span "Edit" at bounding box center [328, 304] width 12 height 7
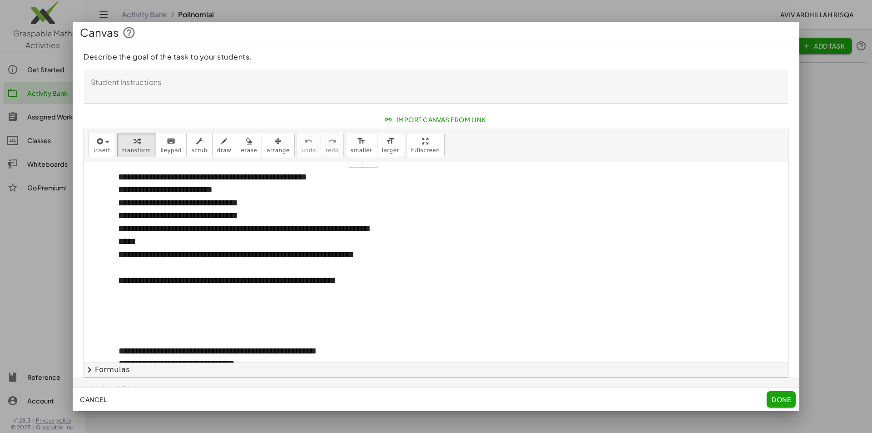
scroll to position [115, 0]
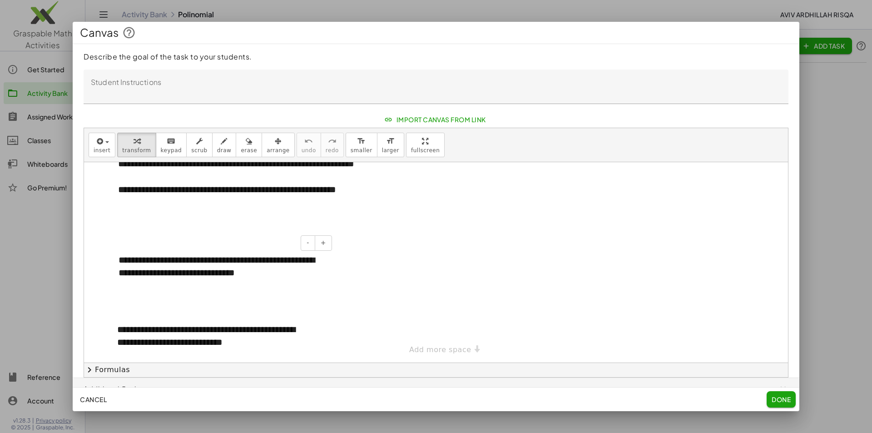
click at [203, 272] on div "**********" at bounding box center [221, 266] width 225 height 44
click at [428, 258] on div at bounding box center [436, 205] width 704 height 316
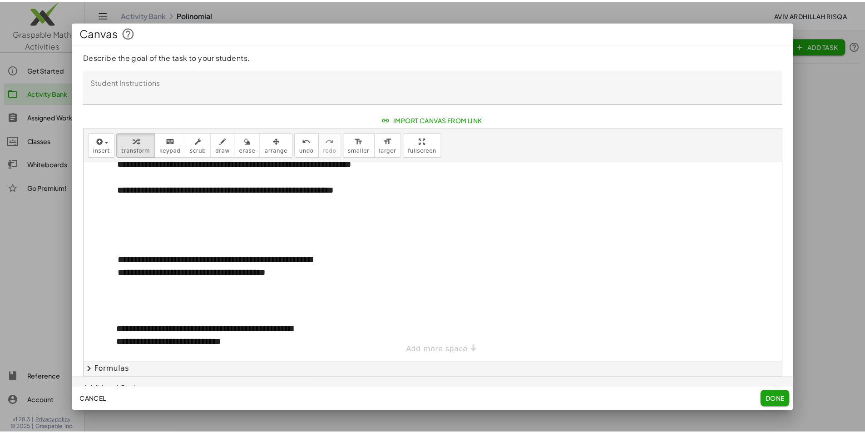
scroll to position [12, 0]
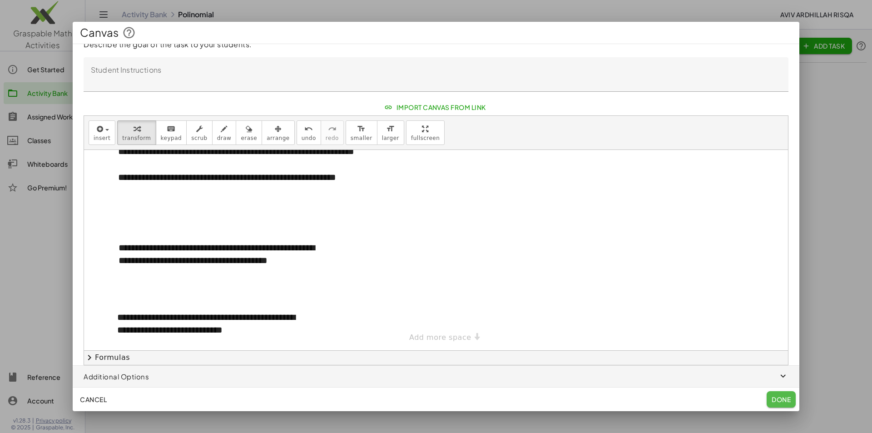
click at [783, 397] on span "Done" at bounding box center [781, 399] width 19 height 8
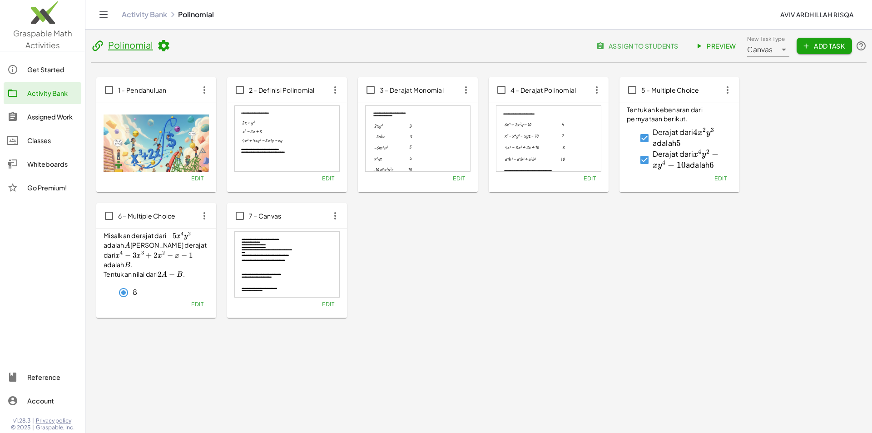
click at [776, 50] on div "Canvas ******" at bounding box center [762, 46] width 30 height 22
click at [784, 50] on icon at bounding box center [784, 49] width 11 height 11
click at [787, 99] on div "Line it up" at bounding box center [782, 93] width 70 height 22
click at [821, 44] on span "Add Task" at bounding box center [824, 46] width 41 height 8
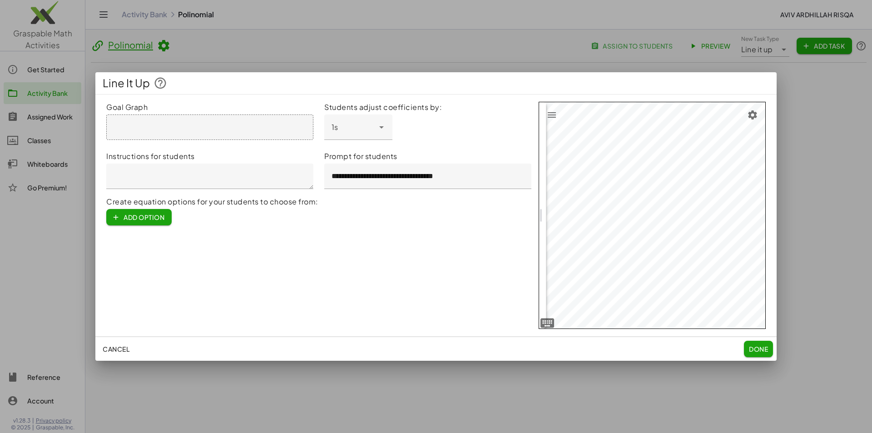
click at [755, 348] on span "Done" at bounding box center [758, 349] width 19 height 8
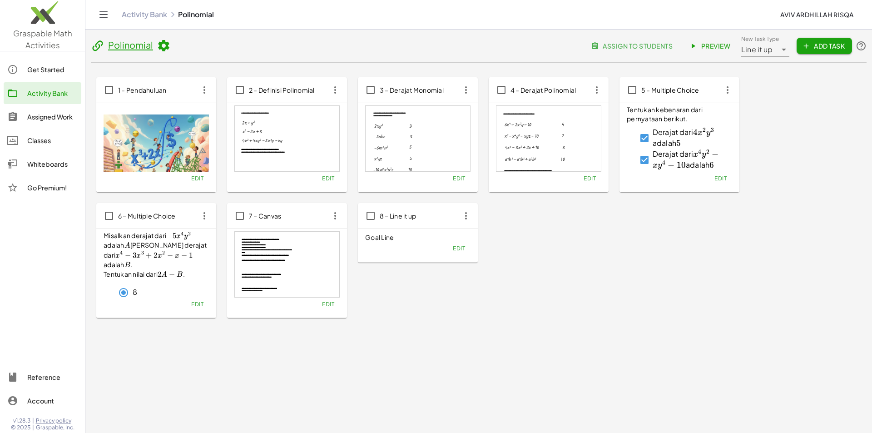
click at [467, 217] on icon "button" at bounding box center [466, 216] width 16 height 16
click at [488, 278] on div "Delete" at bounding box center [483, 282] width 36 height 11
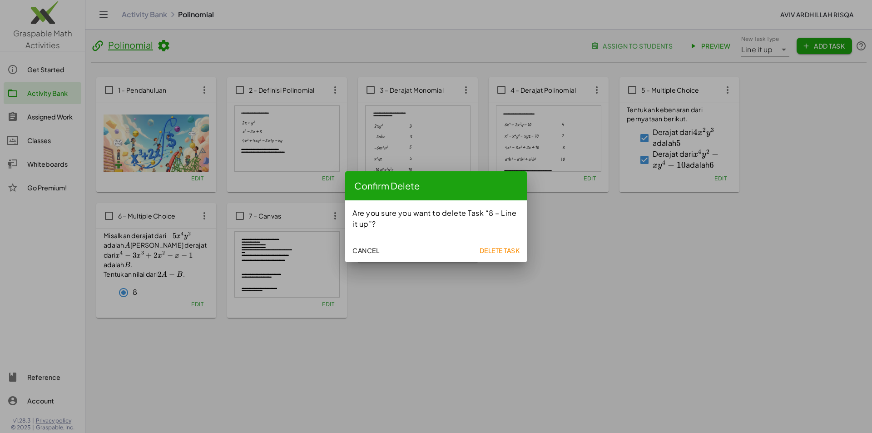
click at [504, 248] on span "Delete Task" at bounding box center [499, 250] width 40 height 8
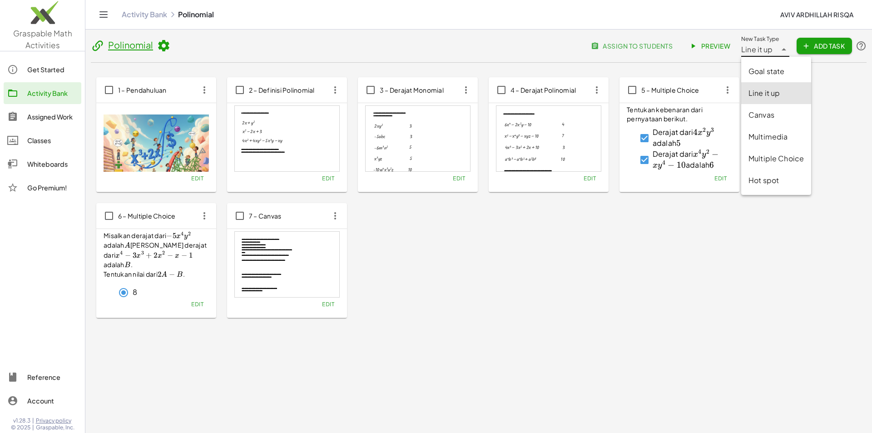
click at [770, 54] on span "Line it up" at bounding box center [757, 49] width 32 height 11
click at [780, 73] on div "Goal state" at bounding box center [776, 71] width 55 height 11
click at [828, 50] on button "Add Task" at bounding box center [824, 46] width 55 height 16
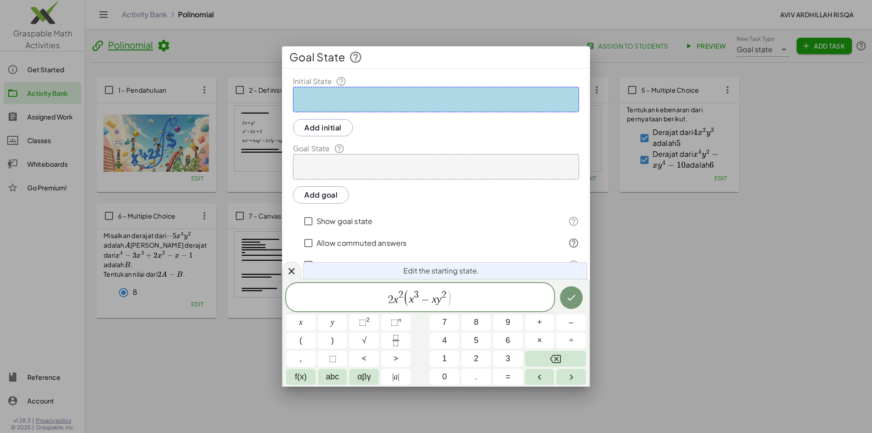
click at [430, 298] on span "−" at bounding box center [425, 299] width 13 height 11
click at [569, 299] on icon "Done" at bounding box center [571, 298] width 8 height 6
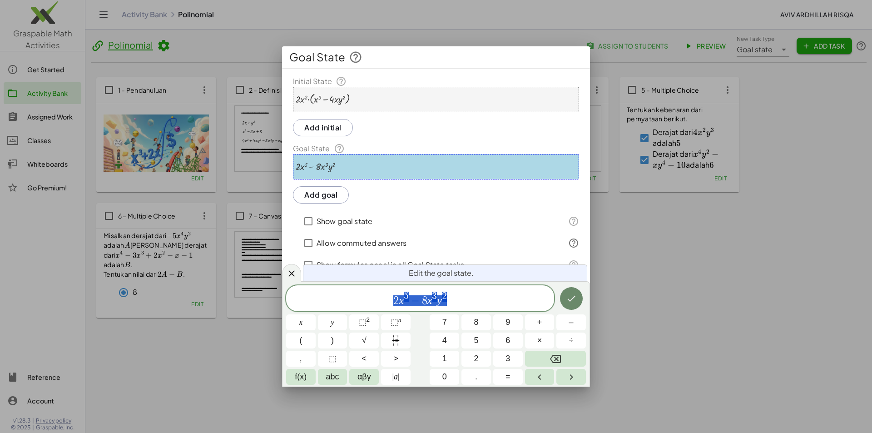
click at [574, 298] on icon "Done" at bounding box center [571, 299] width 8 height 6
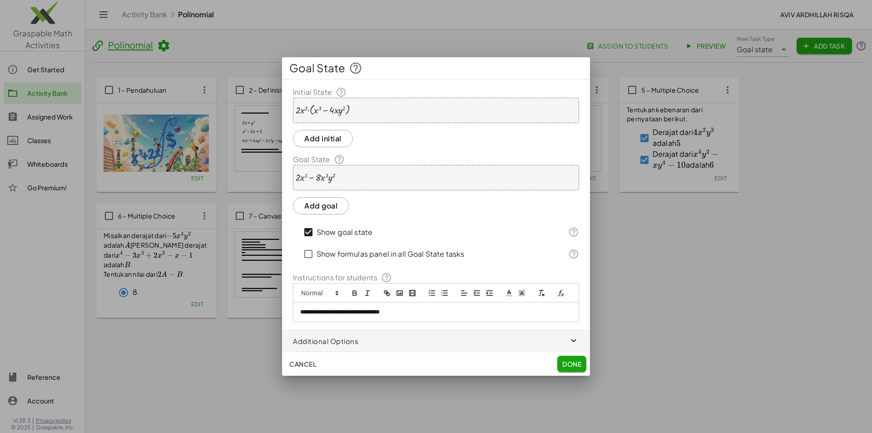
click at [313, 111] on div at bounding box center [323, 109] width 54 height 11
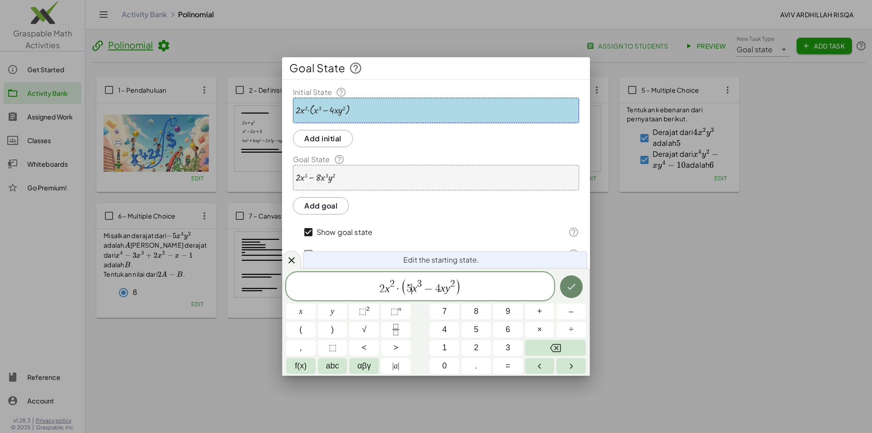
click at [571, 293] on button "Done" at bounding box center [571, 286] width 23 height 23
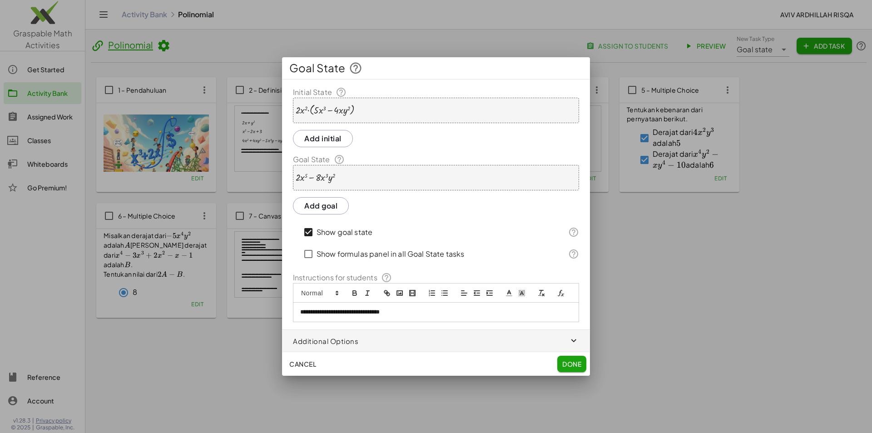
click at [301, 180] on div at bounding box center [316, 178] width 40 height 10
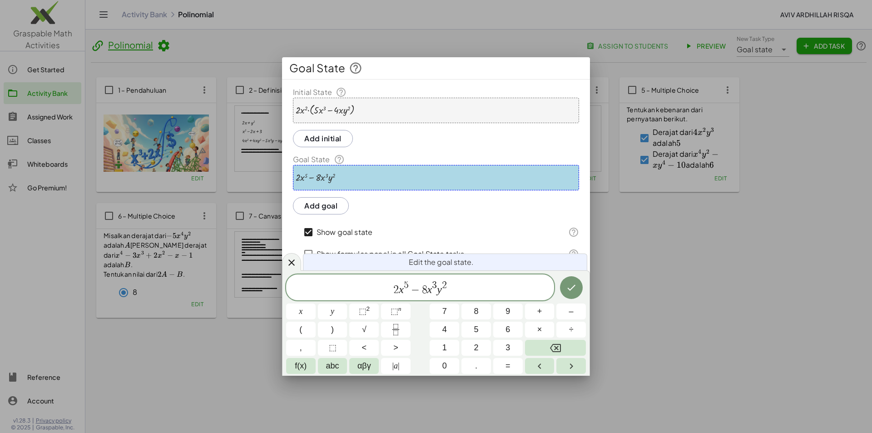
click at [301, 180] on div at bounding box center [316, 178] width 40 height 10
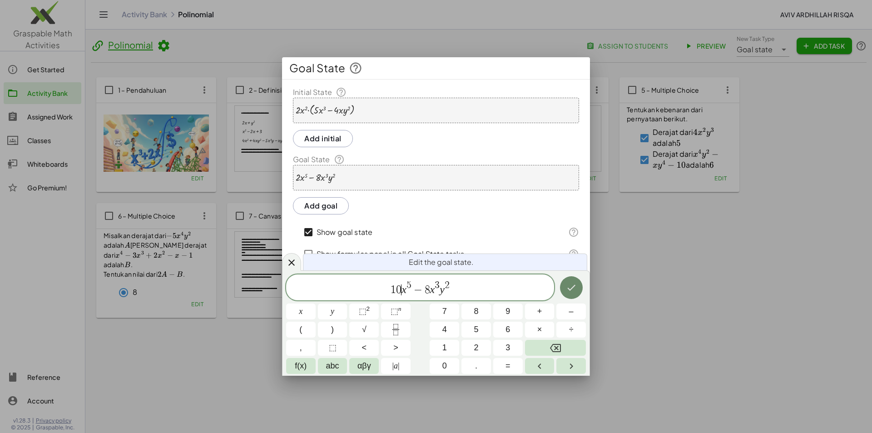
click at [570, 293] on icon "Done" at bounding box center [571, 287] width 11 height 11
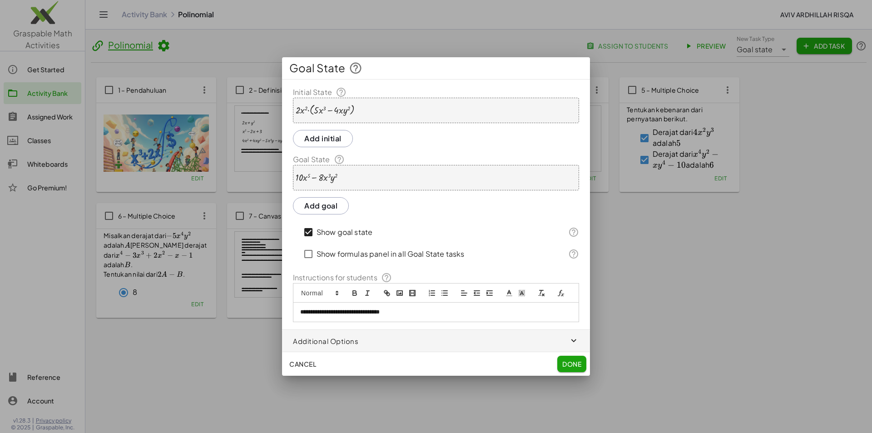
click at [576, 361] on span "Done" at bounding box center [571, 364] width 19 height 8
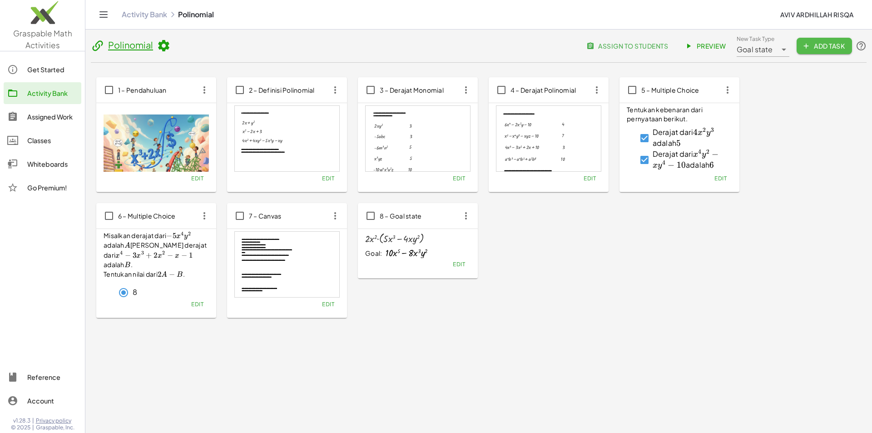
click at [805, 45] on icon "button" at bounding box center [806, 46] width 8 height 8
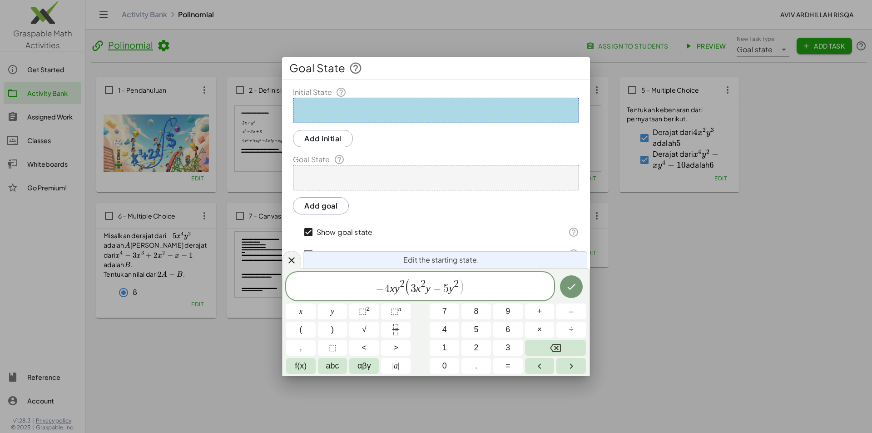
click at [448, 289] on span "3 x 2 y − 5 y 2 ​" at bounding box center [435, 286] width 49 height 15
click at [571, 289] on icon "Done" at bounding box center [571, 287] width 8 height 6
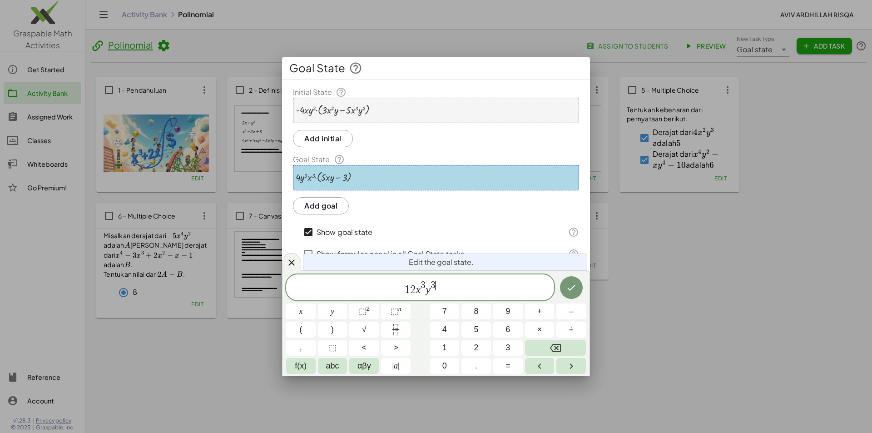
click at [407, 288] on span "1" at bounding box center [407, 289] width 5 height 11
click at [451, 285] on span "− ​ 1 2 x 3 y 3" at bounding box center [420, 288] width 268 height 16
click at [570, 287] on icon "Done" at bounding box center [571, 287] width 11 height 11
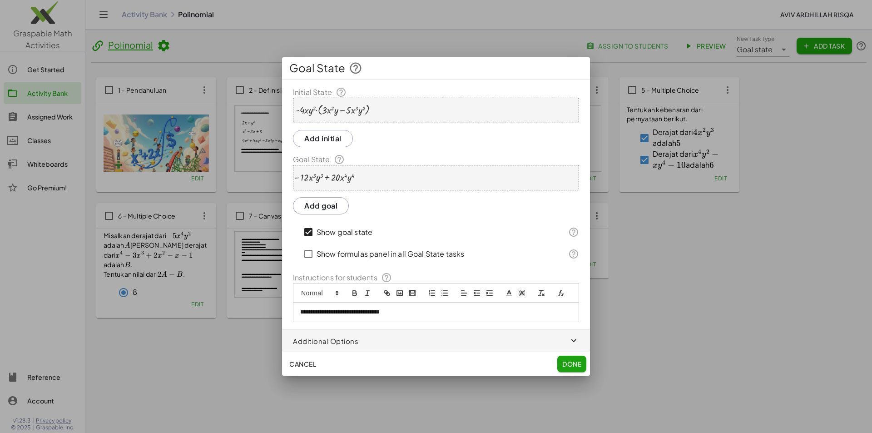
click at [566, 364] on span "Done" at bounding box center [571, 364] width 19 height 8
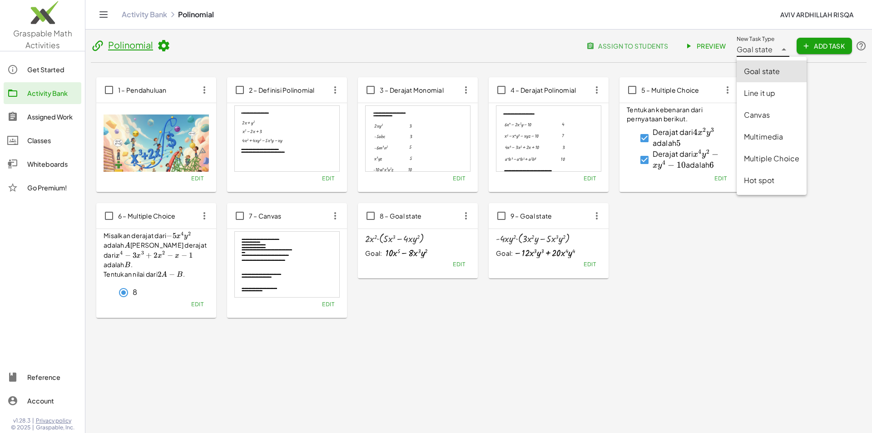
click at [787, 50] on icon at bounding box center [784, 49] width 11 height 11
click at [784, 159] on div "Multiple Choice" at bounding box center [771, 158] width 55 height 11
type input "**********"
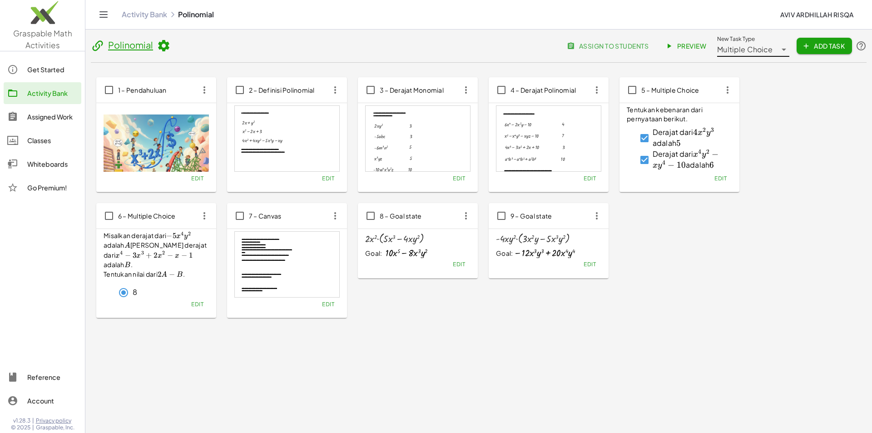
click at [818, 42] on span "Add Task" at bounding box center [824, 46] width 41 height 8
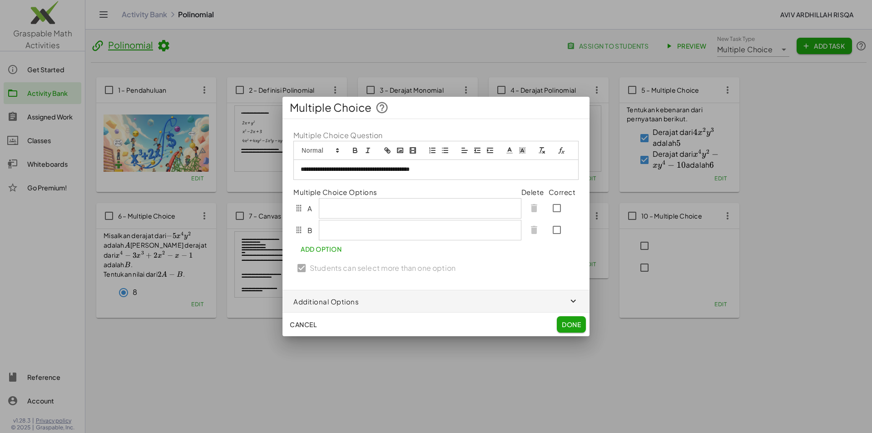
click at [354, 169] on p "**********" at bounding box center [436, 169] width 271 height 8
click at [561, 150] on rect "formula" at bounding box center [561, 149] width 2 height 1
click at [421, 182] on div "****" at bounding box center [360, 187] width 154 height 18
click at [421, 186] on link at bounding box center [421, 186] width 22 height 7
click at [460, 169] on p "**********" at bounding box center [436, 169] width 271 height 9
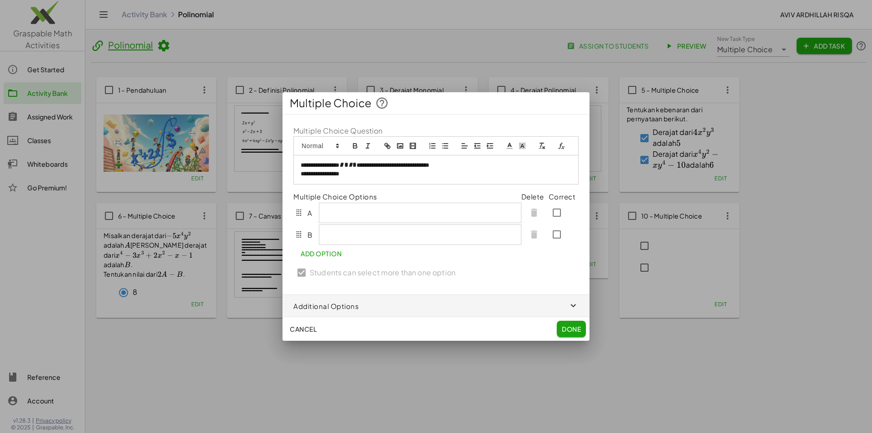
click at [560, 151] on button "formula" at bounding box center [561, 145] width 13 height 11
click at [426, 194] on link at bounding box center [421, 190] width 22 height 7
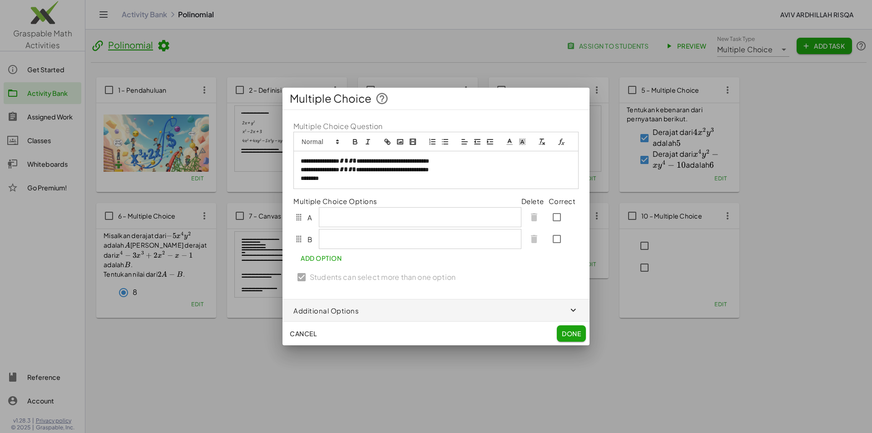
click at [558, 141] on icon "formula" at bounding box center [561, 142] width 8 height 8
click at [420, 195] on link at bounding box center [421, 195] width 22 height 7
click at [561, 144] on icon "formula" at bounding box center [561, 141] width 8 height 8
click at [426, 197] on link at bounding box center [428, 195] width 22 height 7
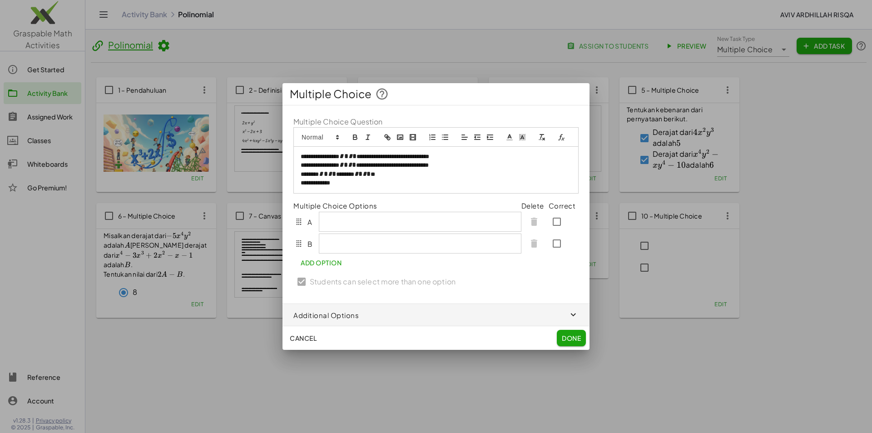
click at [564, 134] on icon "formula" at bounding box center [561, 137] width 8 height 8
type input "**********"
click at [424, 200] on link at bounding box center [421, 199] width 22 height 7
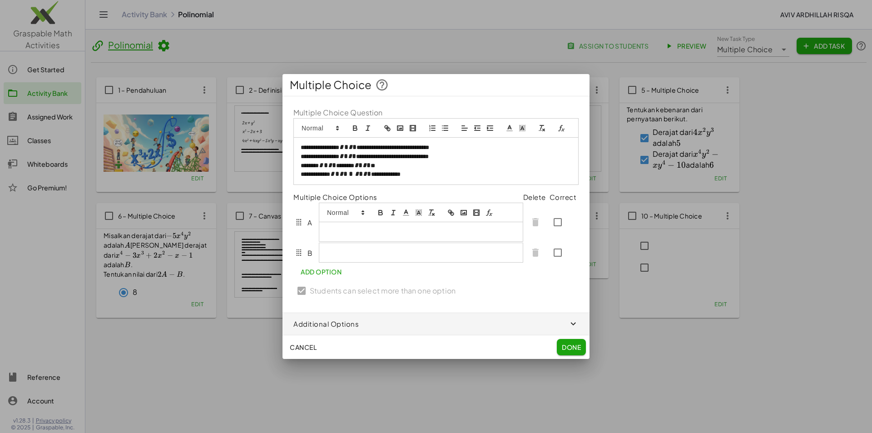
click at [421, 218] on div at bounding box center [421, 222] width 204 height 39
click at [389, 252] on p at bounding box center [422, 253] width 193 height 8
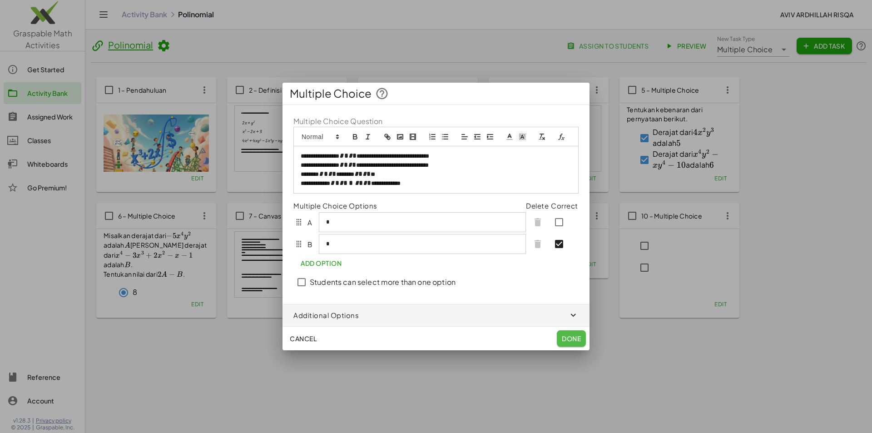
click at [566, 336] on span "Done" at bounding box center [571, 338] width 19 height 8
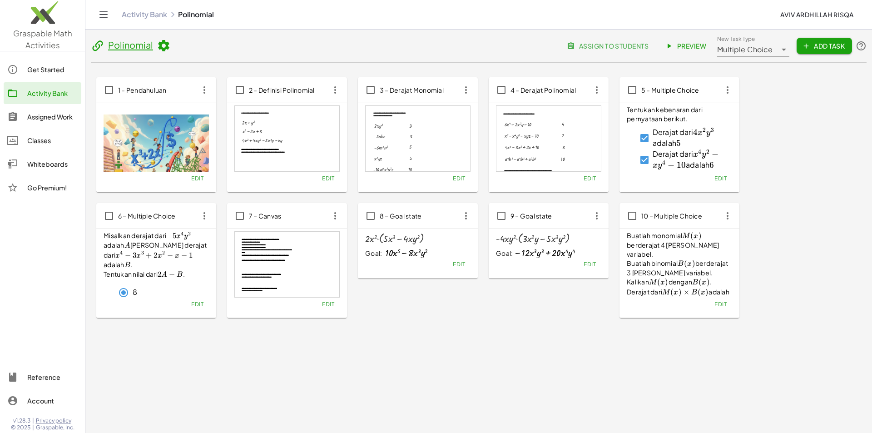
click at [780, 50] on icon at bounding box center [784, 49] width 11 height 11
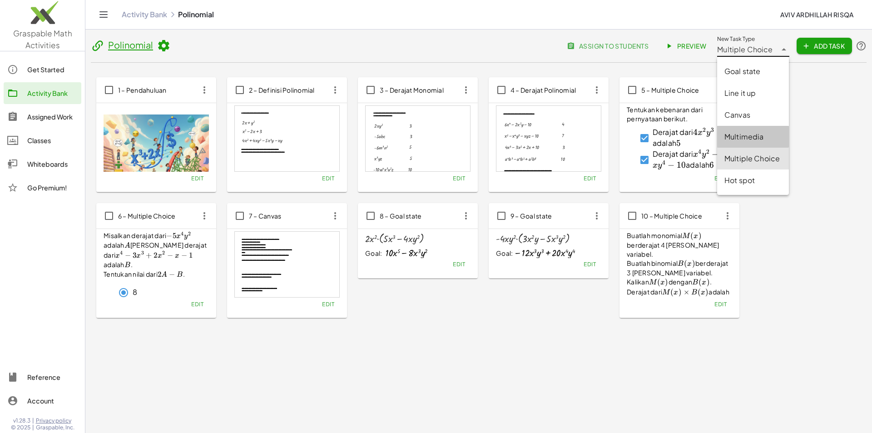
click at [759, 136] on div "Multimedia" at bounding box center [752, 136] width 57 height 11
type input "**********"
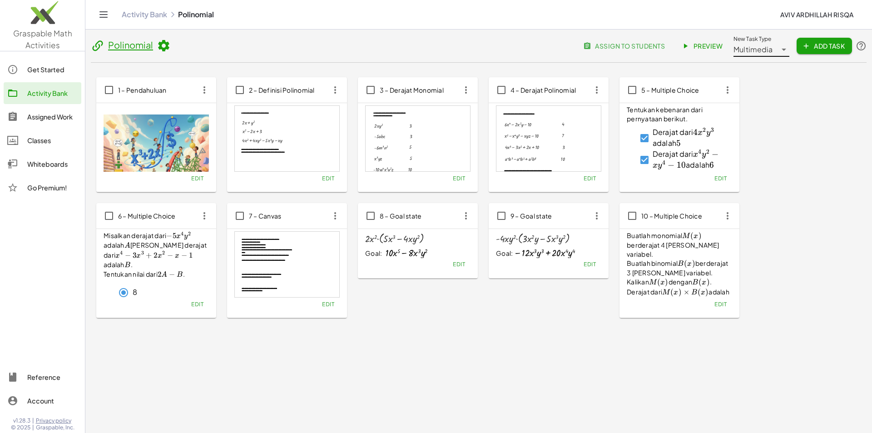
click at [819, 42] on span "Add Task" at bounding box center [824, 46] width 41 height 8
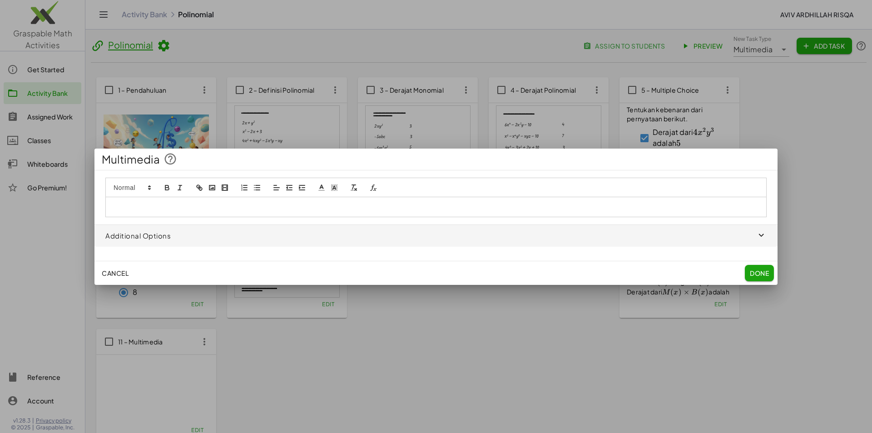
click at [281, 210] on p at bounding box center [436, 207] width 647 height 8
click at [212, 189] on polyline "image" at bounding box center [212, 188] width 4 height 2
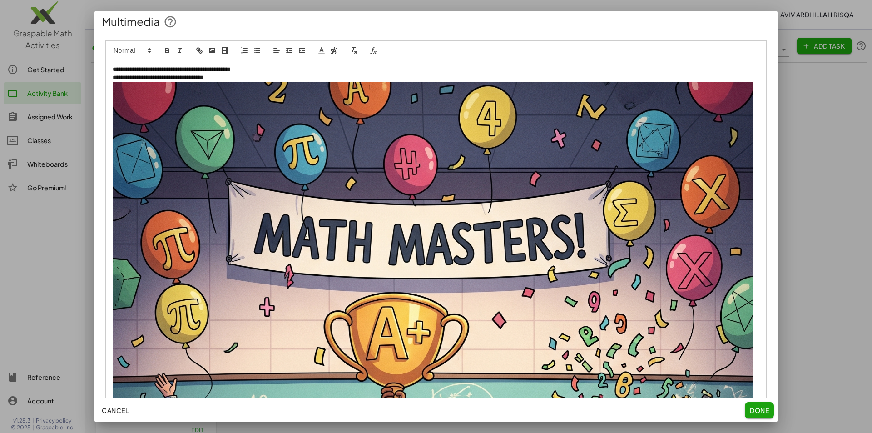
click at [502, 268] on img at bounding box center [433, 402] width 640 height 640
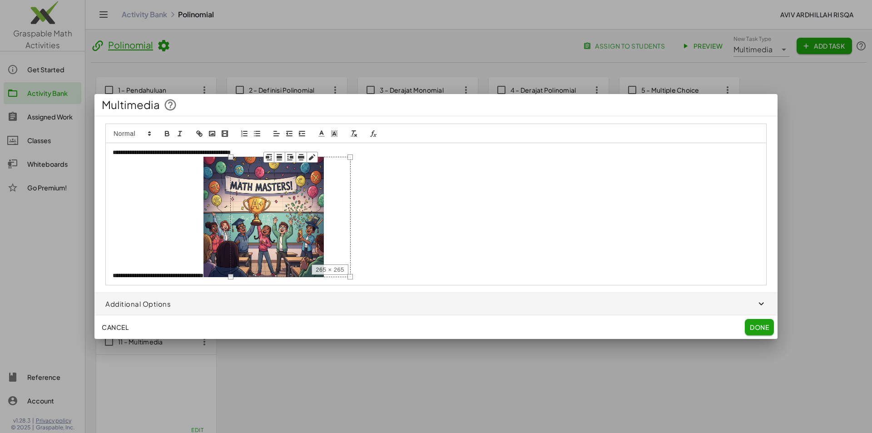
drag, startPoint x: 754, startPoint y: 82, endPoint x: 234, endPoint y: 268, distance: 551.7
click at [234, 268] on div "**********" at bounding box center [435, 214] width 661 height 142
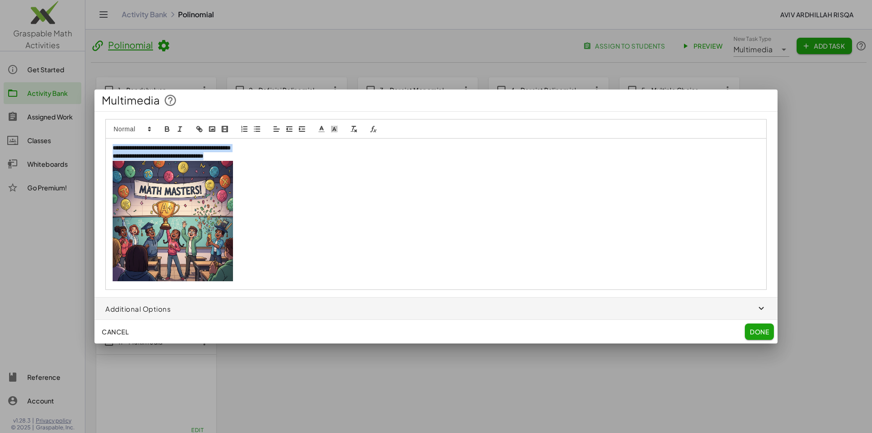
drag, startPoint x: 236, startPoint y: 154, endPoint x: 104, endPoint y: 145, distance: 132.0
click at [104, 145] on div "**********" at bounding box center [435, 204] width 683 height 171
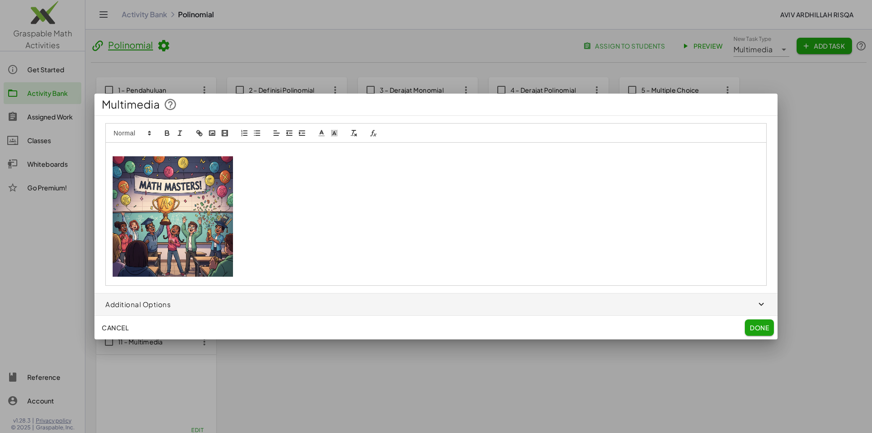
click at [308, 254] on p at bounding box center [436, 217] width 647 height 123
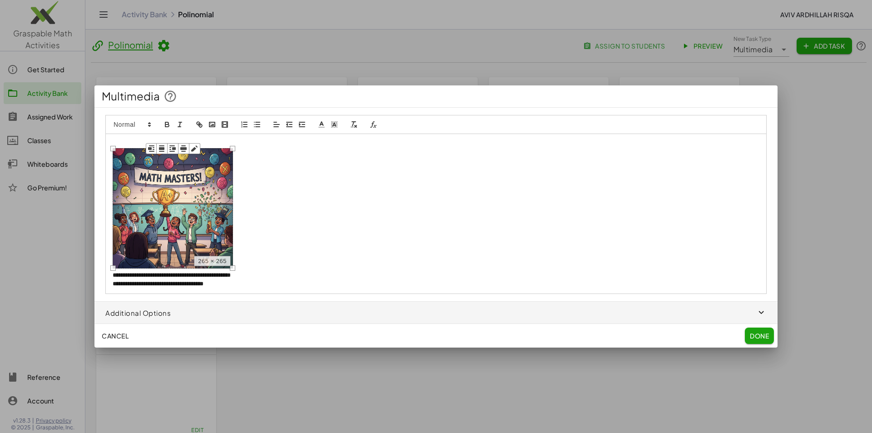
click at [205, 216] on img at bounding box center [173, 208] width 120 height 120
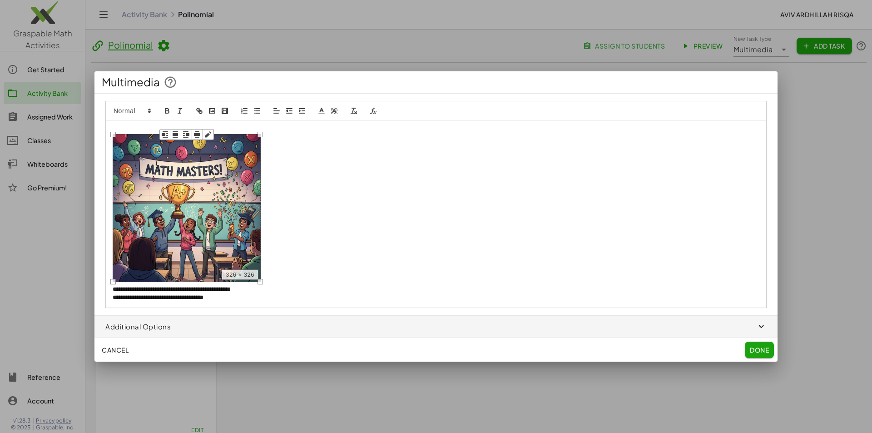
drag, startPoint x: 231, startPoint y: 147, endPoint x: 259, endPoint y: 144, distance: 27.8
click at [259, 144] on div "**********" at bounding box center [435, 214] width 661 height 188
click at [756, 347] on span "Done" at bounding box center [759, 350] width 19 height 8
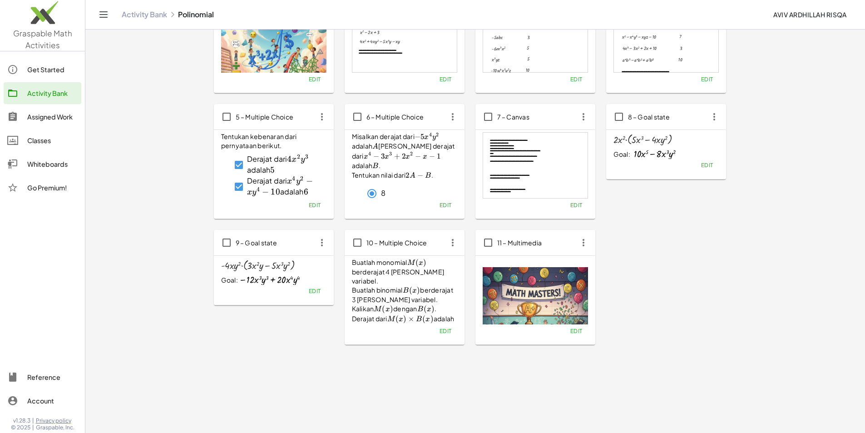
scroll to position [0, 0]
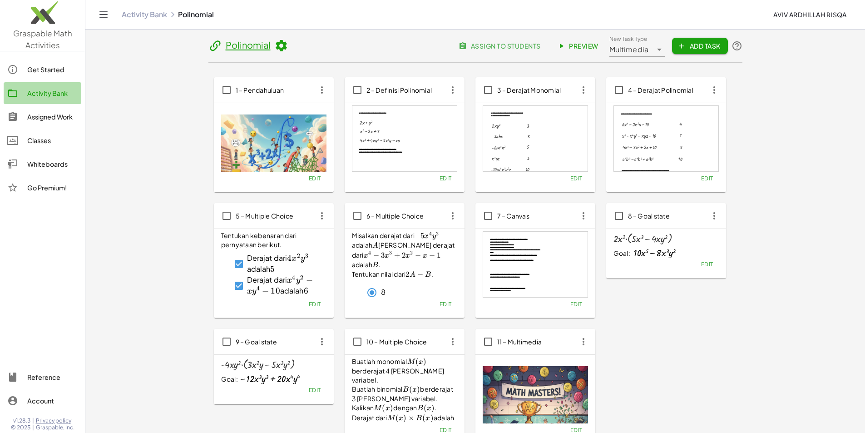
click at [44, 91] on div "Activity Bank" at bounding box center [52, 93] width 50 height 11
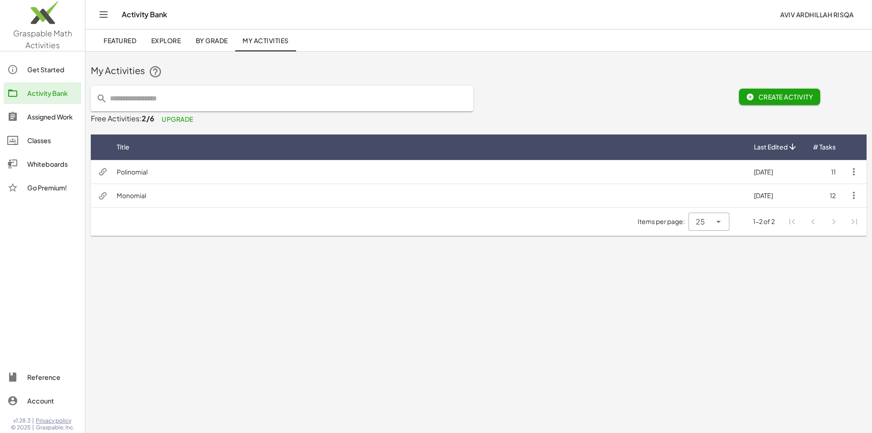
click at [138, 198] on td "Monomial" at bounding box center [427, 196] width 637 height 24
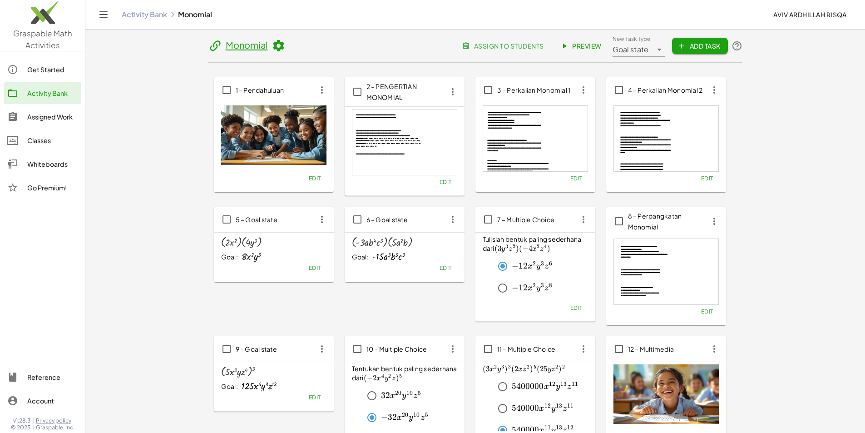
click at [272, 46] on icon at bounding box center [279, 46] width 14 height 14
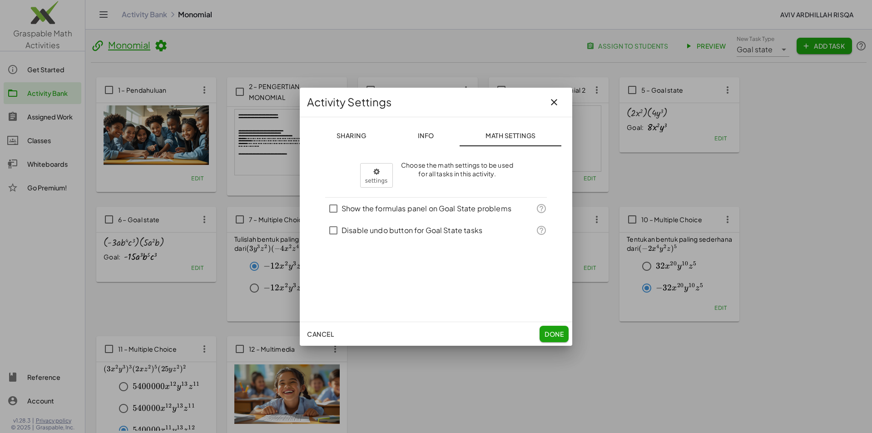
click at [460, 134] on button "Sharing" at bounding box center [511, 135] width 102 height 22
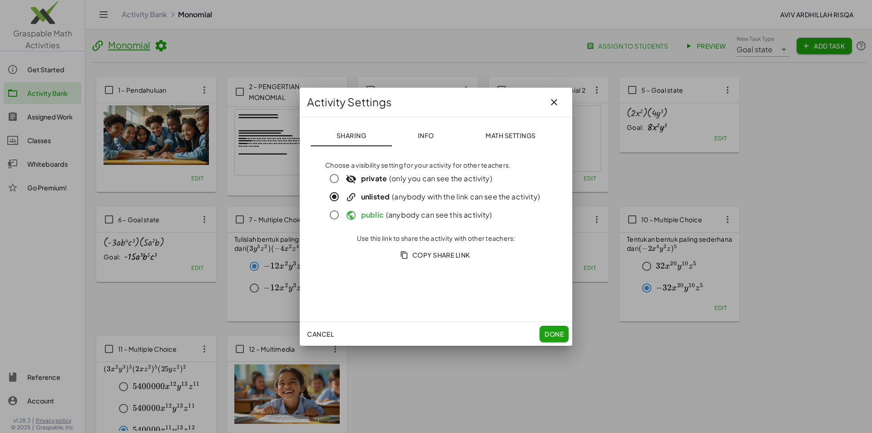
click at [419, 139] on button "Info" at bounding box center [426, 135] width 68 height 22
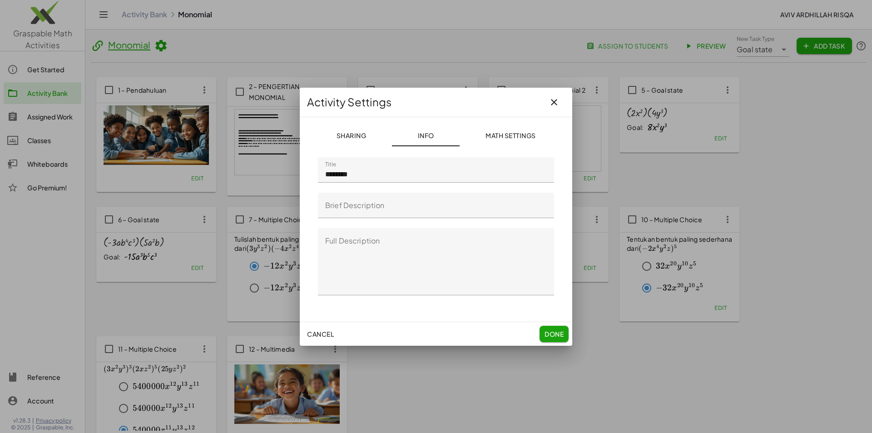
click at [324, 176] on input "********" at bounding box center [436, 169] width 236 height 25
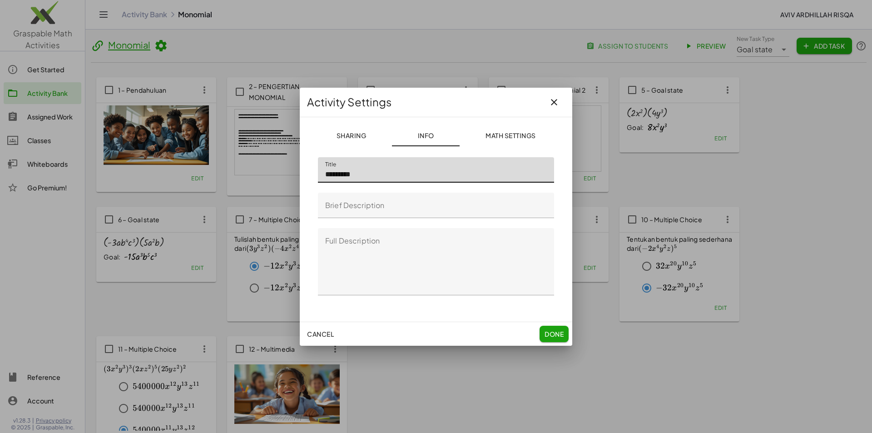
click at [332, 176] on input "*********" at bounding box center [436, 169] width 236 height 25
type input "**********"
click at [558, 333] on span "Done" at bounding box center [554, 334] width 19 height 8
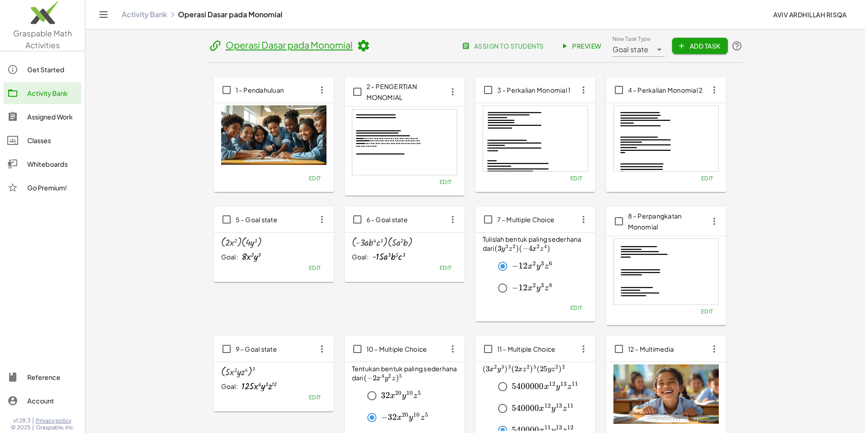
click at [52, 94] on div "Activity Bank" at bounding box center [52, 93] width 50 height 11
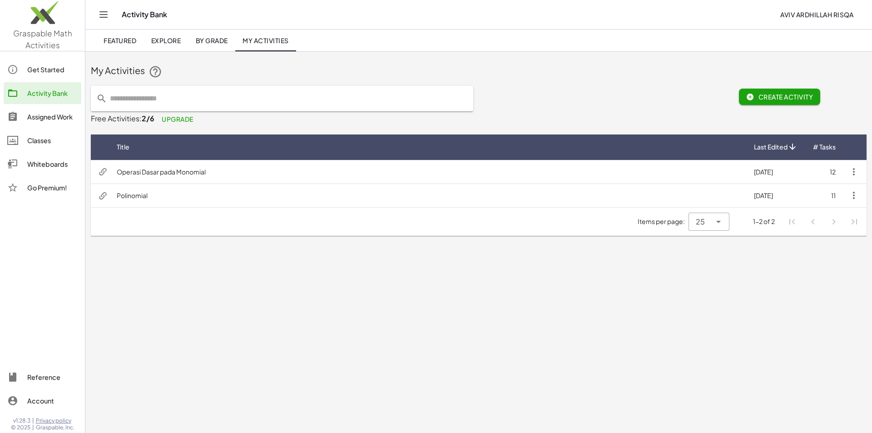
click at [143, 195] on td "Polinomial" at bounding box center [427, 196] width 637 height 24
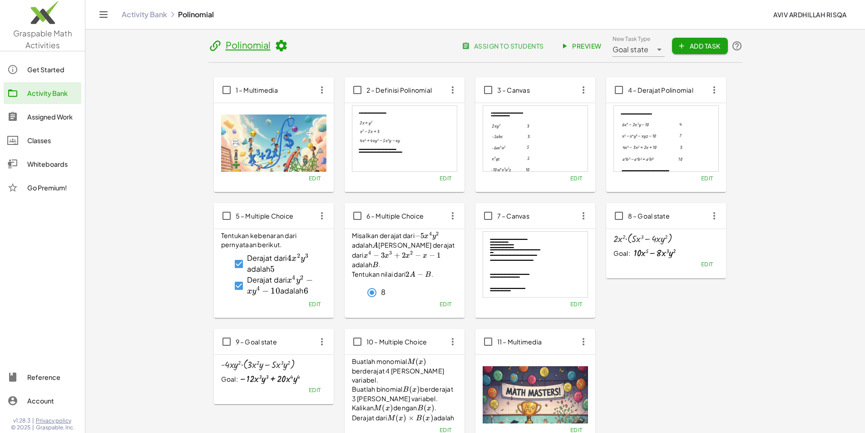
click at [274, 46] on icon at bounding box center [281, 46] width 14 height 14
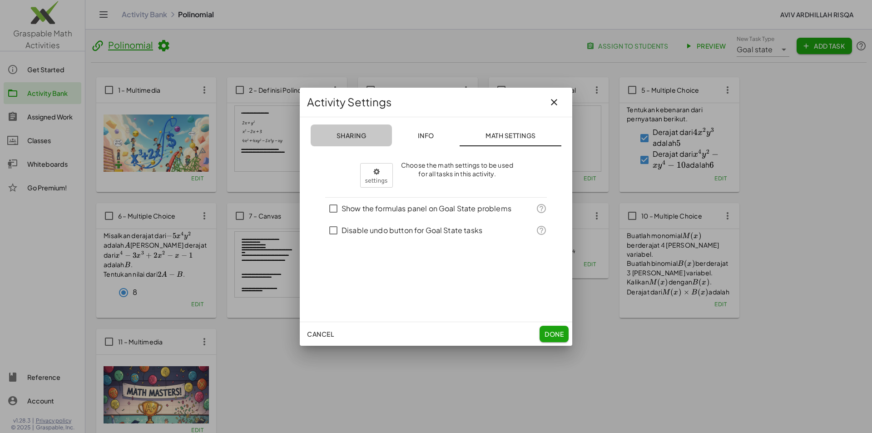
click at [352, 135] on span "Sharing" at bounding box center [351, 135] width 30 height 8
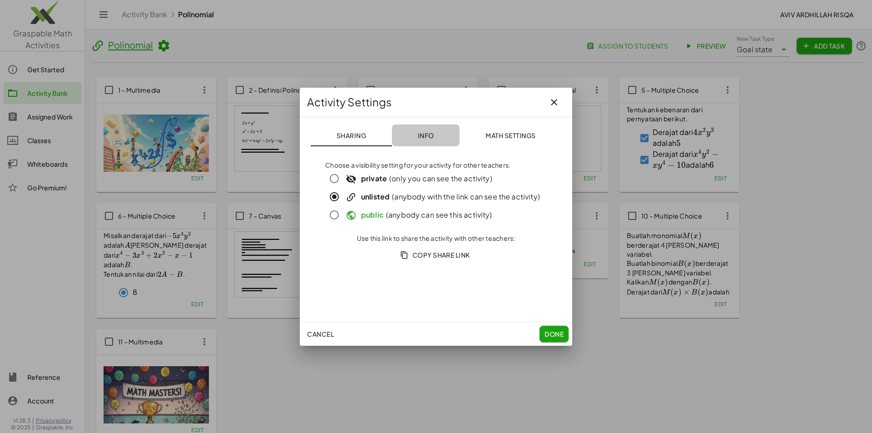
click at [434, 144] on button "Info" at bounding box center [426, 135] width 68 height 22
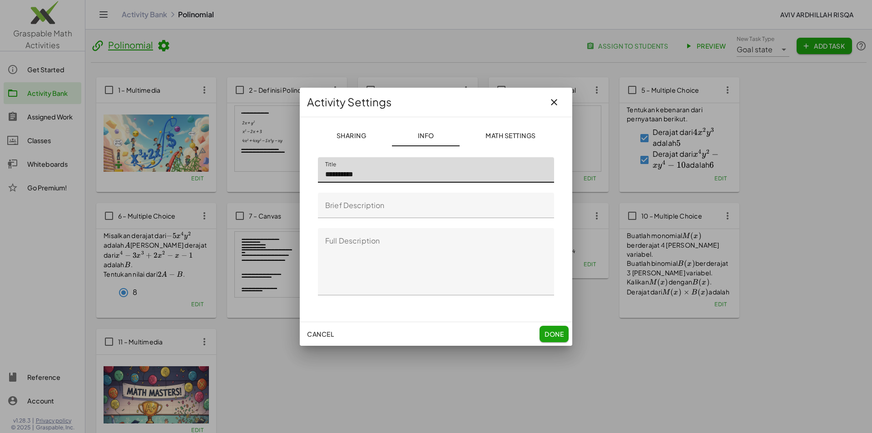
click at [367, 175] on input "**********" at bounding box center [436, 169] width 236 height 25
click at [336, 173] on input "**********" at bounding box center [436, 169] width 236 height 25
click at [455, 165] on input "**********" at bounding box center [436, 169] width 236 height 25
type input "**********"
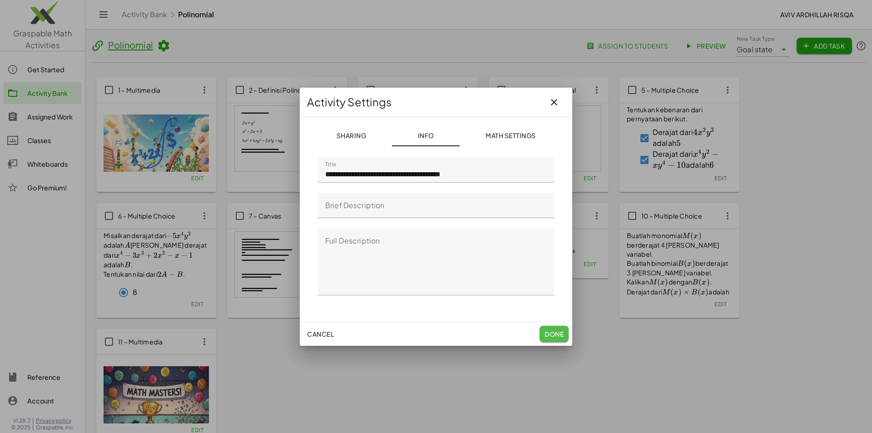
click at [561, 336] on span "Done" at bounding box center [554, 334] width 19 height 8
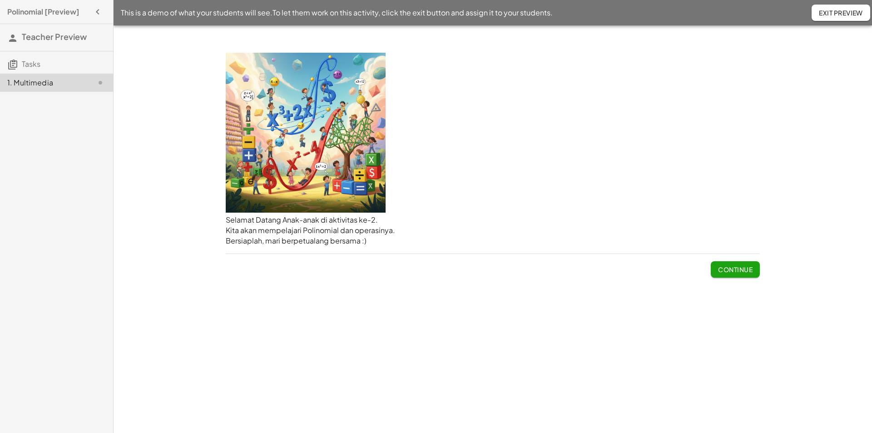
click at [844, 12] on span "Exit Preview" at bounding box center [841, 13] width 44 height 8
click at [724, 267] on span "Continue" at bounding box center [735, 269] width 35 height 8
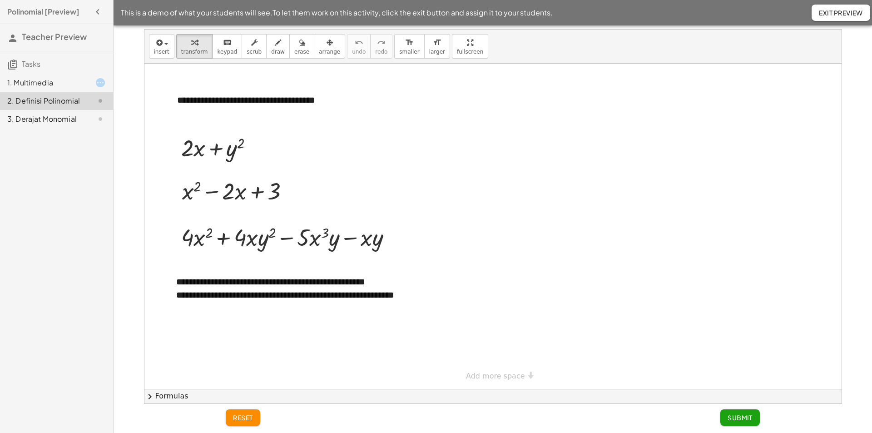
click at [747, 419] on span "Submit" at bounding box center [740, 417] width 25 height 8
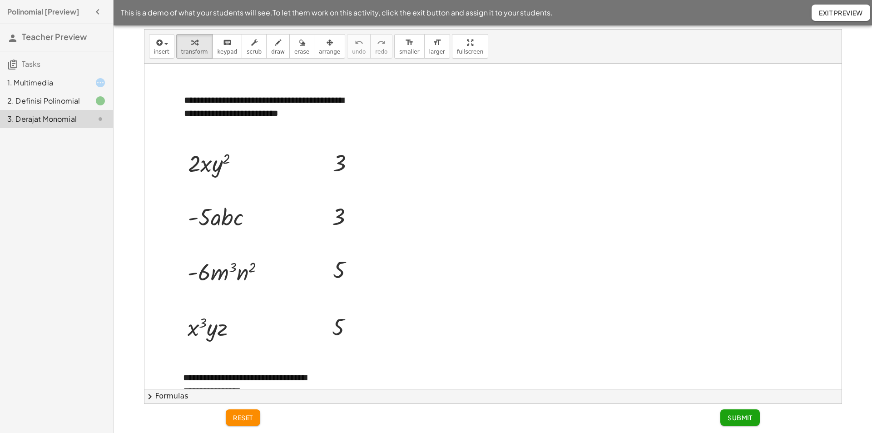
scroll to position [22, 0]
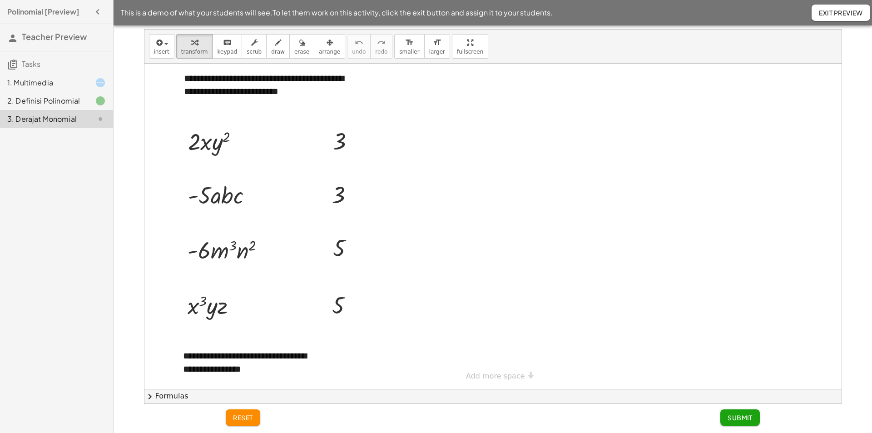
click at [748, 418] on span "Submit" at bounding box center [740, 417] width 25 height 8
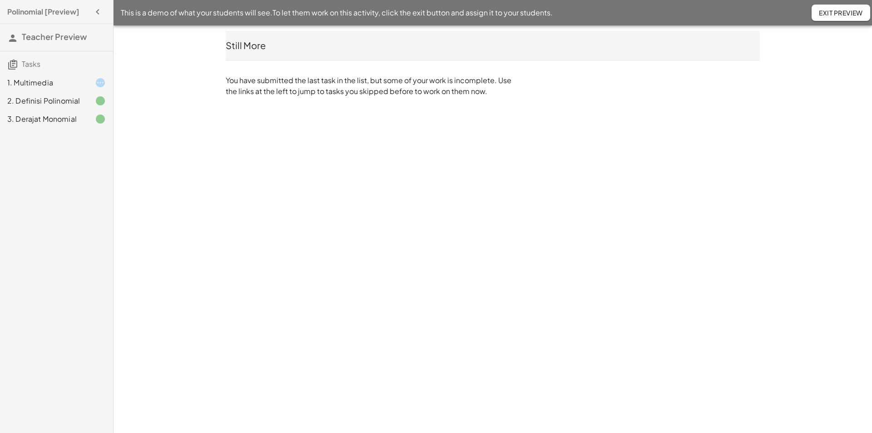
click at [841, 16] on span "Exit Preview" at bounding box center [841, 13] width 44 height 8
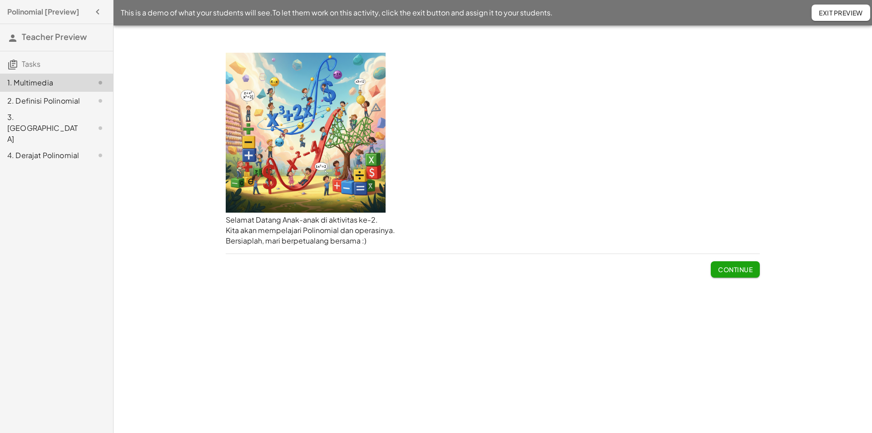
click at [729, 274] on button "Continue" at bounding box center [735, 269] width 49 height 16
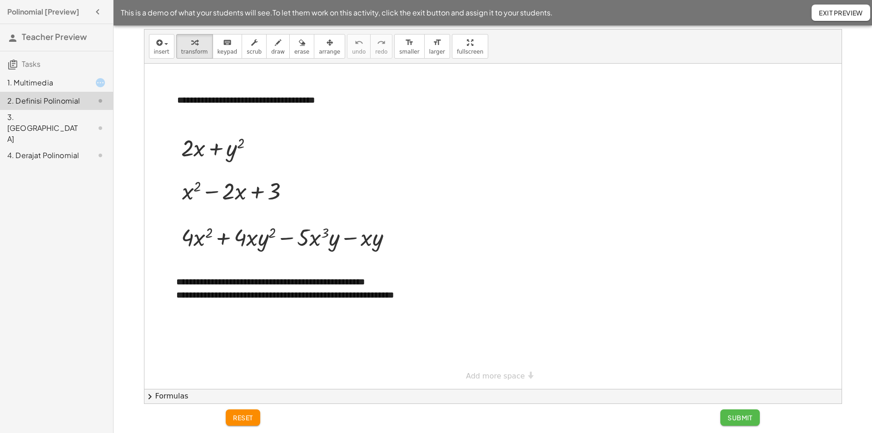
click at [738, 421] on span "Submit" at bounding box center [740, 417] width 25 height 8
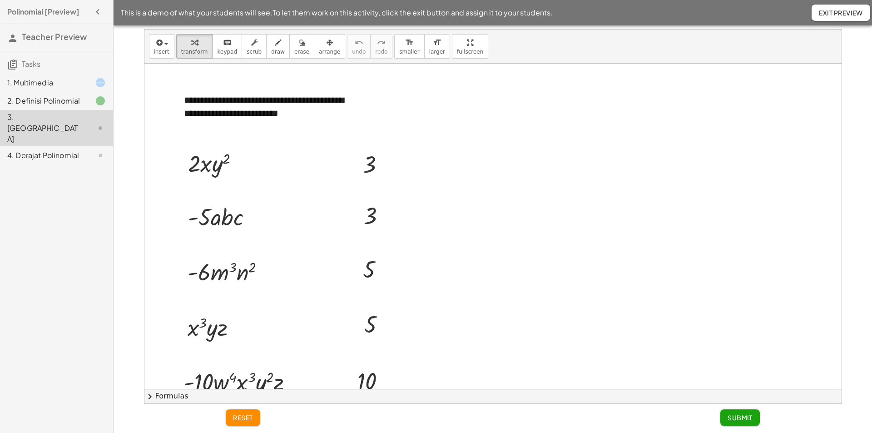
scroll to position [81, 0]
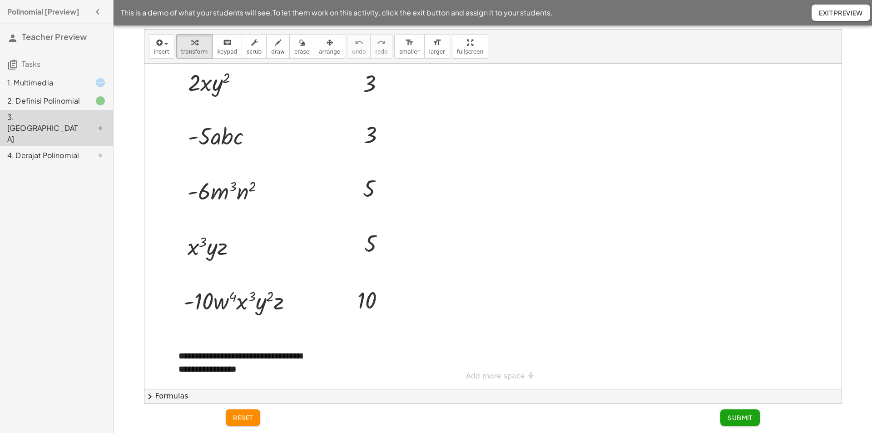
click at [734, 413] on span "Submit" at bounding box center [740, 417] width 25 height 8
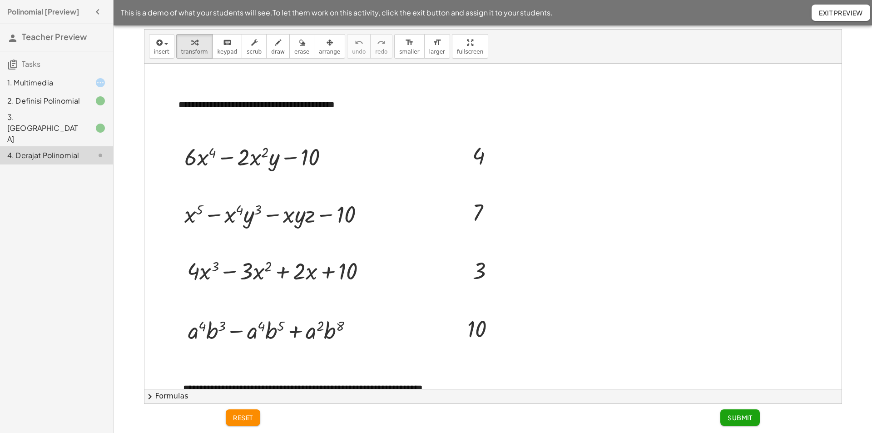
scroll to position [20, 0]
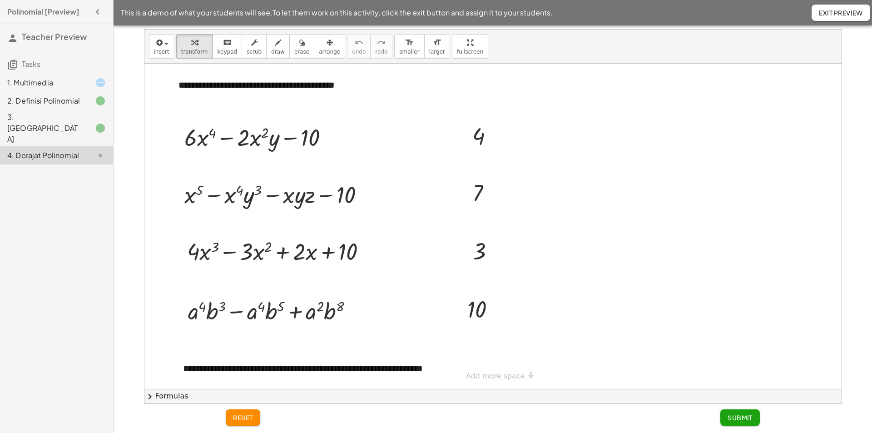
click at [827, 15] on span "Exit Preview" at bounding box center [841, 13] width 44 height 8
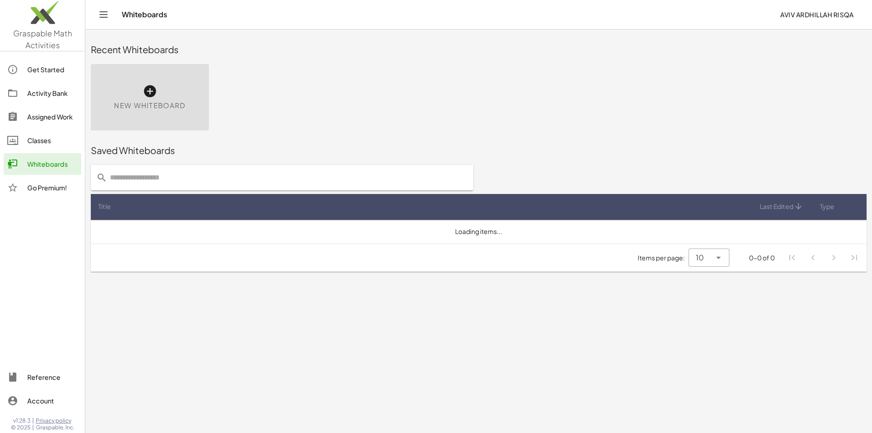
click at [175, 102] on span "New Whiteboard" at bounding box center [149, 105] width 71 height 10
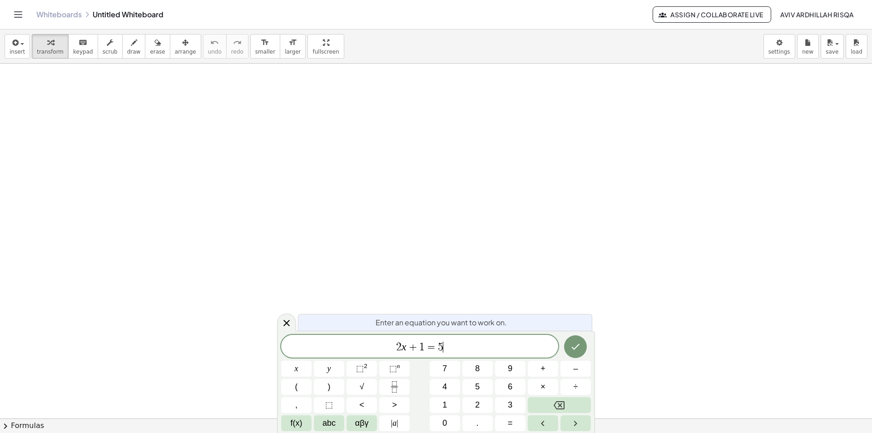
click at [460, 345] on span "2 x + 1 = 5 ​" at bounding box center [419, 347] width 277 height 13
click at [289, 370] on button "x" at bounding box center [296, 369] width 30 height 16
click at [573, 345] on icon "Done" at bounding box center [576, 344] width 8 height 6
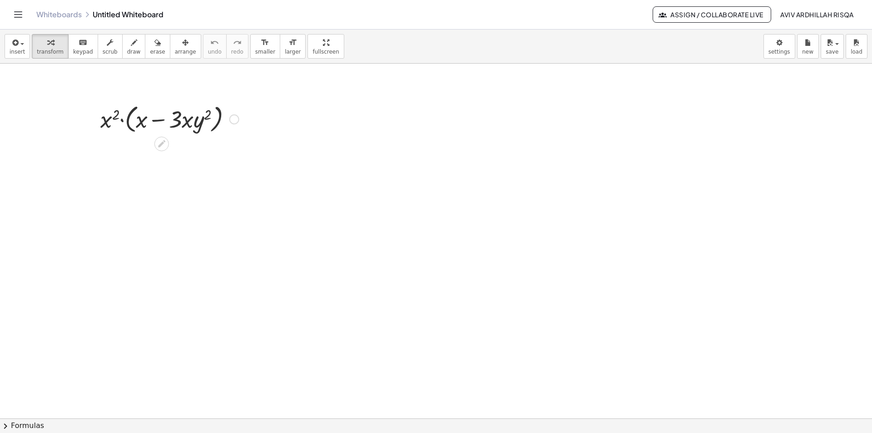
click at [121, 121] on div at bounding box center [170, 118] width 148 height 35
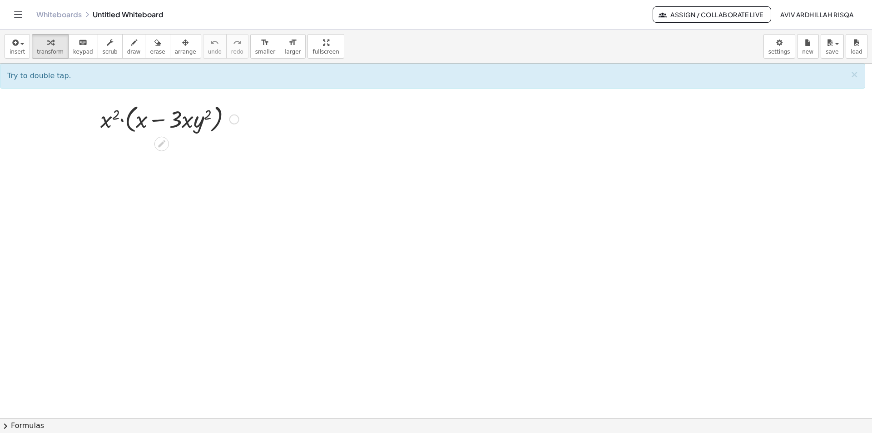
click at [122, 121] on div at bounding box center [170, 118] width 148 height 35
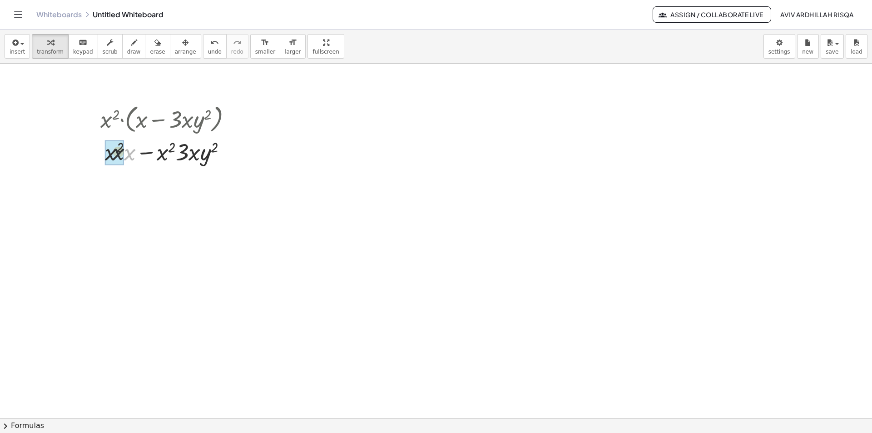
drag, startPoint x: 128, startPoint y: 155, endPoint x: 113, endPoint y: 154, distance: 15.5
drag, startPoint x: 188, startPoint y: 186, endPoint x: 163, endPoint y: 192, distance: 25.8
drag, startPoint x: 185, startPoint y: 187, endPoint x: 163, endPoint y: 189, distance: 22.4
click at [163, 189] on div at bounding box center [170, 182] width 148 height 31
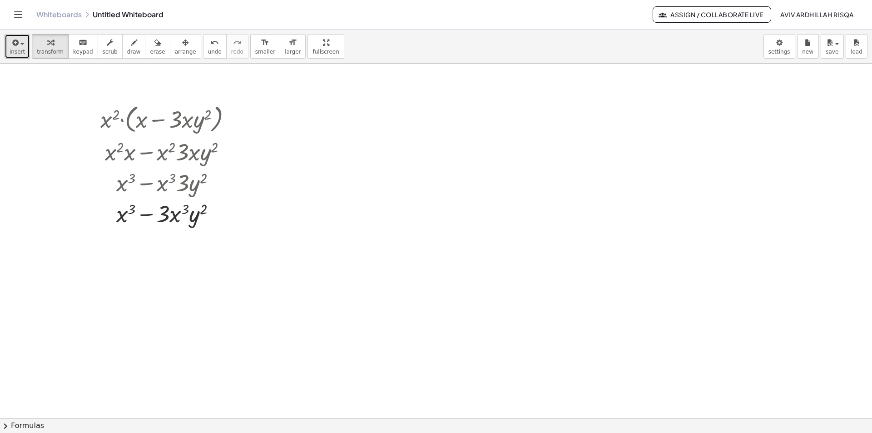
click at [19, 46] on span "button" at bounding box center [20, 43] width 2 height 6
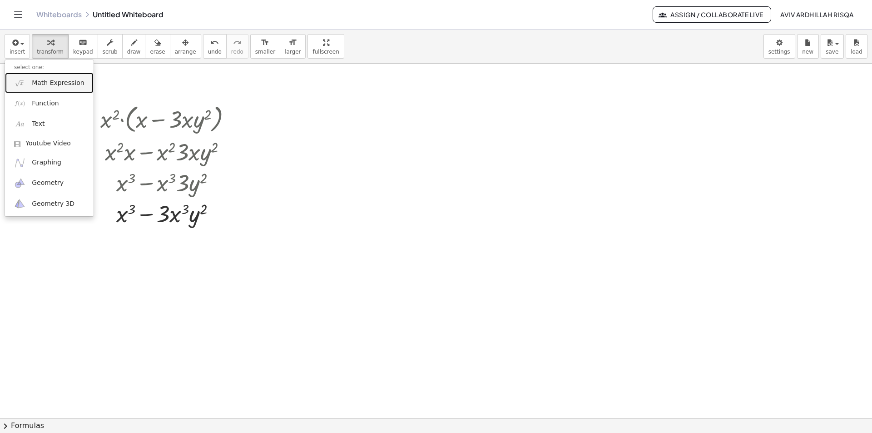
click at [53, 81] on span "Math Expression" at bounding box center [58, 83] width 52 height 9
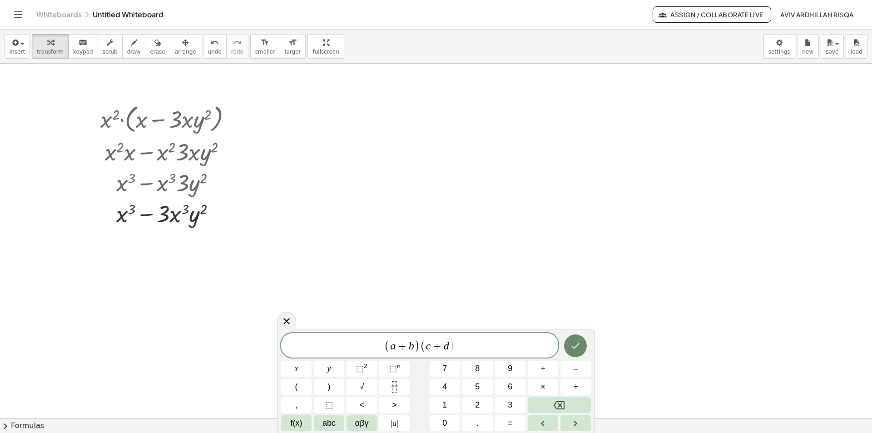
click at [575, 349] on icon "Done" at bounding box center [575, 345] width 11 height 11
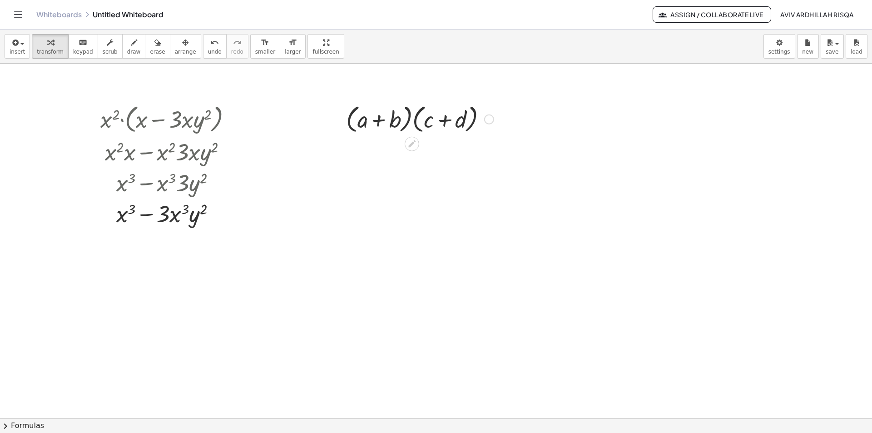
click at [408, 124] on div at bounding box center [420, 118] width 157 height 35
click at [407, 124] on div at bounding box center [420, 118] width 157 height 35
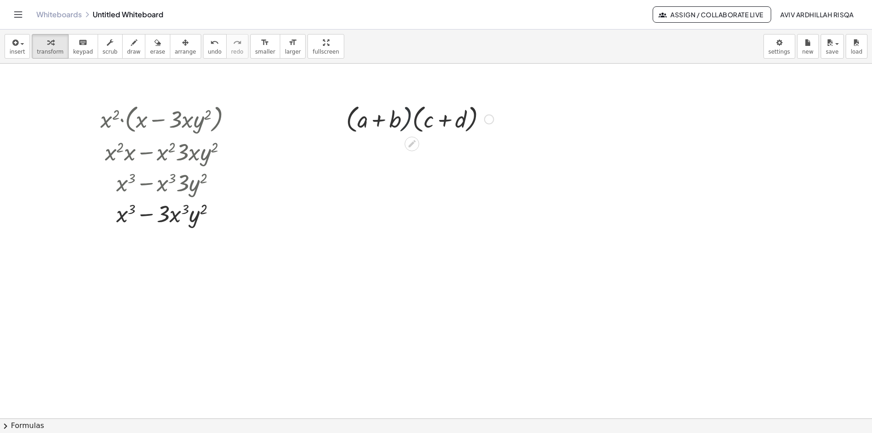
click at [407, 124] on div at bounding box center [420, 118] width 157 height 35
click at [406, 123] on div at bounding box center [420, 118] width 157 height 35
click at [407, 123] on div at bounding box center [420, 118] width 157 height 35
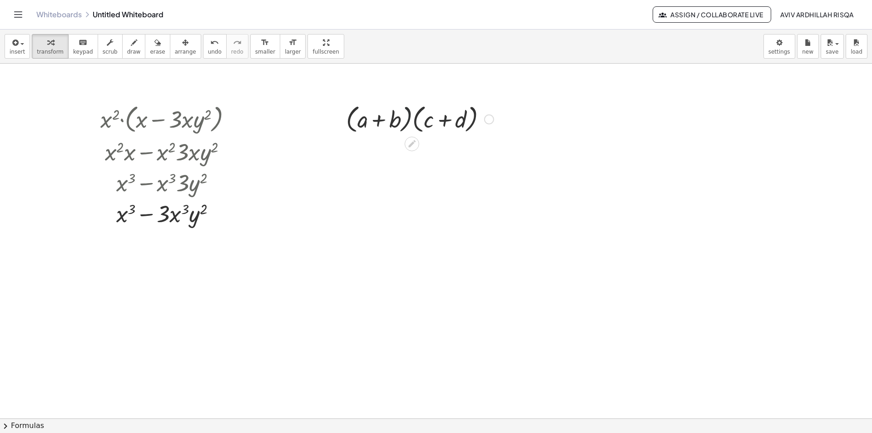
click at [407, 123] on div at bounding box center [420, 118] width 157 height 35
click at [439, 114] on div at bounding box center [420, 118] width 157 height 35
click at [445, 120] on div at bounding box center [420, 118] width 157 height 35
click at [376, 122] on div at bounding box center [420, 118] width 157 height 35
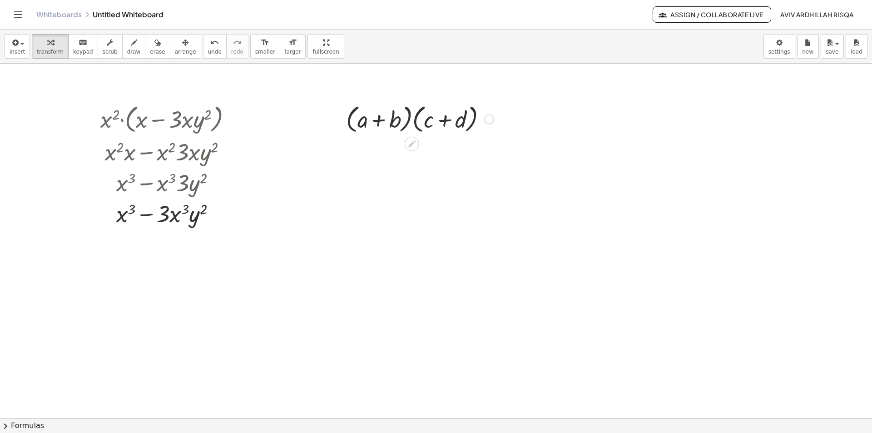
click at [378, 121] on div at bounding box center [420, 118] width 157 height 35
click at [410, 121] on div at bounding box center [420, 118] width 157 height 35
drag, startPoint x: 407, startPoint y: 121, endPoint x: 473, endPoint y: 120, distance: 66.3
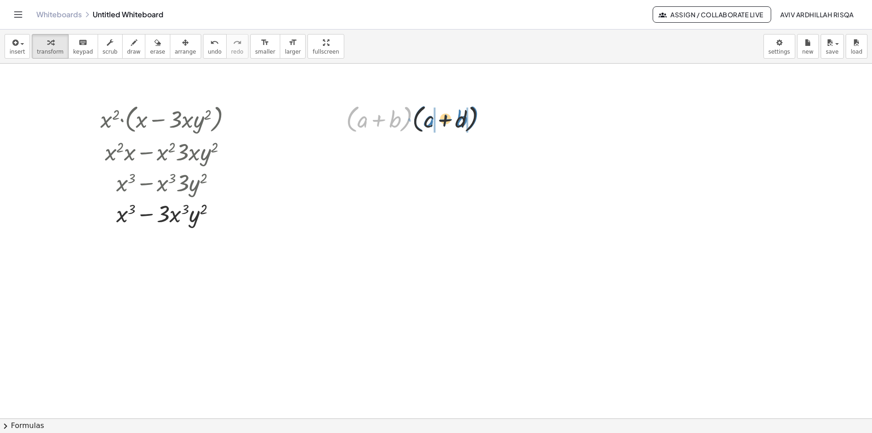
click at [473, 120] on div at bounding box center [420, 118] width 157 height 35
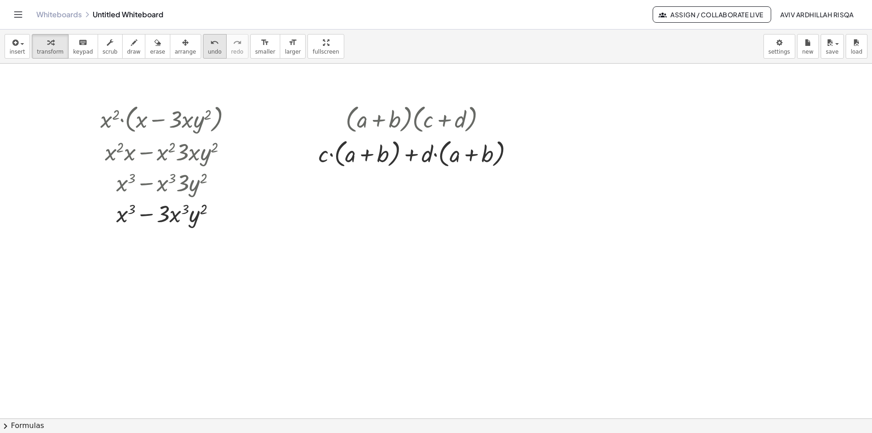
click at [208, 52] on span "undo" at bounding box center [215, 52] width 14 height 6
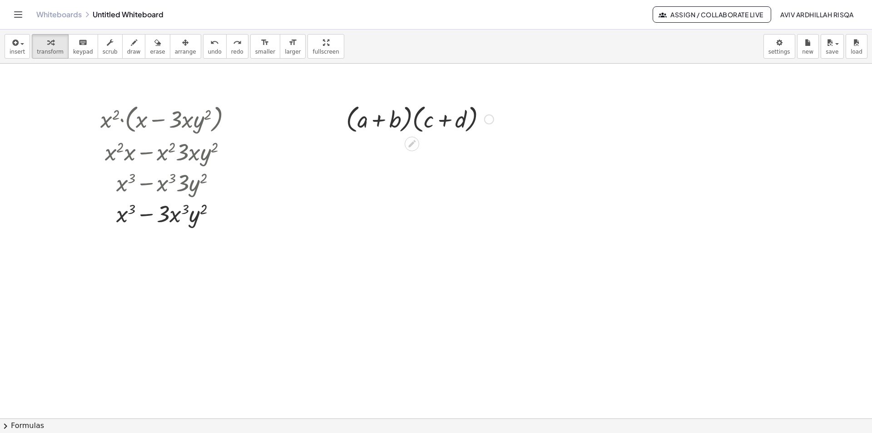
click at [407, 126] on div at bounding box center [420, 118] width 157 height 35
click at [406, 126] on div at bounding box center [420, 118] width 157 height 35
click at [405, 126] on div at bounding box center [420, 118] width 157 height 35
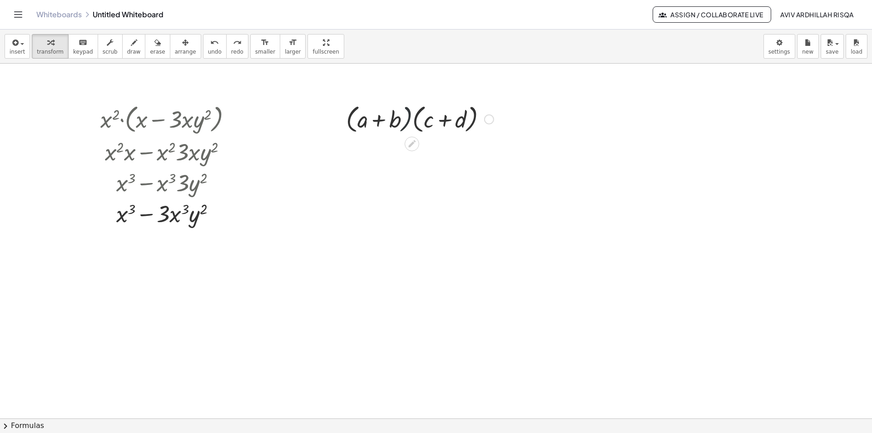
click at [405, 126] on div at bounding box center [420, 118] width 157 height 35
drag, startPoint x: 377, startPoint y: 121, endPoint x: 433, endPoint y: 124, distance: 55.9
click at [433, 124] on div at bounding box center [420, 118] width 157 height 35
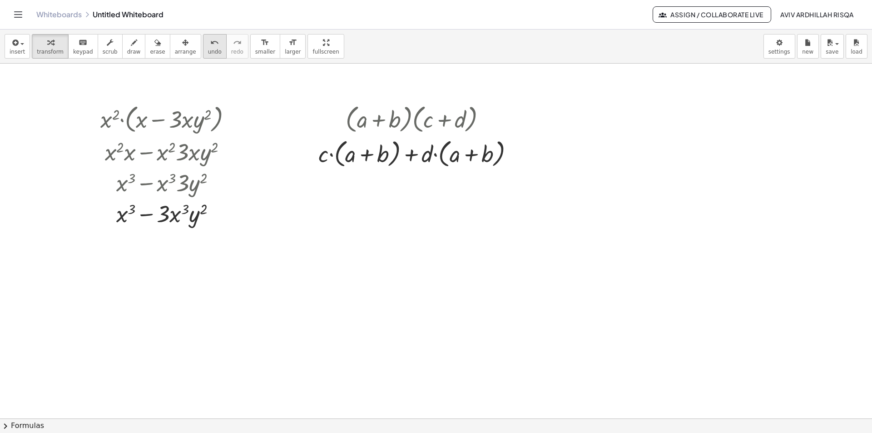
click at [203, 48] on button "undo undo" at bounding box center [215, 46] width 24 height 25
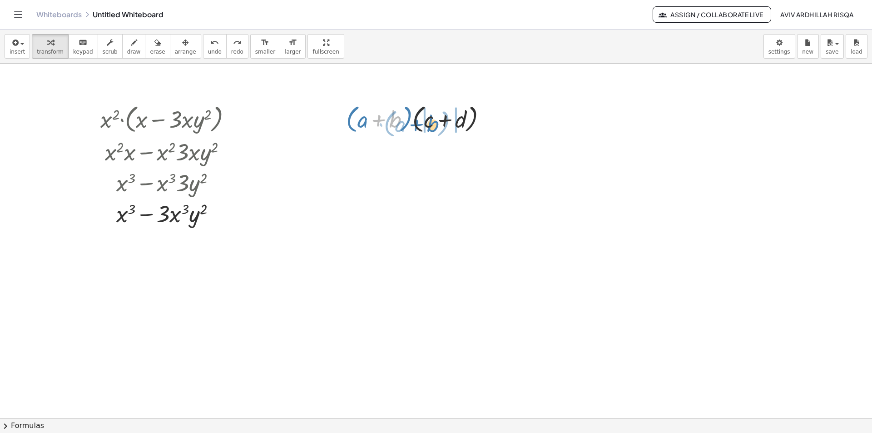
drag, startPoint x: 385, startPoint y: 119, endPoint x: 422, endPoint y: 124, distance: 38.0
click at [422, 124] on div at bounding box center [420, 118] width 157 height 35
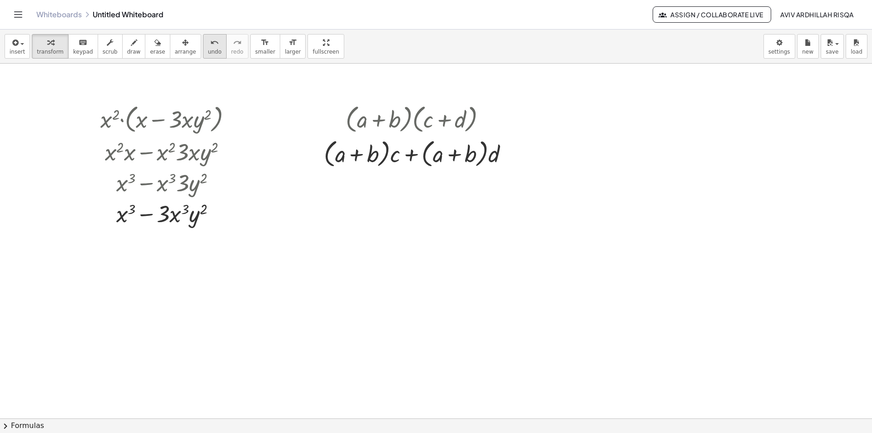
click at [208, 51] on span "undo" at bounding box center [215, 52] width 14 height 6
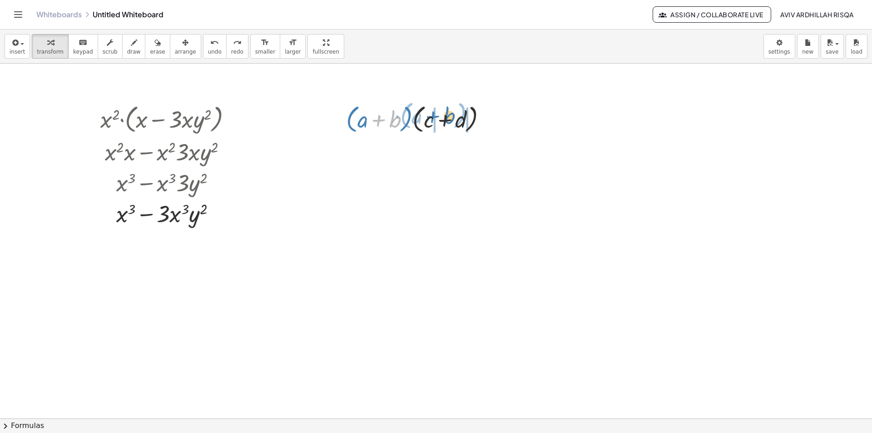
drag, startPoint x: 384, startPoint y: 127, endPoint x: 441, endPoint y: 123, distance: 56.4
click at [441, 123] on div at bounding box center [420, 118] width 157 height 35
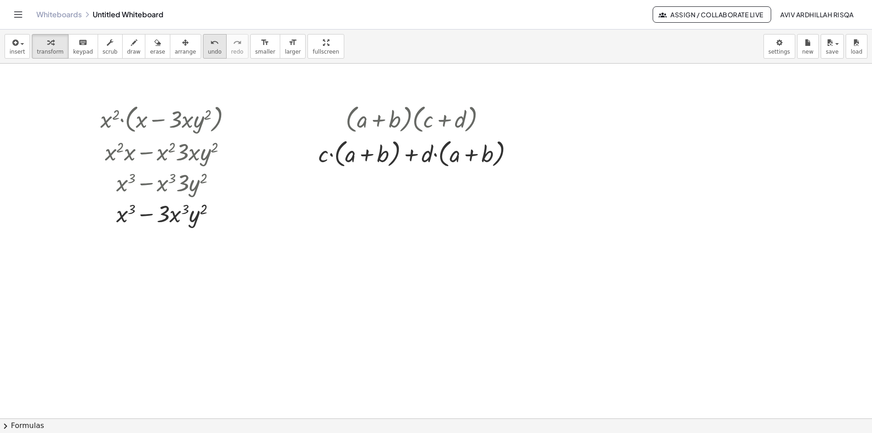
click at [208, 49] on span "undo" at bounding box center [215, 52] width 14 height 6
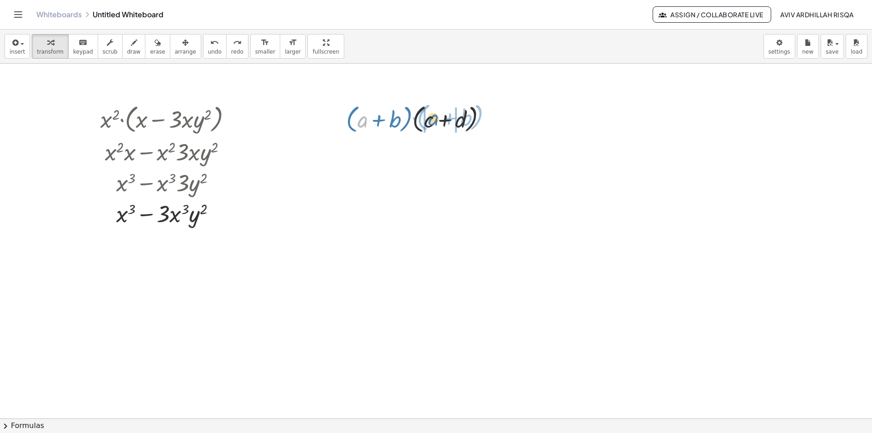
drag, startPoint x: 357, startPoint y: 124, endPoint x: 428, endPoint y: 122, distance: 70.9
click at [428, 122] on div at bounding box center [420, 118] width 157 height 35
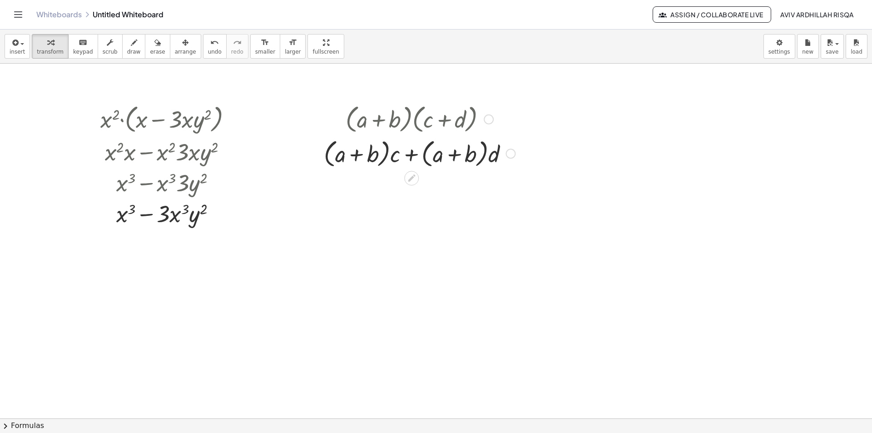
click at [382, 163] on div at bounding box center [419, 153] width 201 height 35
click at [383, 158] on div at bounding box center [419, 153] width 201 height 35
click at [385, 158] on div at bounding box center [419, 153] width 201 height 35
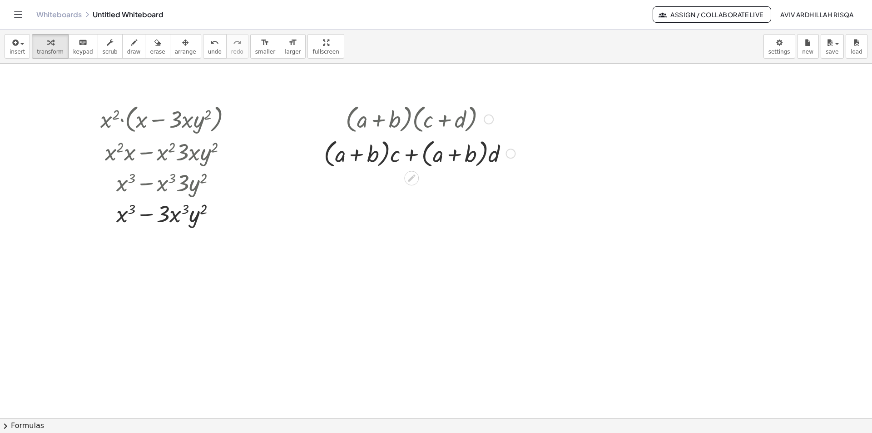
click at [385, 158] on div at bounding box center [419, 153] width 201 height 35
drag, startPoint x: 392, startPoint y: 158, endPoint x: 341, endPoint y: 163, distance: 52.0
click at [341, 163] on div at bounding box center [419, 153] width 201 height 35
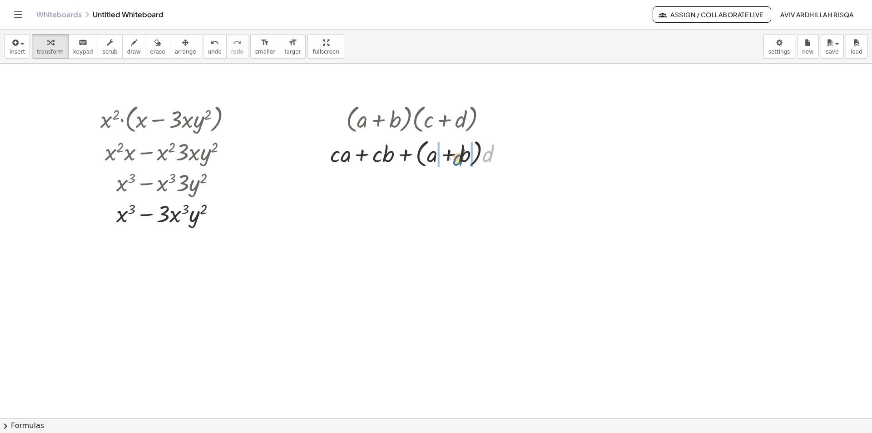
drag, startPoint x: 485, startPoint y: 155, endPoint x: 455, endPoint y: 159, distance: 30.3
click at [455, 159] on div at bounding box center [420, 153] width 189 height 35
click at [208, 51] on span "undo" at bounding box center [215, 52] width 14 height 6
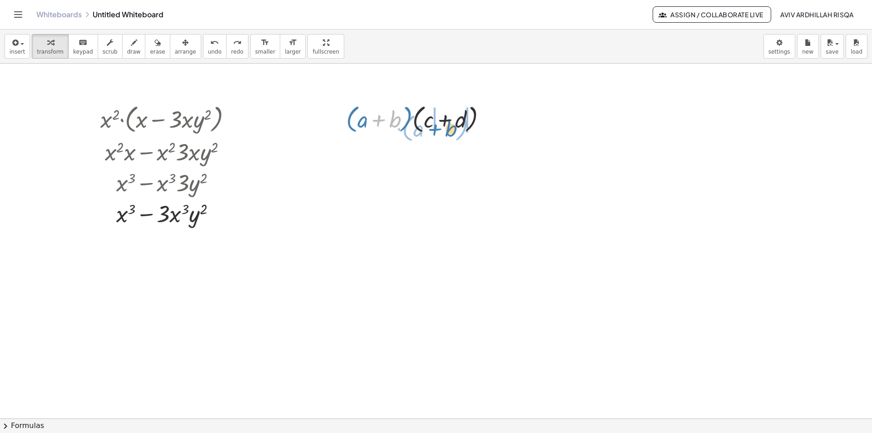
drag, startPoint x: 371, startPoint y: 116, endPoint x: 432, endPoint y: 125, distance: 61.5
click at [432, 125] on div at bounding box center [420, 118] width 157 height 35
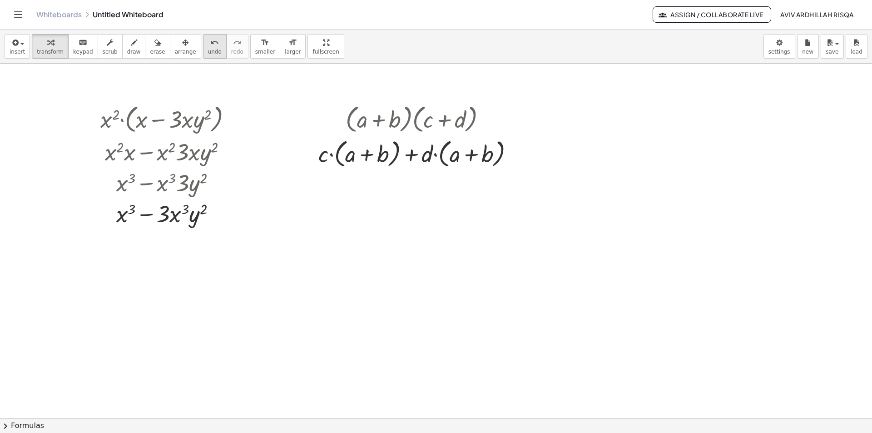
click at [210, 44] on icon "undo" at bounding box center [214, 42] width 9 height 11
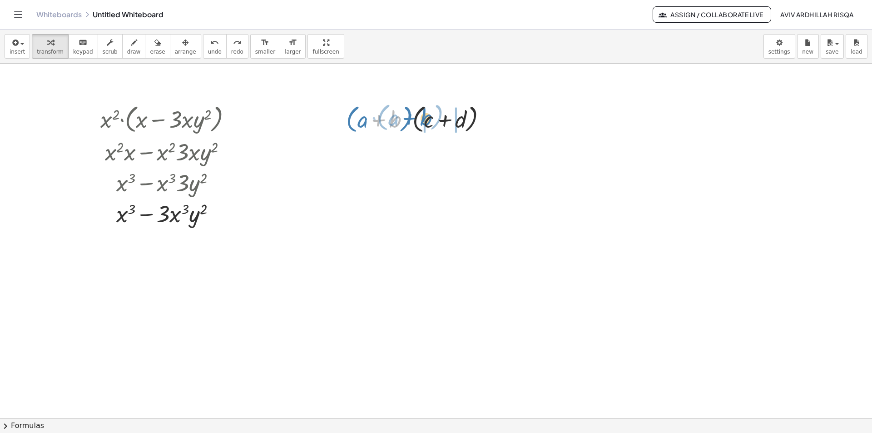
drag, startPoint x: 382, startPoint y: 134, endPoint x: 412, endPoint y: 133, distance: 30.9
click at [412, 133] on div at bounding box center [420, 118] width 157 height 35
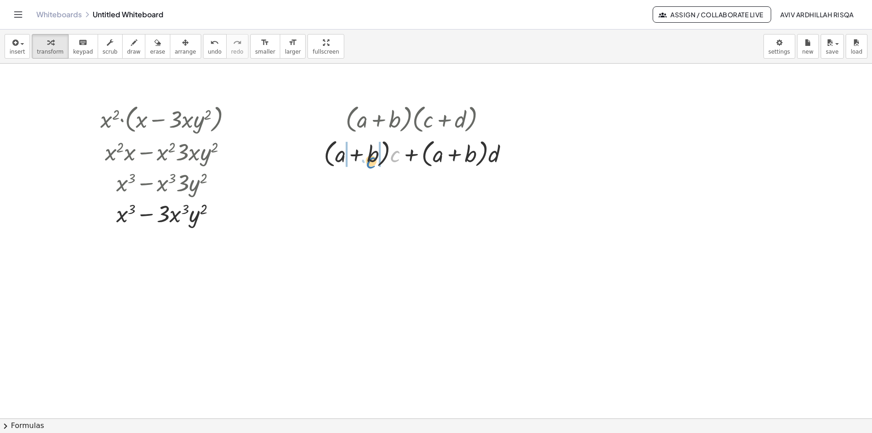
drag, startPoint x: 396, startPoint y: 161, endPoint x: 372, endPoint y: 167, distance: 24.9
click at [372, 167] on div at bounding box center [419, 153] width 201 height 35
drag, startPoint x: 490, startPoint y: 161, endPoint x: 473, endPoint y: 167, distance: 17.7
click at [473, 167] on div at bounding box center [420, 153] width 189 height 35
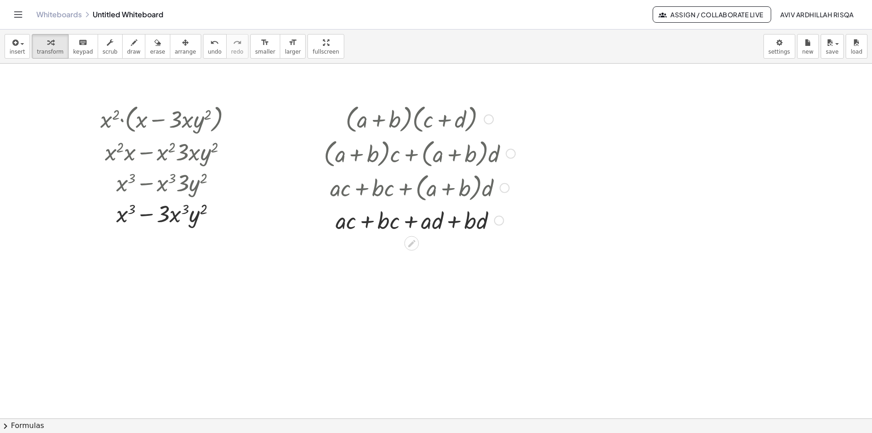
drag, startPoint x: 500, startPoint y: 155, endPoint x: 493, endPoint y: 282, distance: 126.9
click at [497, 282] on div "· x 2 · ( + x − · 3 · x · y 2 ) + · x 2 · x − · x 2 · 3 · x · y 2 + x 3 − · x 2…" at bounding box center [436, 419] width 872 height 710
click at [19, 46] on span "button" at bounding box center [20, 43] width 2 height 6
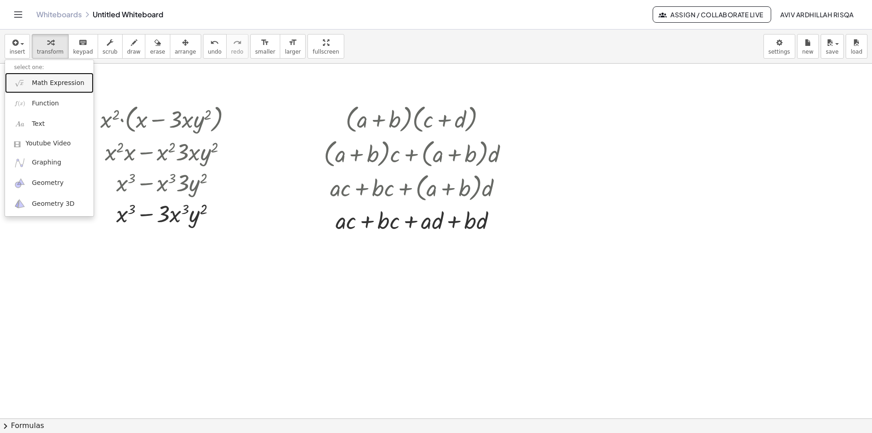
click at [63, 84] on span "Math Expression" at bounding box center [58, 83] width 52 height 9
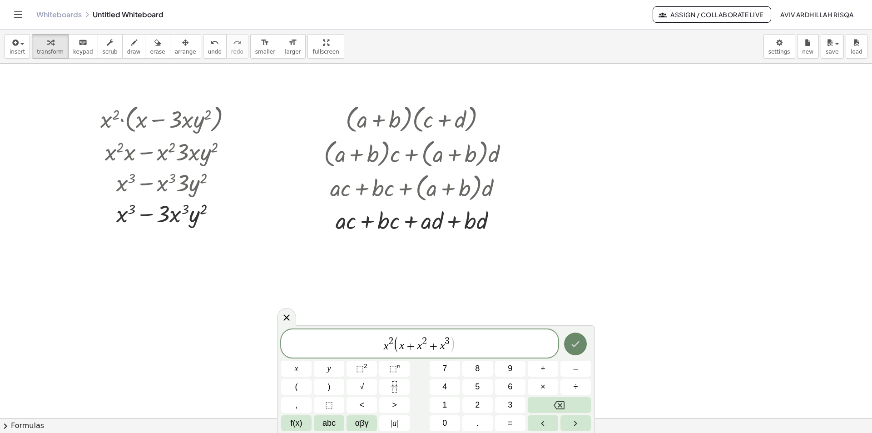
click at [571, 349] on button "Done" at bounding box center [575, 343] width 23 height 23
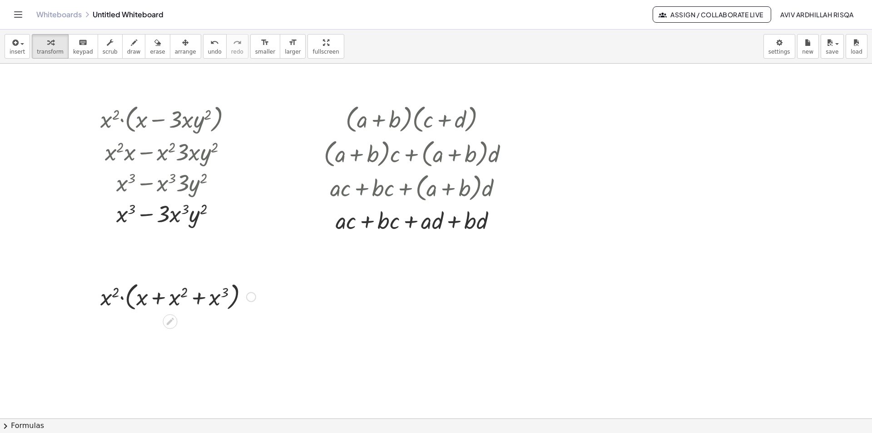
click at [121, 300] on div at bounding box center [178, 296] width 164 height 35
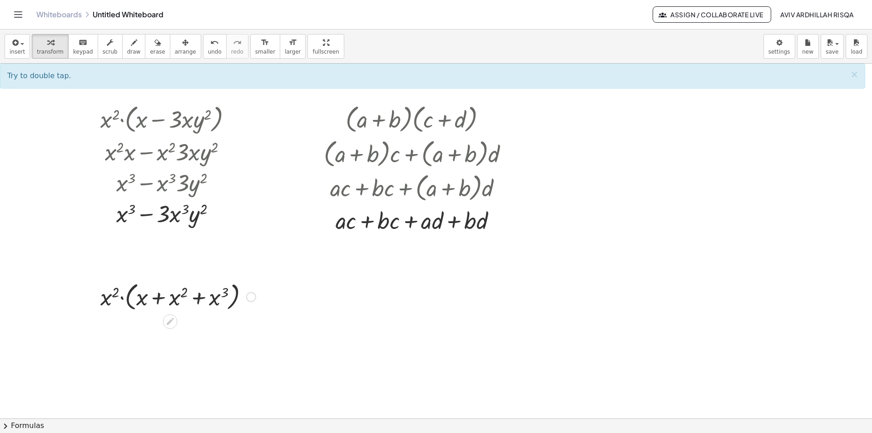
click at [121, 298] on div at bounding box center [178, 296] width 164 height 35
click at [122, 298] on div at bounding box center [178, 296] width 164 height 35
click at [123, 298] on div at bounding box center [178, 296] width 164 height 35
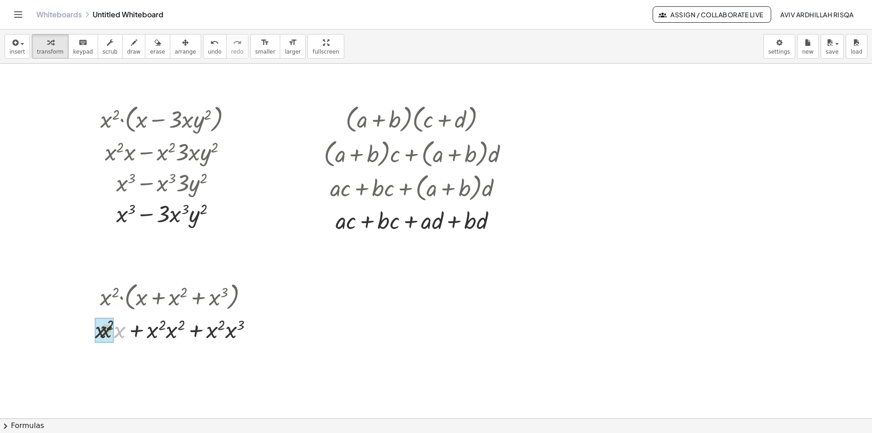
drag, startPoint x: 116, startPoint y: 337, endPoint x: 111, endPoint y: 337, distance: 5.5
drag, startPoint x: 163, startPoint y: 335, endPoint x: 146, endPoint y: 335, distance: 16.8
click at [146, 335] on div at bounding box center [177, 328] width 174 height 31
drag, startPoint x: 164, startPoint y: 367, endPoint x: 147, endPoint y: 368, distance: 16.5
drag, startPoint x: 223, startPoint y: 367, endPoint x: 202, endPoint y: 374, distance: 22.6
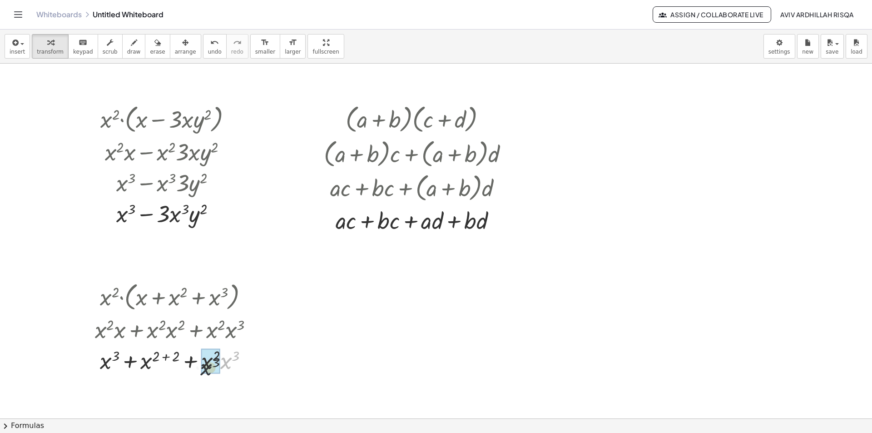
click at [202, 374] on div at bounding box center [177, 359] width 174 height 31
click at [165, 357] on div at bounding box center [177, 359] width 174 height 31
click at [217, 388] on div at bounding box center [177, 390] width 174 height 31
drag, startPoint x: 247, startPoint y: 361, endPoint x: 238, endPoint y: 446, distance: 85.3
click at [238, 432] on html "Graspable Math Activities Get Started Activity Bank Assigned Work Classes White…" at bounding box center [436, 216] width 872 height 433
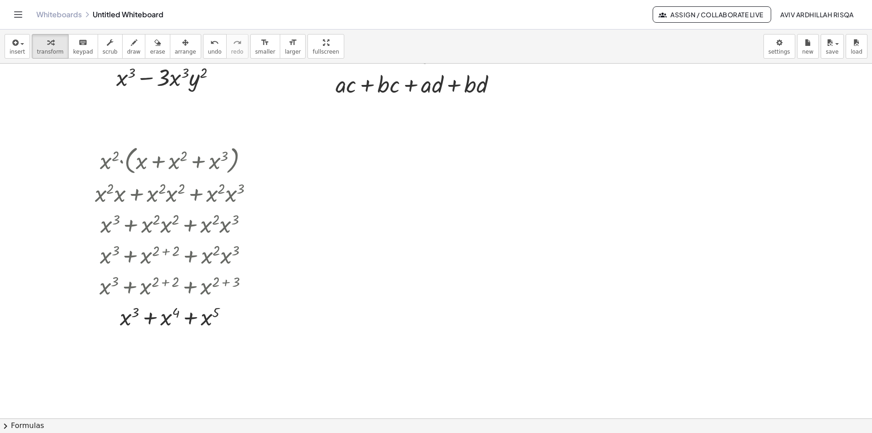
scroll to position [182, 0]
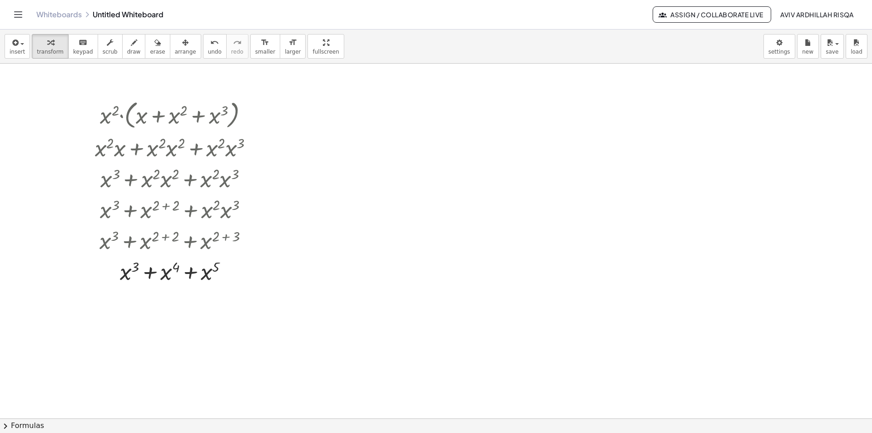
drag, startPoint x: 193, startPoint y: 233, endPoint x: 188, endPoint y: 294, distance: 61.5
click at [188, 294] on div "· x 2 · ( + x − · 3 · x · y 2 ) + · x 2 · x − · x 2 · 3 · x · y 2 + x 3 − · x 2…" at bounding box center [436, 237] width 872 height 710
drag, startPoint x: 189, startPoint y: 274, endPoint x: 194, endPoint y: 362, distance: 87.8
click at [194, 362] on div "· x 2 · ( + x − · 3 · x · y 2 ) + · x 2 · x − · x 2 · 3 · x · y 2 + x 3 − · x 2…" at bounding box center [436, 237] width 872 height 710
drag, startPoint x: 230, startPoint y: 273, endPoint x: 223, endPoint y: 331, distance: 58.7
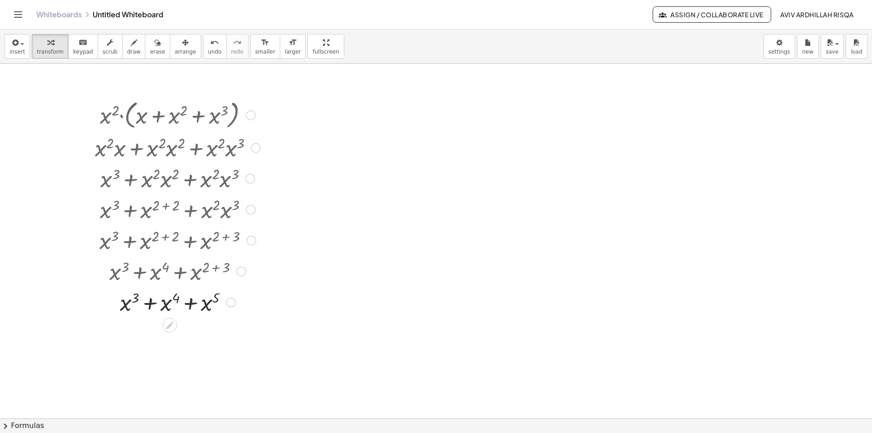
click at [223, 331] on div "· x 2 · ( + x − · 3 · x · y 2 ) + · x 2 · x − · x 2 · 3 · x · y 2 + x 3 − · x 2…" at bounding box center [436, 237] width 872 height 710
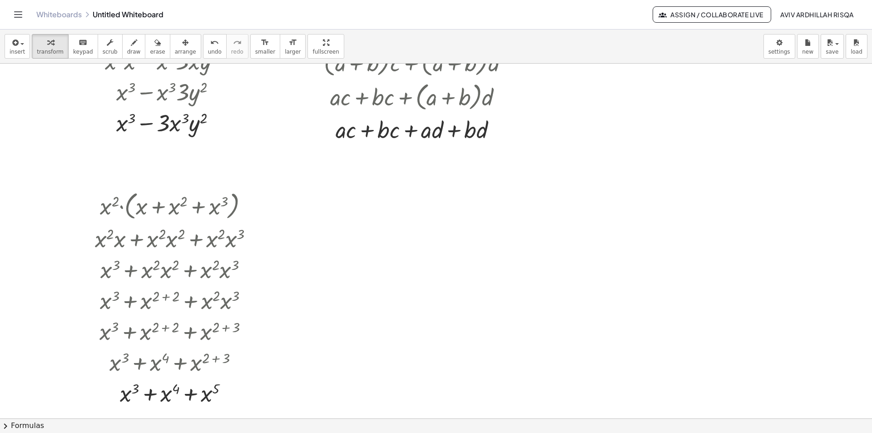
scroll to position [0, 0]
